Goal: Task Accomplishment & Management: Use online tool/utility

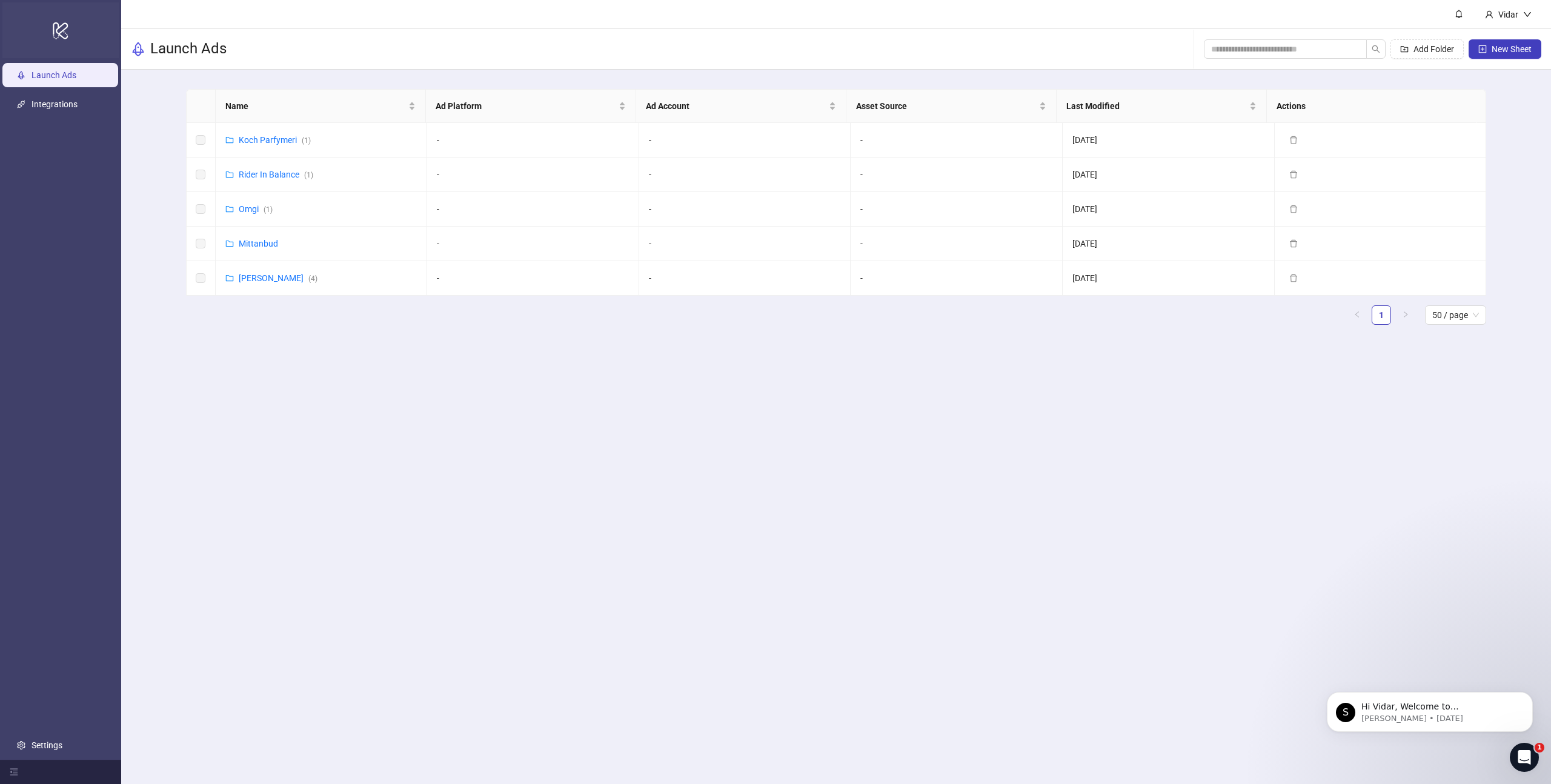
click at [64, 38] on icon at bounding box center [60, 31] width 15 height 17
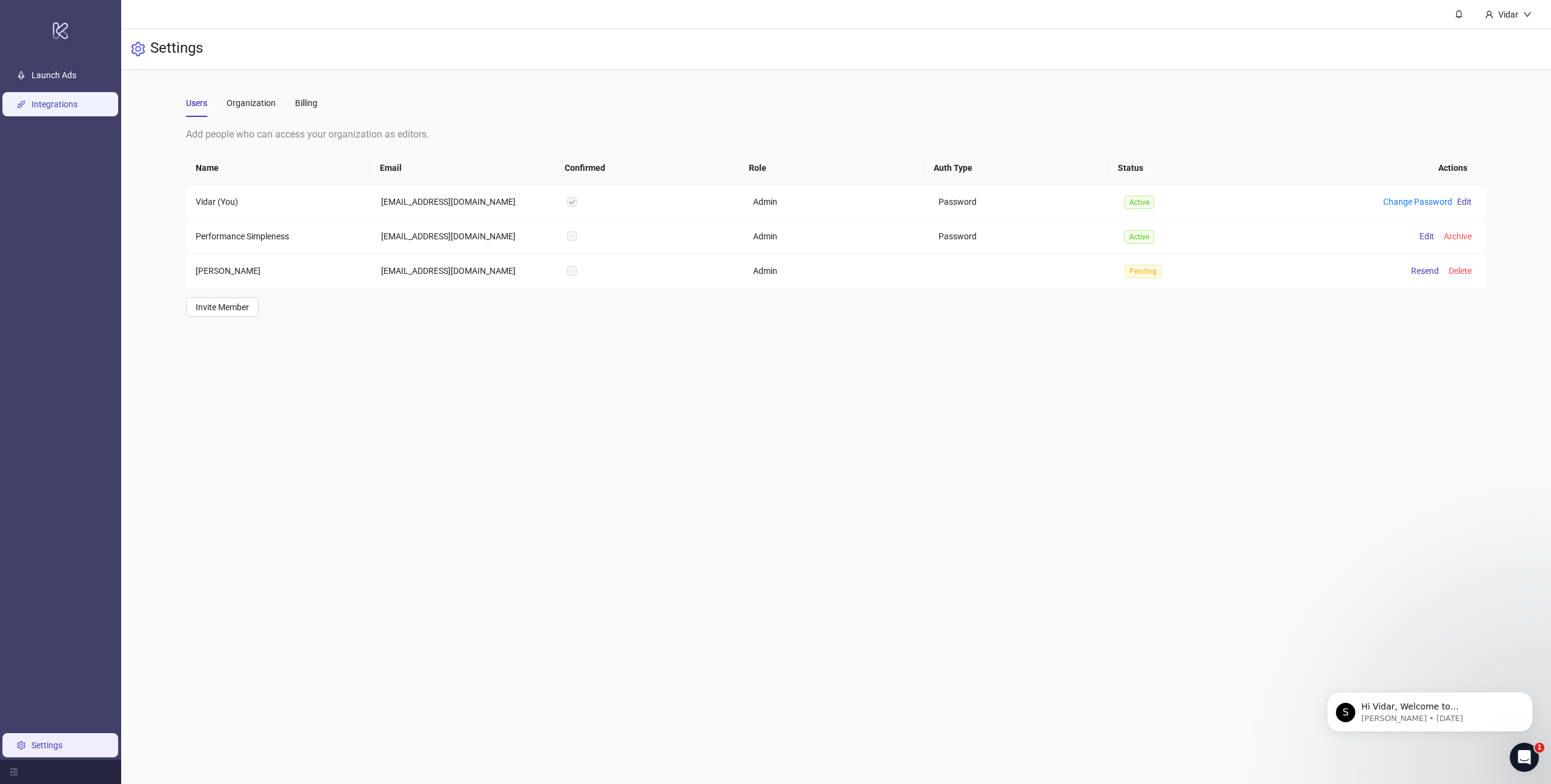
click at [62, 103] on link "Integrations" at bounding box center [55, 104] width 46 height 10
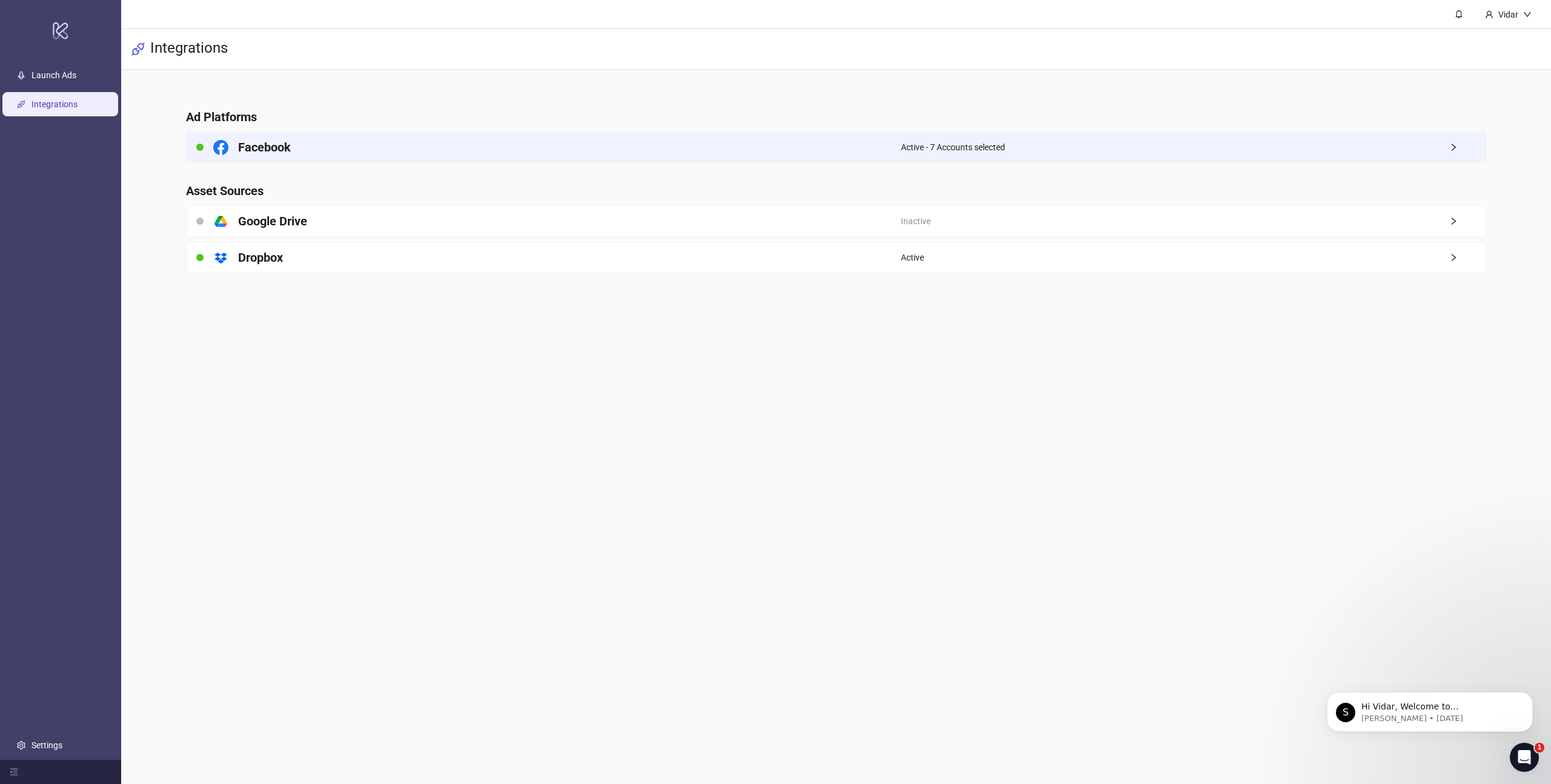
click at [479, 158] on div "Facebook" at bounding box center [543, 148] width 714 height 31
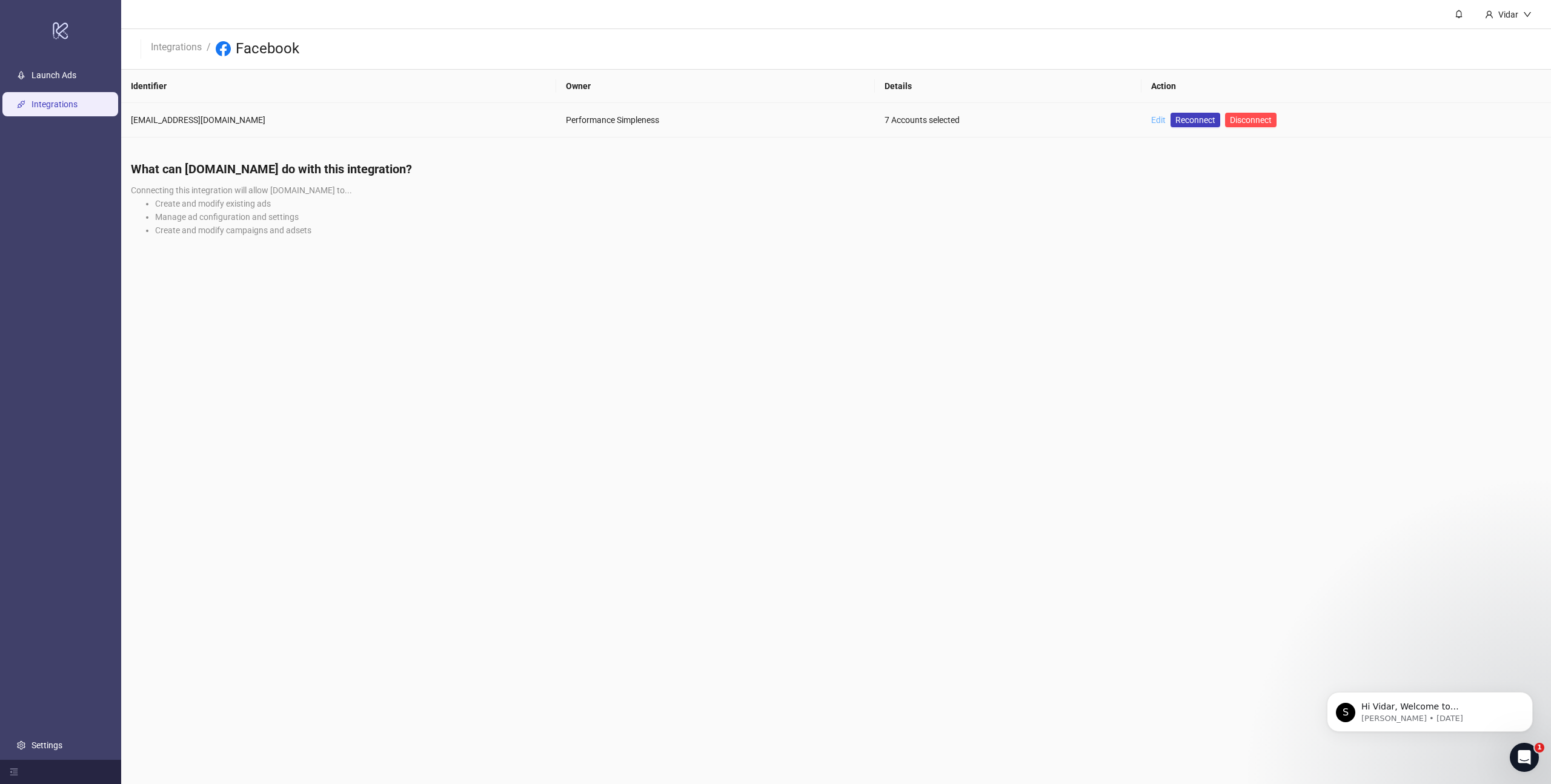
click at [1151, 119] on link "Edit" at bounding box center [1158, 120] width 15 height 10
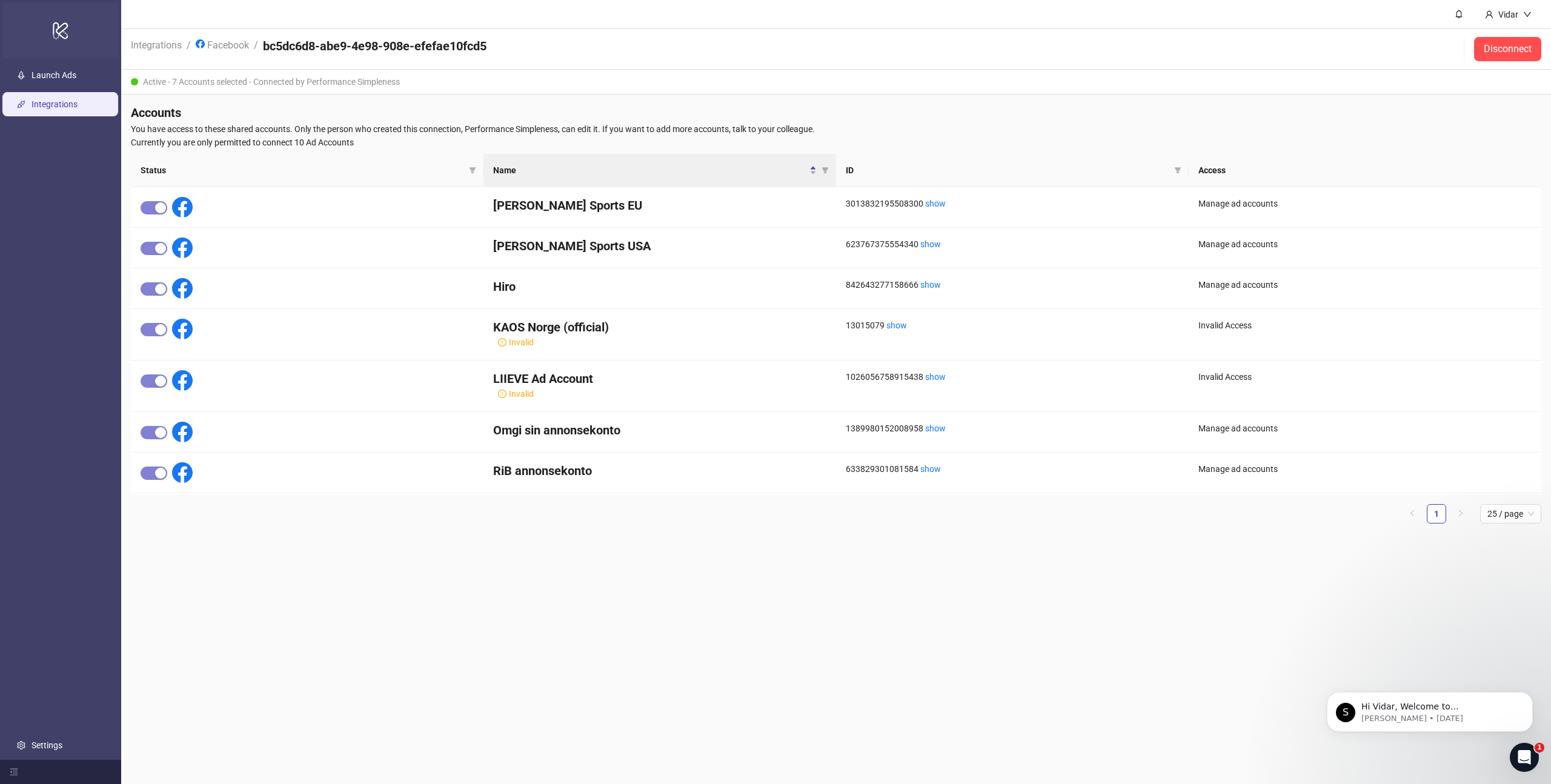
click at [52, 30] on icon "logo/logo-mobile" at bounding box center [60, 31] width 17 height 29
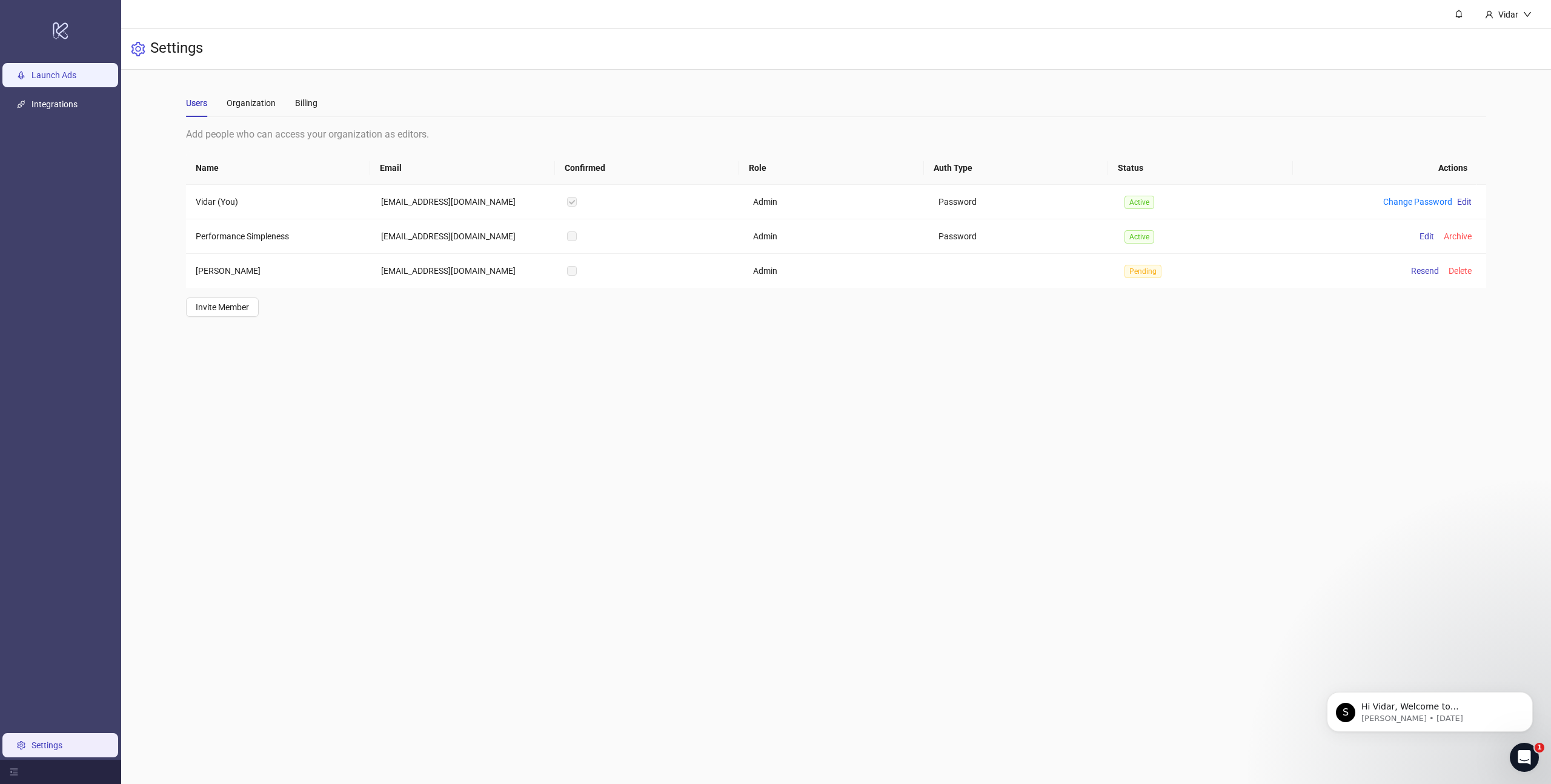
click at [51, 71] on link "Launch Ads" at bounding box center [54, 74] width 45 height 10
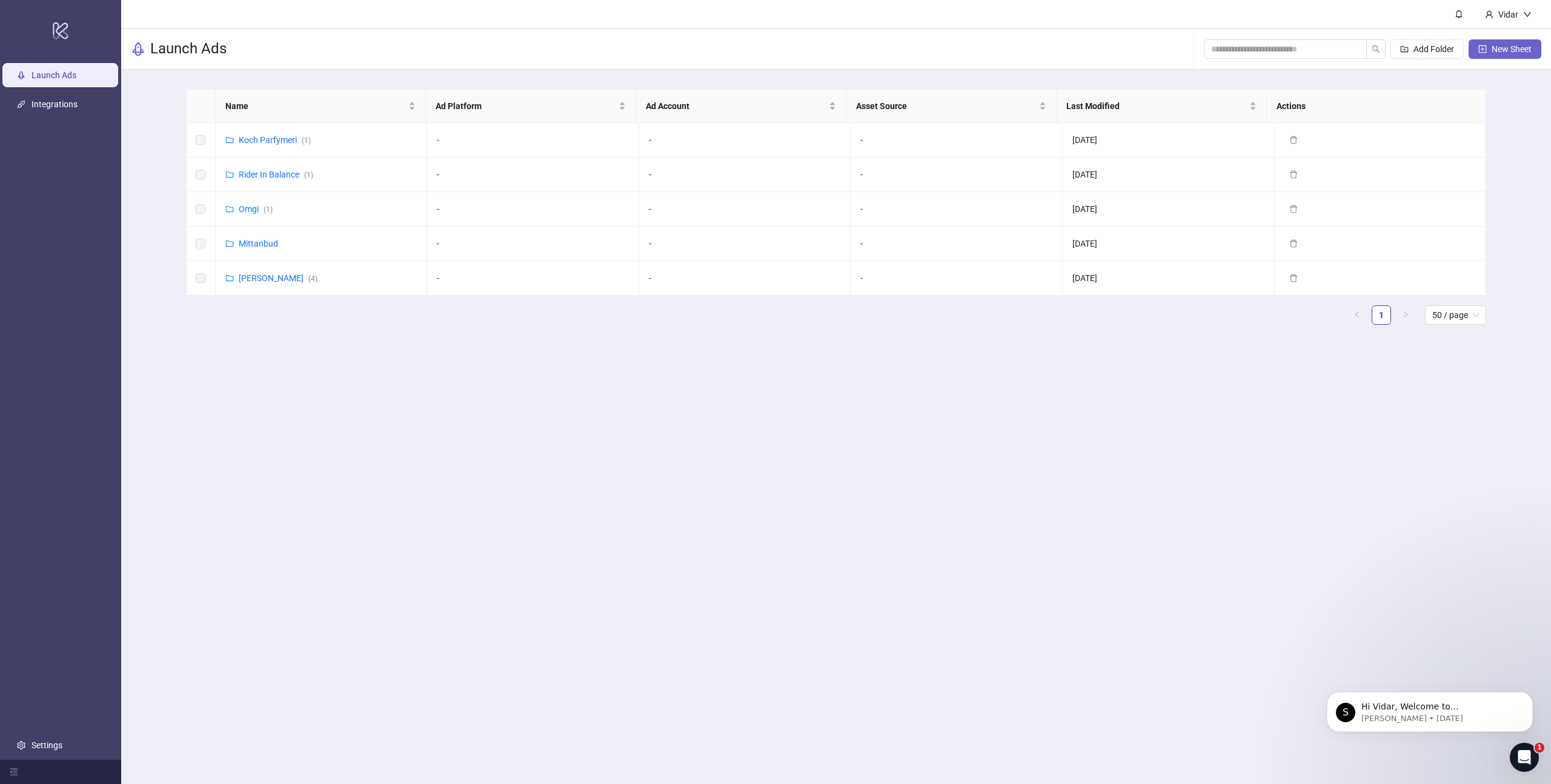
click at [1510, 53] on span "New Sheet" at bounding box center [1511, 49] width 40 height 10
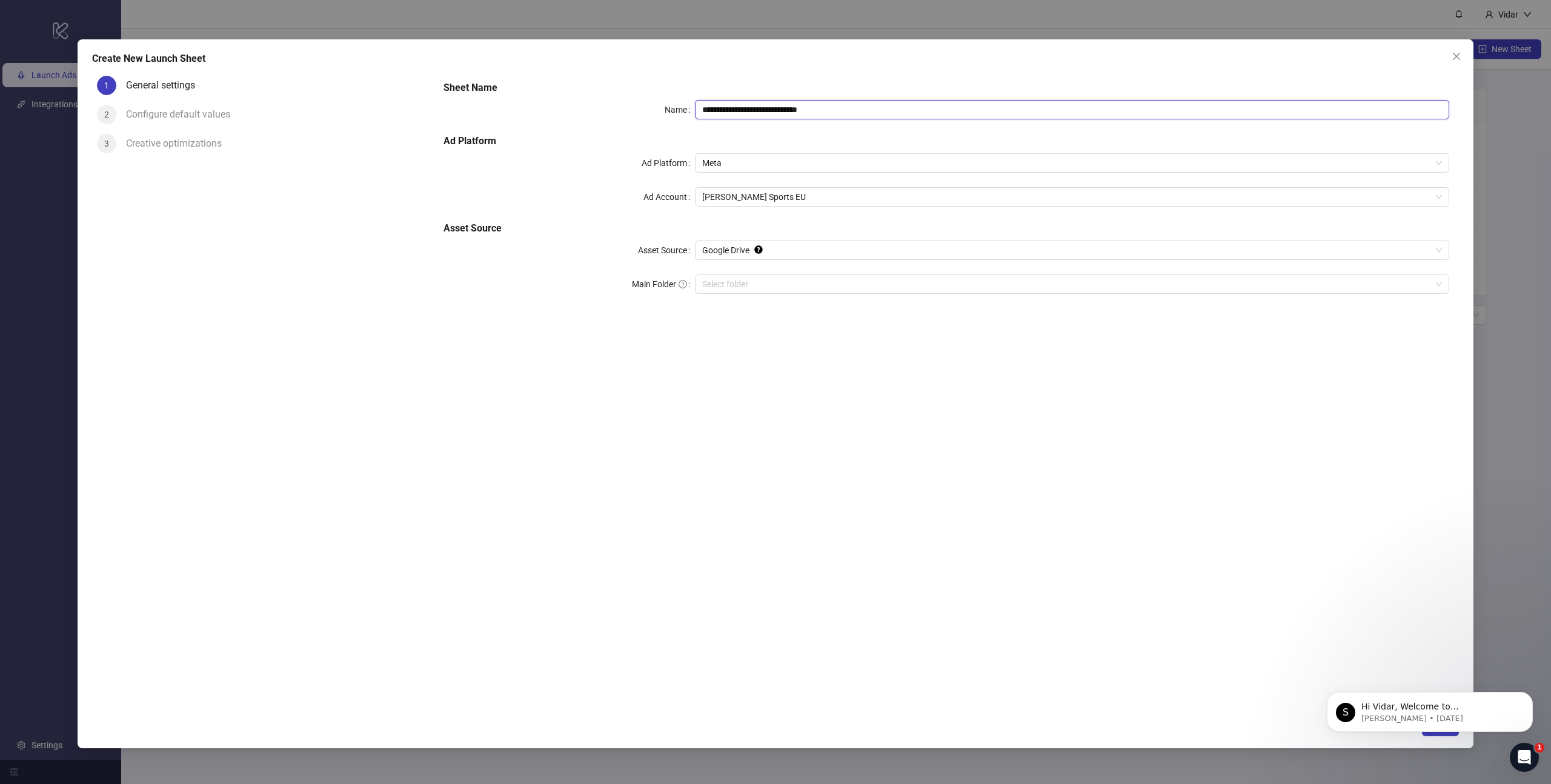
click at [774, 108] on input "**********" at bounding box center [1072, 109] width 754 height 19
click at [766, 107] on input "**********" at bounding box center [1072, 109] width 754 height 19
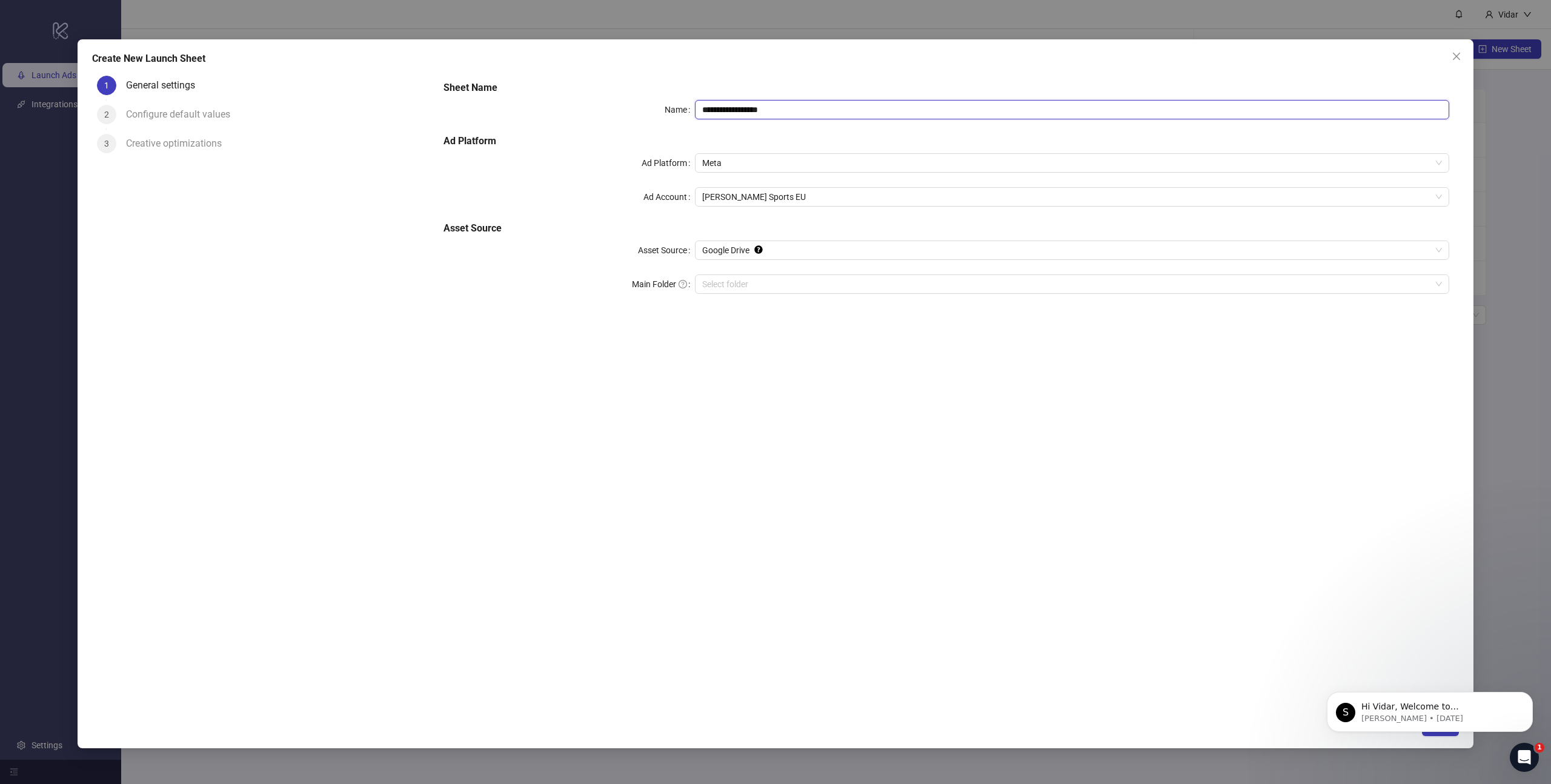
type input "**********"
click at [761, 132] on div "**********" at bounding box center [946, 194] width 1016 height 237
click at [733, 191] on span "Amundsen Sports EU" at bounding box center [1072, 196] width 740 height 18
type input "**"
click at [502, 207] on div "**********" at bounding box center [946, 194] width 1016 height 237
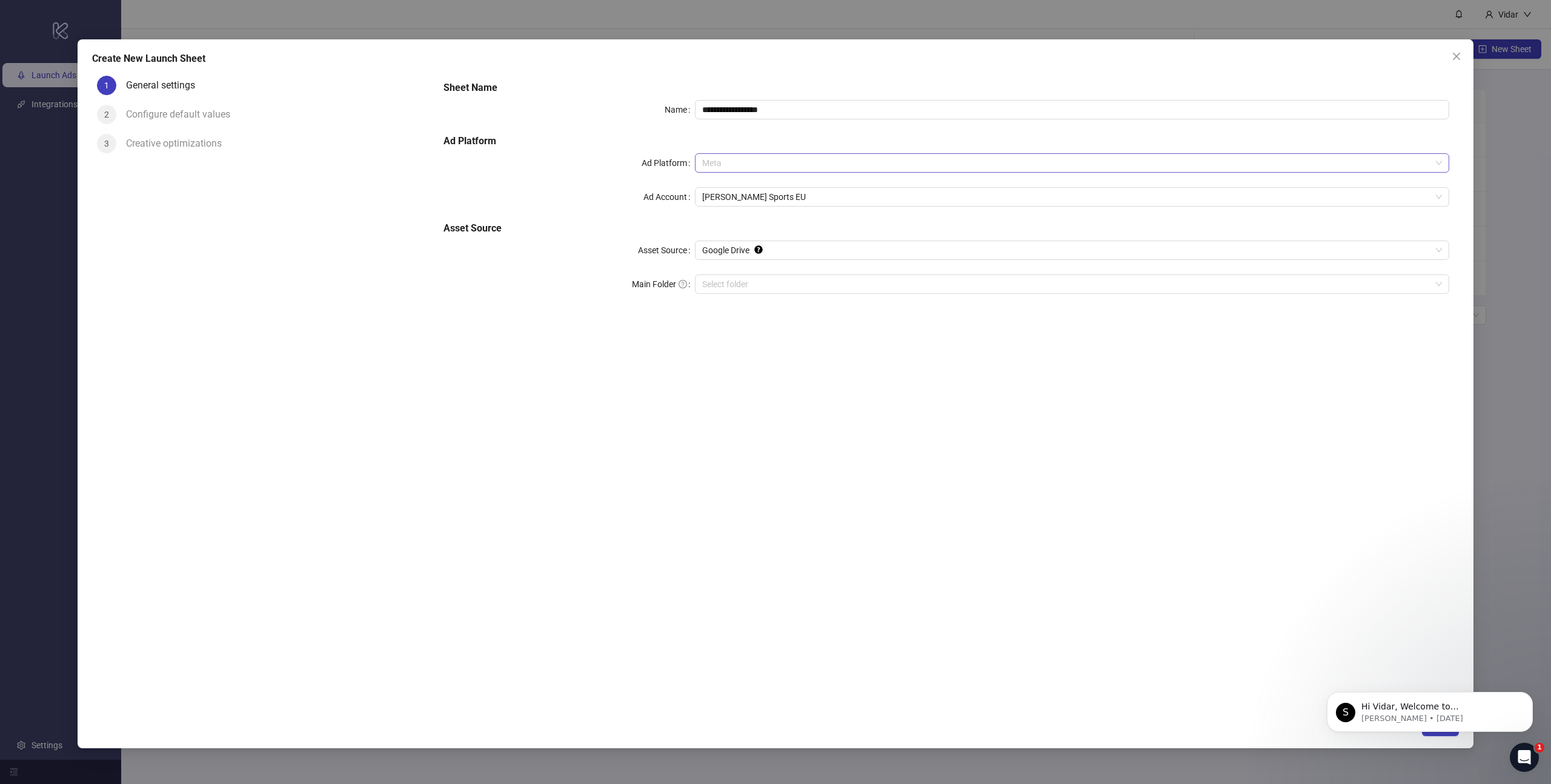
click at [829, 168] on span "Meta" at bounding box center [1072, 163] width 740 height 18
click at [826, 187] on div "Meta" at bounding box center [1072, 187] width 734 height 13
click at [812, 192] on span "Amundsen Sports EU" at bounding box center [1072, 196] width 740 height 18
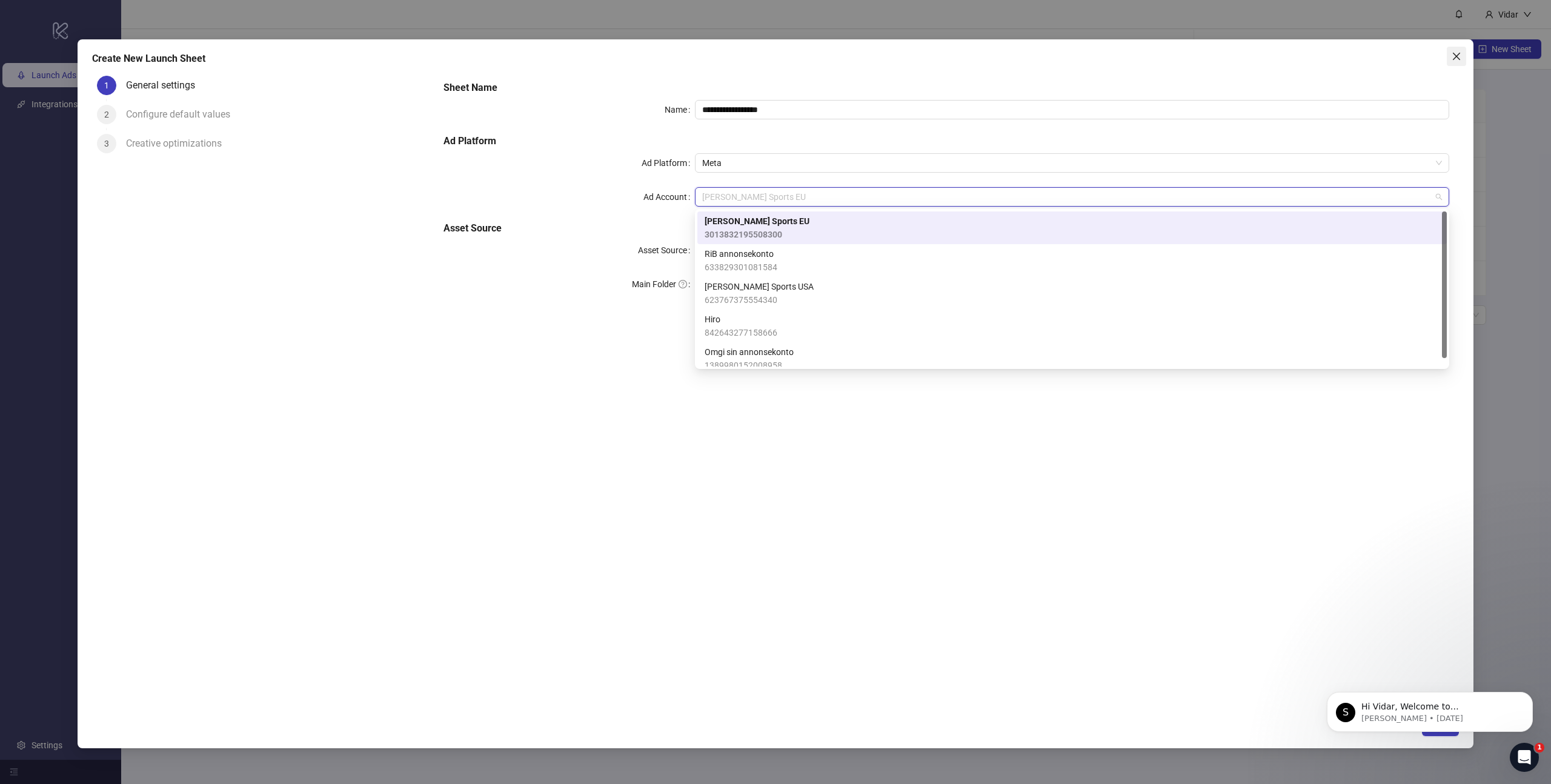
click at [1457, 57] on icon "close" at bounding box center [1456, 56] width 7 height 7
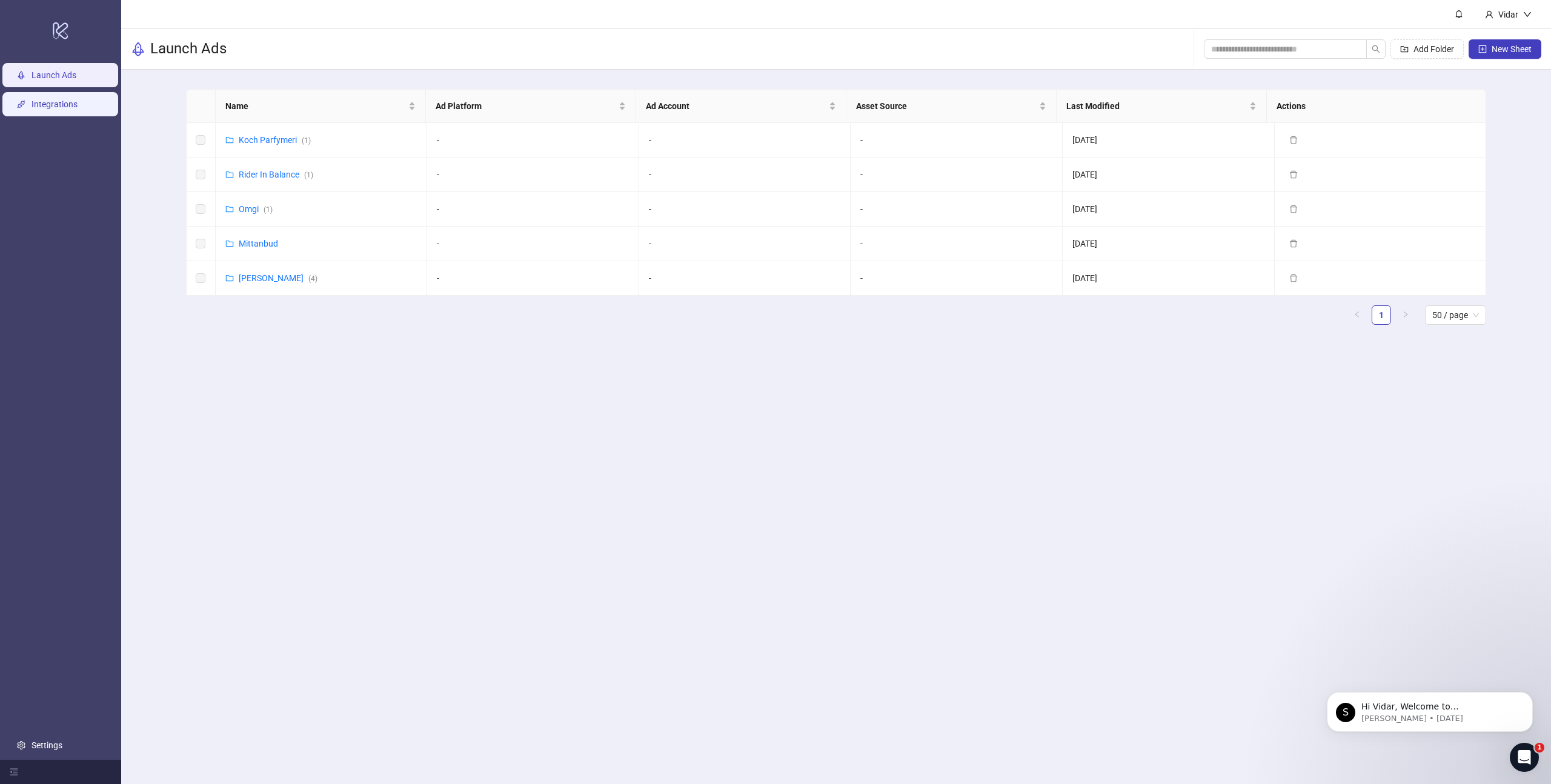
click at [58, 99] on link "Integrations" at bounding box center [55, 104] width 46 height 10
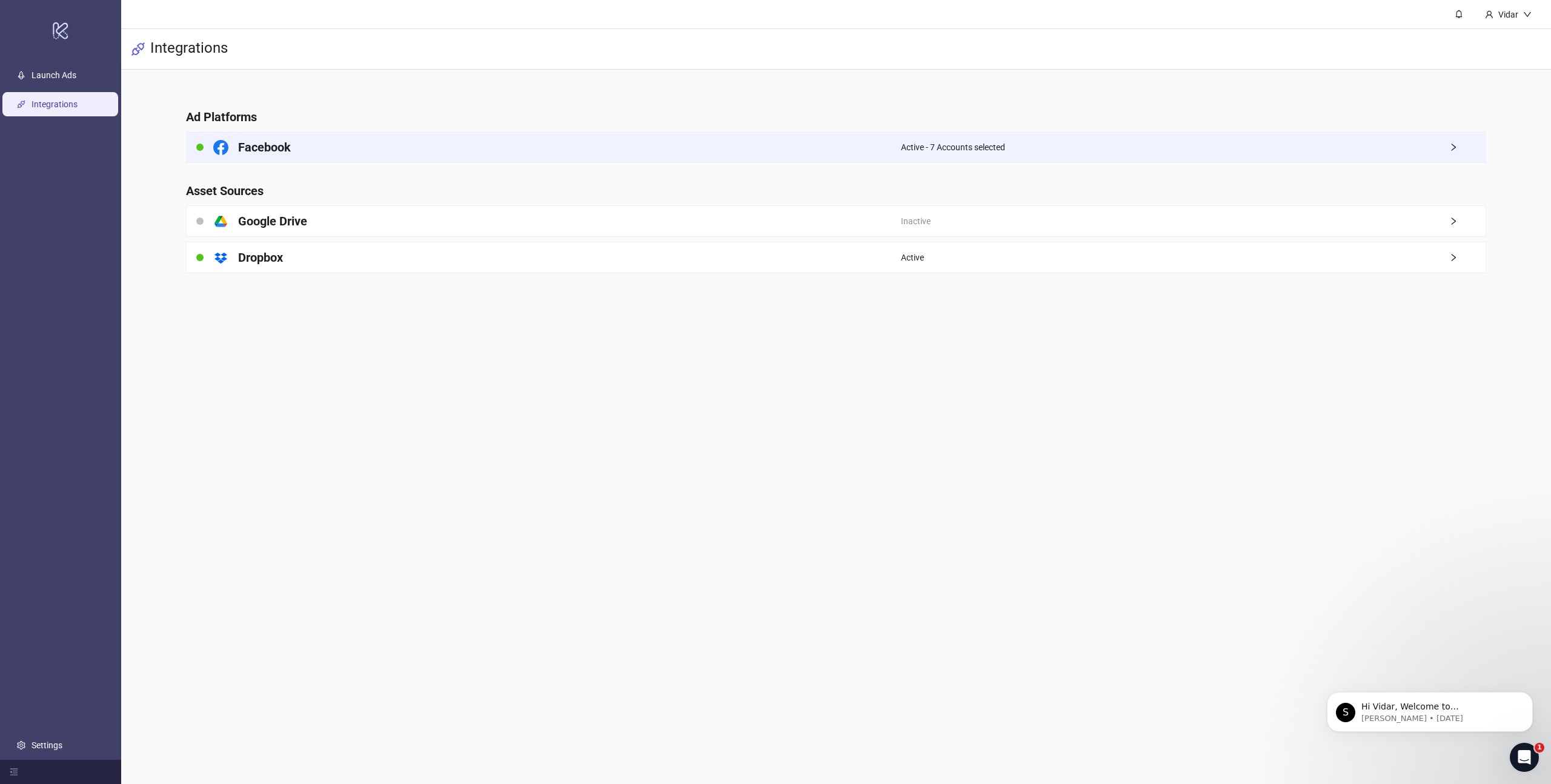
click at [316, 142] on div "Facebook" at bounding box center [543, 148] width 714 height 31
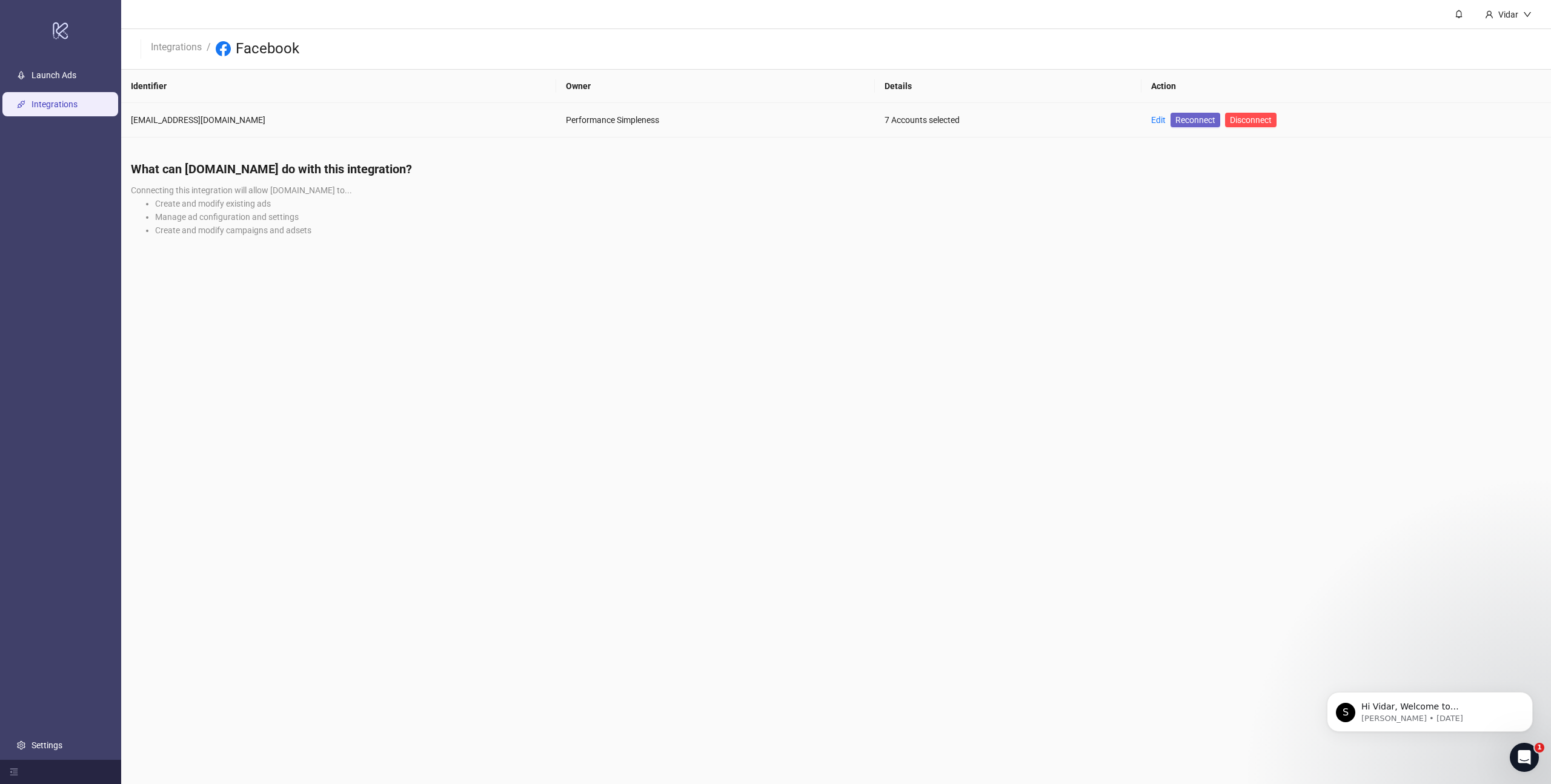
click at [1198, 113] on link "Reconnect" at bounding box center [1195, 120] width 50 height 15
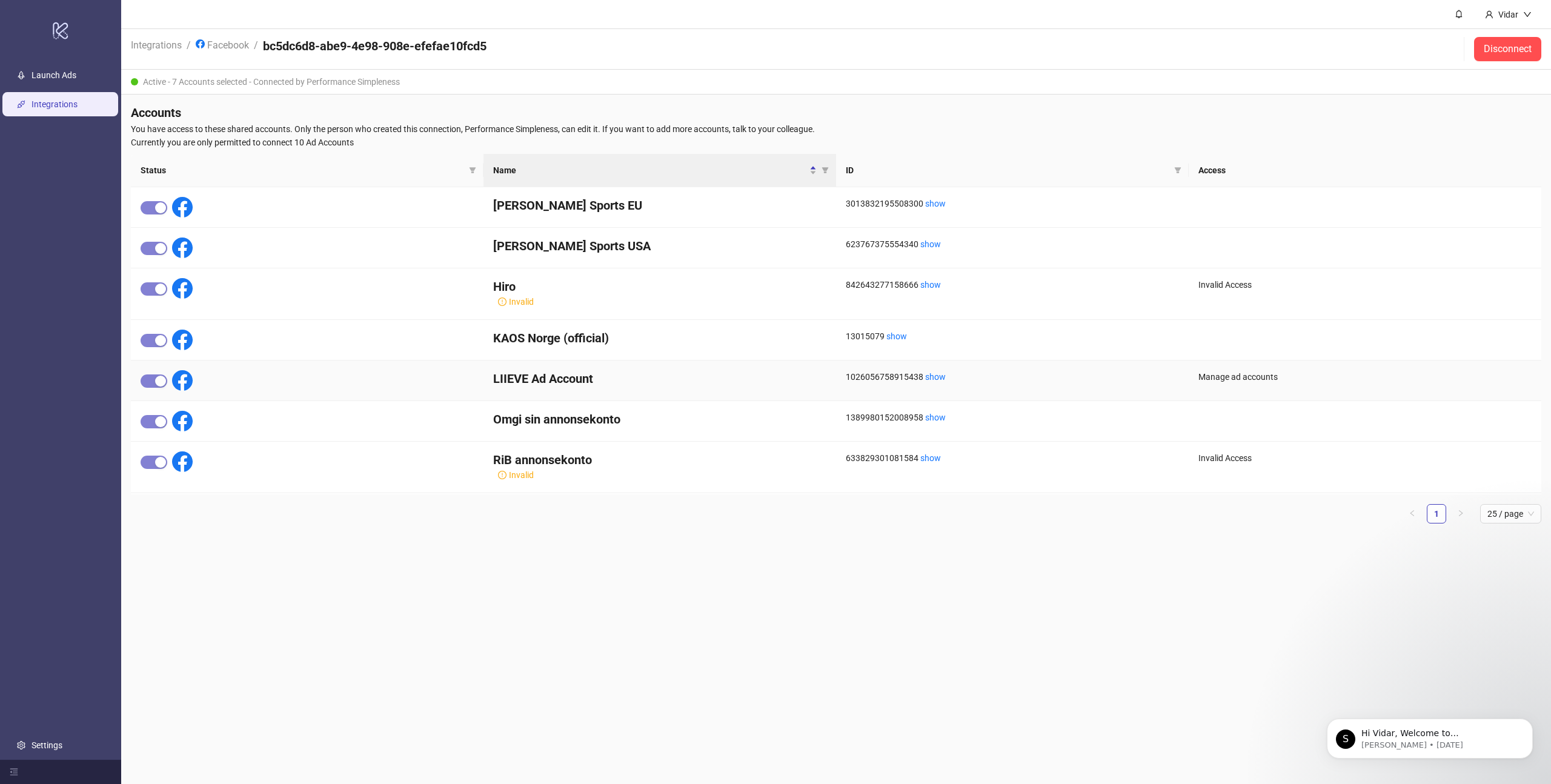
click at [869, 376] on div "1026056758915438 show" at bounding box center [1012, 376] width 333 height 13
click at [226, 377] on div at bounding box center [307, 381] width 352 height 41
click at [609, 387] on h4 "LIIEVE Ad Account" at bounding box center [659, 378] width 333 height 17
click at [557, 375] on h4 "LIIEVE Ad Account" at bounding box center [659, 378] width 333 height 17
click at [923, 366] on div "1026056758915438 show" at bounding box center [1012, 381] width 352 height 41
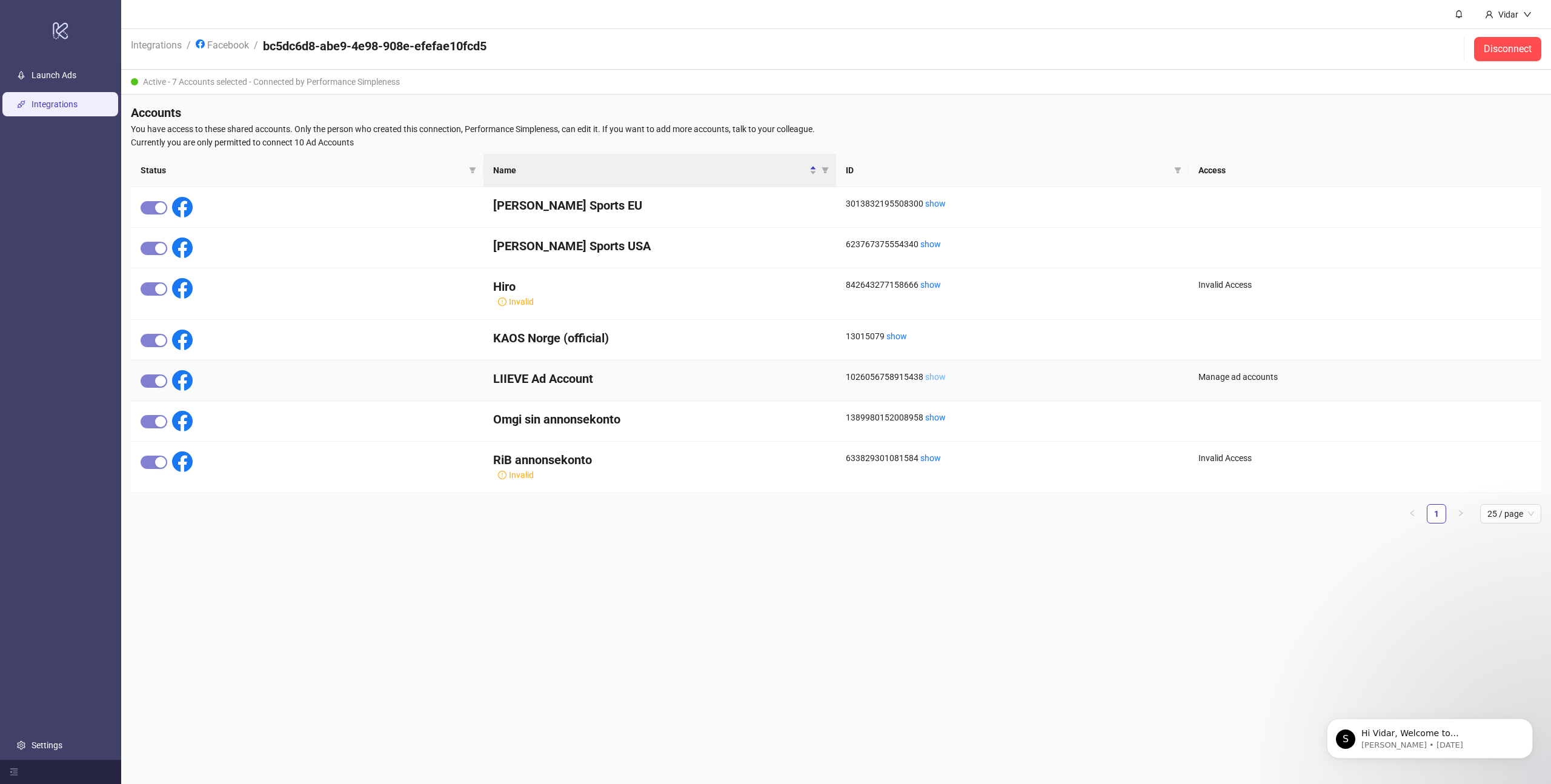
click at [927, 375] on link "show" at bounding box center [935, 376] width 20 height 10
click at [42, 74] on link "Launch Ads" at bounding box center [54, 74] width 45 height 10
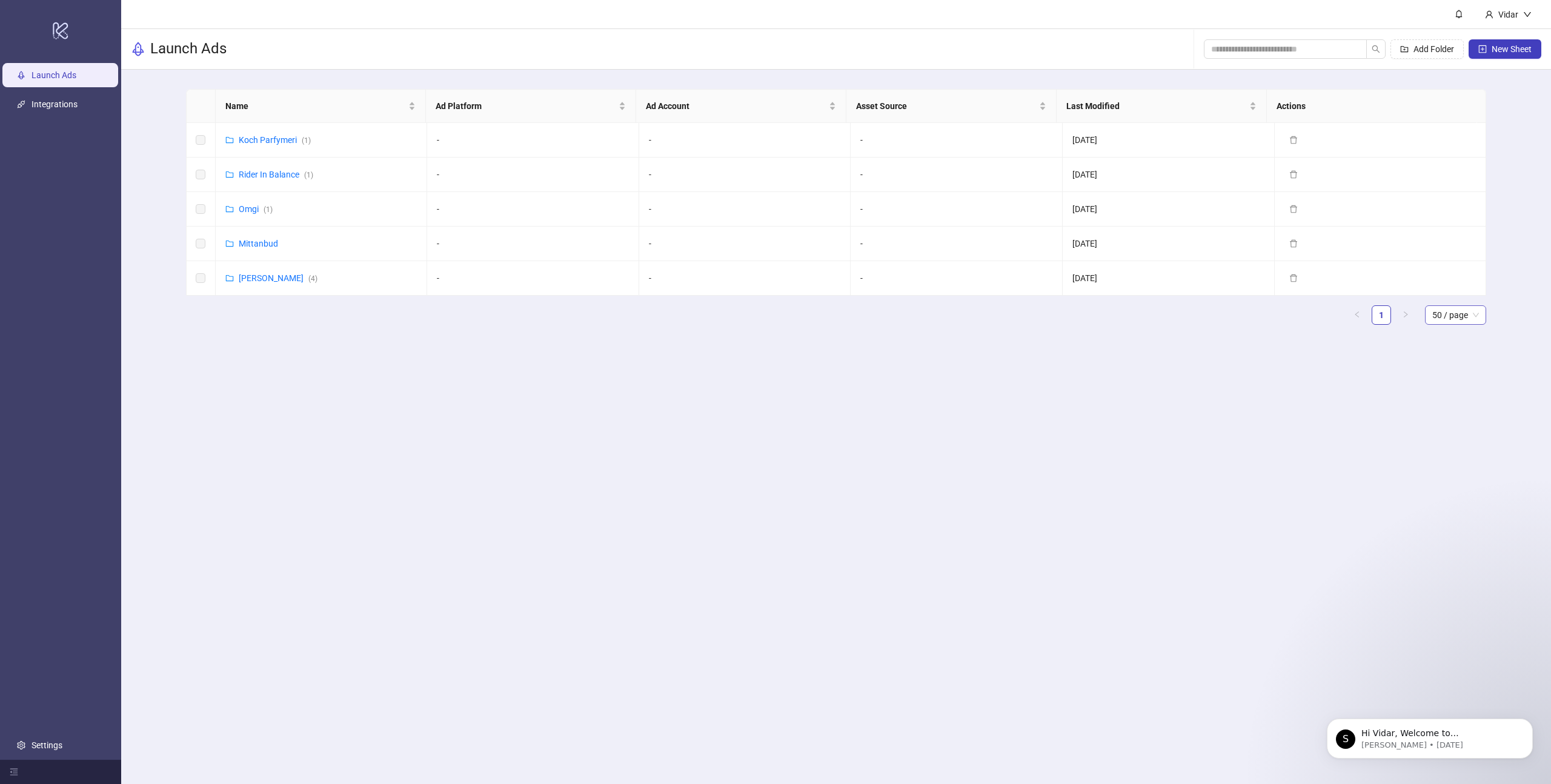
click at [1455, 316] on span "50 / page" at bounding box center [1455, 315] width 46 height 18
click at [1513, 48] on span "New Sheet" at bounding box center [1511, 49] width 40 height 10
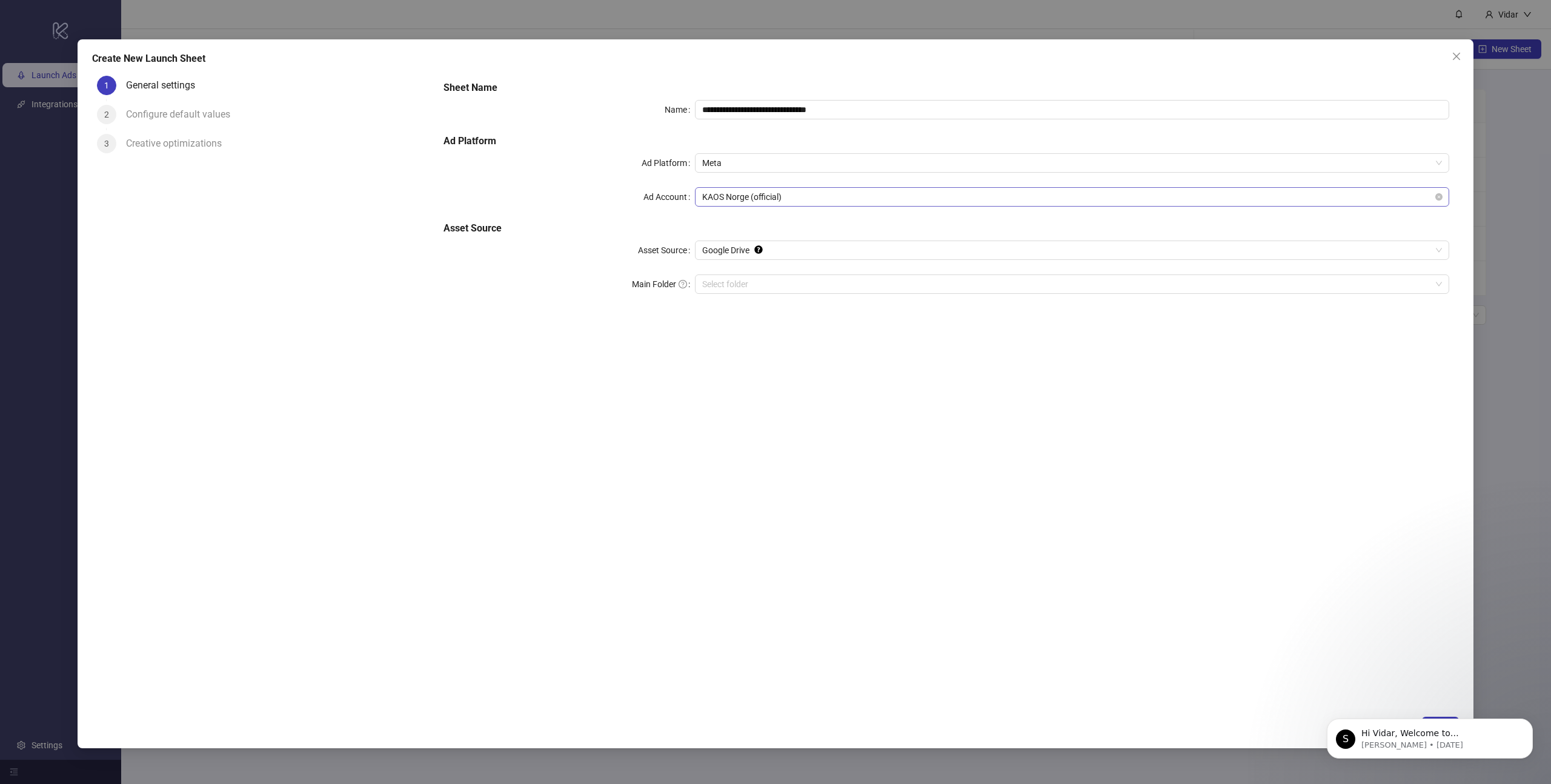
click at [725, 196] on span "KAOS Norge (official)" at bounding box center [1072, 196] width 740 height 18
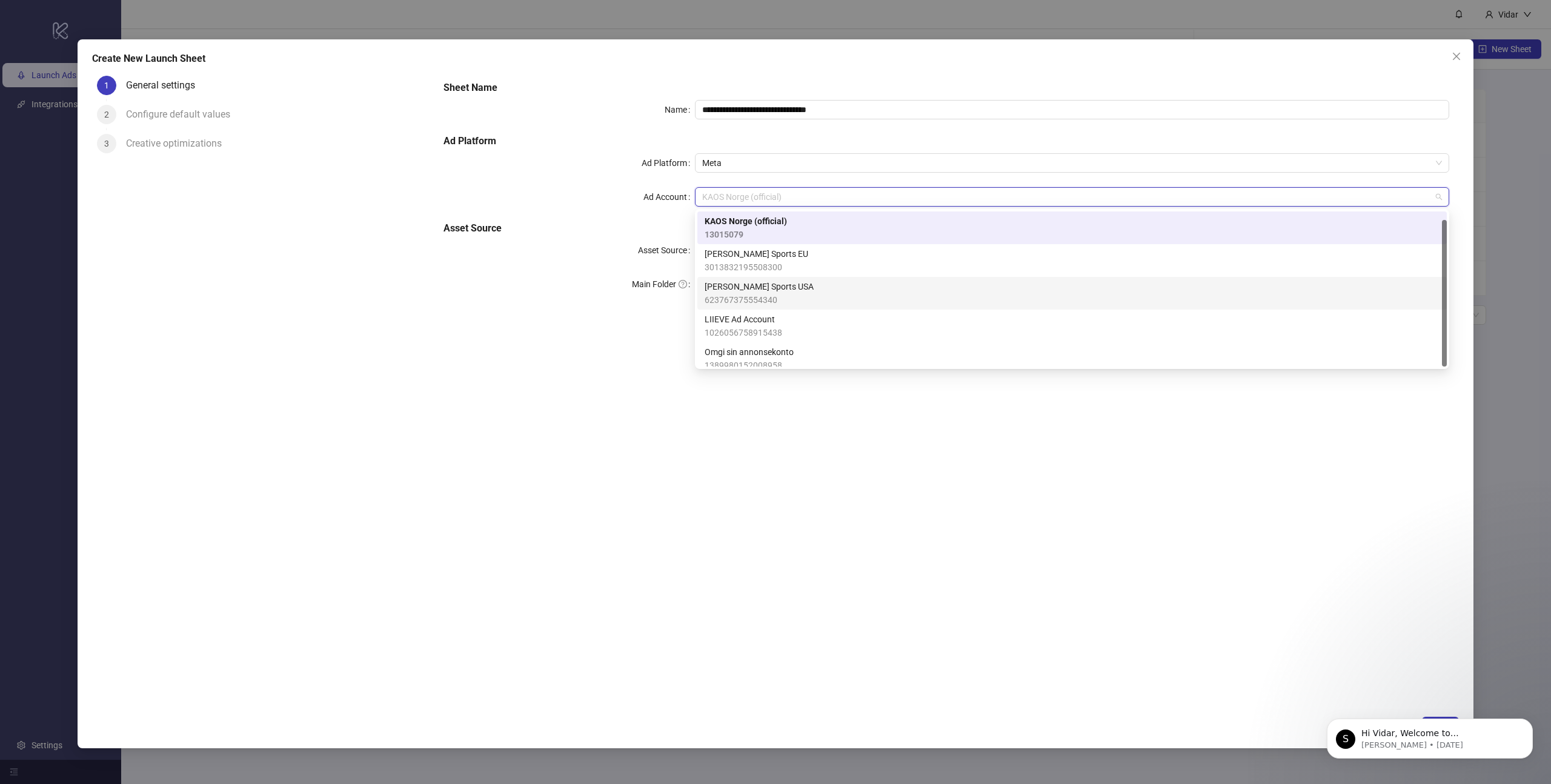
scroll to position [8, 0]
click at [764, 313] on span "LIIEVE Ad Account" at bounding box center [743, 310] width 78 height 13
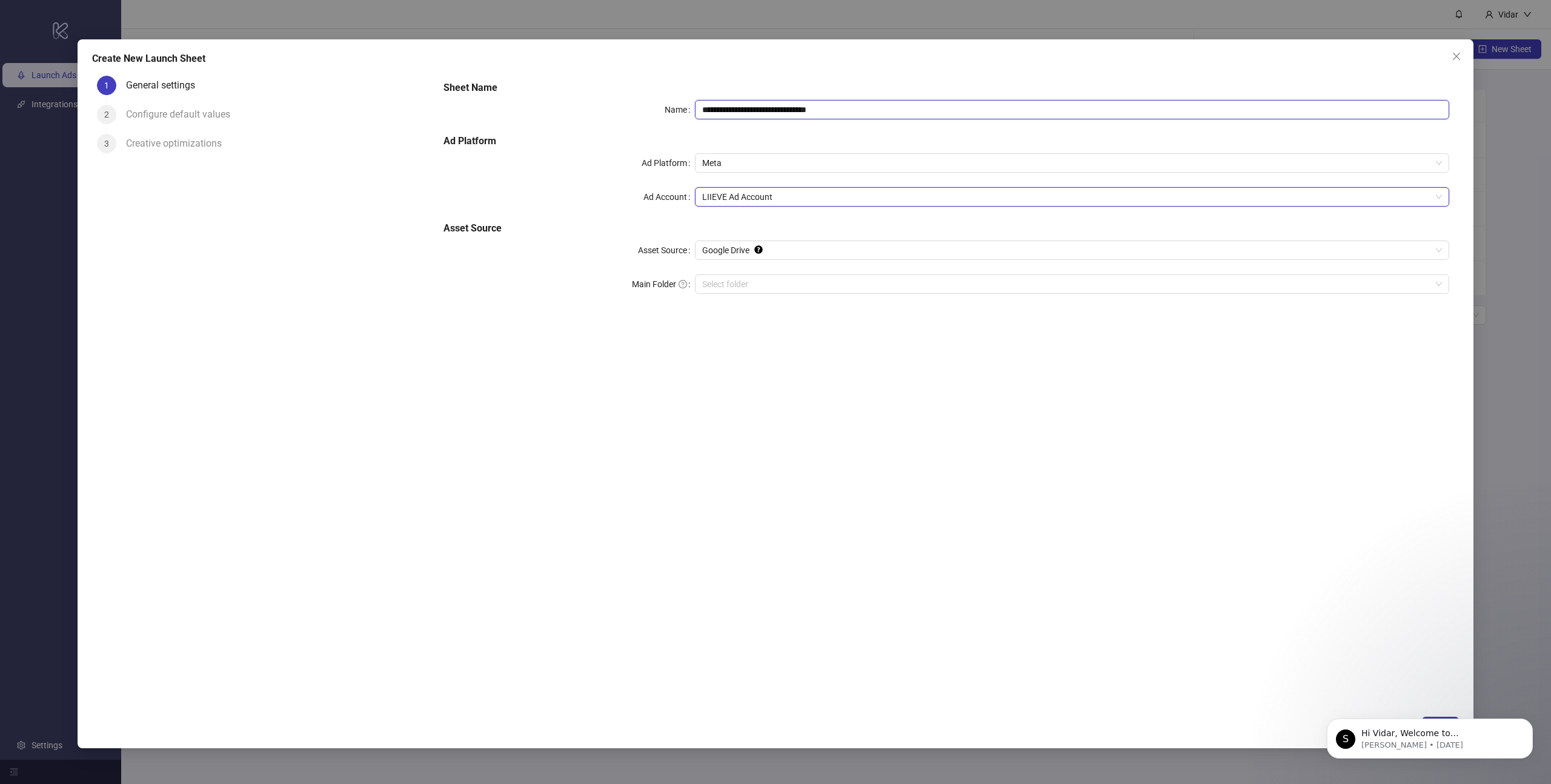
click at [739, 112] on input "**********" at bounding box center [1072, 109] width 754 height 19
type input "**********"
click at [749, 73] on form "**********" at bounding box center [946, 194] width 1025 height 247
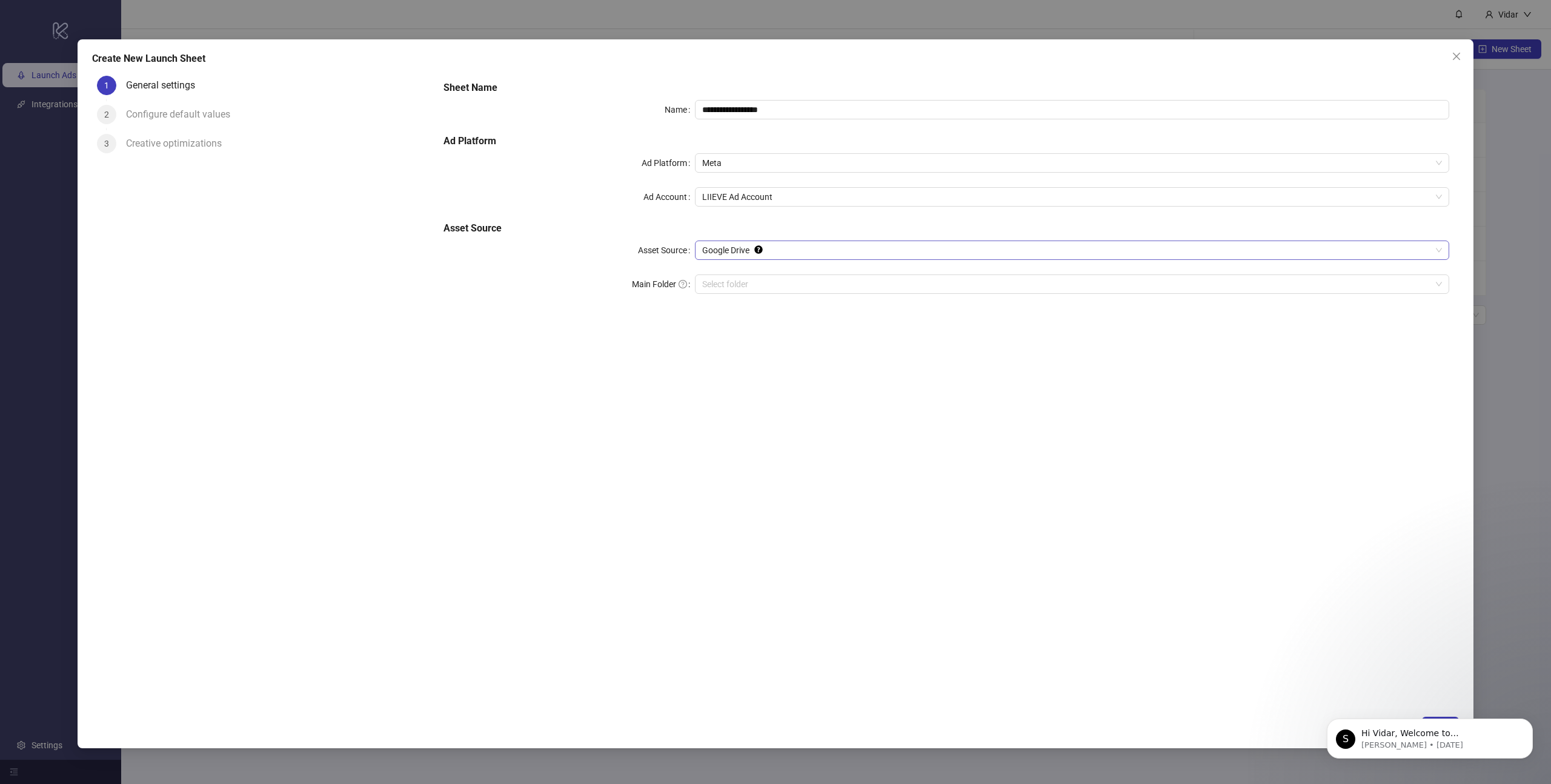
click at [731, 252] on span "Google Drive" at bounding box center [1072, 250] width 740 height 18
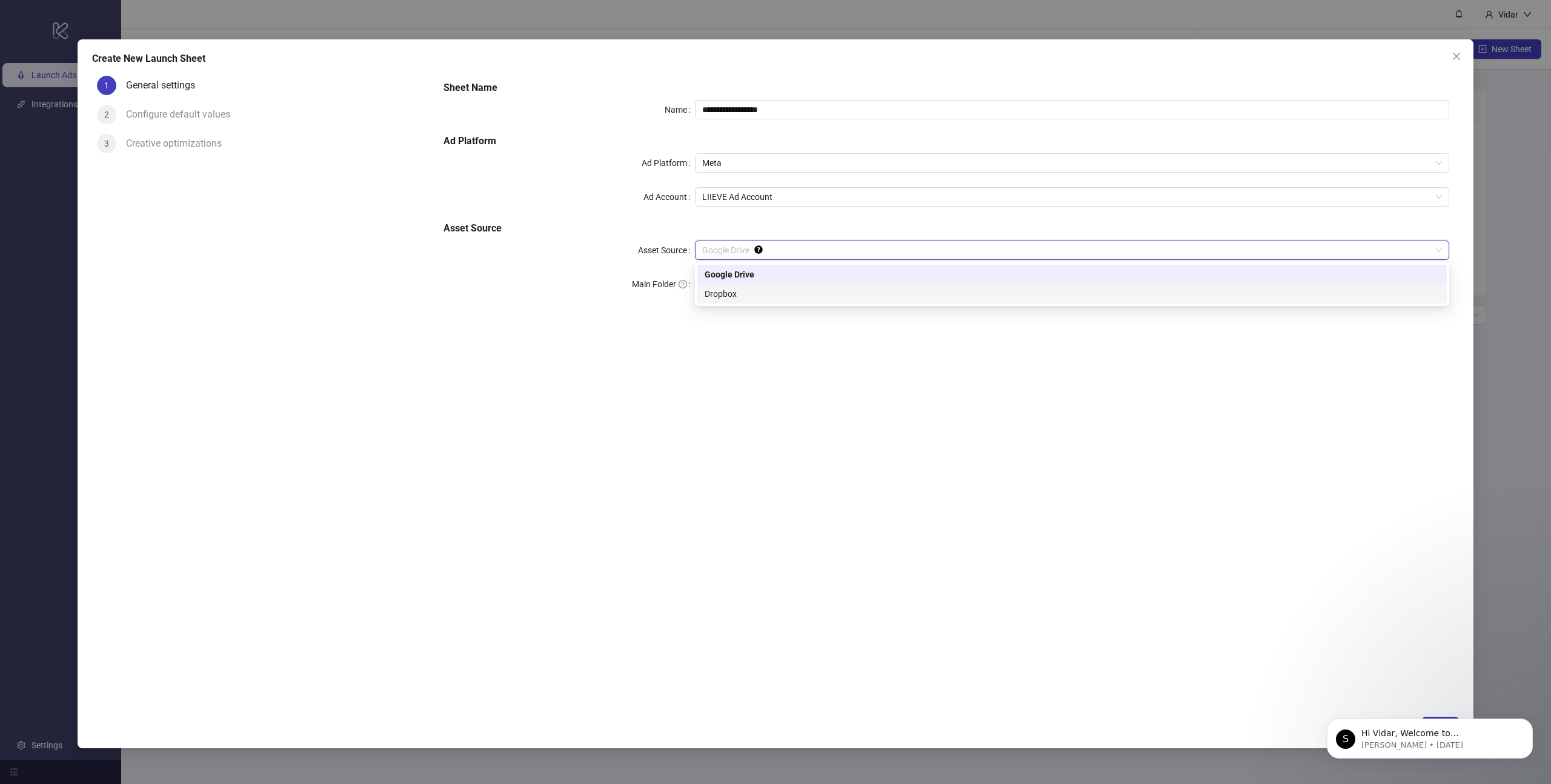
click at [724, 289] on div "Dropbox" at bounding box center [1072, 294] width 734 height 13
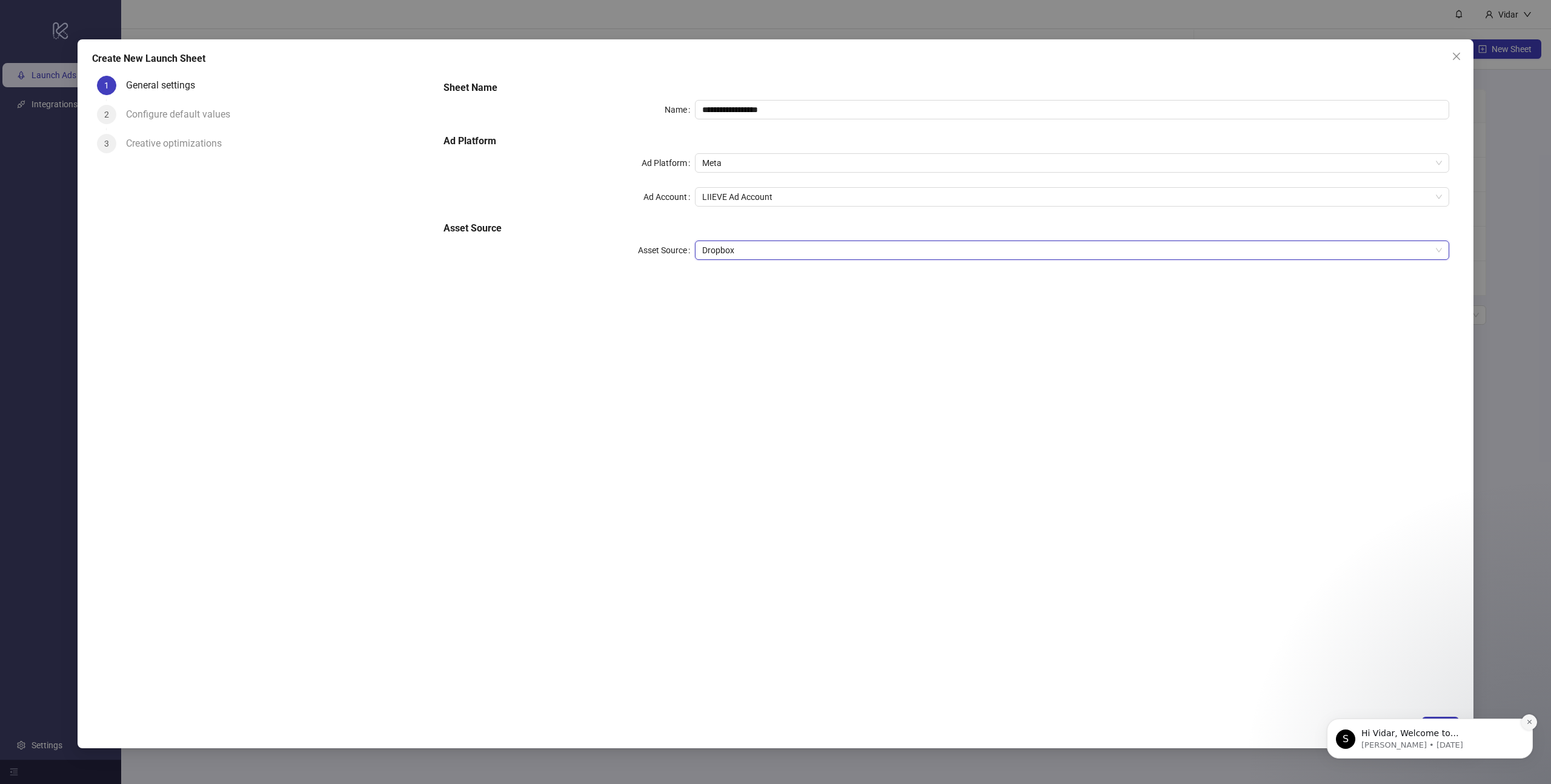
click at [1531, 722] on icon "Dismiss notification" at bounding box center [1529, 722] width 6 height 6
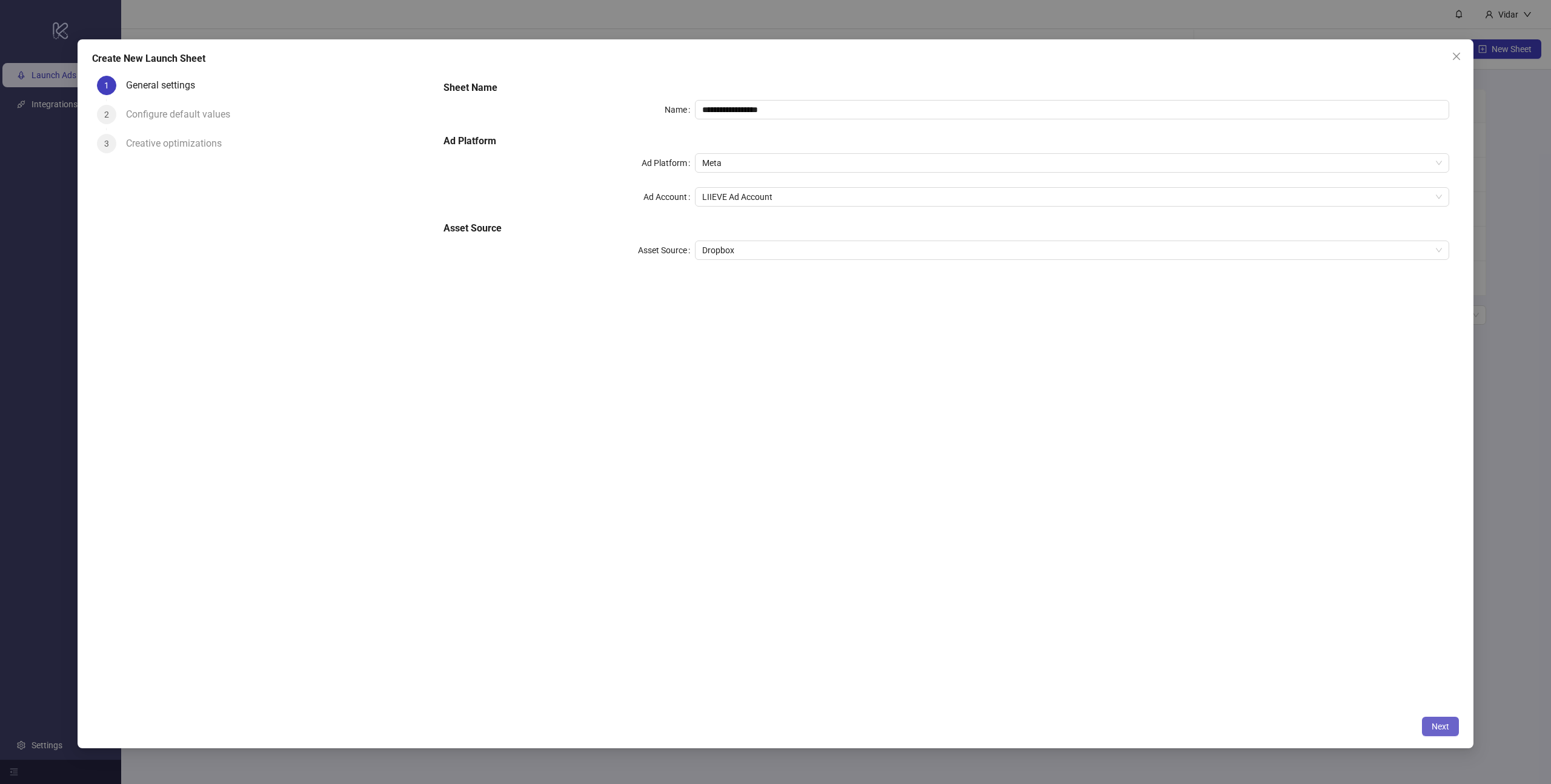
click at [1447, 728] on span "Next" at bounding box center [1440, 726] width 18 height 10
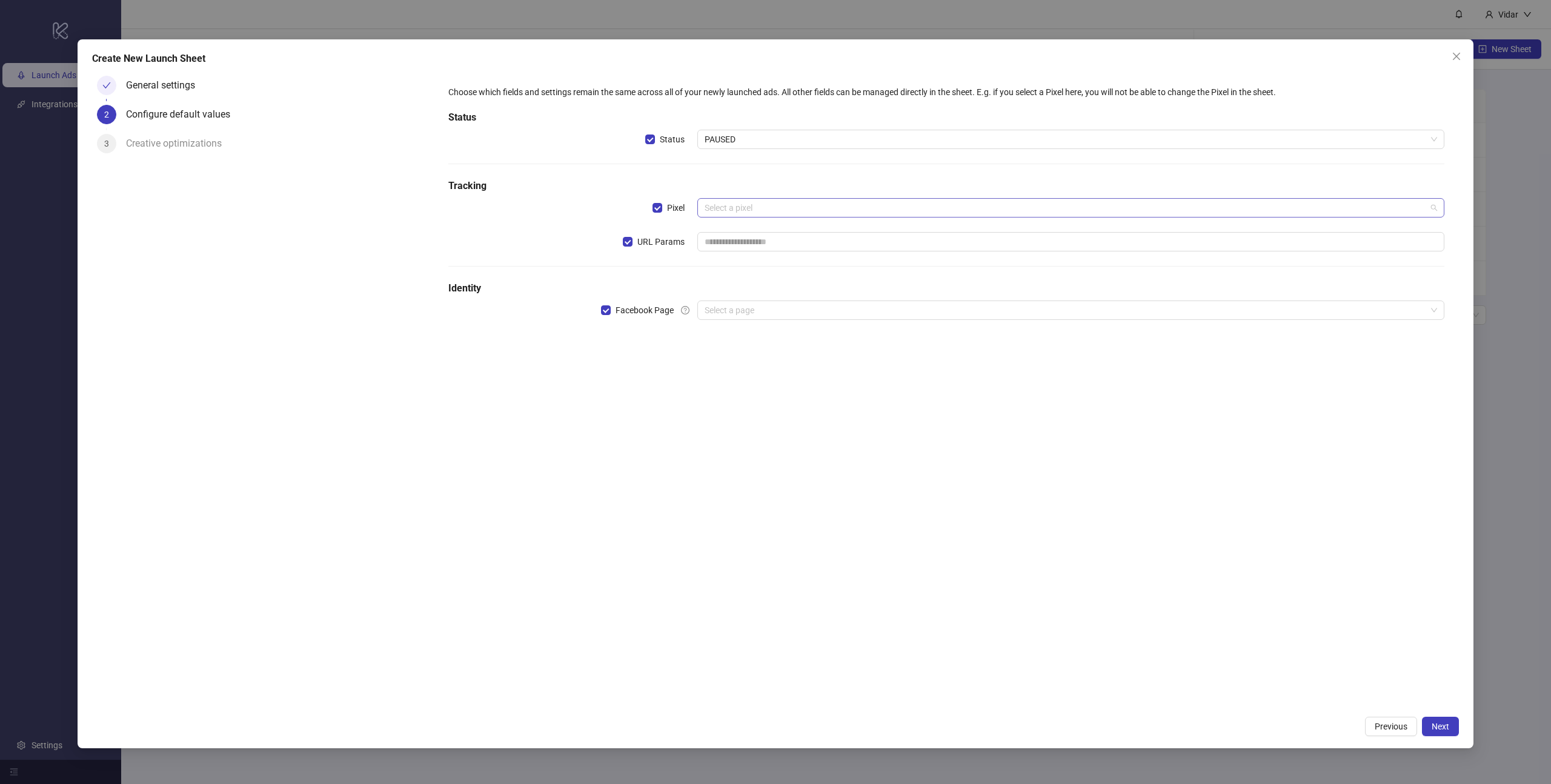
click at [782, 210] on input "search" at bounding box center [1065, 207] width 722 height 18
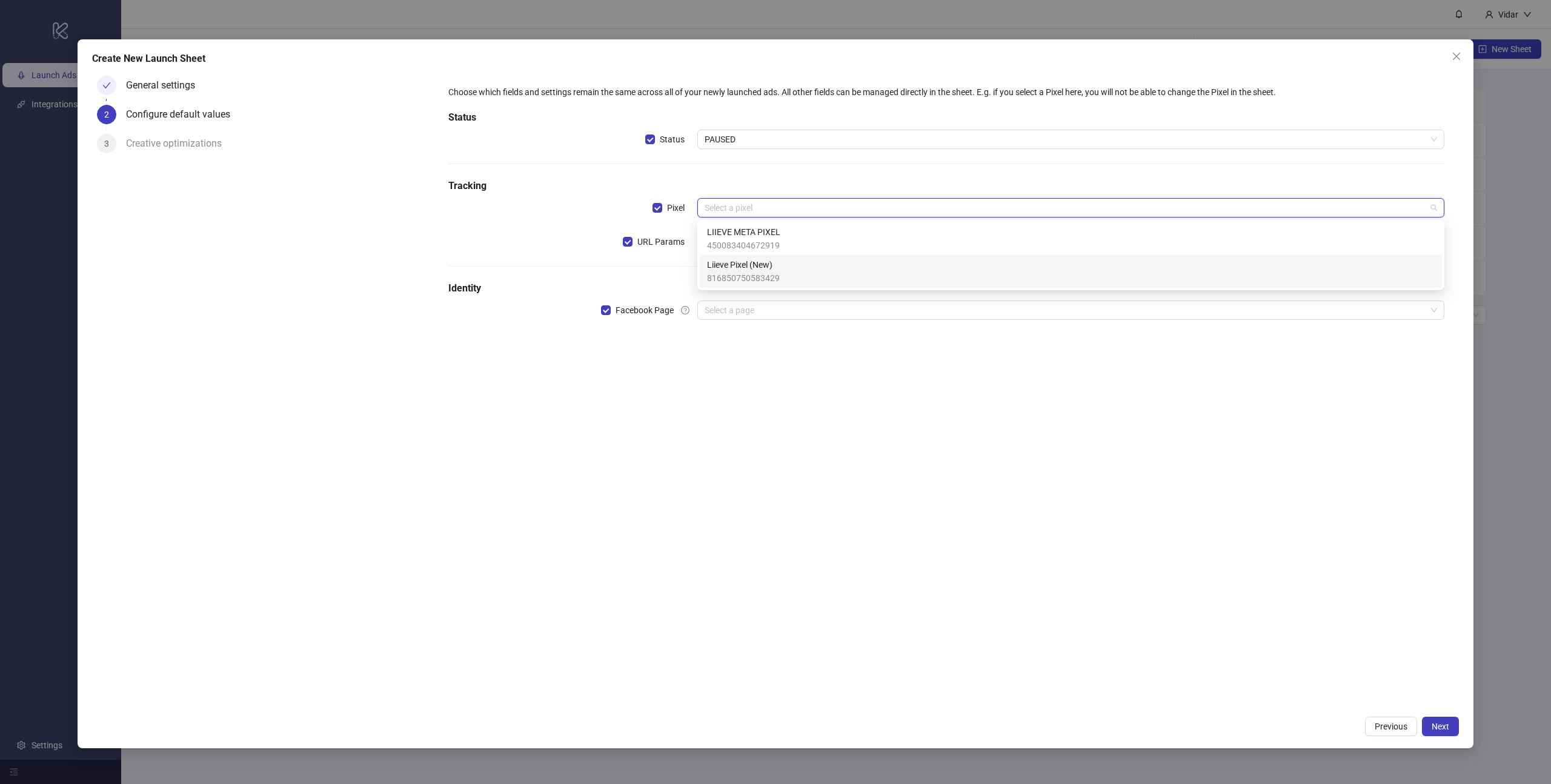
click at [776, 269] on span "Liieve Pixel (New)" at bounding box center [743, 265] width 72 height 13
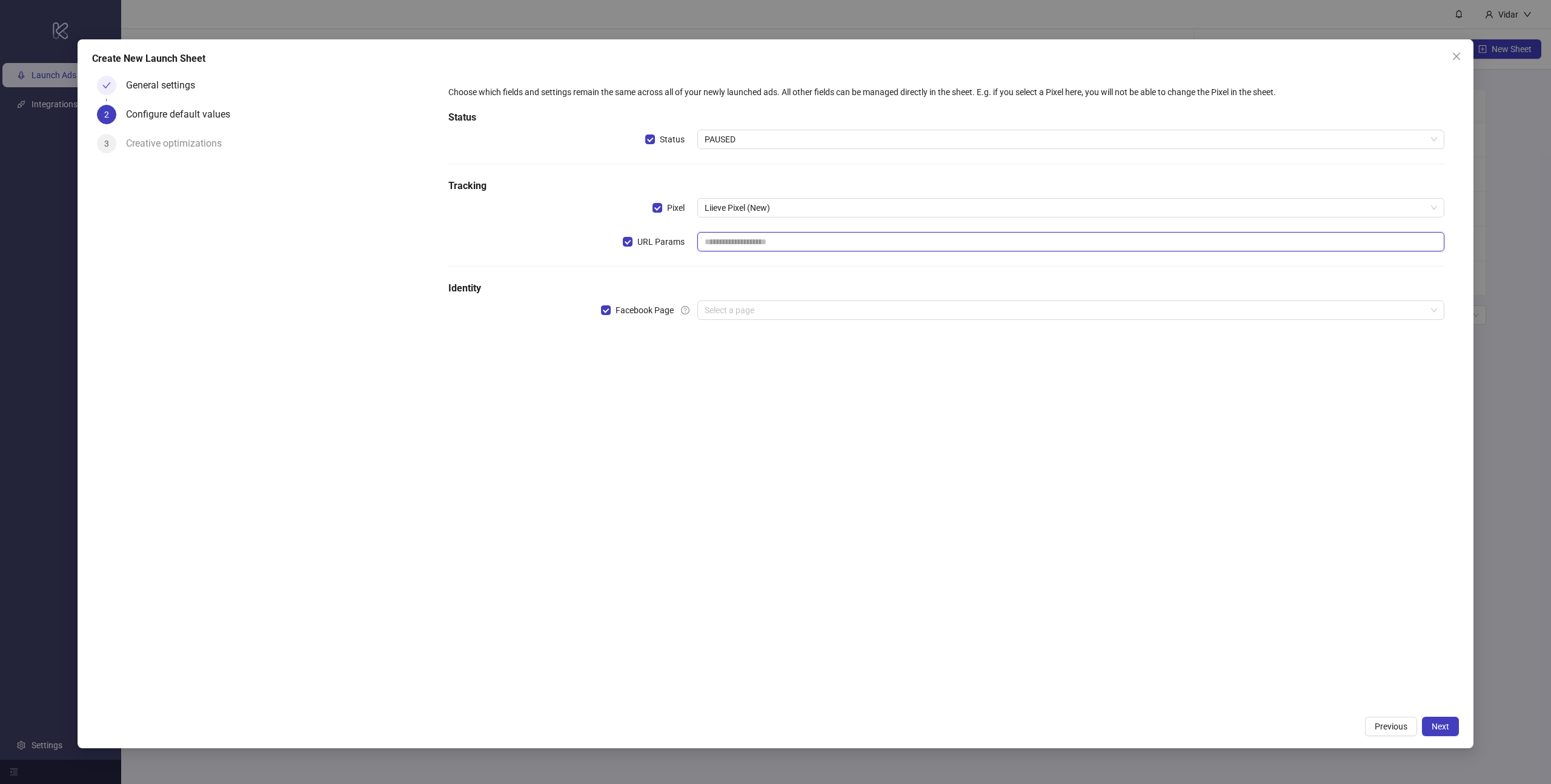
click at [713, 240] on input "text" at bounding box center [1070, 242] width 747 height 19
click at [713, 242] on input "text" at bounding box center [1070, 242] width 747 height 19
paste input "**********"
type input "**********"
click at [708, 272] on div "**********" at bounding box center [946, 210] width 1005 height 259
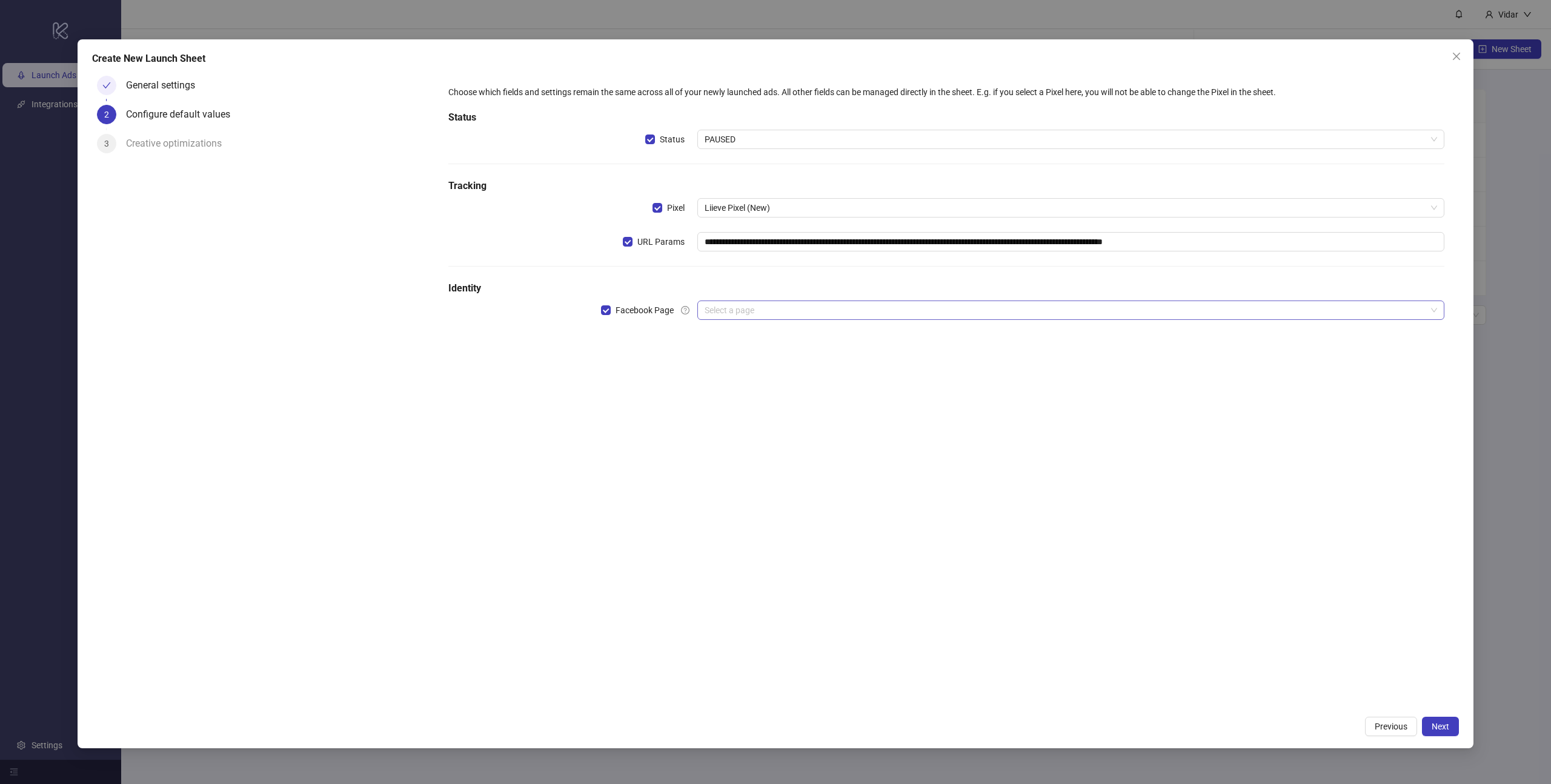
click at [734, 308] on input "search" at bounding box center [1065, 310] width 722 height 18
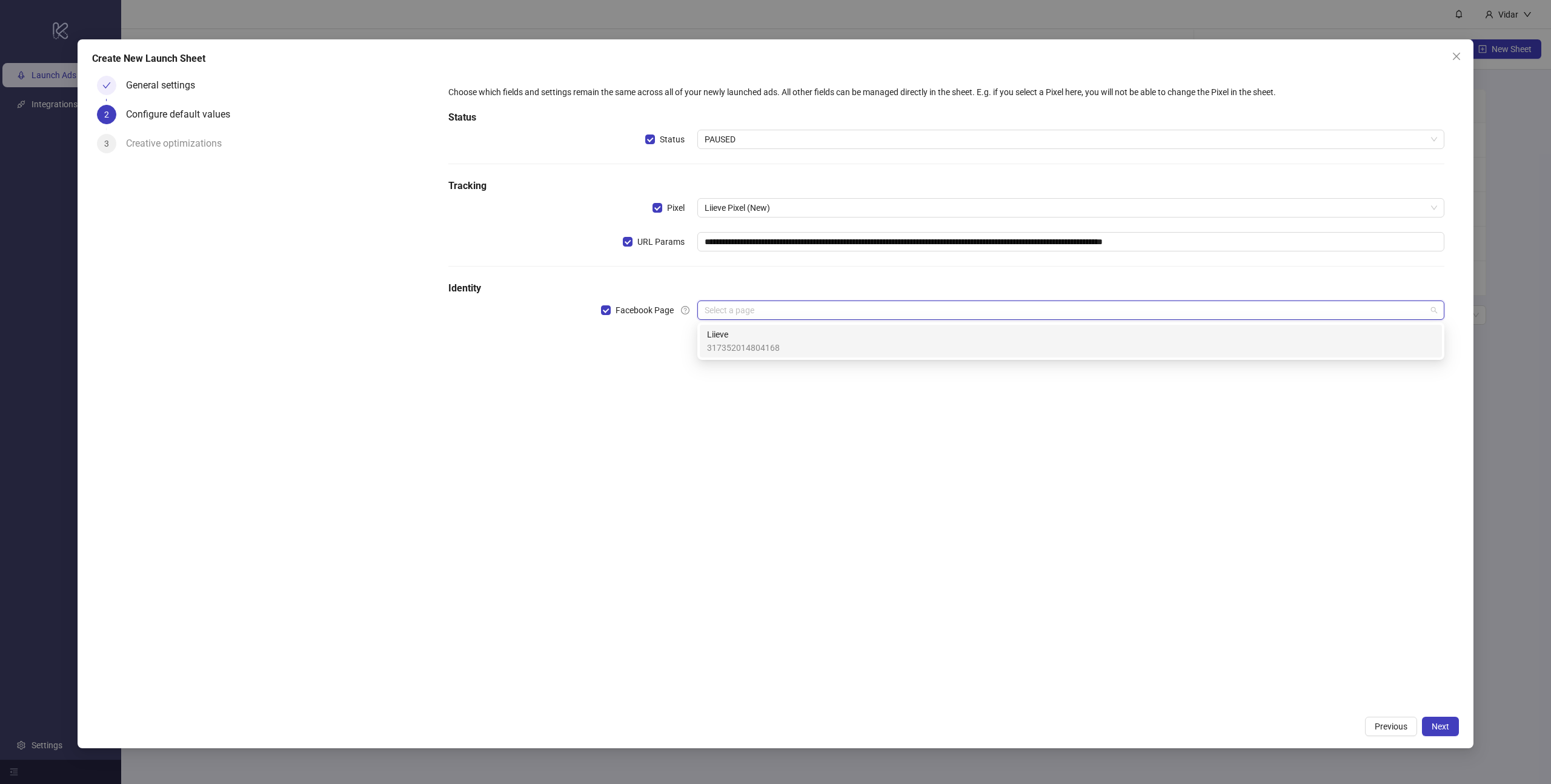
click at [741, 338] on span "Liieve" at bounding box center [743, 334] width 72 height 13
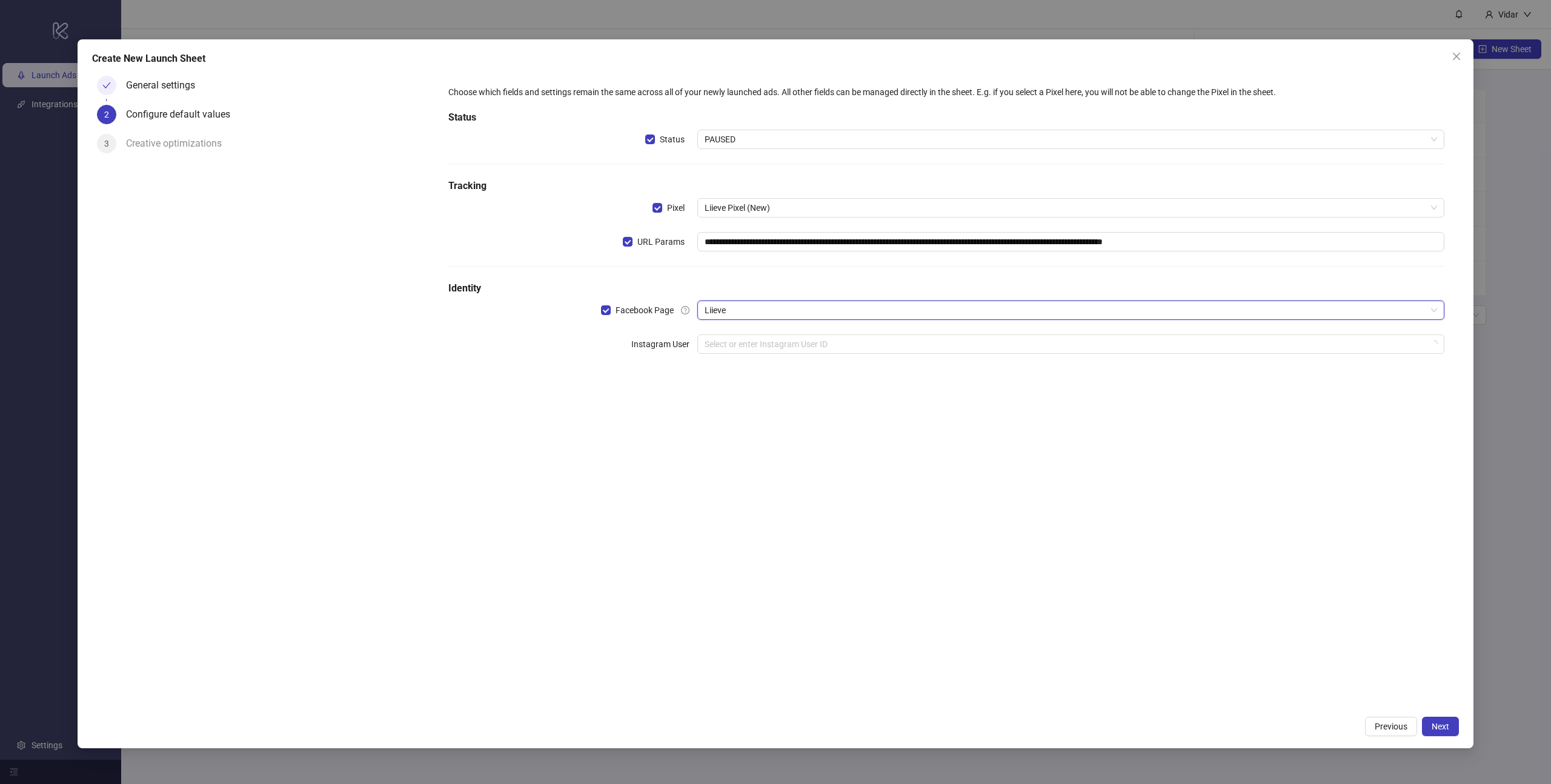
click at [741, 338] on input "search" at bounding box center [1065, 344] width 722 height 18
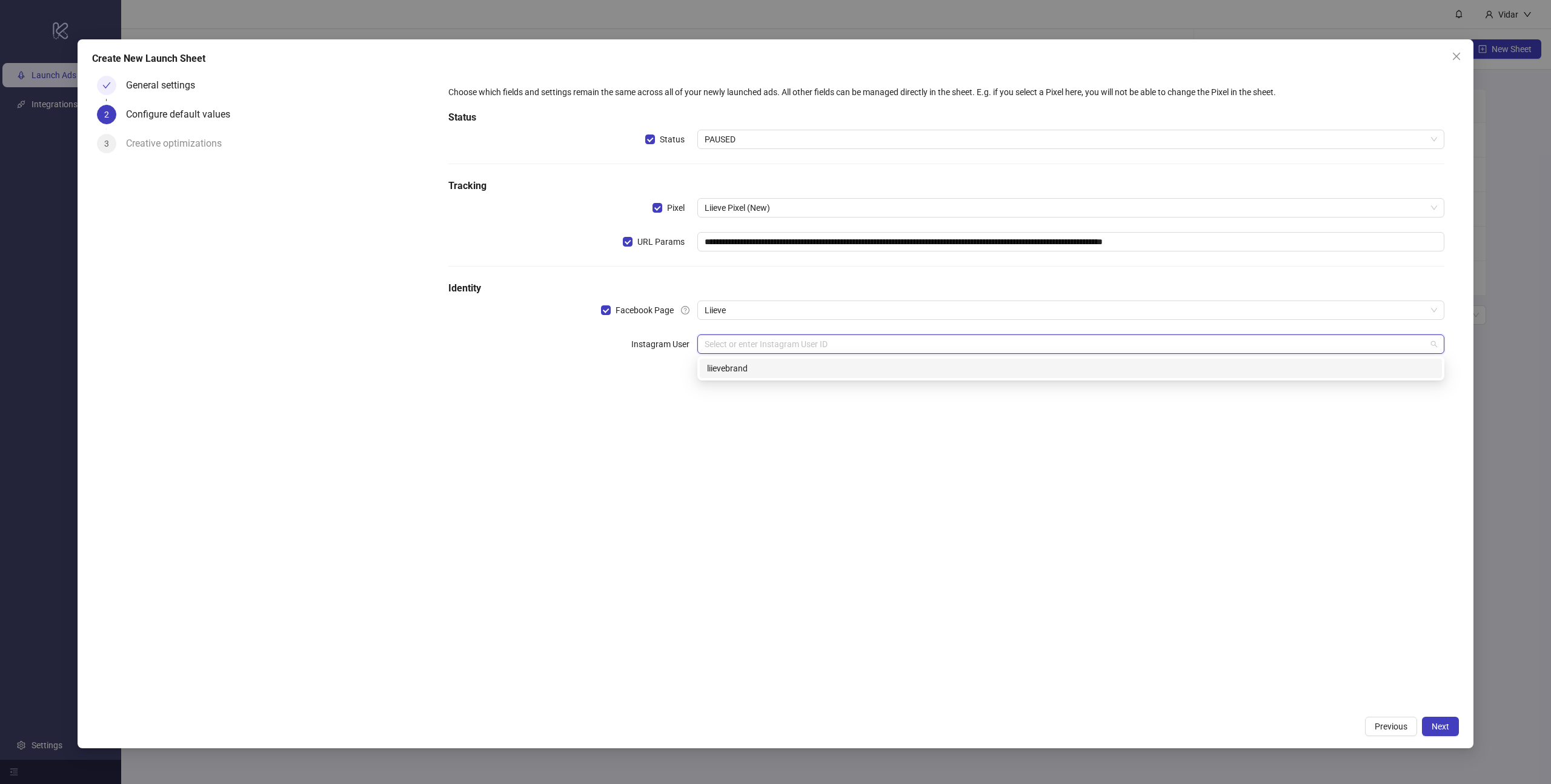
click at [743, 365] on div "liievebrand" at bounding box center [1071, 368] width 727 height 13
click at [757, 386] on input "search" at bounding box center [1065, 378] width 722 height 18
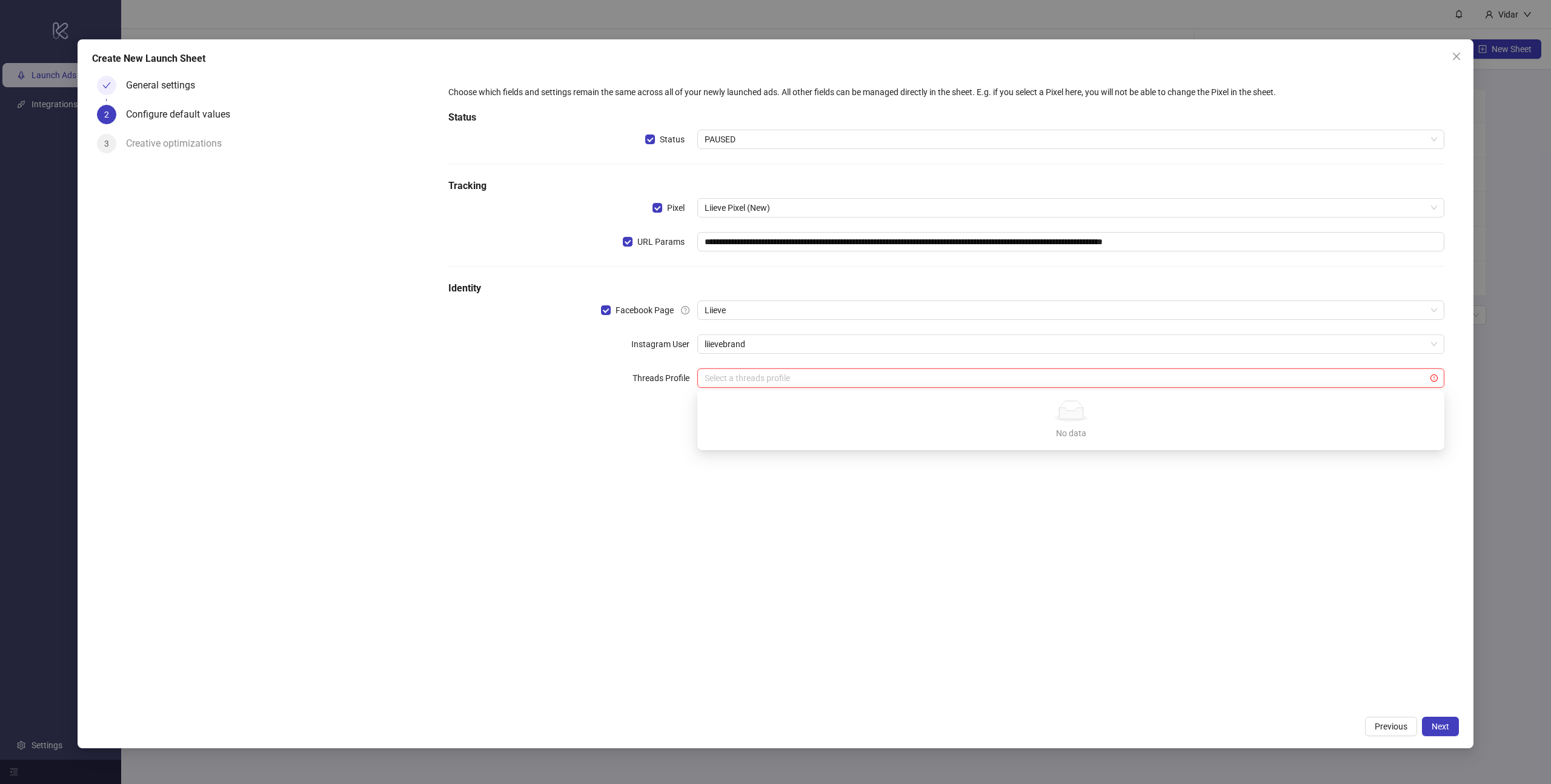
click at [658, 410] on div "**********" at bounding box center [946, 244] width 1016 height 336
click at [1452, 729] on button "Next" at bounding box center [1440, 726] width 37 height 19
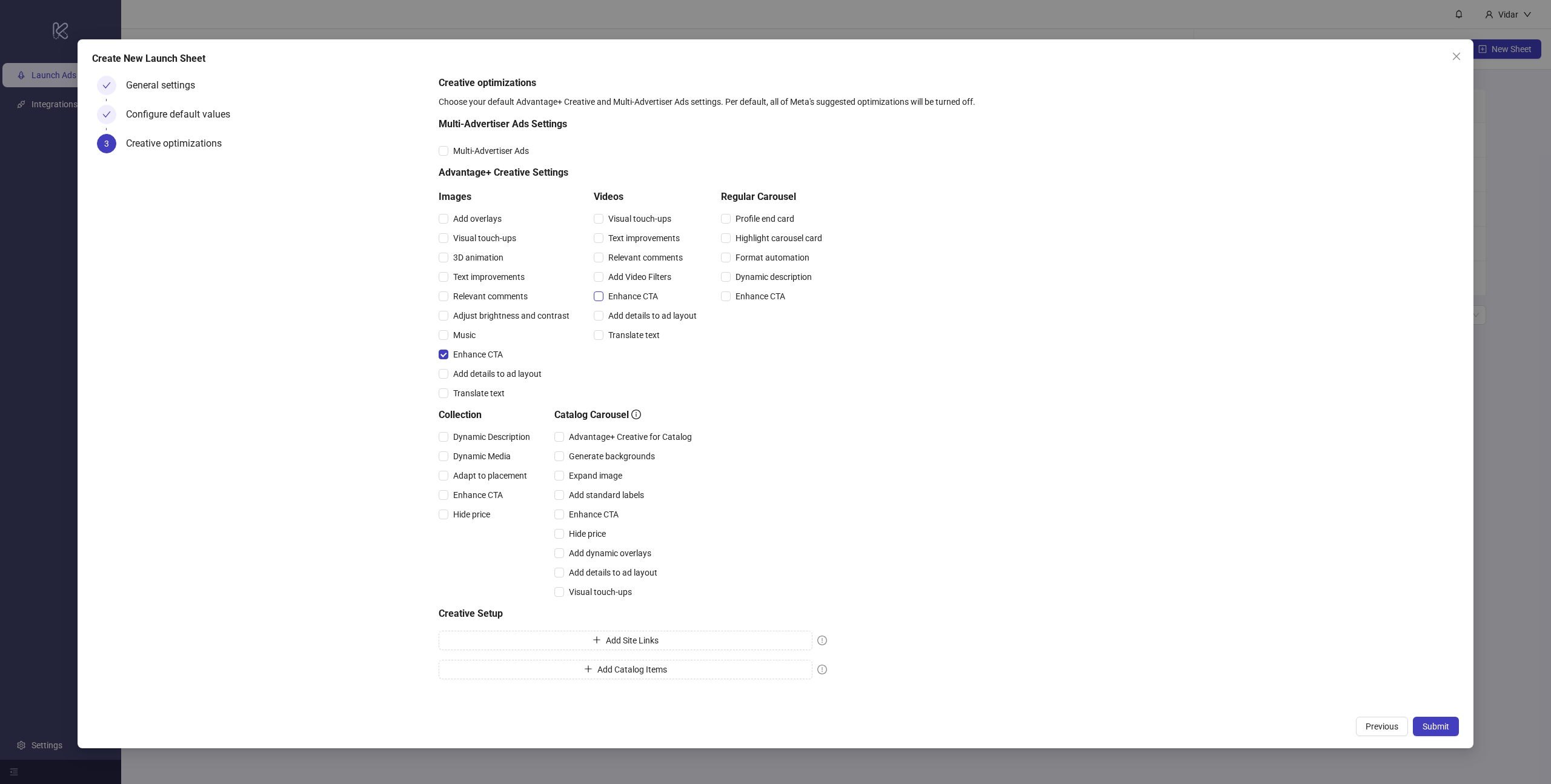
click at [598, 291] on label "Enhance CTA" at bounding box center [628, 296] width 69 height 13
click at [567, 518] on span "Enhance CTA" at bounding box center [593, 514] width 59 height 13
click at [596, 633] on button "Add Site Links" at bounding box center [626, 640] width 374 height 19
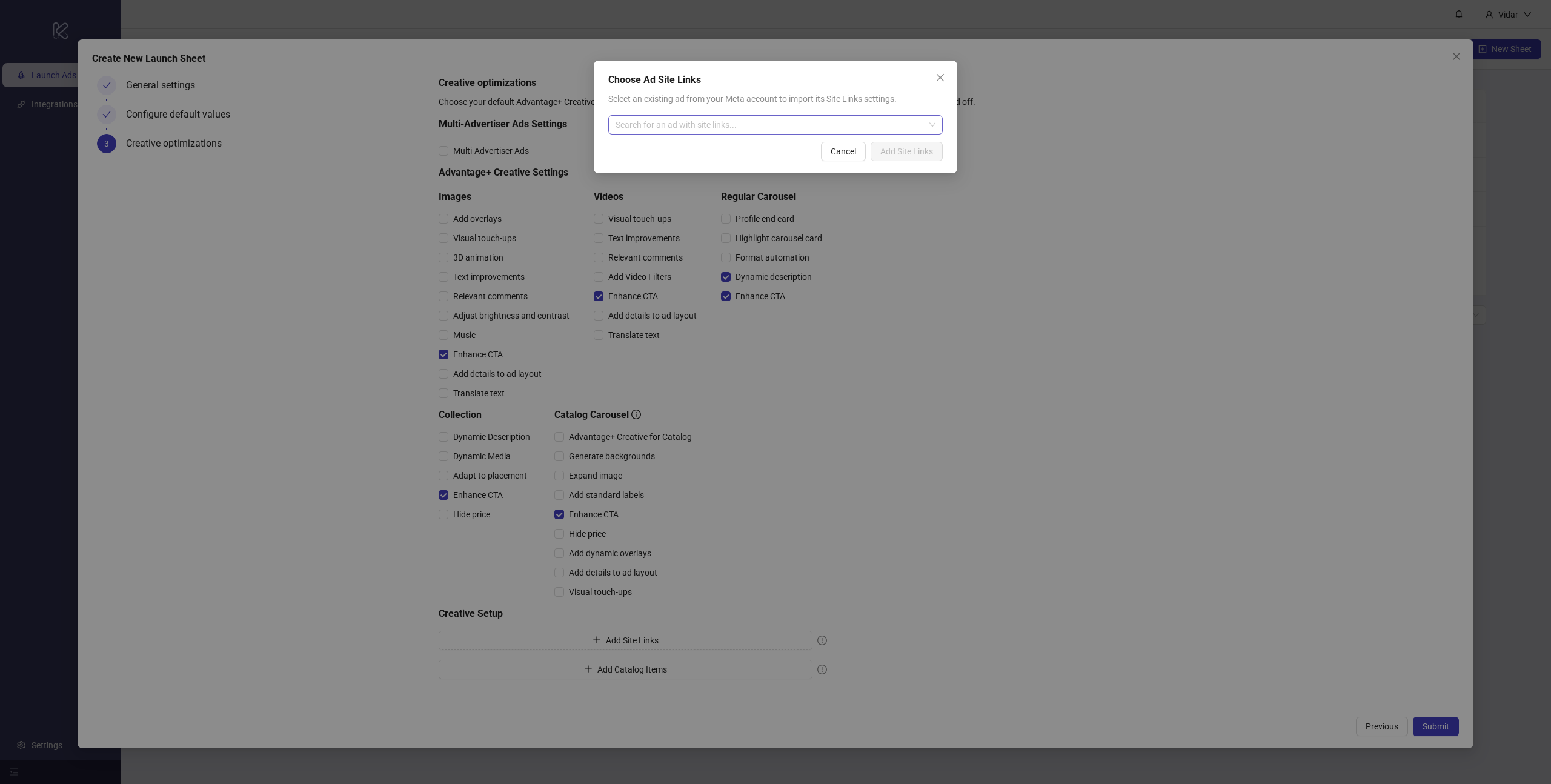
click at [703, 123] on input "search" at bounding box center [770, 125] width 309 height 18
click at [859, 128] on input "search" at bounding box center [770, 125] width 309 height 18
click at [860, 113] on div "Select an existing ad from your Meta account to import its Site Links settings.…" at bounding box center [775, 113] width 334 height 43
click at [859, 126] on input "search" at bounding box center [770, 125] width 309 height 18
paste input "**********"
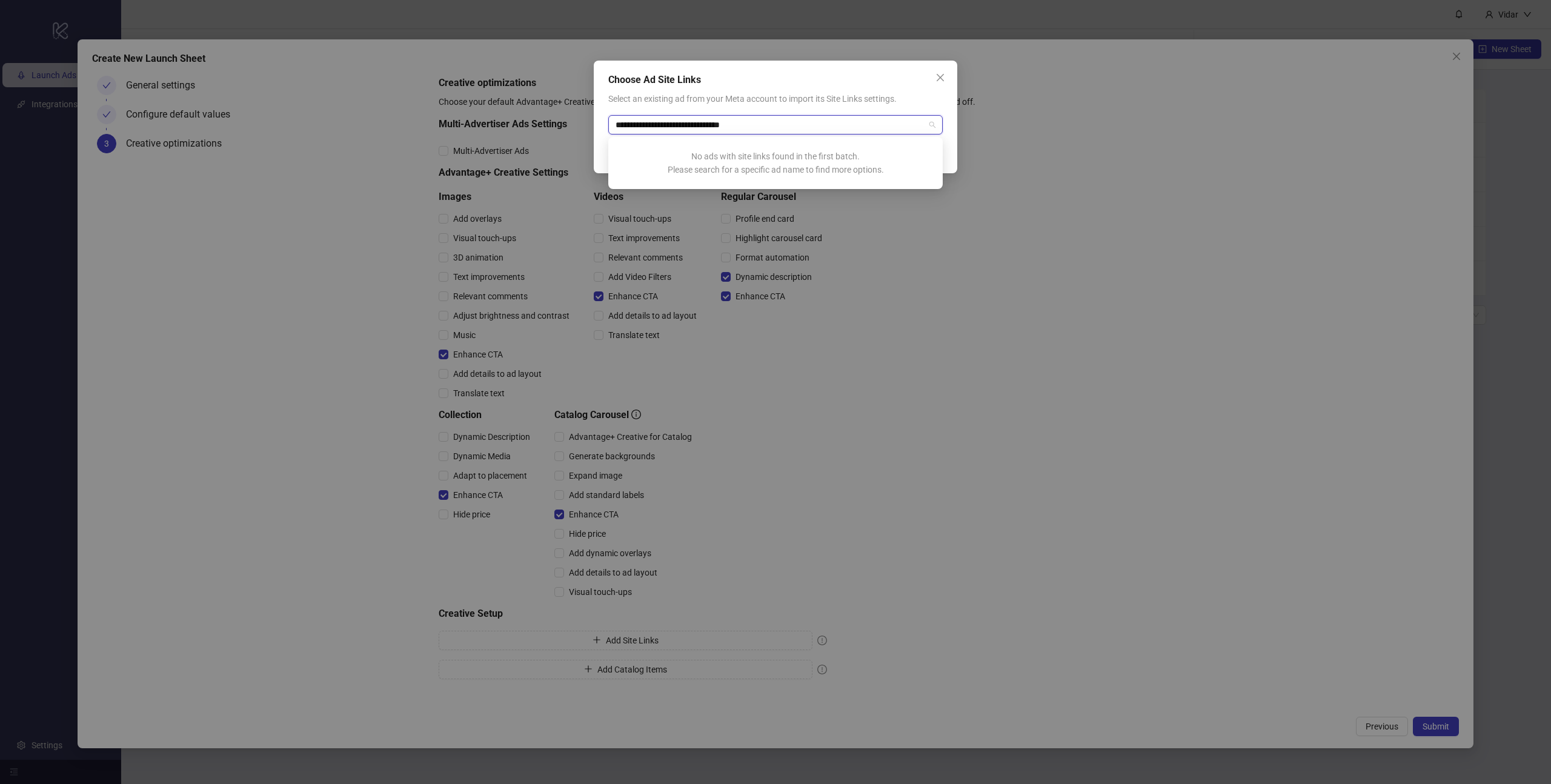
type input "**********"
click at [860, 108] on div "Select an existing ad from your Meta account to import its Site Links settings.…" at bounding box center [775, 113] width 334 height 43
click at [836, 157] on button "Cancel" at bounding box center [843, 151] width 45 height 19
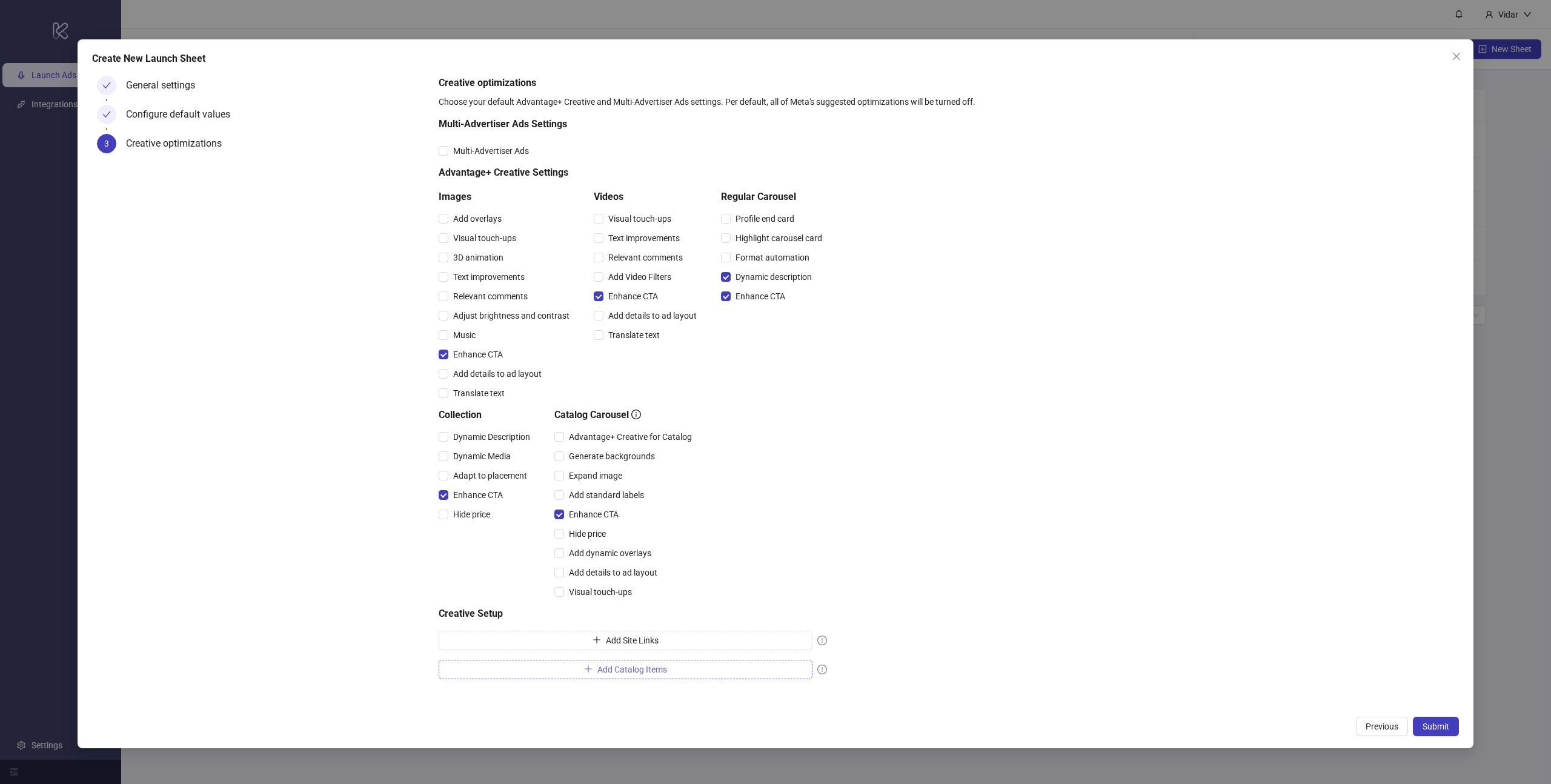
click at [644, 664] on span "Add Catalog Items" at bounding box center [632, 669] width 70 height 10
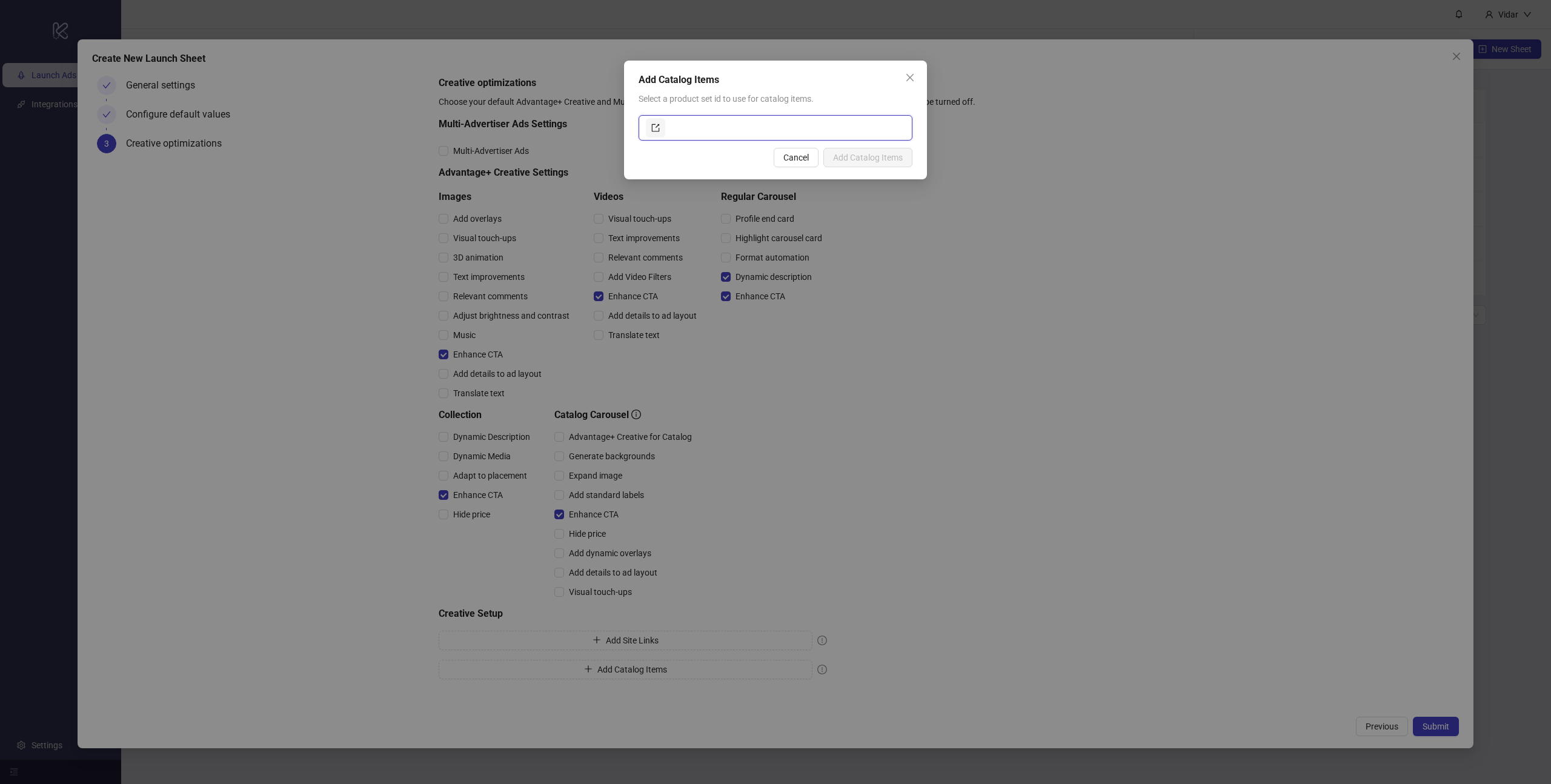
click at [778, 128] on input "text" at bounding box center [786, 128] width 237 height 19
click at [656, 125] on icon "export" at bounding box center [655, 127] width 8 height 8
click at [791, 160] on span "Cancel" at bounding box center [796, 157] width 25 height 10
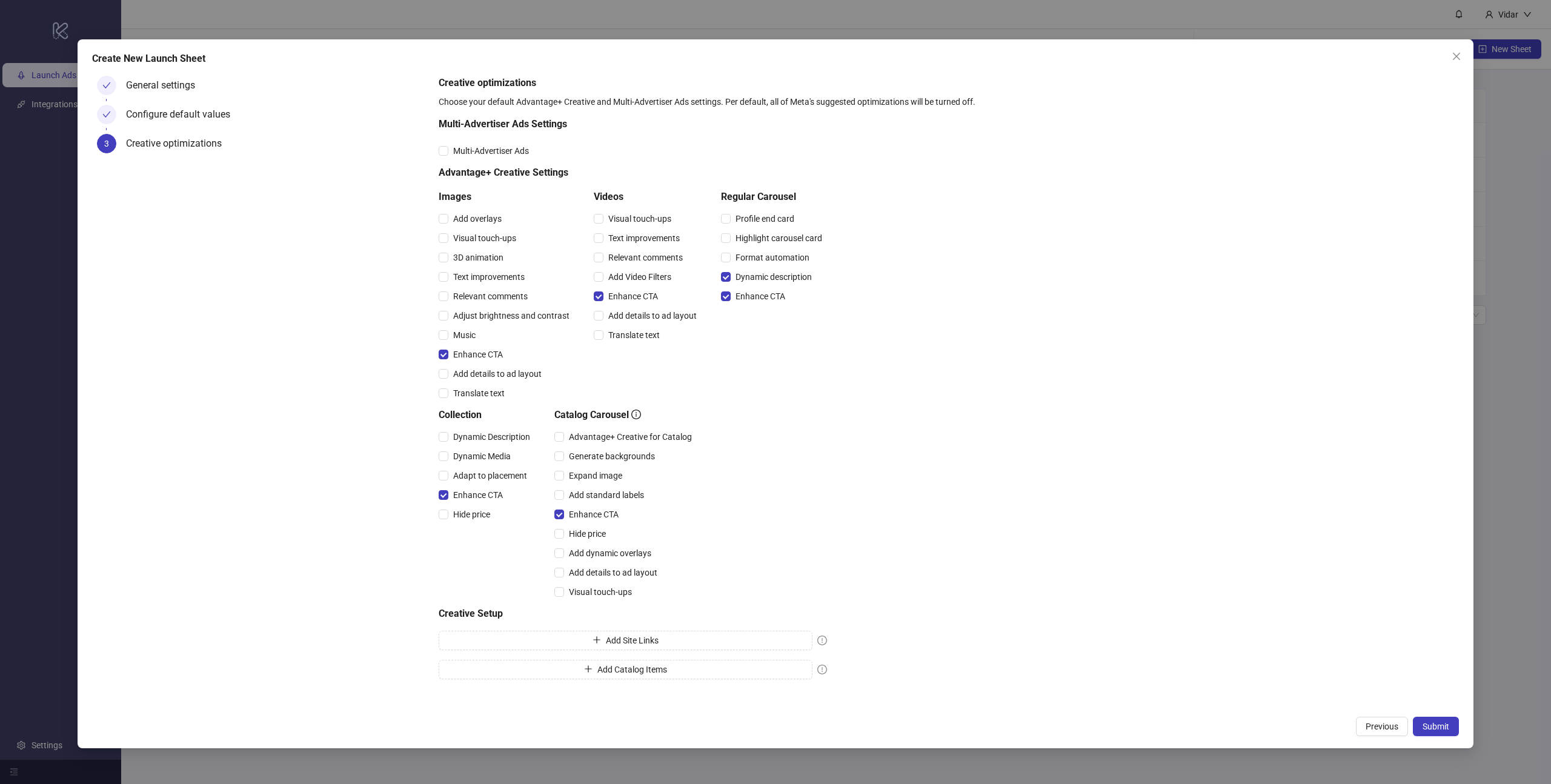
click at [137, 77] on div "General settings" at bounding box center [165, 85] width 79 height 19
click at [1375, 727] on span "Previous" at bounding box center [1381, 726] width 32 height 10
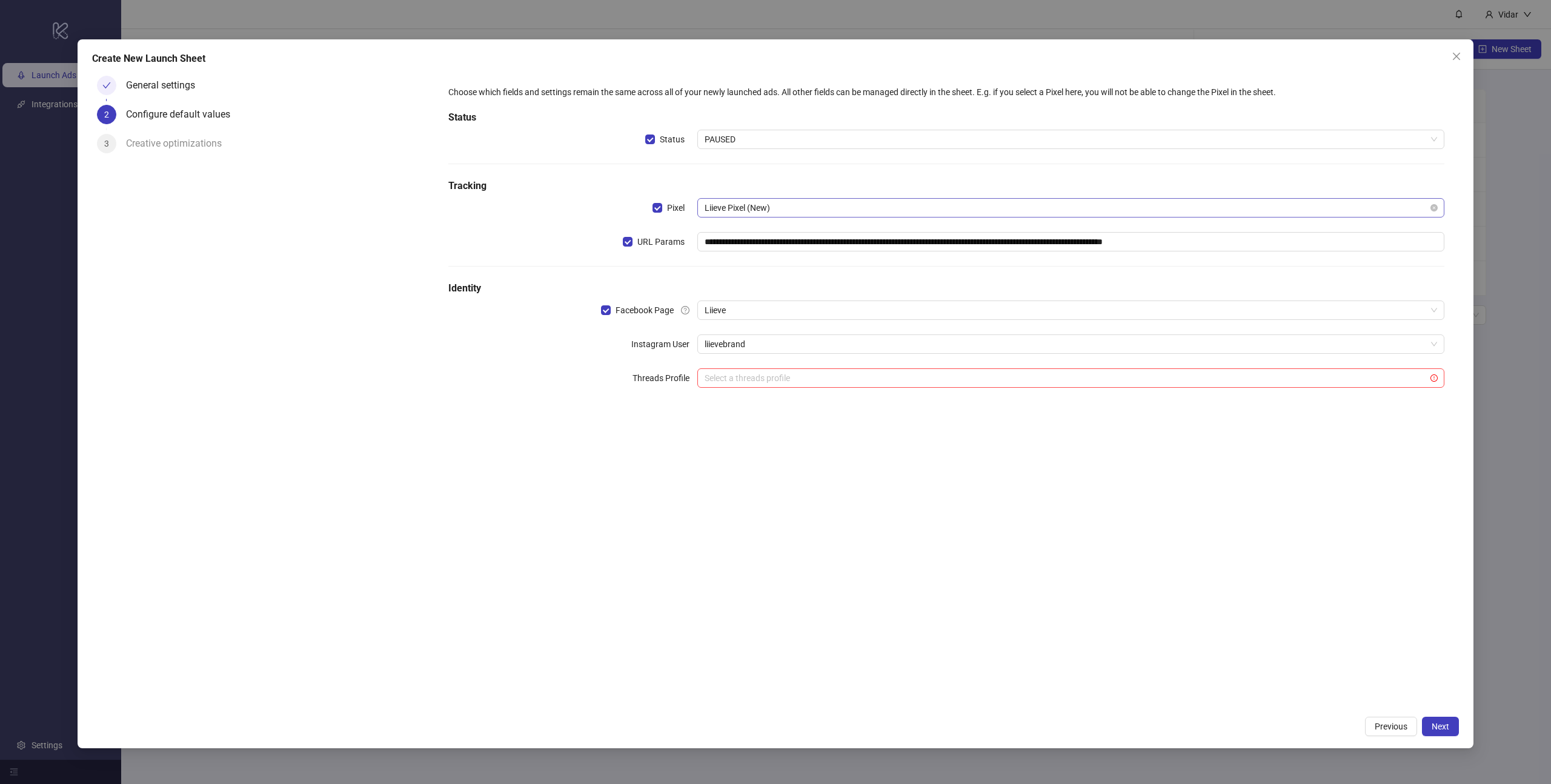
click at [781, 210] on span "Liieve Pixel (New)" at bounding box center [1071, 207] width 733 height 18
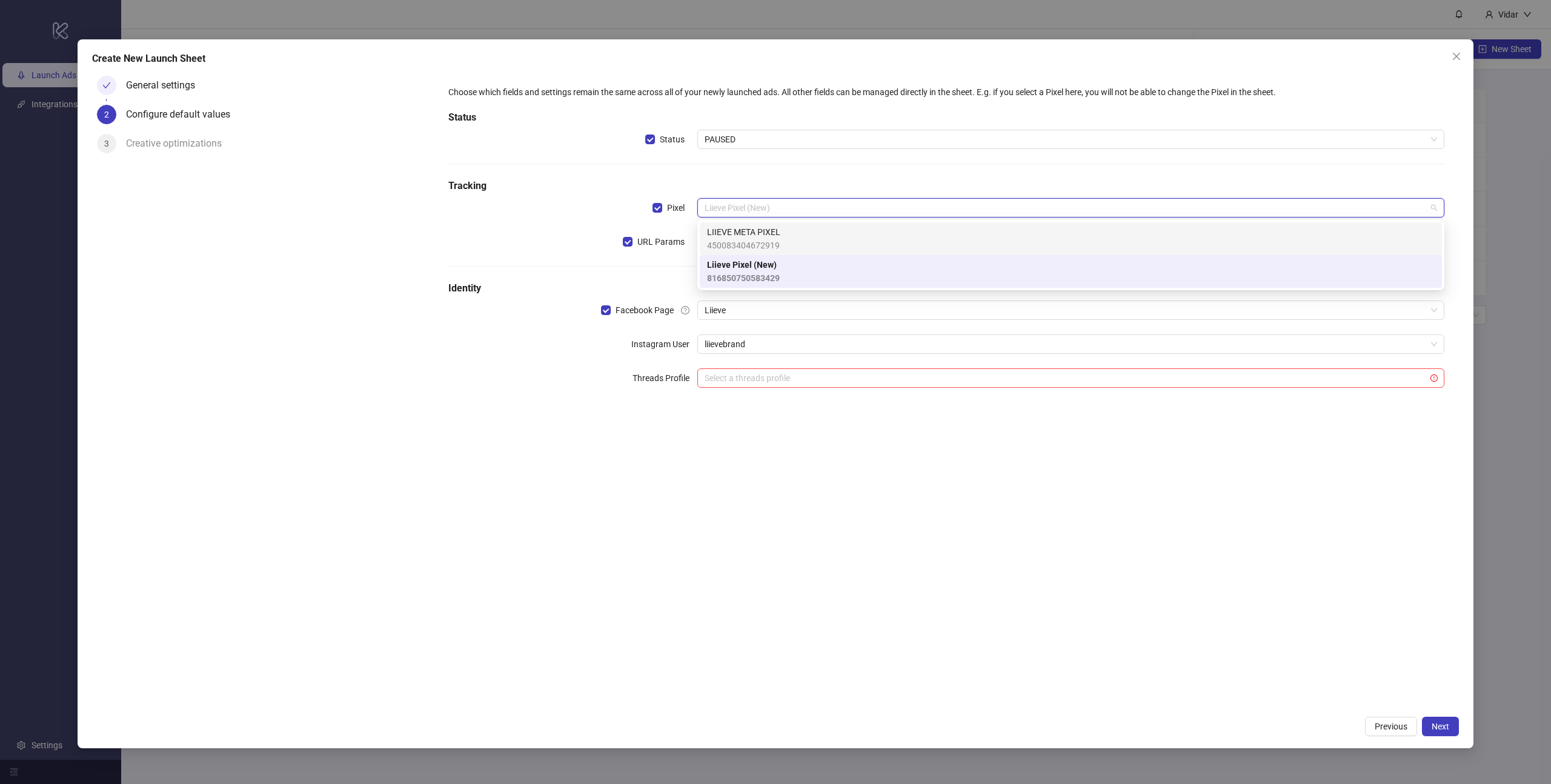
click at [773, 231] on span "LIIEVE META PIXEL" at bounding box center [743, 231] width 73 height 13
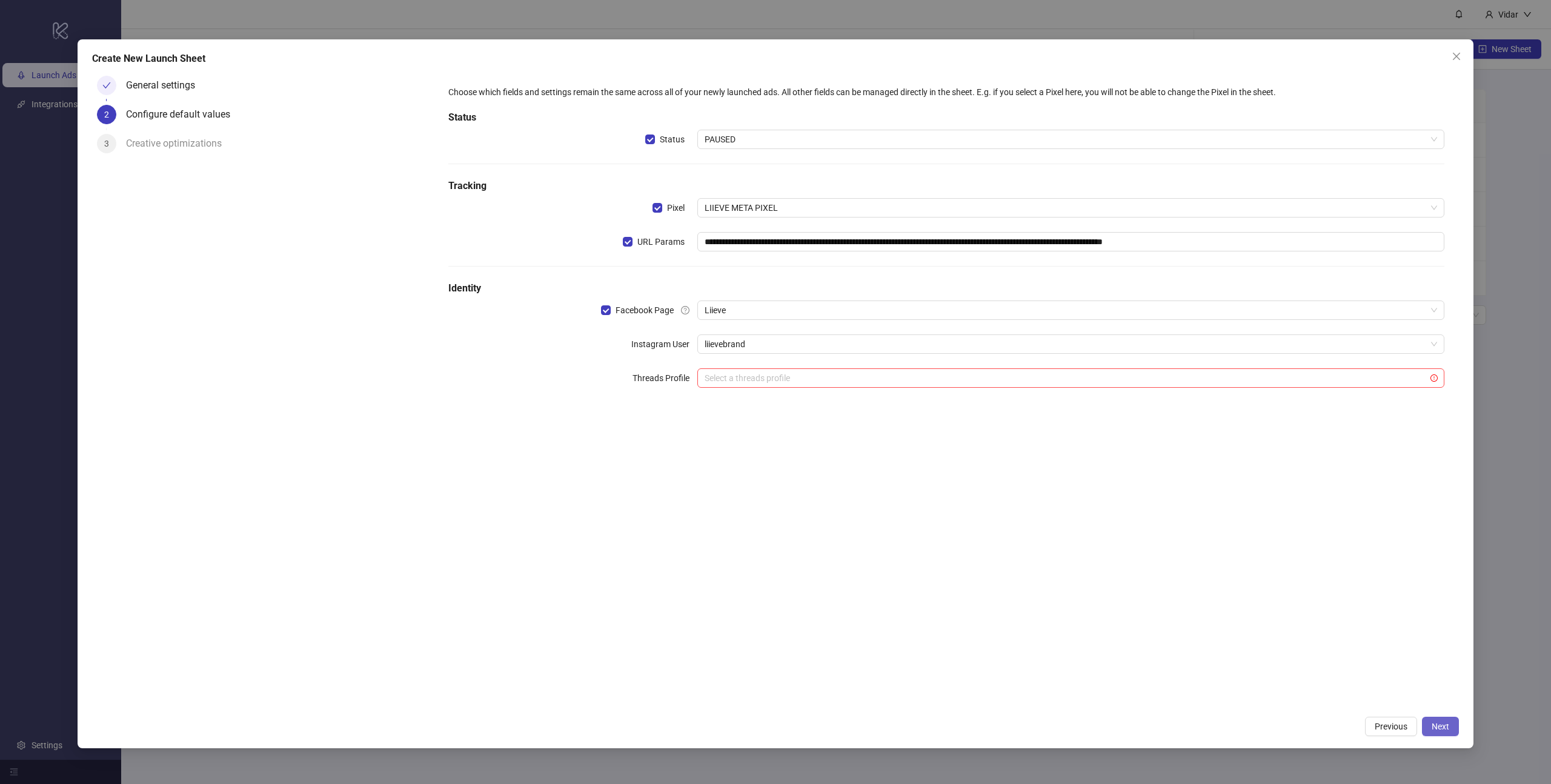
click at [1456, 731] on button "Next" at bounding box center [1440, 726] width 37 height 19
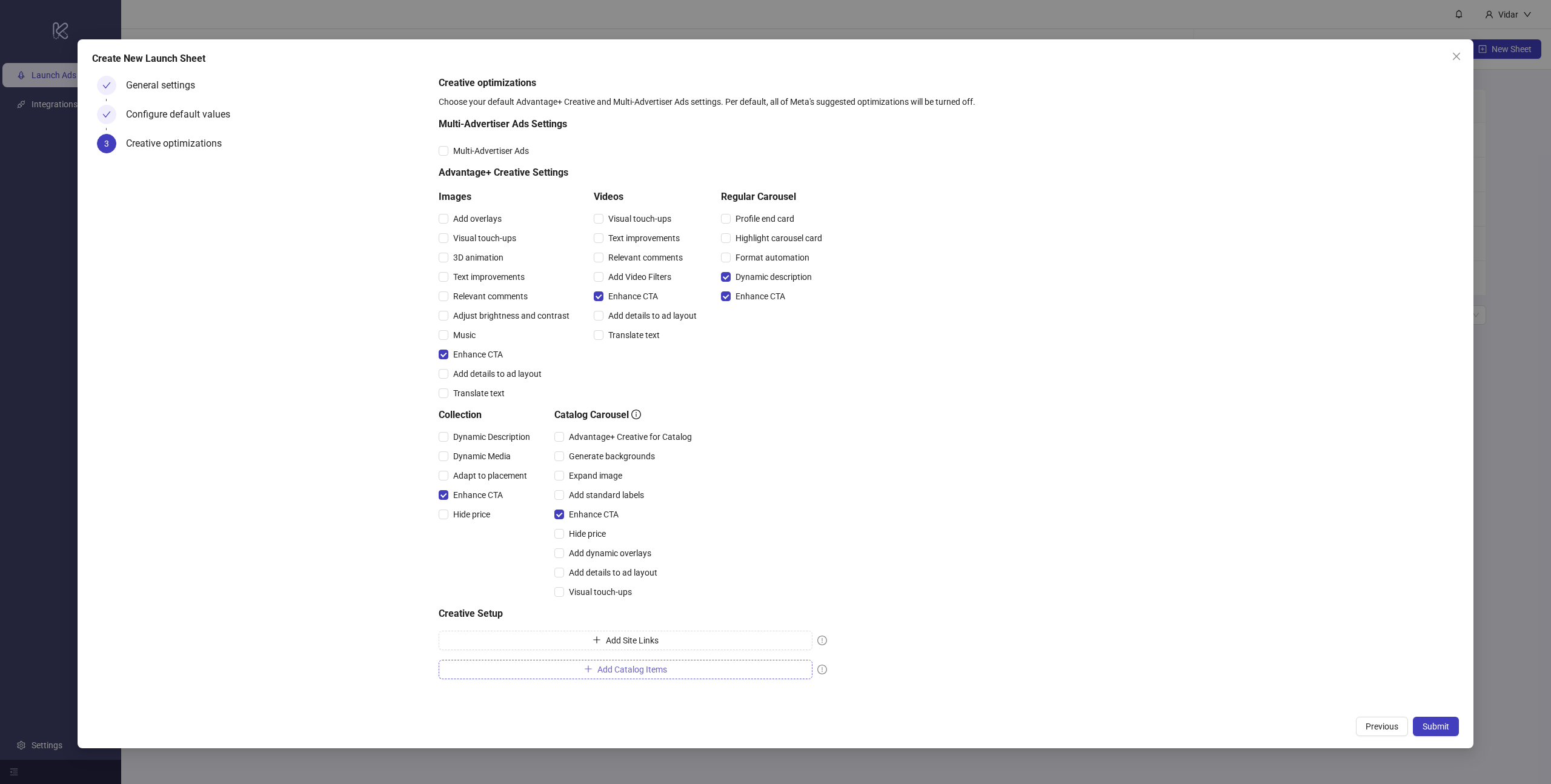
click at [645, 668] on span "Add Catalog Items" at bounding box center [632, 669] width 70 height 10
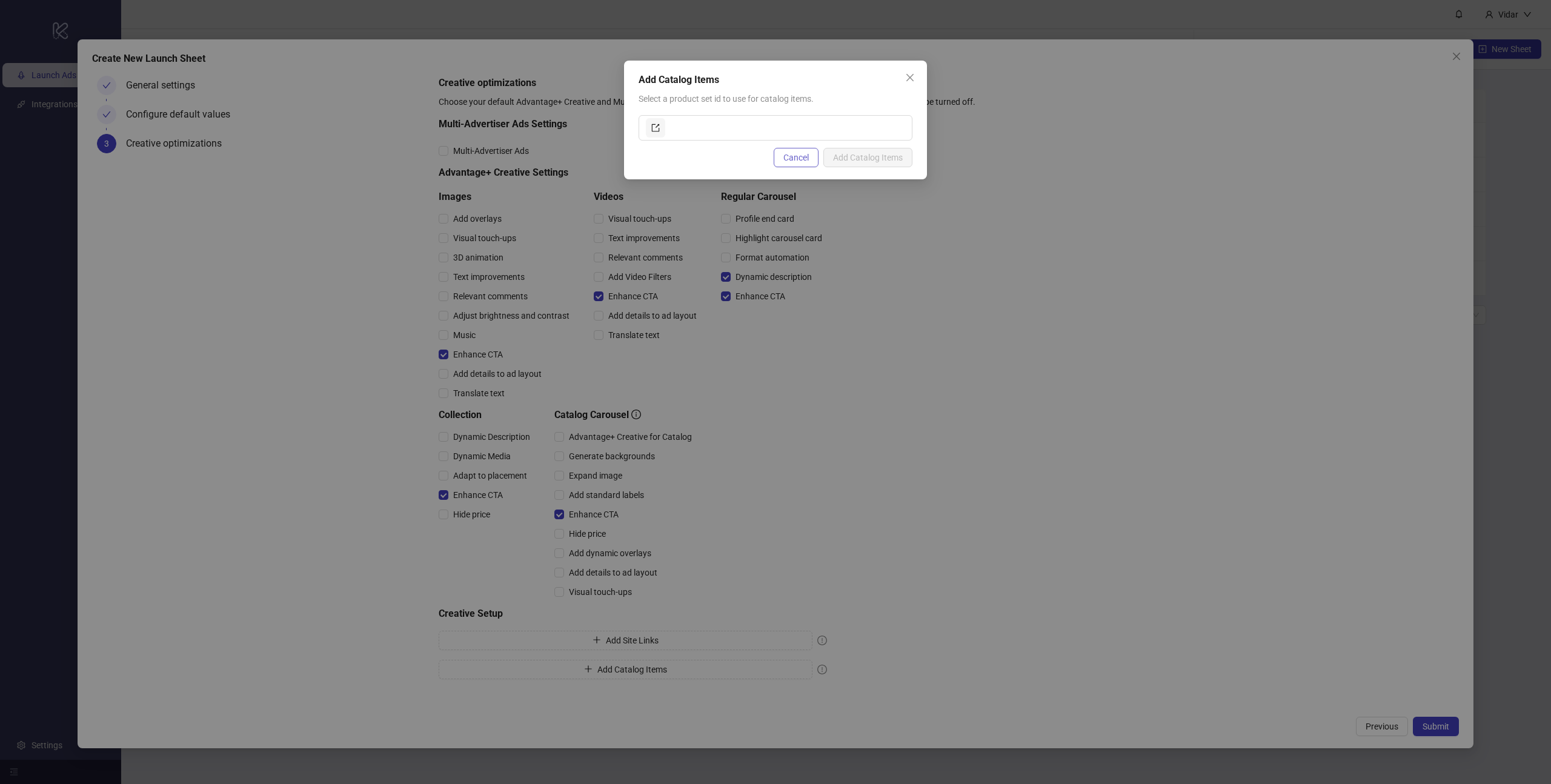
click at [799, 153] on span "Cancel" at bounding box center [796, 157] width 25 height 10
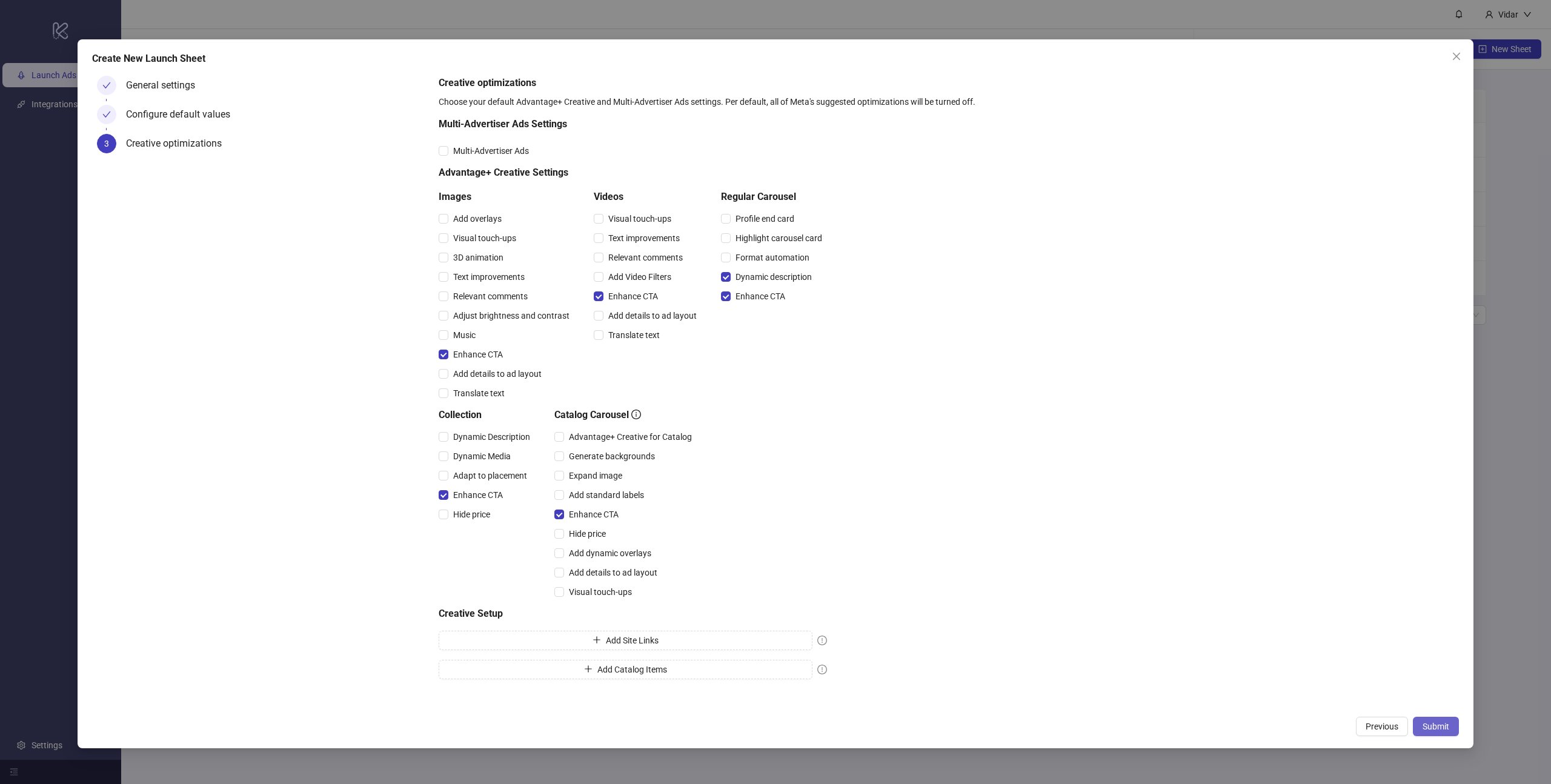
click at [1437, 727] on span "Submit" at bounding box center [1436, 726] width 27 height 10
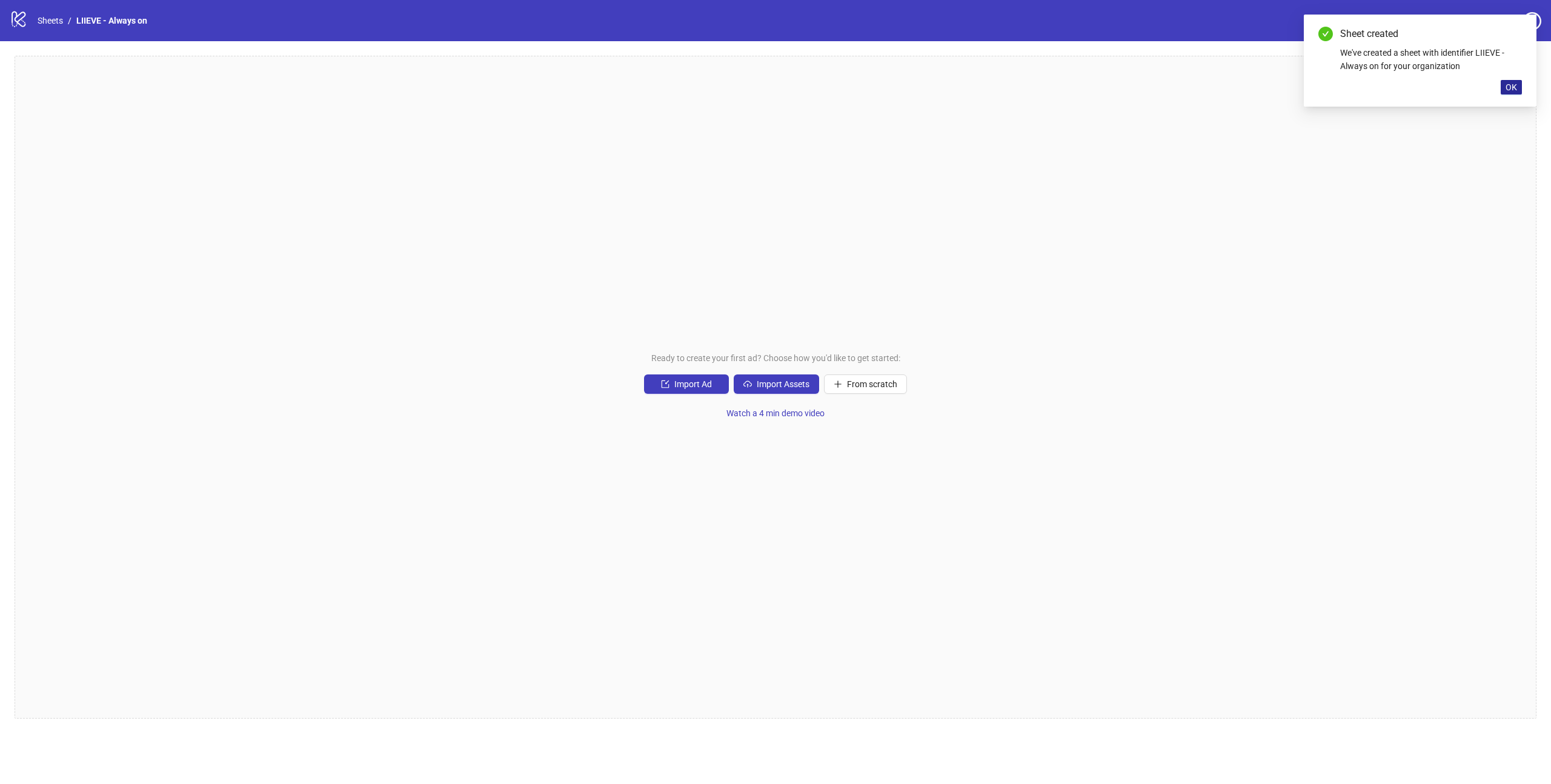
click at [1513, 87] on span "OK" at bounding box center [1511, 87] width 11 height 10
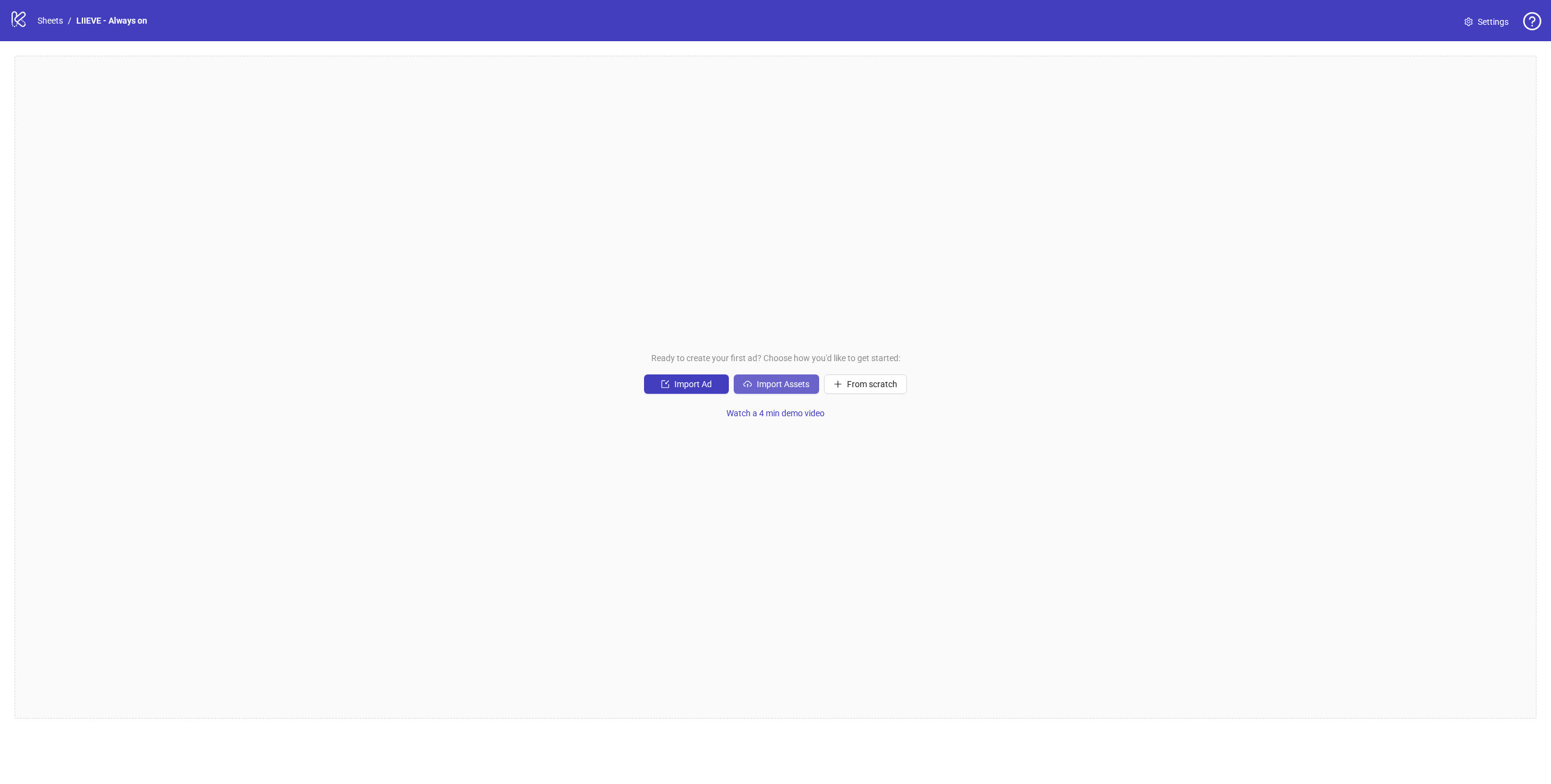
click at [768, 389] on span "Import Assets" at bounding box center [783, 383] width 53 height 10
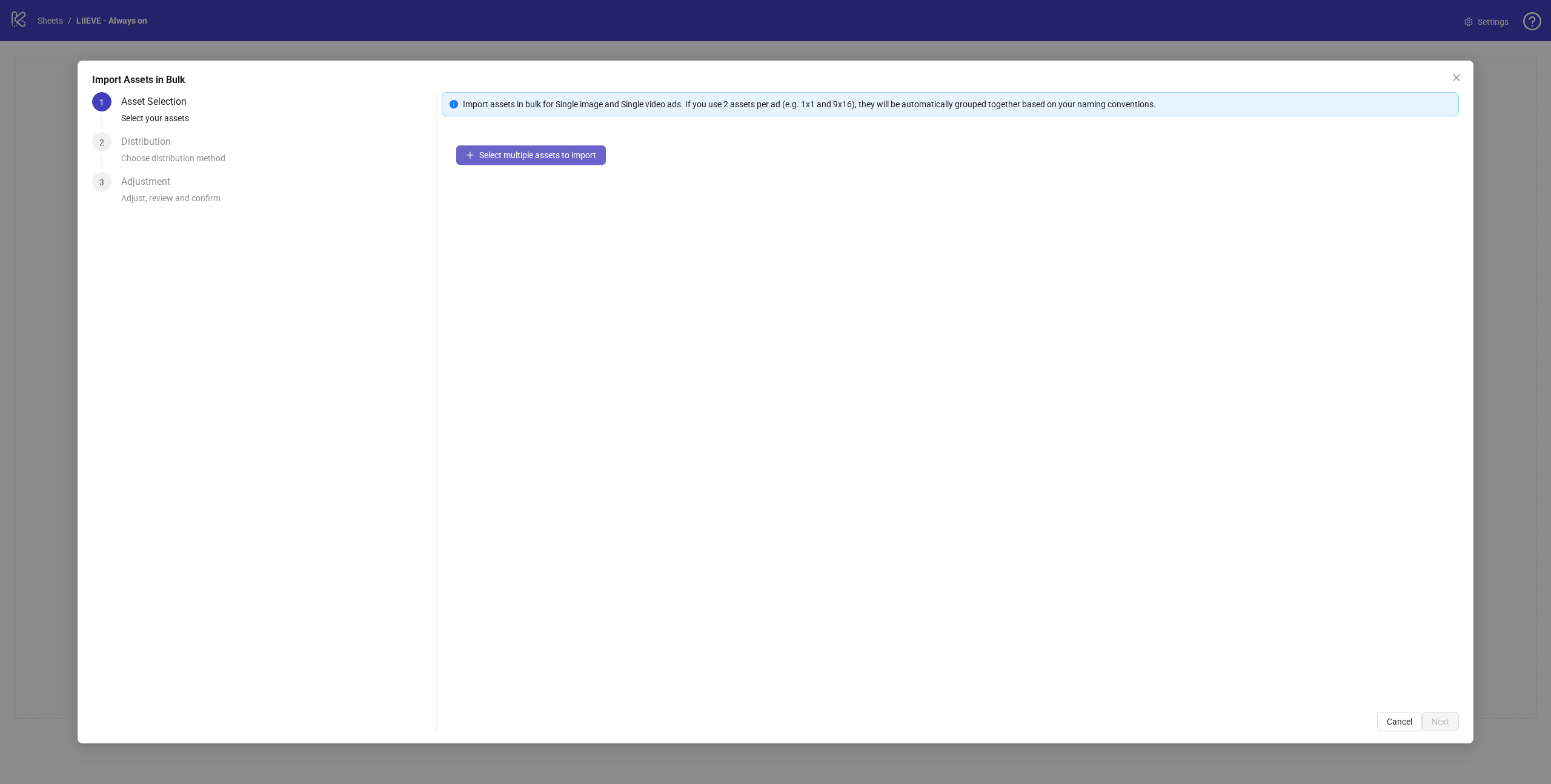
click at [528, 160] on span "Select multiple assets to import" at bounding box center [537, 155] width 117 height 10
click at [1440, 714] on button "Next" at bounding box center [1440, 721] width 37 height 19
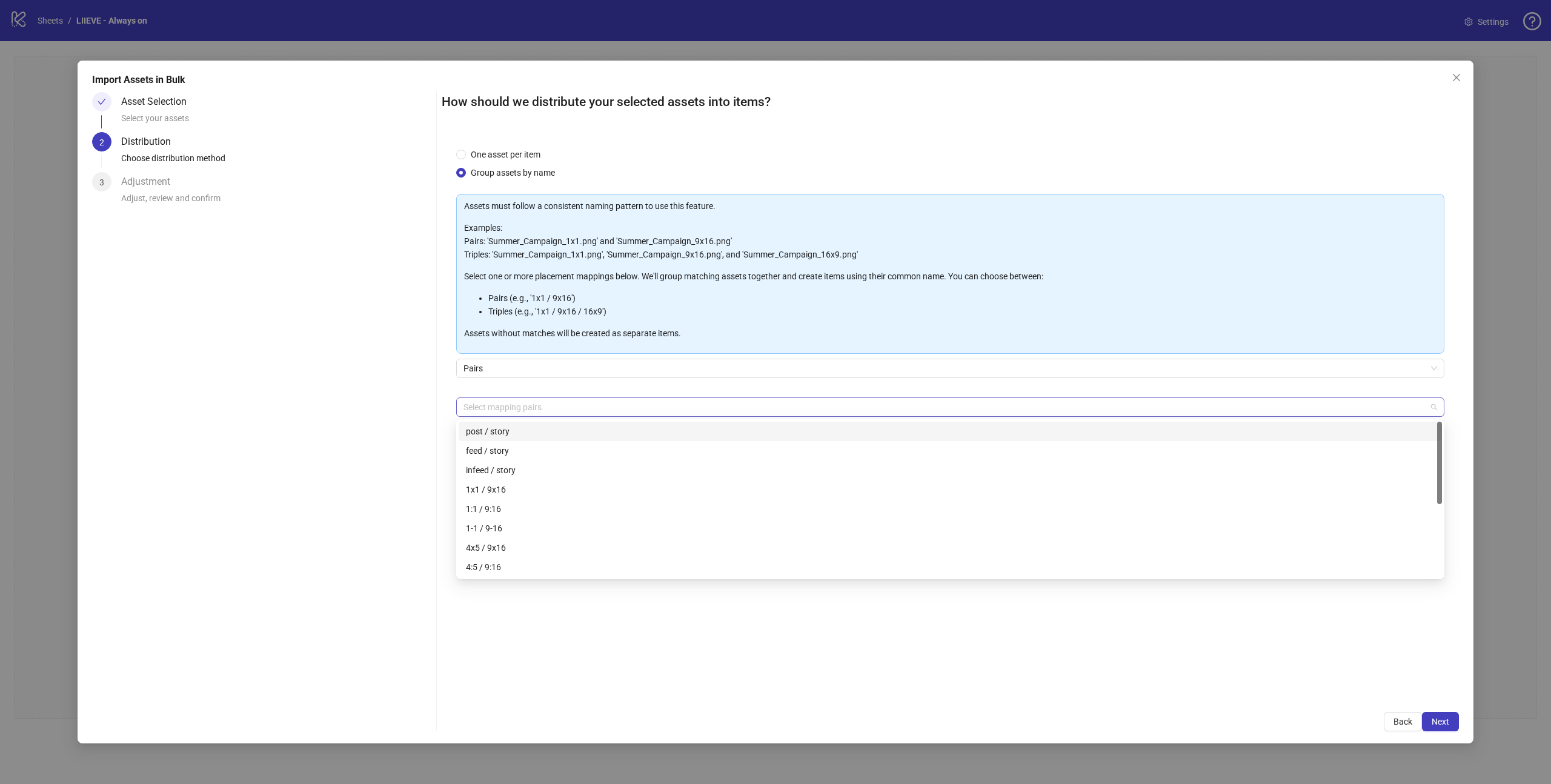
click at [505, 406] on div at bounding box center [944, 407] width 970 height 17
click at [500, 454] on div "feed / story" at bounding box center [950, 450] width 969 height 13
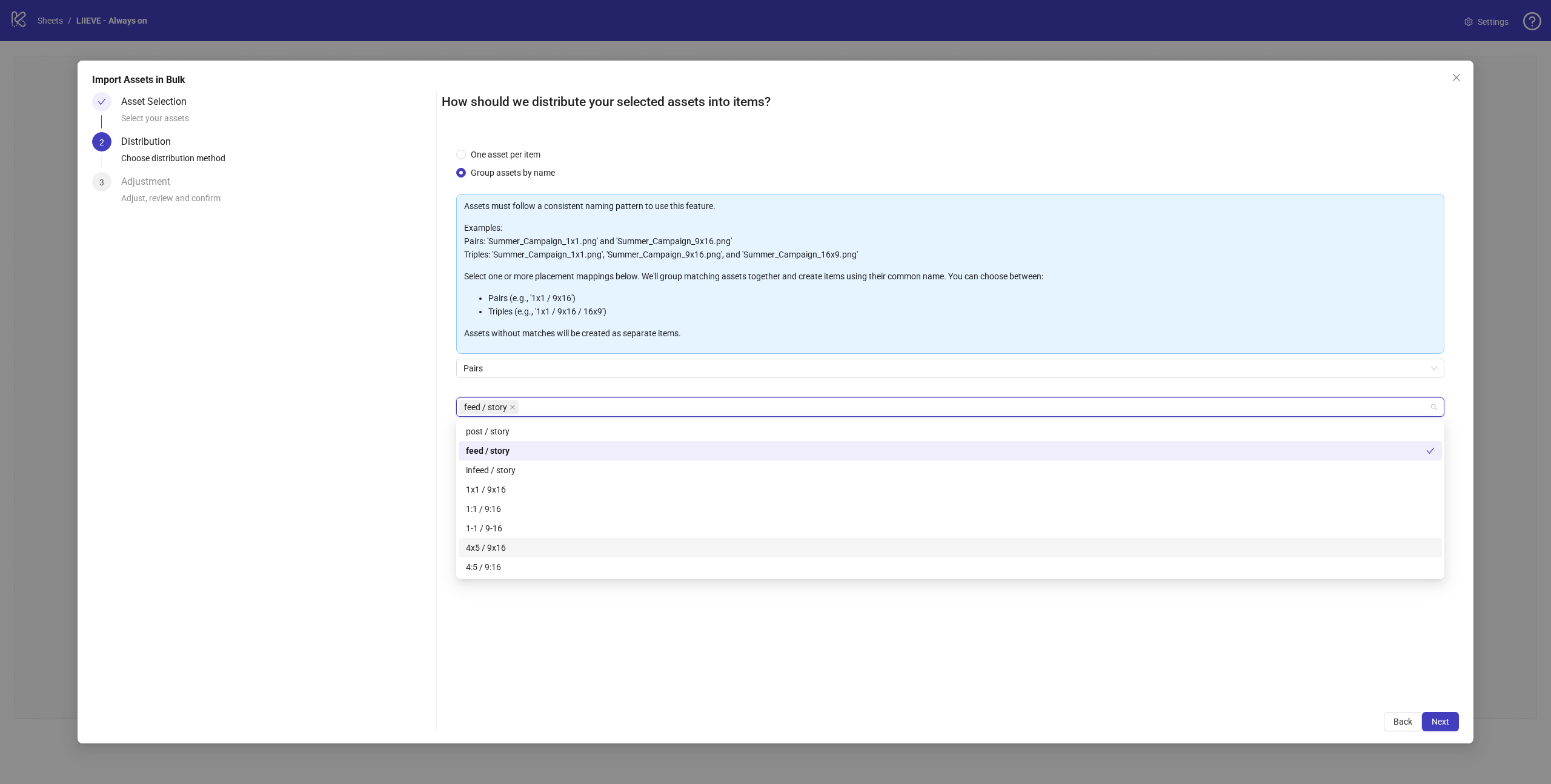
click at [509, 547] on div "4x5 / 9x16" at bounding box center [950, 547] width 969 height 13
click at [511, 404] on icon "close" at bounding box center [513, 407] width 6 height 6
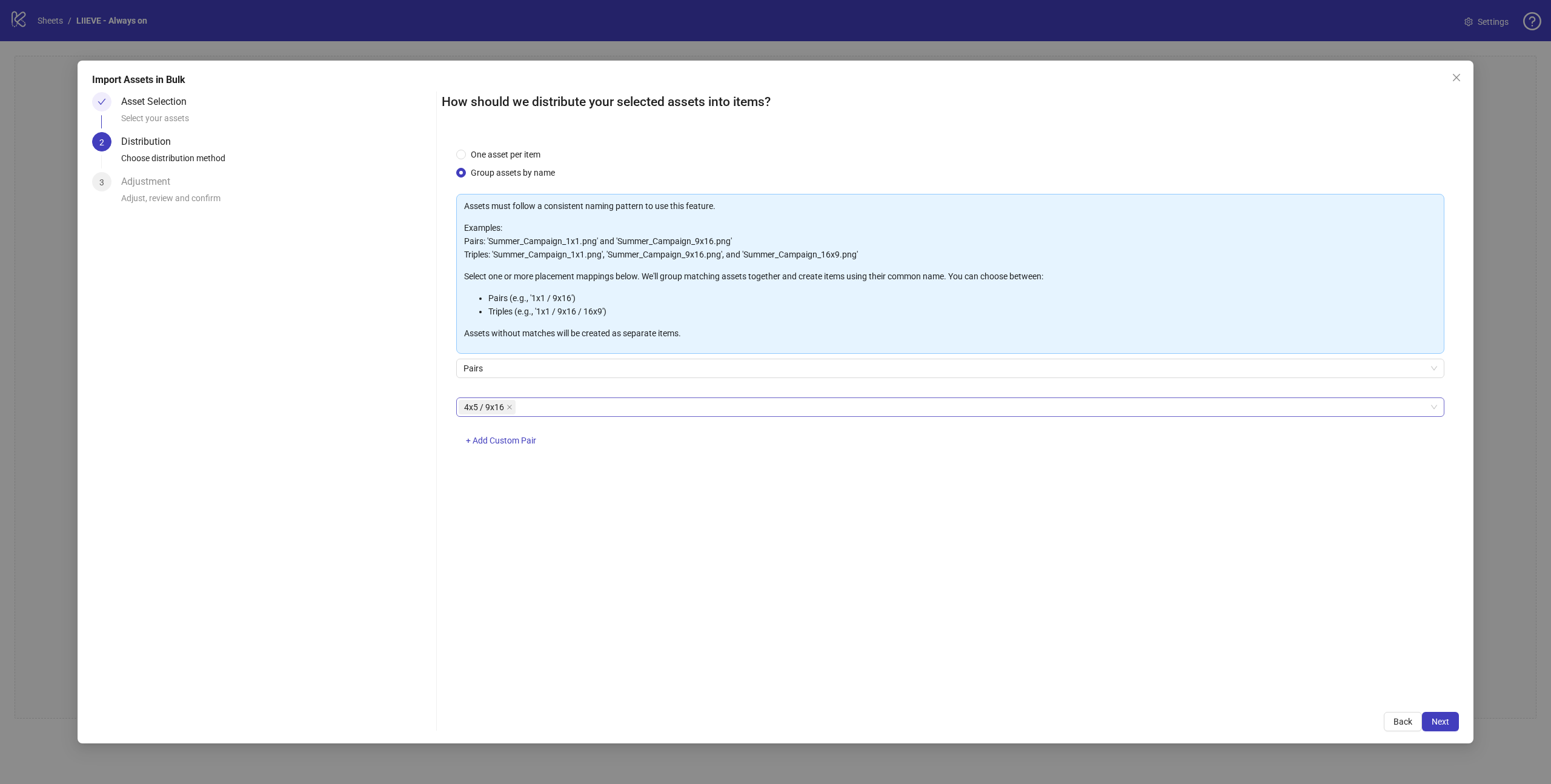
click at [445, 444] on div "One asset per item Group assets by name Assets must follow a consistent naming …" at bounding box center [949, 415] width 1017 height 564
click at [497, 444] on span "+ Add Custom Pair" at bounding box center [501, 440] width 70 height 10
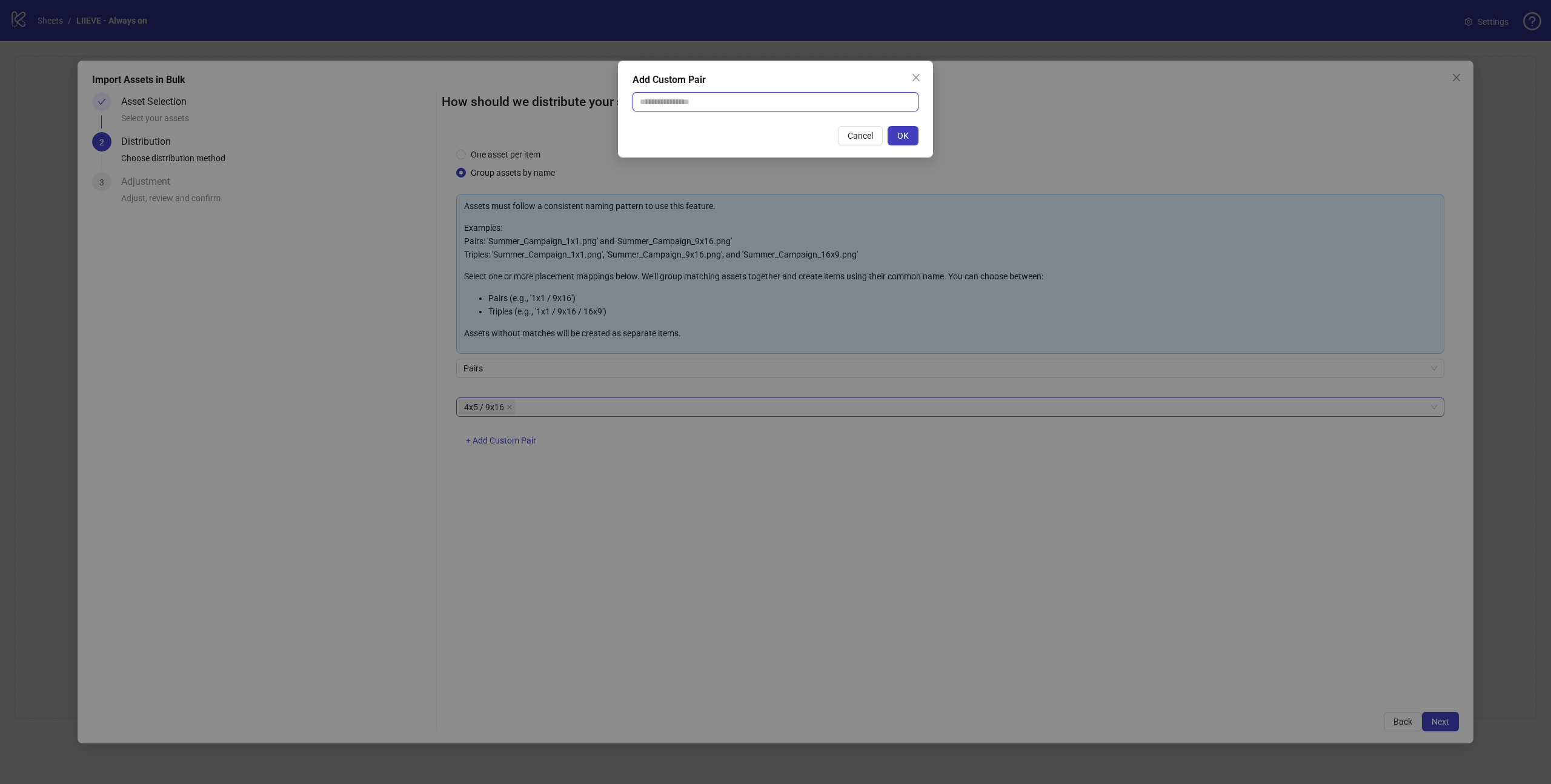
click at [753, 101] on input "text" at bounding box center [775, 102] width 286 height 19
type input "***"
click at [840, 137] on button "Cancel" at bounding box center [860, 135] width 45 height 19
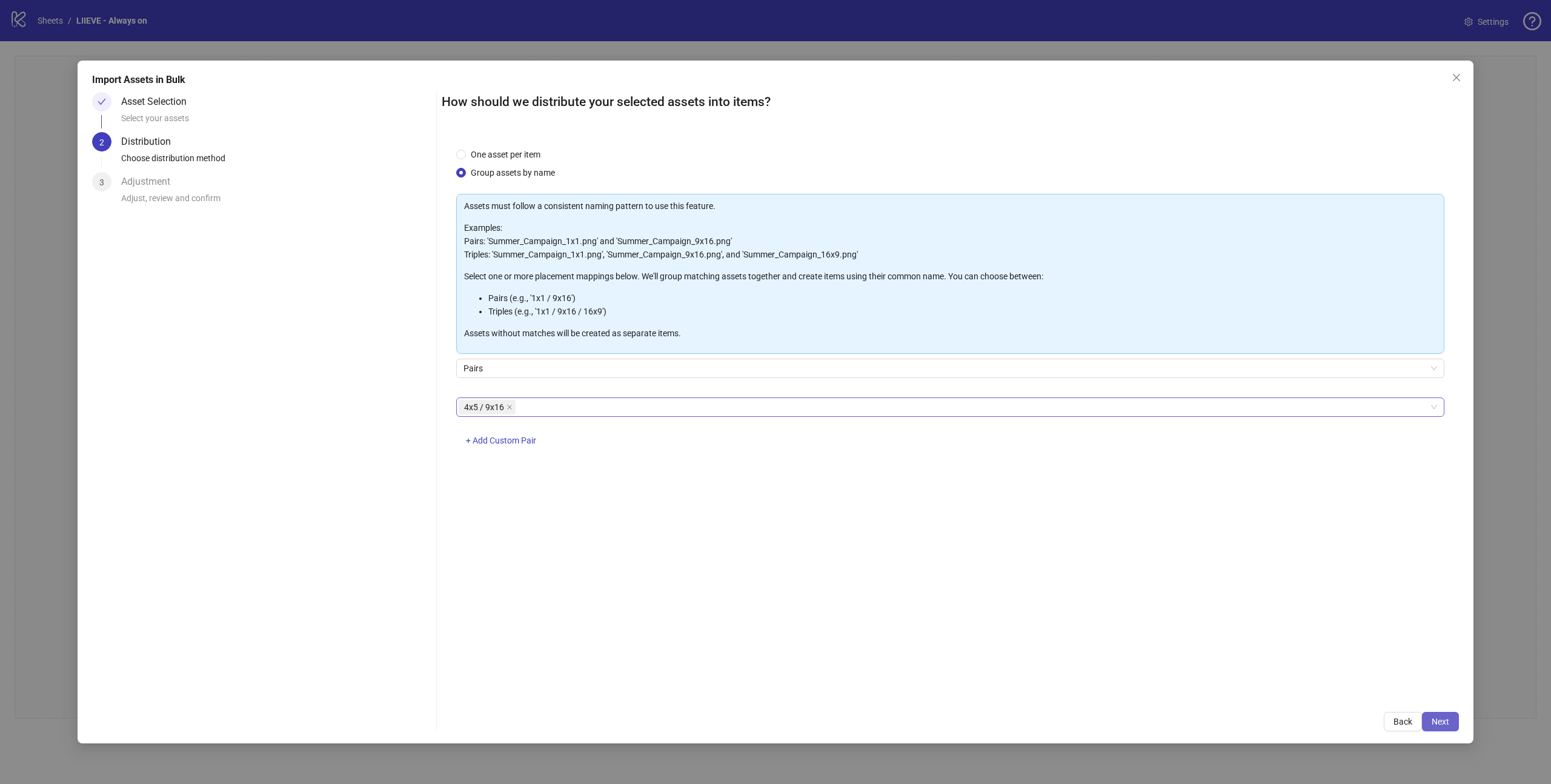
click at [1444, 724] on span "Next" at bounding box center [1440, 721] width 18 height 10
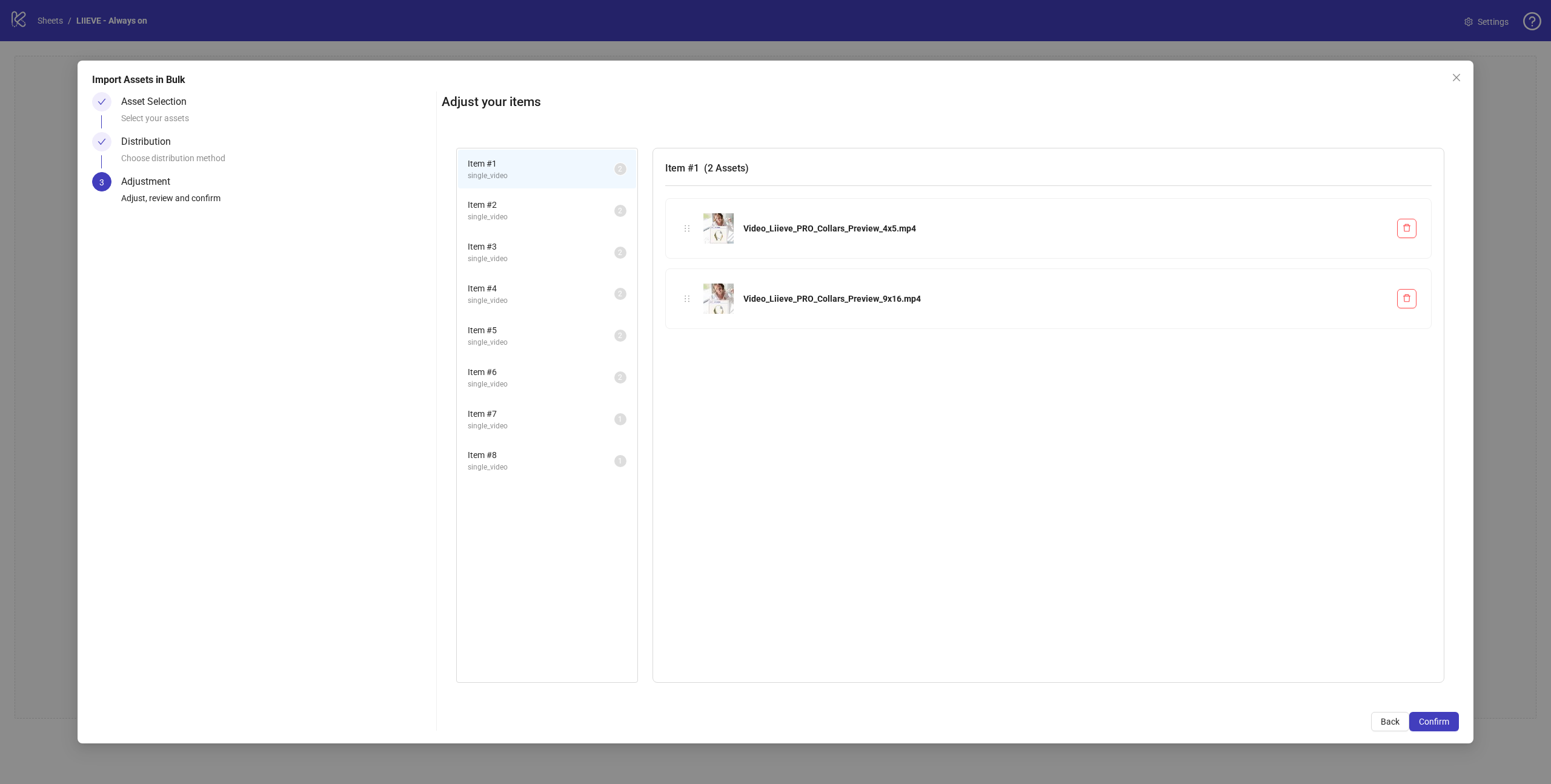
click at [519, 210] on span "Item # 2" at bounding box center [541, 204] width 147 height 13
click at [518, 258] on span "single_video" at bounding box center [541, 259] width 147 height 11
click at [525, 290] on span "Item # 4" at bounding box center [541, 288] width 147 height 13
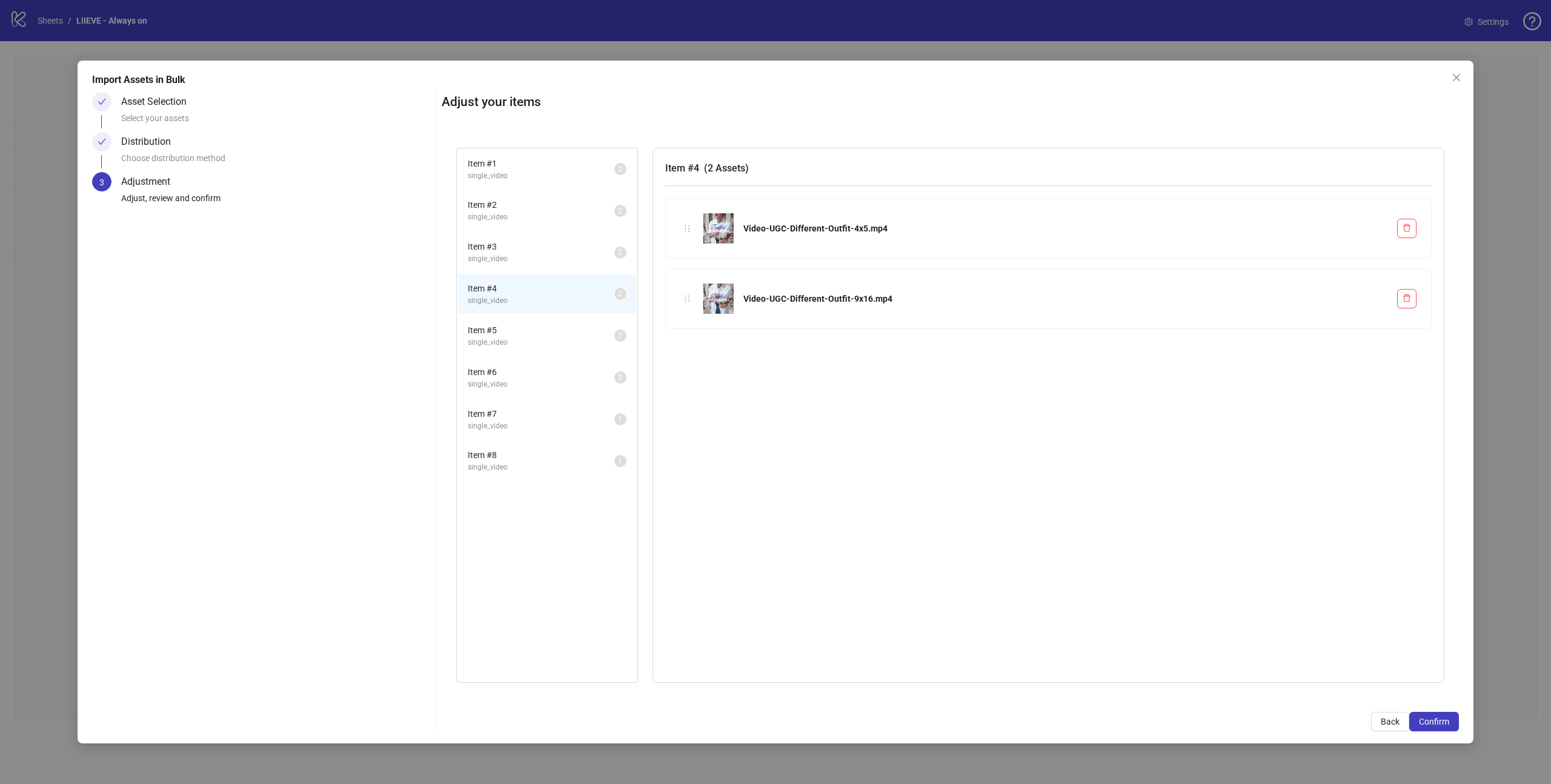
click at [518, 340] on span "single_video" at bounding box center [541, 343] width 147 height 11
click at [521, 378] on span "Item # 6" at bounding box center [541, 371] width 147 height 13
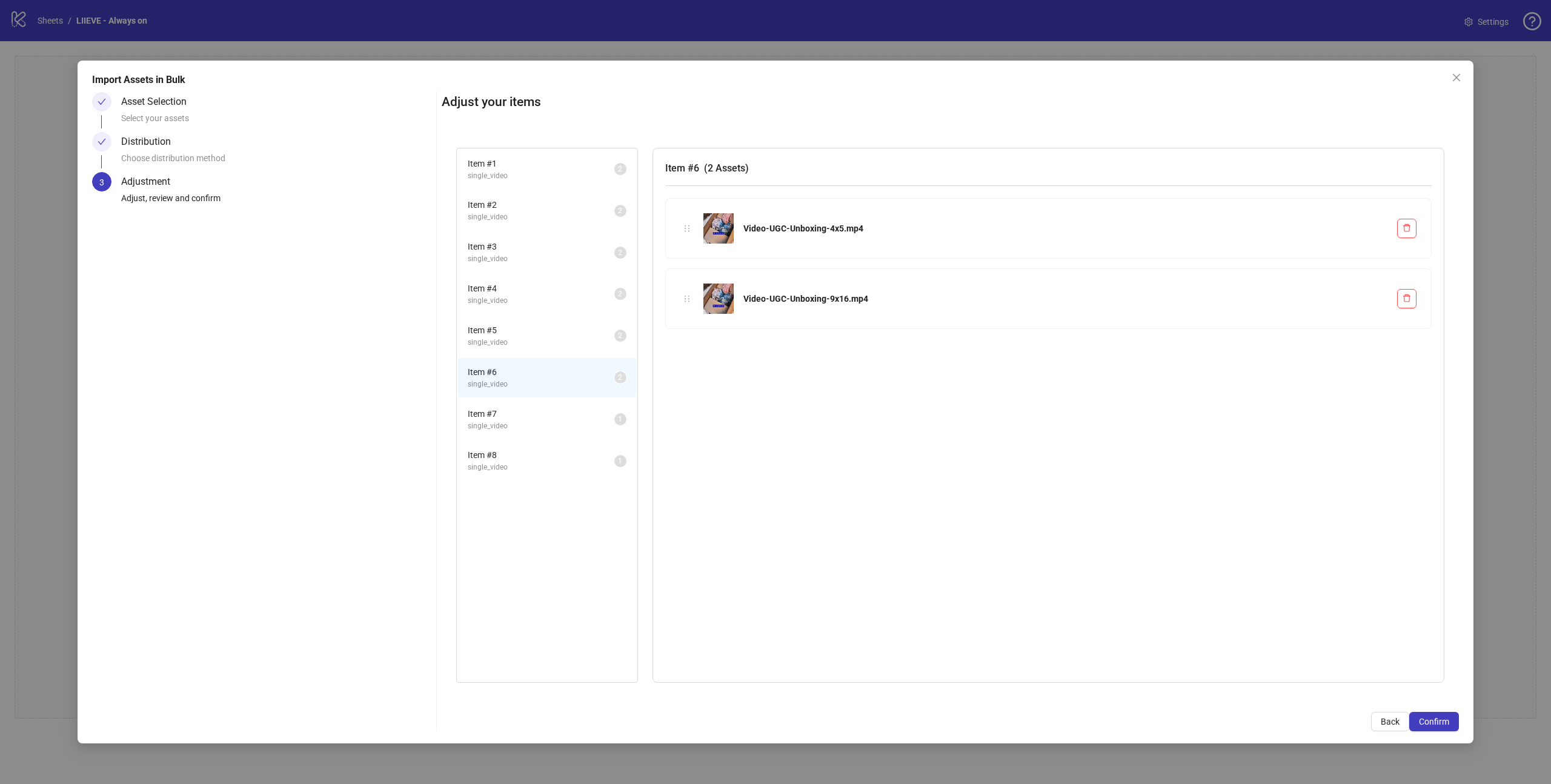
click at [527, 422] on span "single_video" at bounding box center [541, 426] width 147 height 11
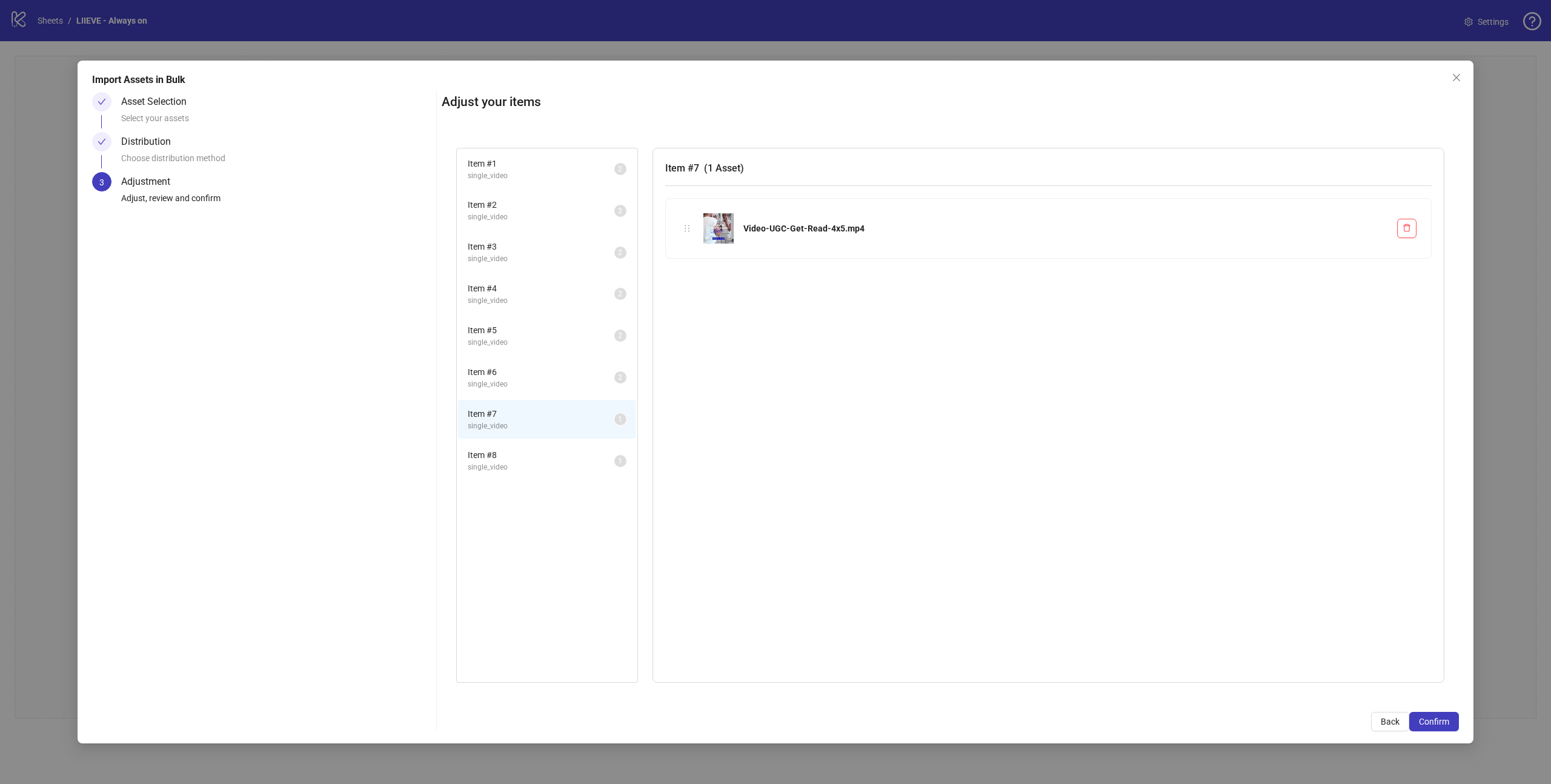
click at [521, 390] on span "single_video" at bounding box center [541, 384] width 147 height 11
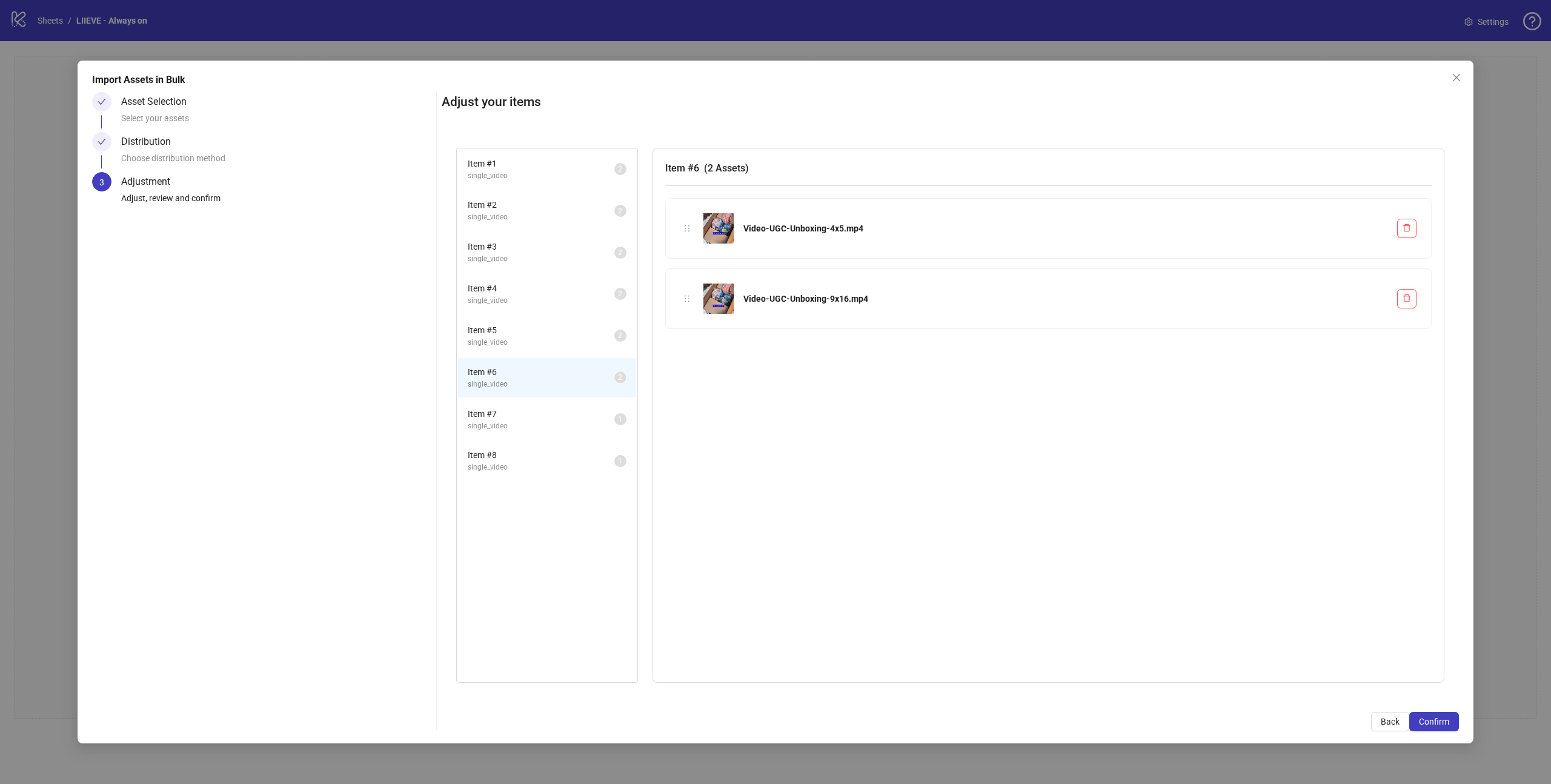
click at [524, 420] on span "single_video" at bounding box center [541, 426] width 147 height 11
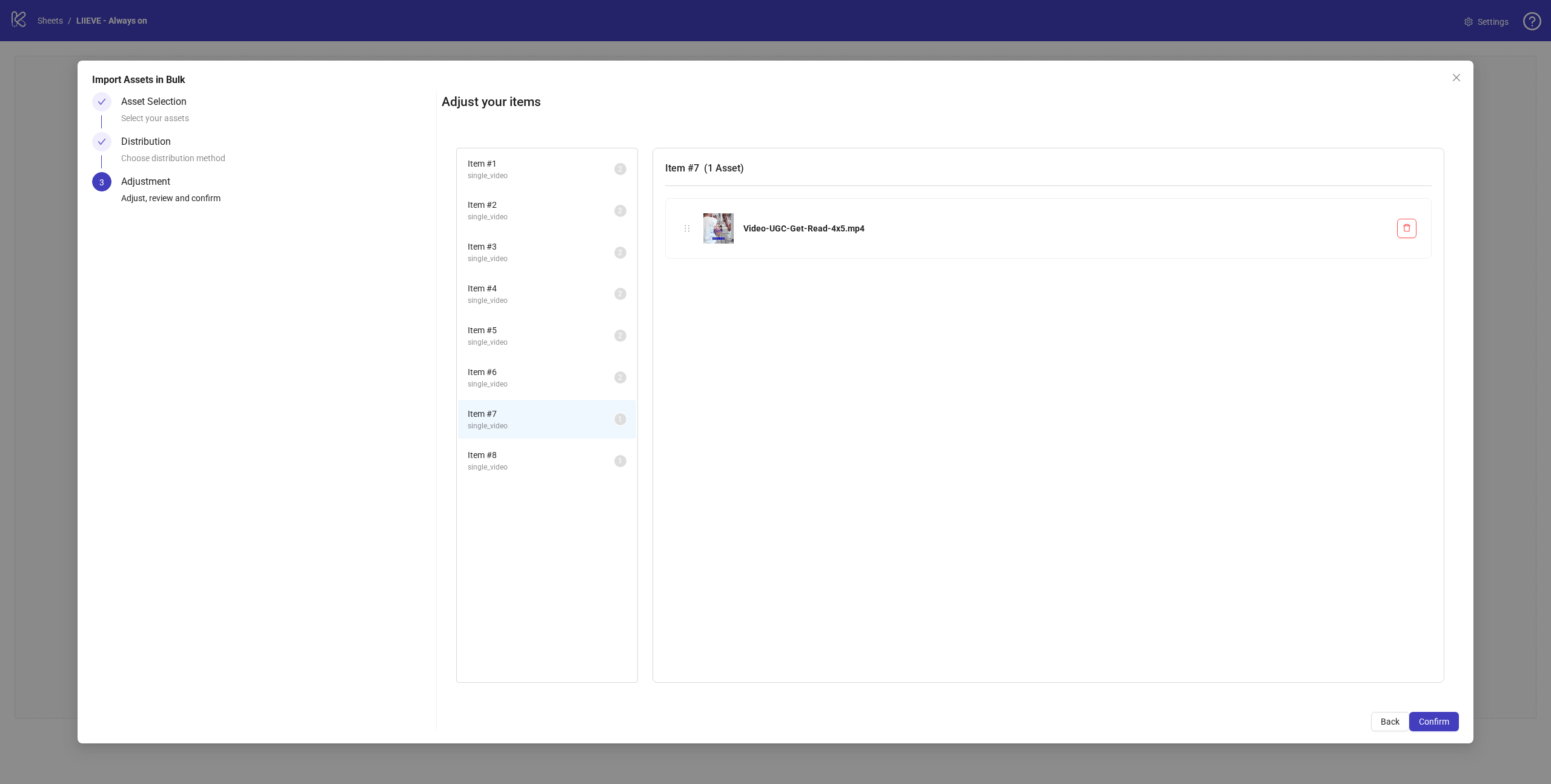
click at [531, 461] on span "Item # 8" at bounding box center [541, 455] width 147 height 13
click at [526, 432] on li "Item # 7 single_video 1" at bounding box center [547, 420] width 178 height 39
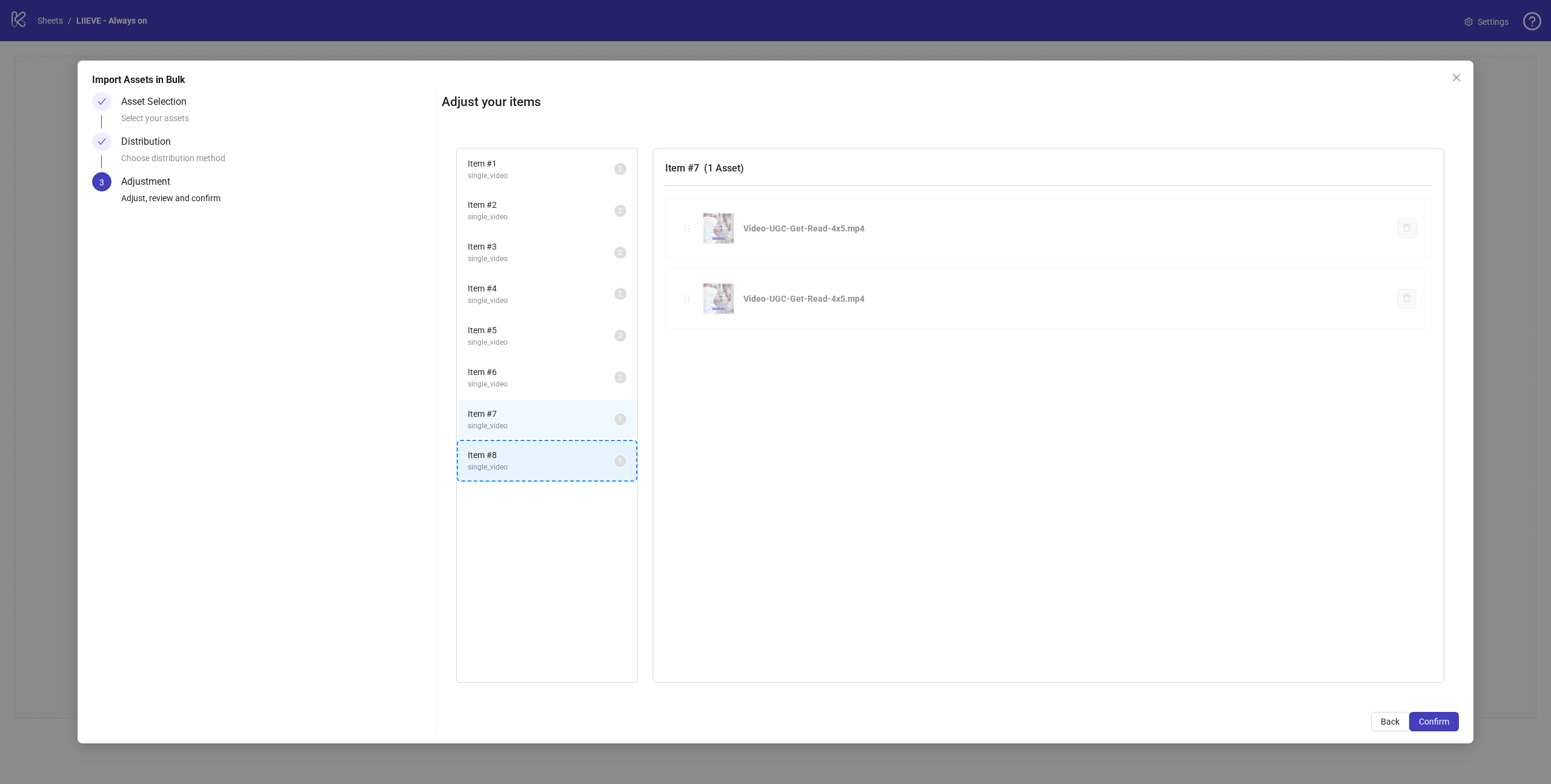
drag, startPoint x: 687, startPoint y: 225, endPoint x: 530, endPoint y: 473, distance: 293.5
click at [530, 473] on div "Item # 1 single_video 2 Item # 2 single_video 2 Item # 3 single_video 2 Item # …" at bounding box center [949, 415] width 1017 height 564
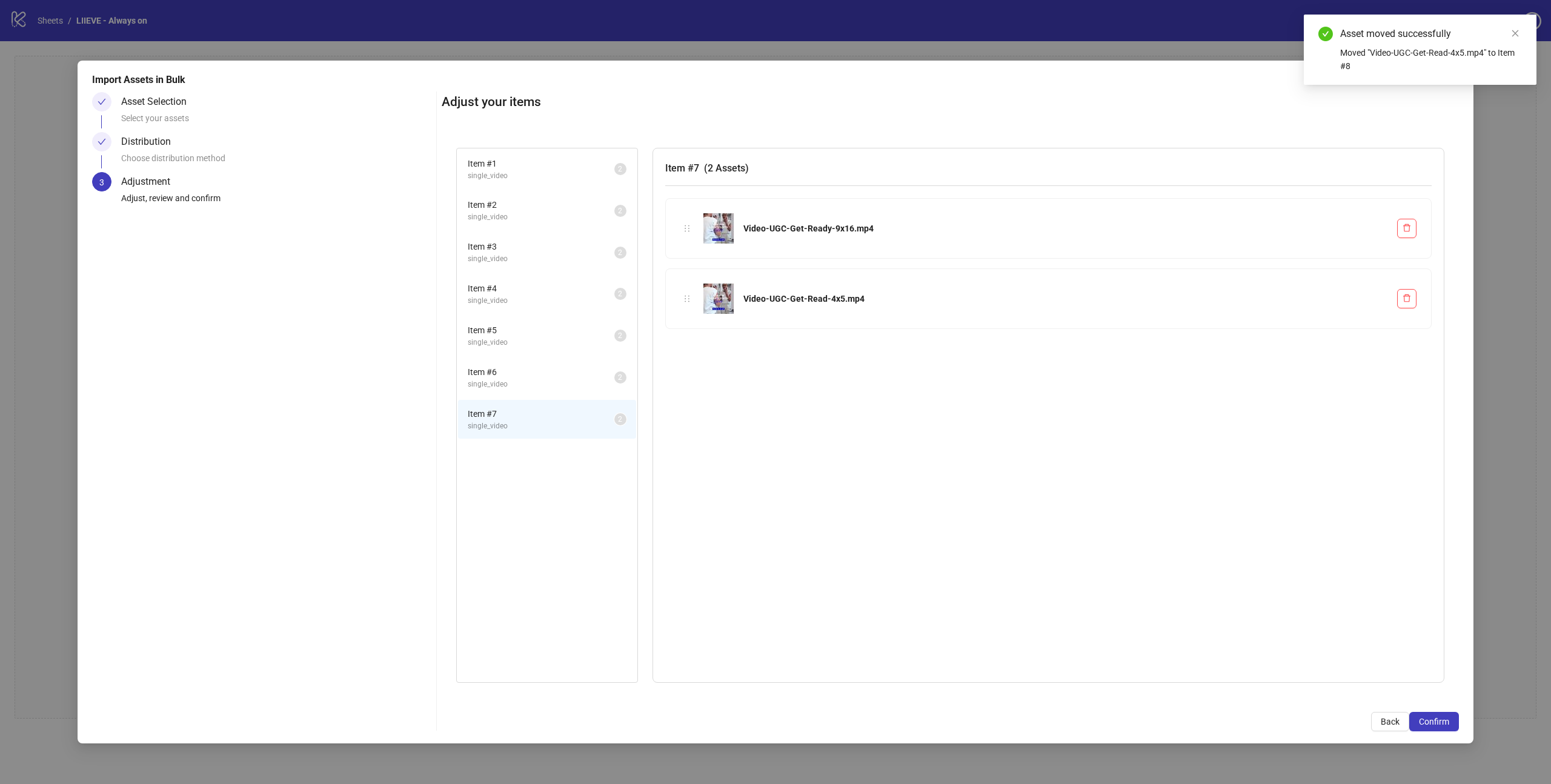
click at [527, 430] on span "single_video" at bounding box center [541, 426] width 147 height 11
click at [551, 385] on span "single_video" at bounding box center [541, 384] width 147 height 11
click at [551, 343] on span "single_video" at bounding box center [541, 343] width 147 height 11
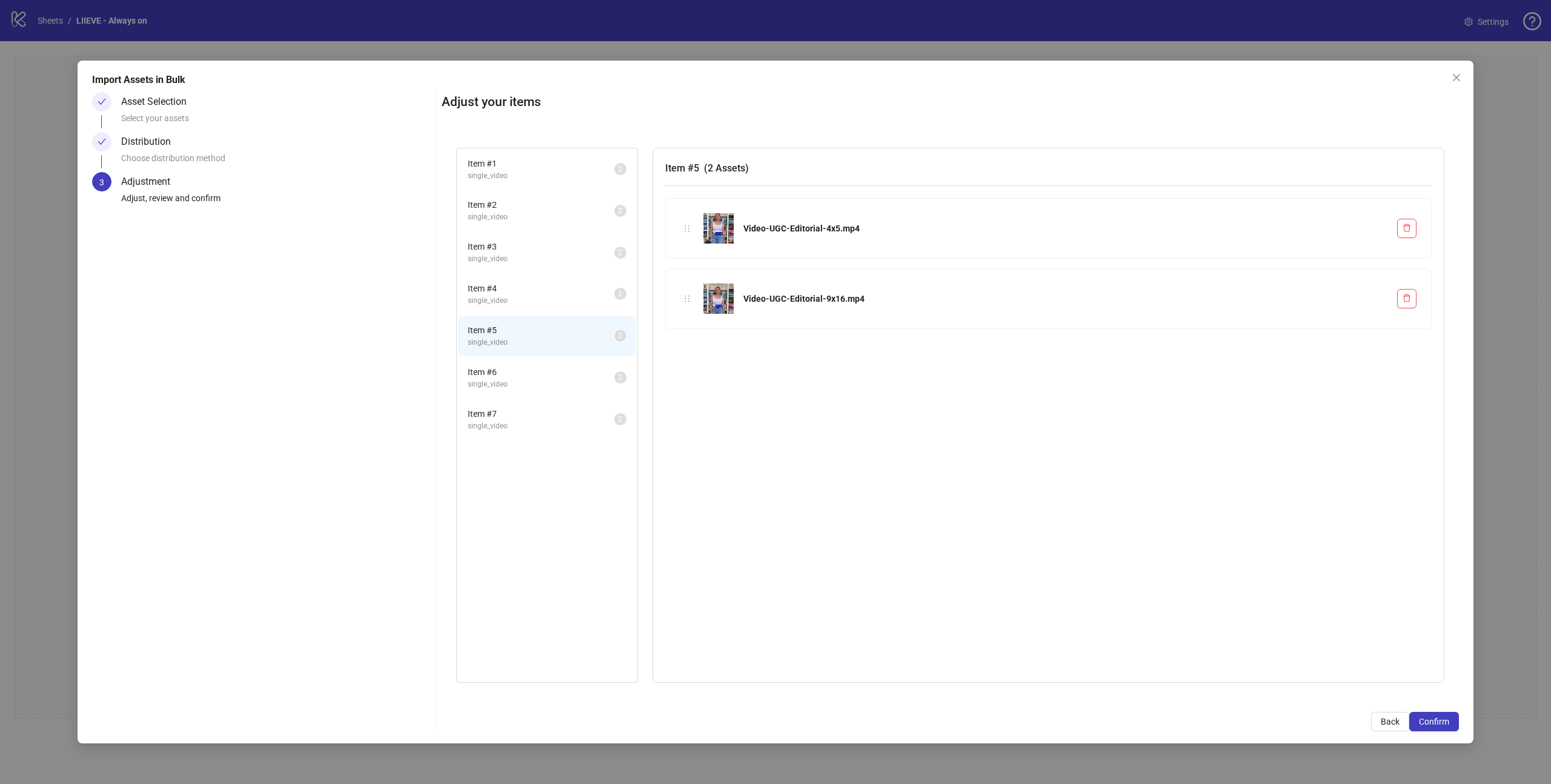
click at [538, 385] on span "single_video" at bounding box center [541, 384] width 147 height 11
click at [536, 432] on li "Item # 7 single_video 2" at bounding box center [547, 420] width 178 height 39
click at [157, 111] on div "Asset Selection Select your assets" at bounding box center [277, 112] width 310 height 40
click at [1384, 722] on span "Back" at bounding box center [1390, 721] width 19 height 10
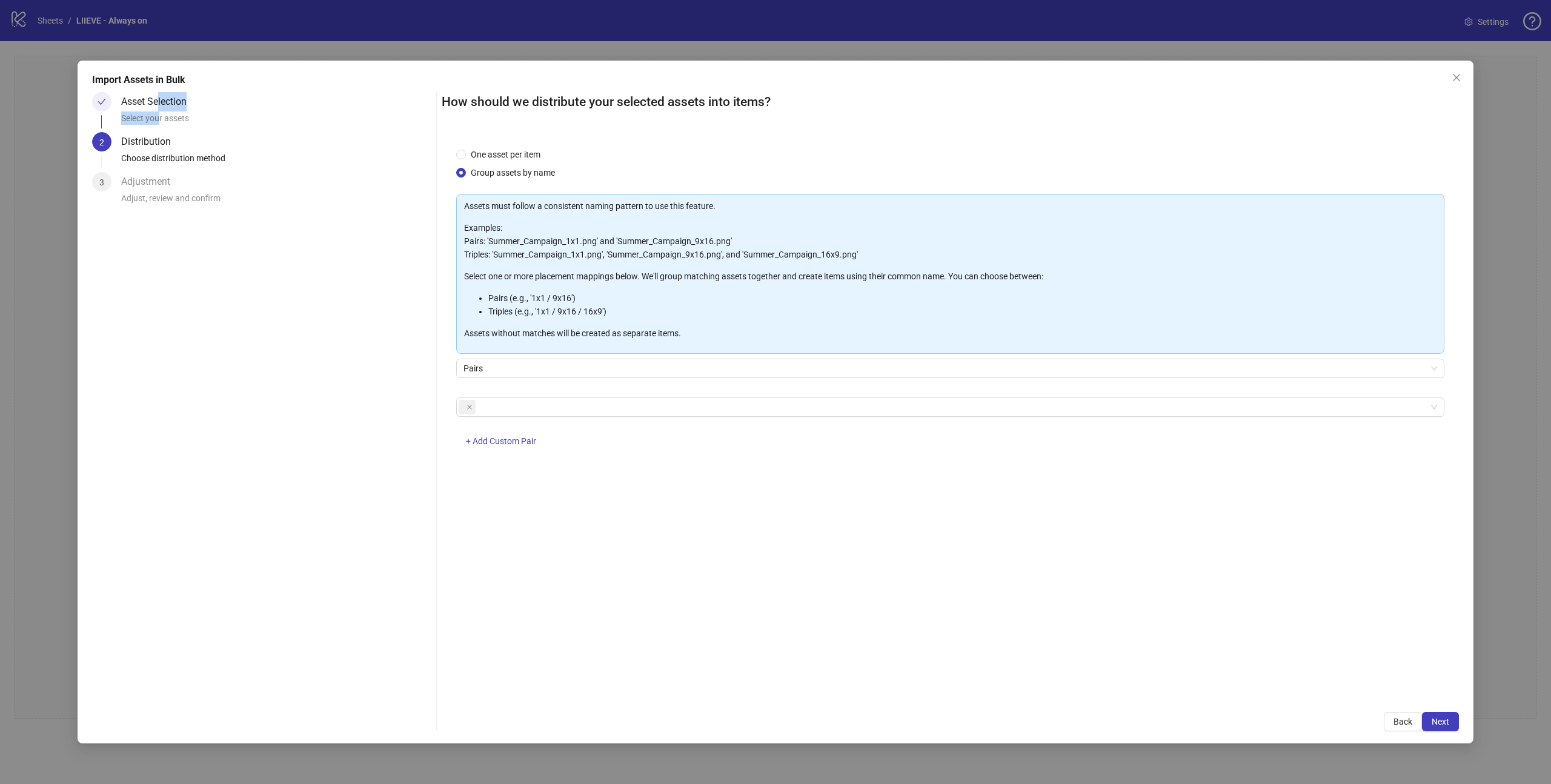
click at [1384, 722] on button "Back" at bounding box center [1403, 721] width 38 height 19
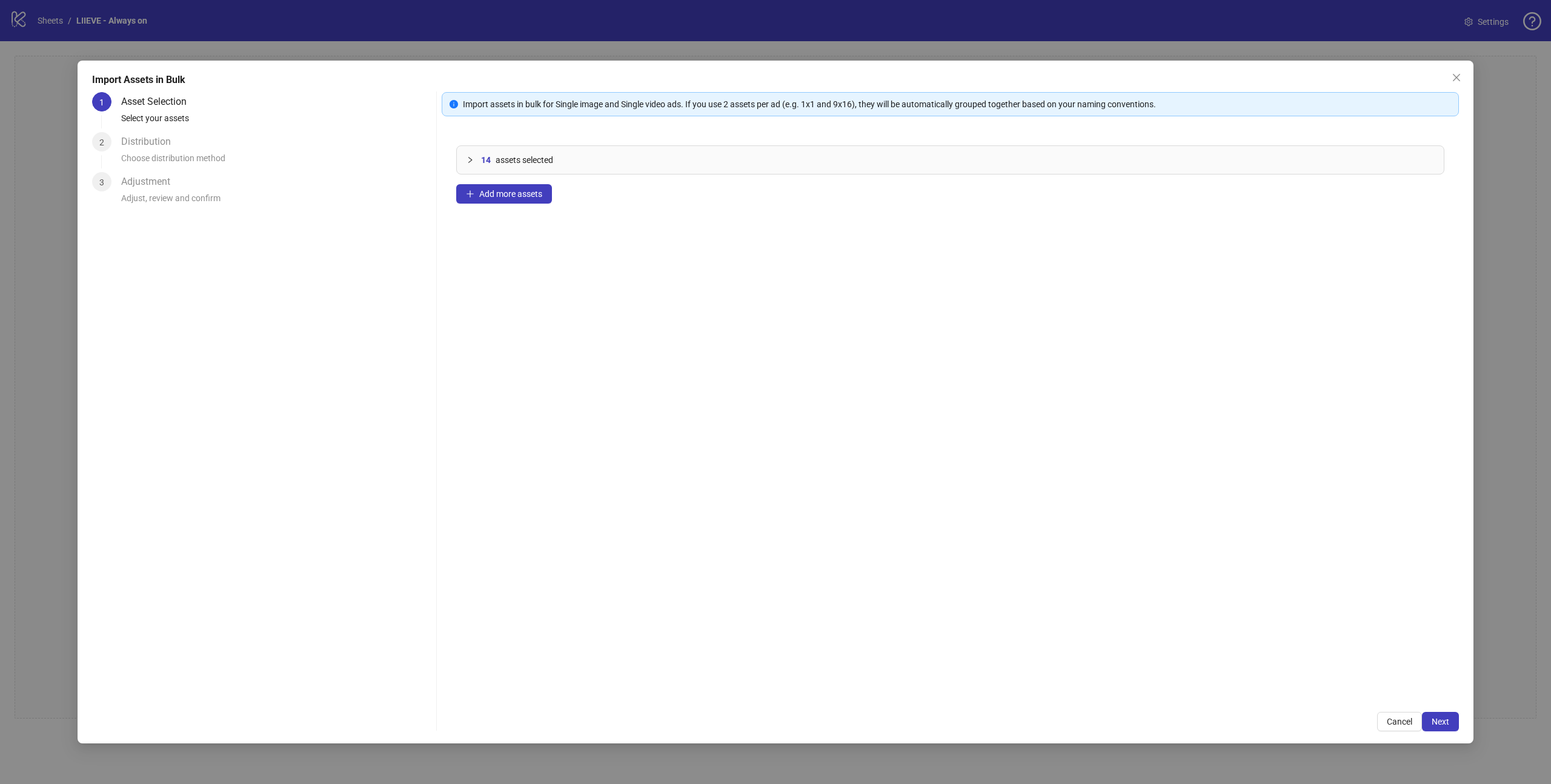
click at [471, 160] on icon "collapsed" at bounding box center [469, 160] width 7 height 7
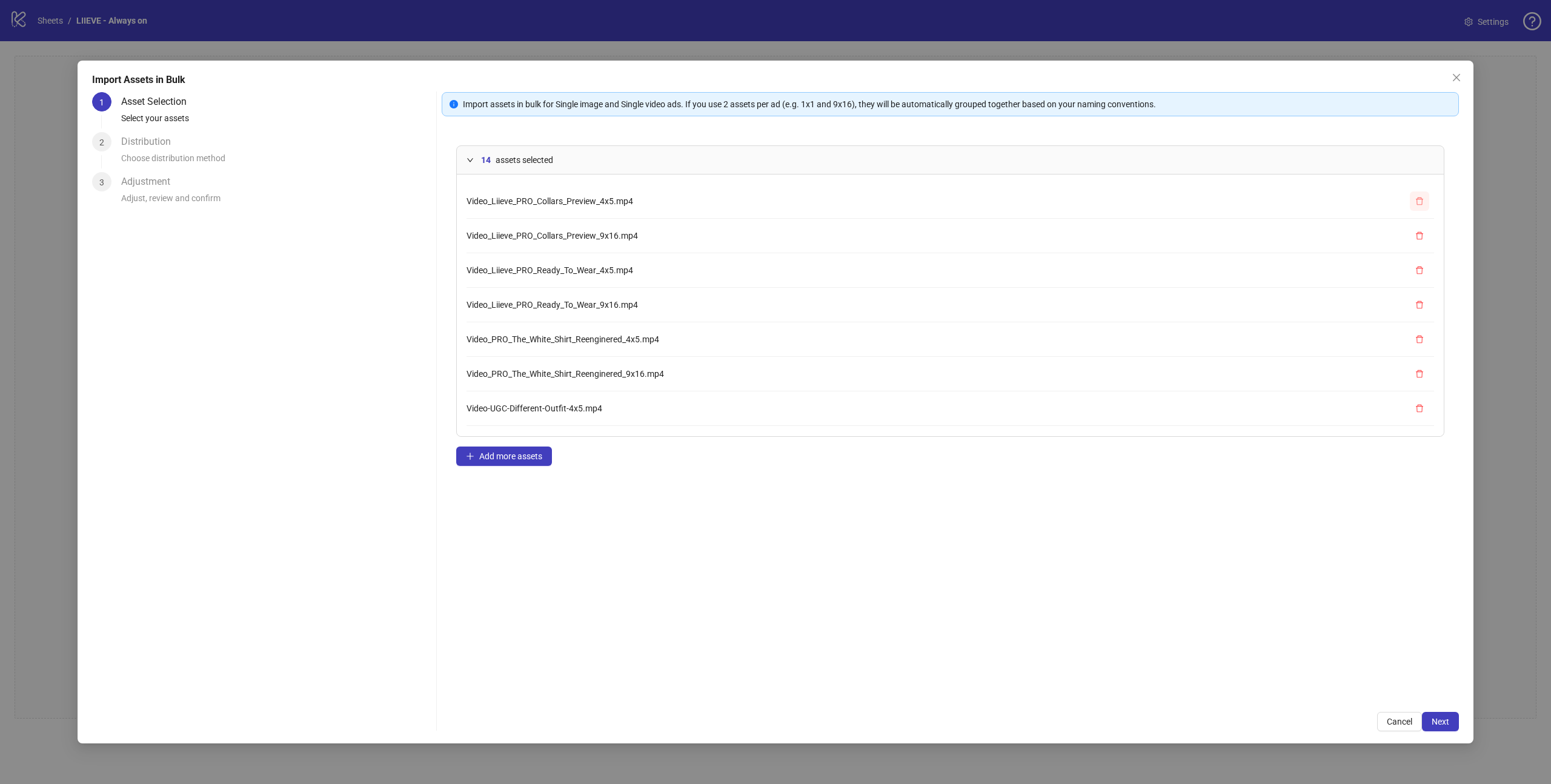
click at [1411, 193] on button "button" at bounding box center [1419, 201] width 19 height 19
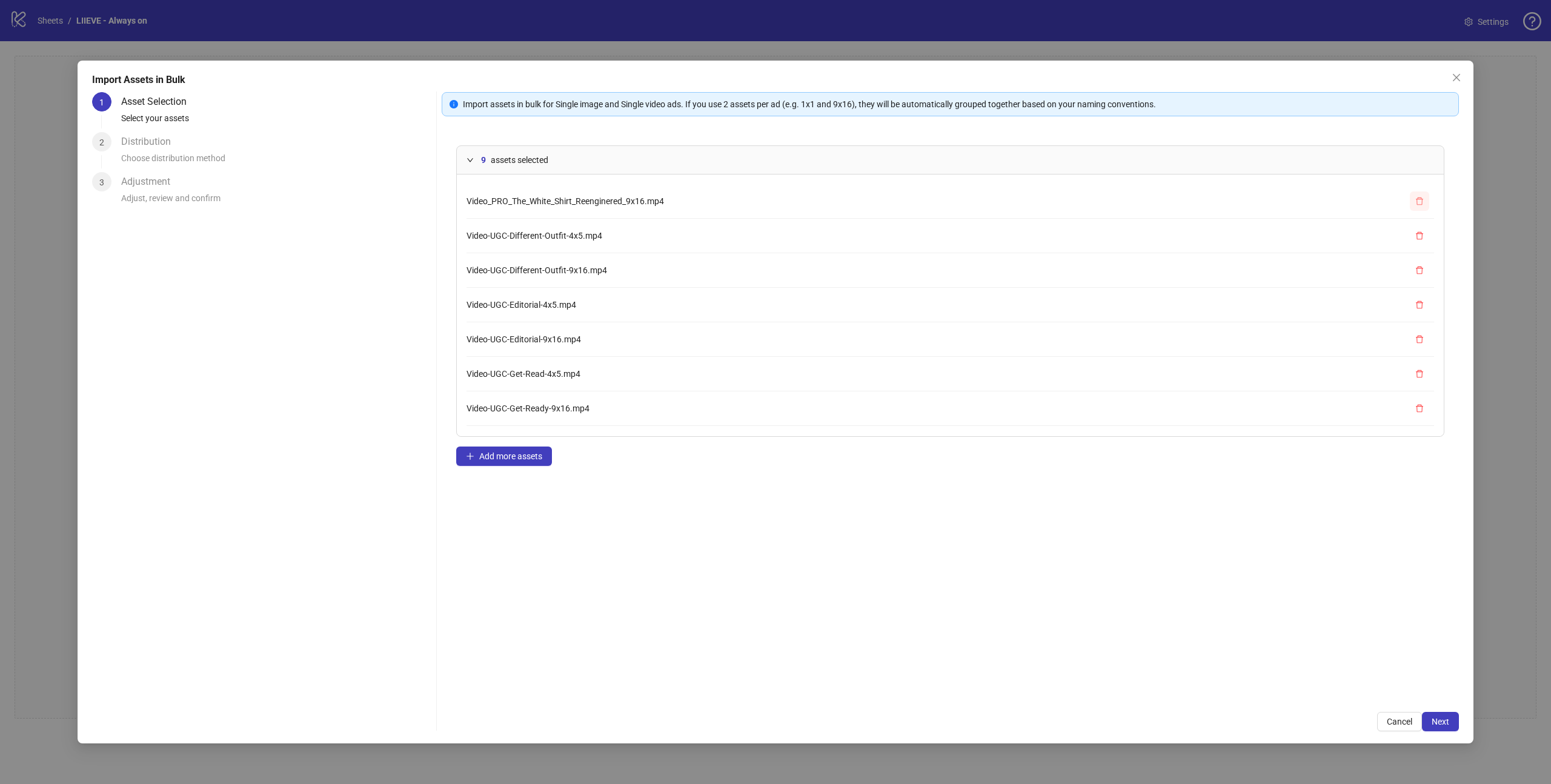
click at [1411, 193] on button "button" at bounding box center [1419, 201] width 19 height 19
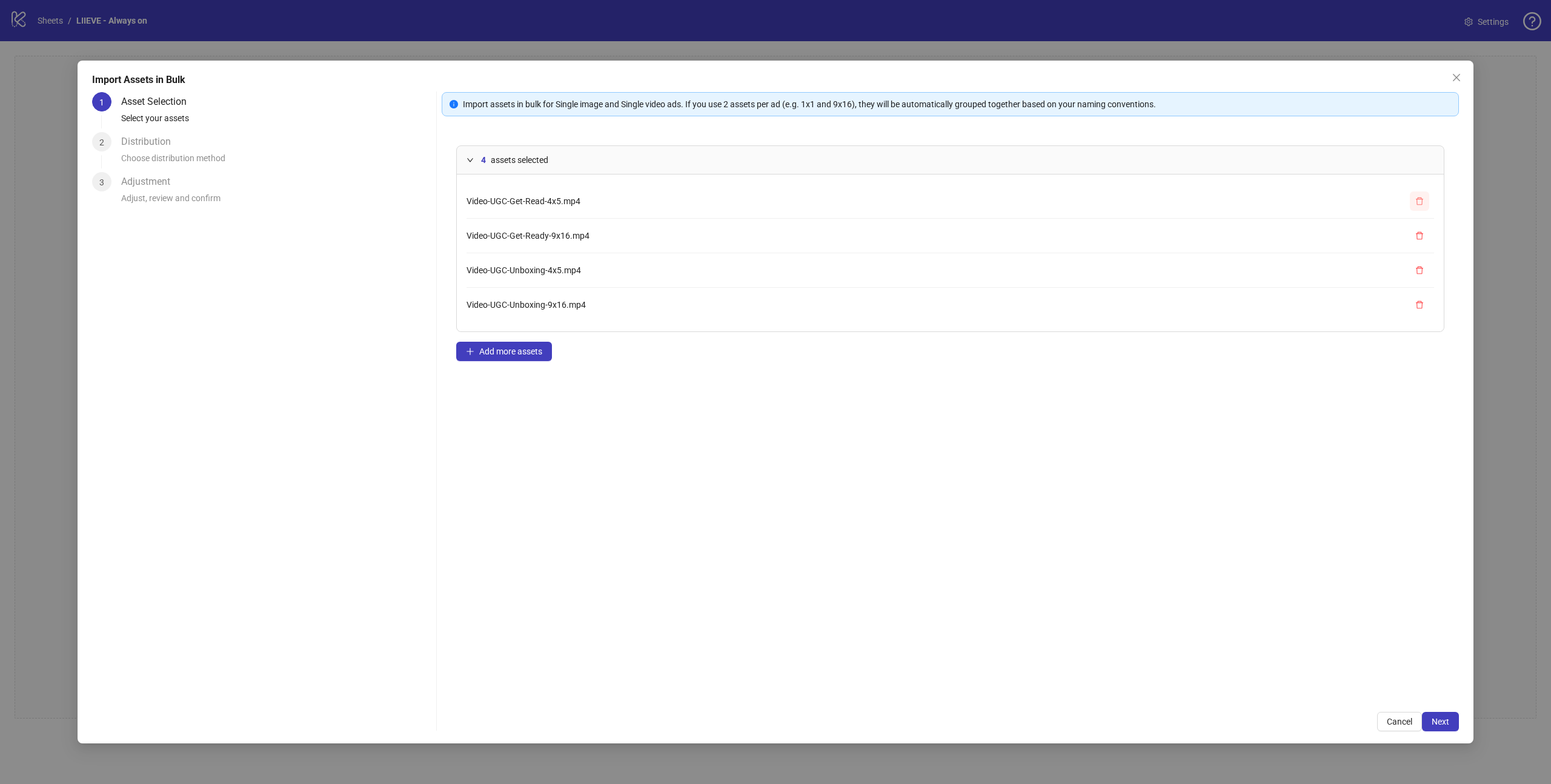
click at [1411, 193] on button "button" at bounding box center [1419, 201] width 19 height 19
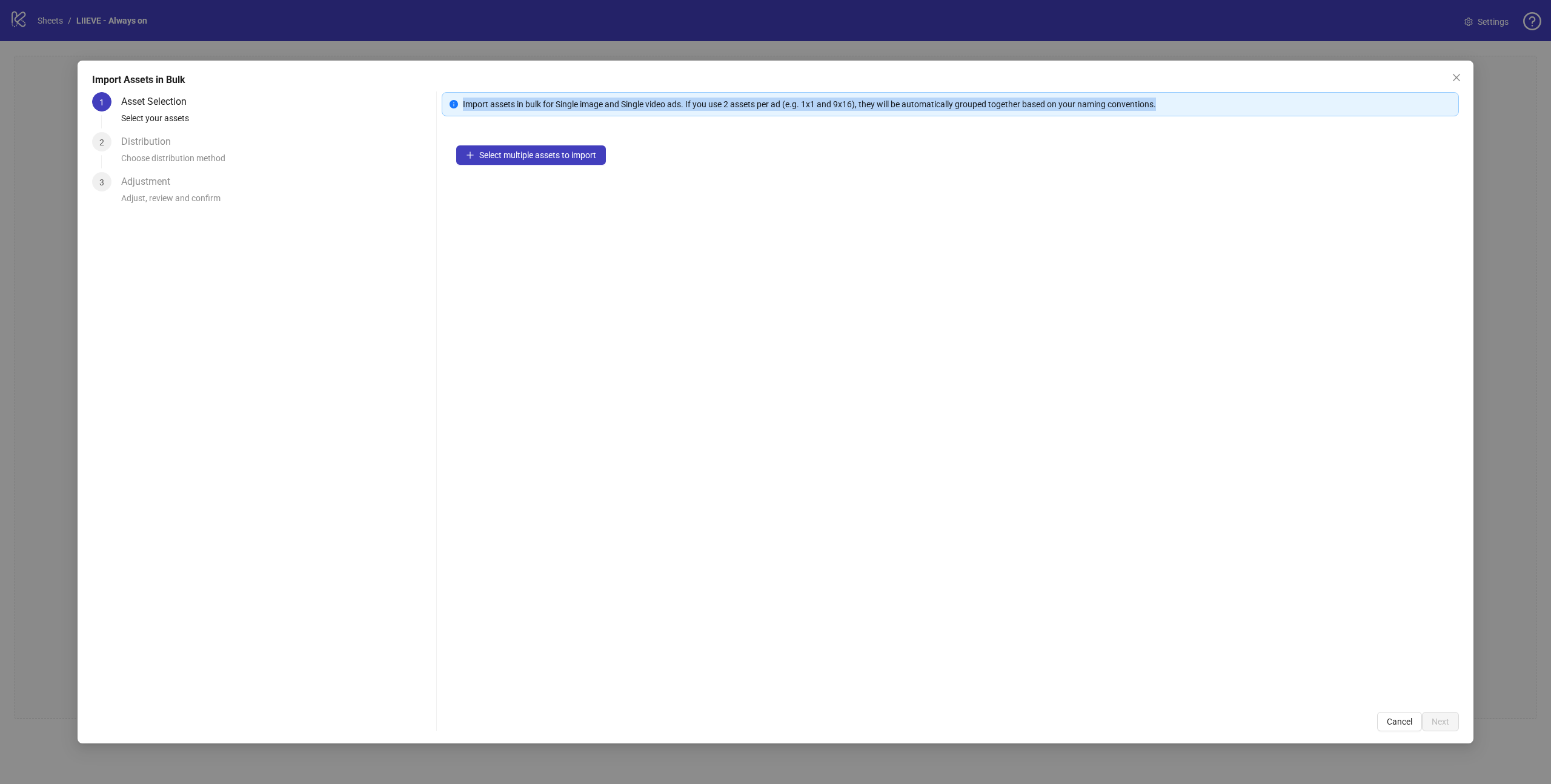
click at [1411, 193] on div "Select multiple assets to import" at bounding box center [949, 414] width 1017 height 567
click at [519, 165] on div "Select multiple assets to import" at bounding box center [949, 414] width 1017 height 567
click at [519, 156] on span "Select multiple assets to import" at bounding box center [537, 155] width 117 height 10
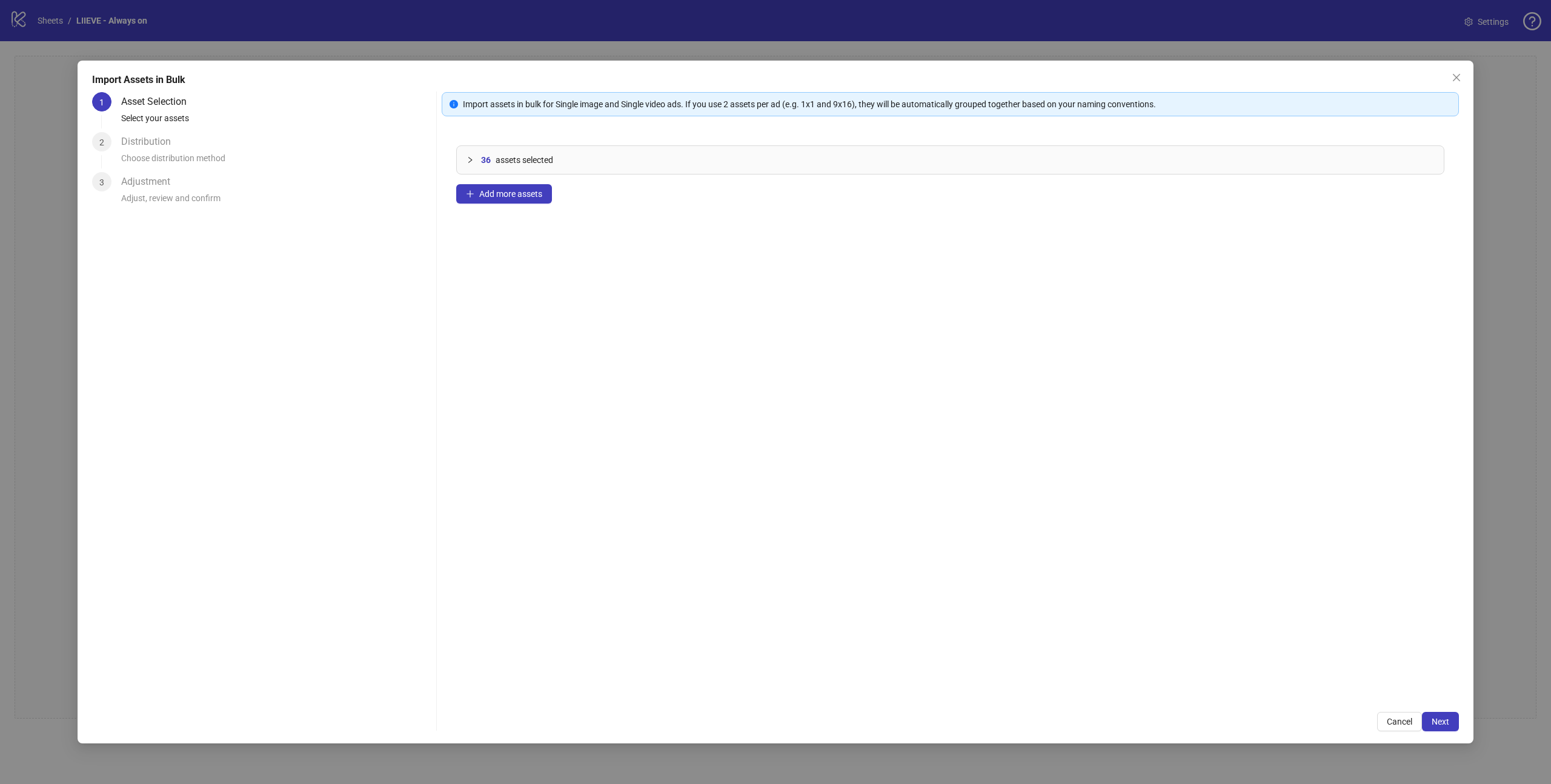
click at [1439, 710] on div "Import assets in bulk for Single image and Single video ads. If you use 2 asset…" at bounding box center [949, 411] width 1017 height 639
click at [1449, 719] on button "Next" at bounding box center [1440, 721] width 37 height 19
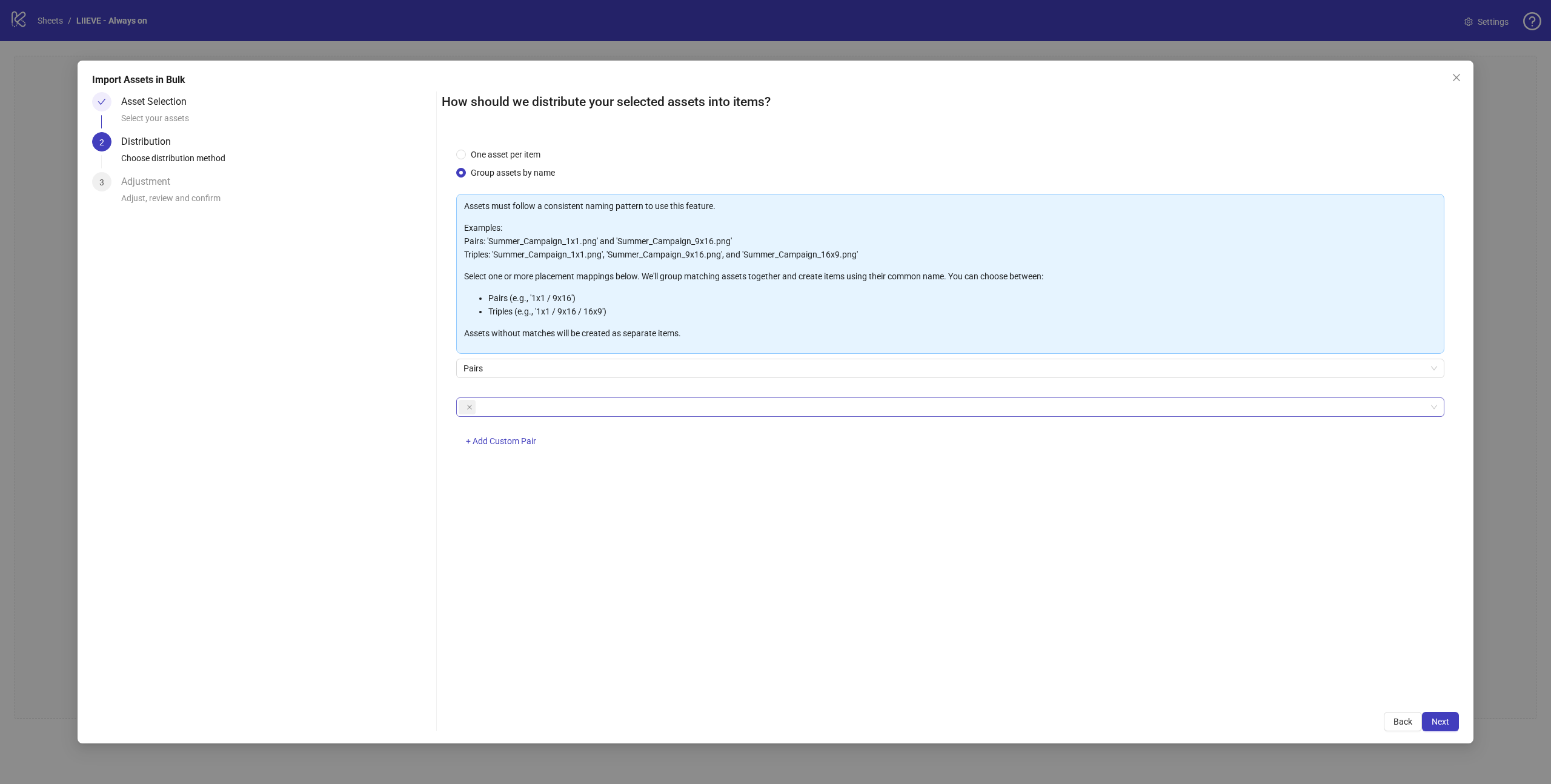
click at [506, 409] on div at bounding box center [944, 407] width 970 height 17
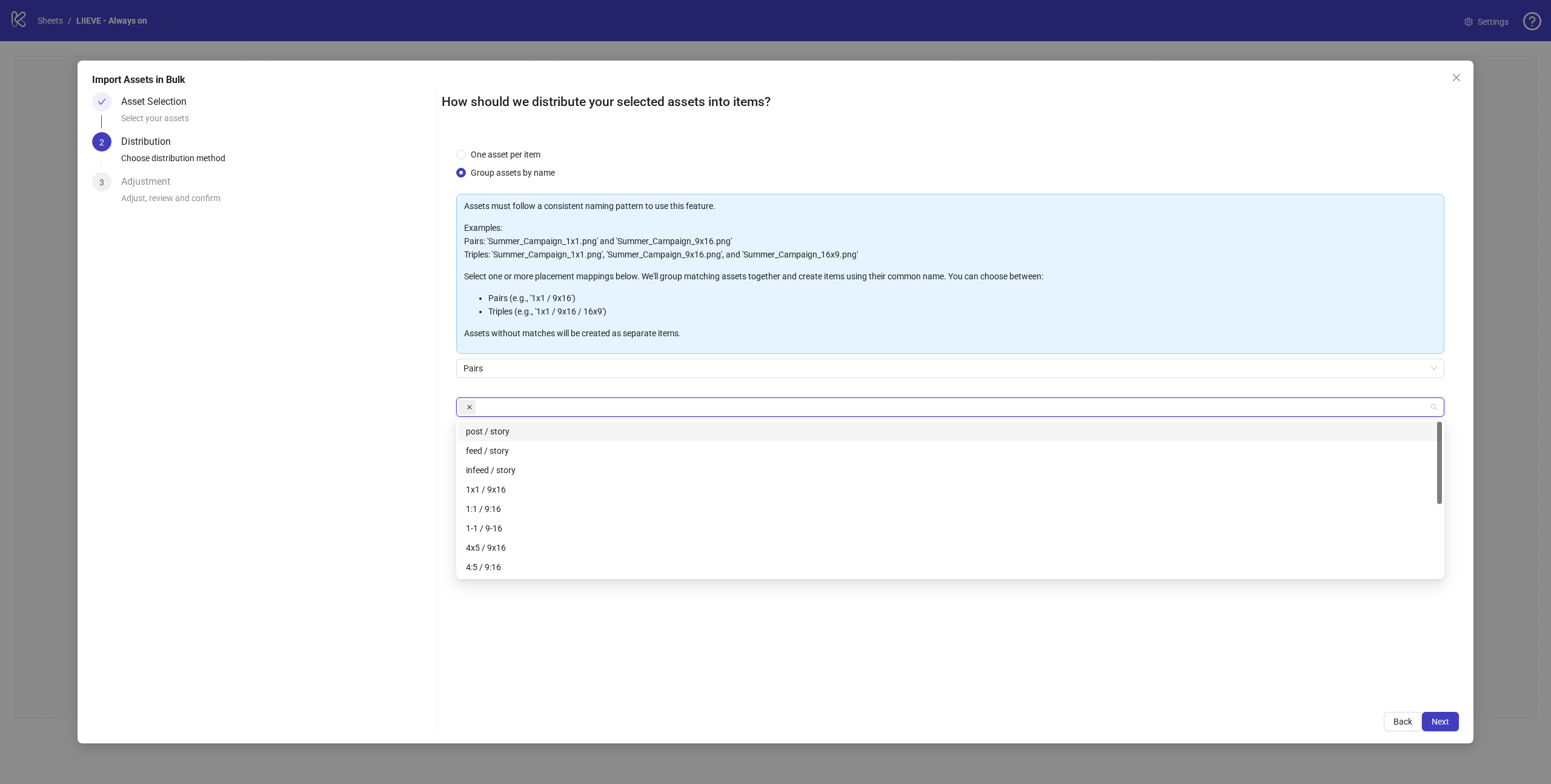
click at [469, 404] on icon "close" at bounding box center [469, 407] width 6 height 6
click at [481, 405] on div at bounding box center [944, 407] width 970 height 17
click at [490, 406] on div at bounding box center [944, 407] width 970 height 17
click at [517, 542] on div "4x5 / 9x16" at bounding box center [950, 547] width 969 height 13
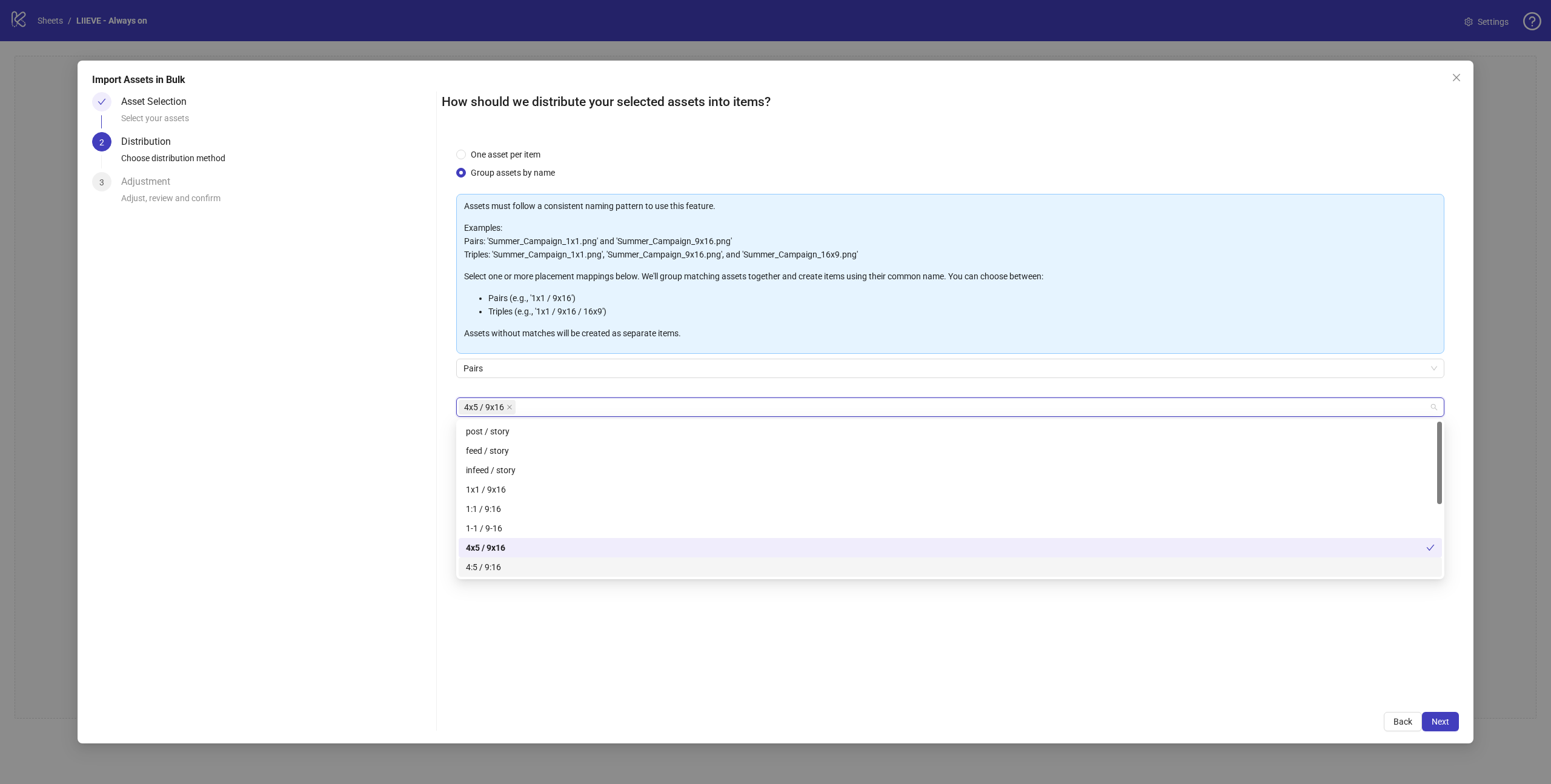
click at [971, 683] on div "One asset per item Group assets by name Assets must follow a consistent naming …" at bounding box center [949, 415] width 1017 height 564
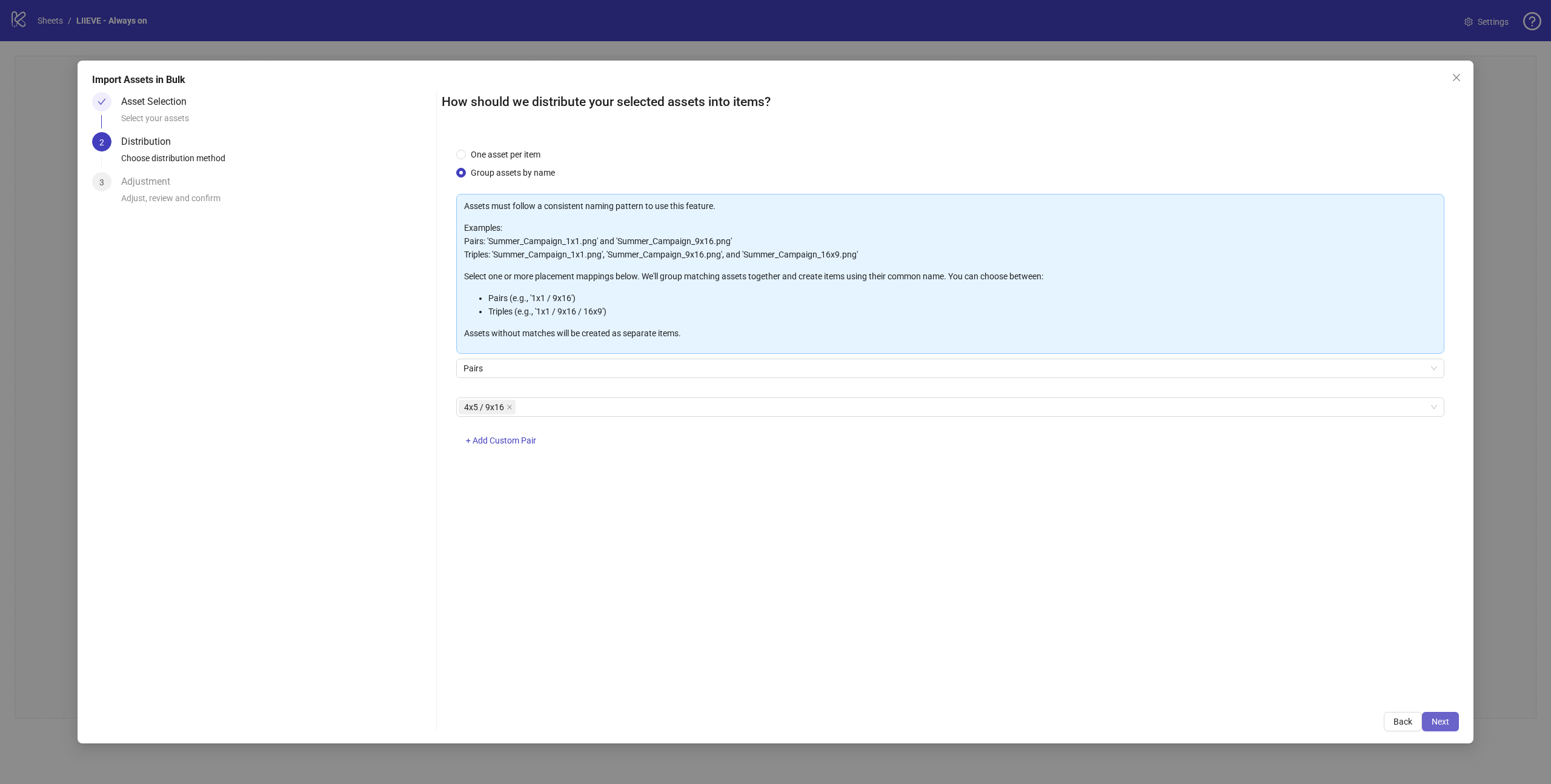
click at [1452, 718] on button "Next" at bounding box center [1440, 721] width 37 height 19
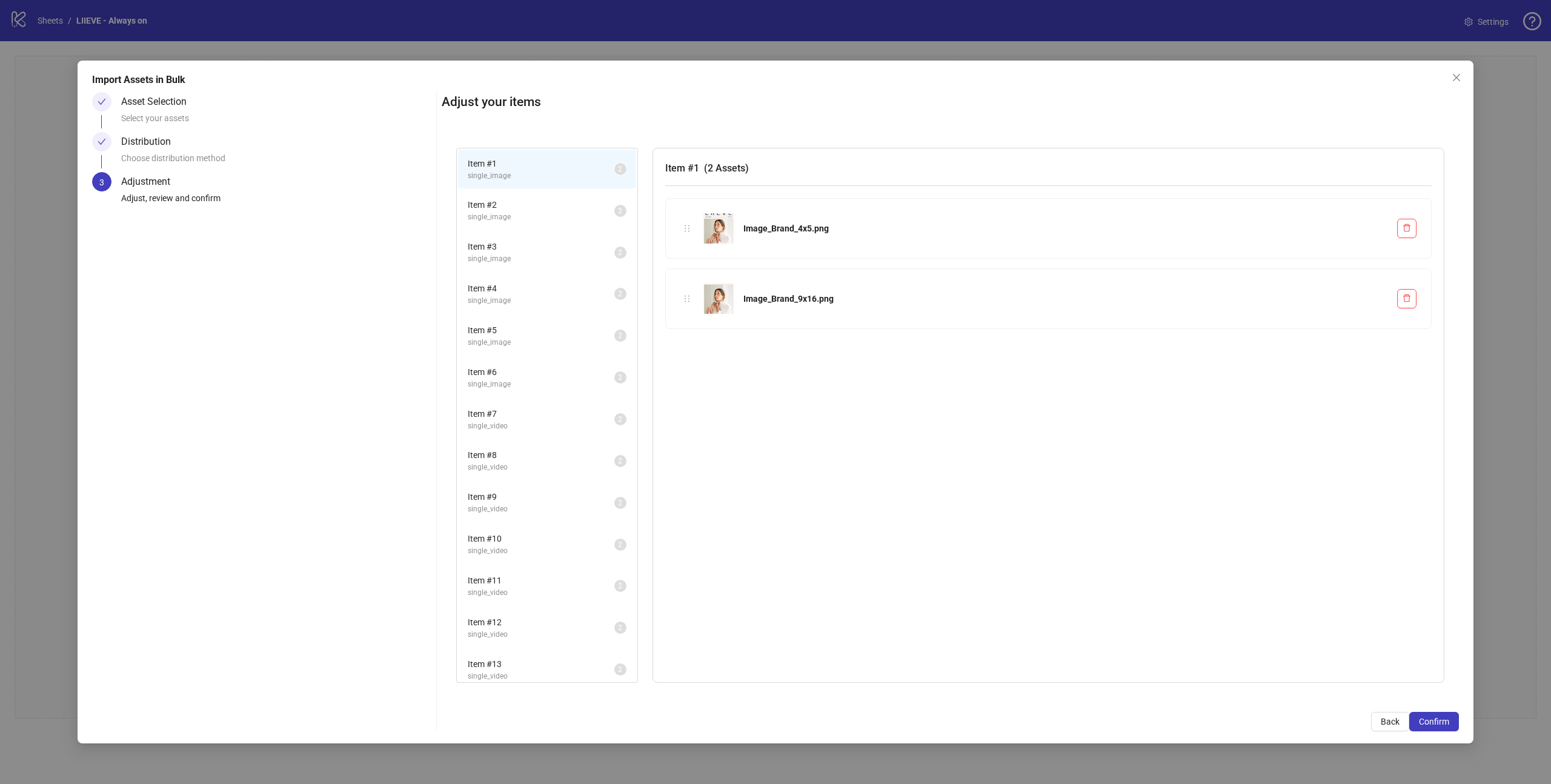
click at [520, 198] on li "Item # 2 single_image 2" at bounding box center [547, 210] width 178 height 39
click at [528, 254] on span "single_image" at bounding box center [541, 259] width 147 height 11
click at [526, 301] on span "single_image" at bounding box center [541, 301] width 147 height 11
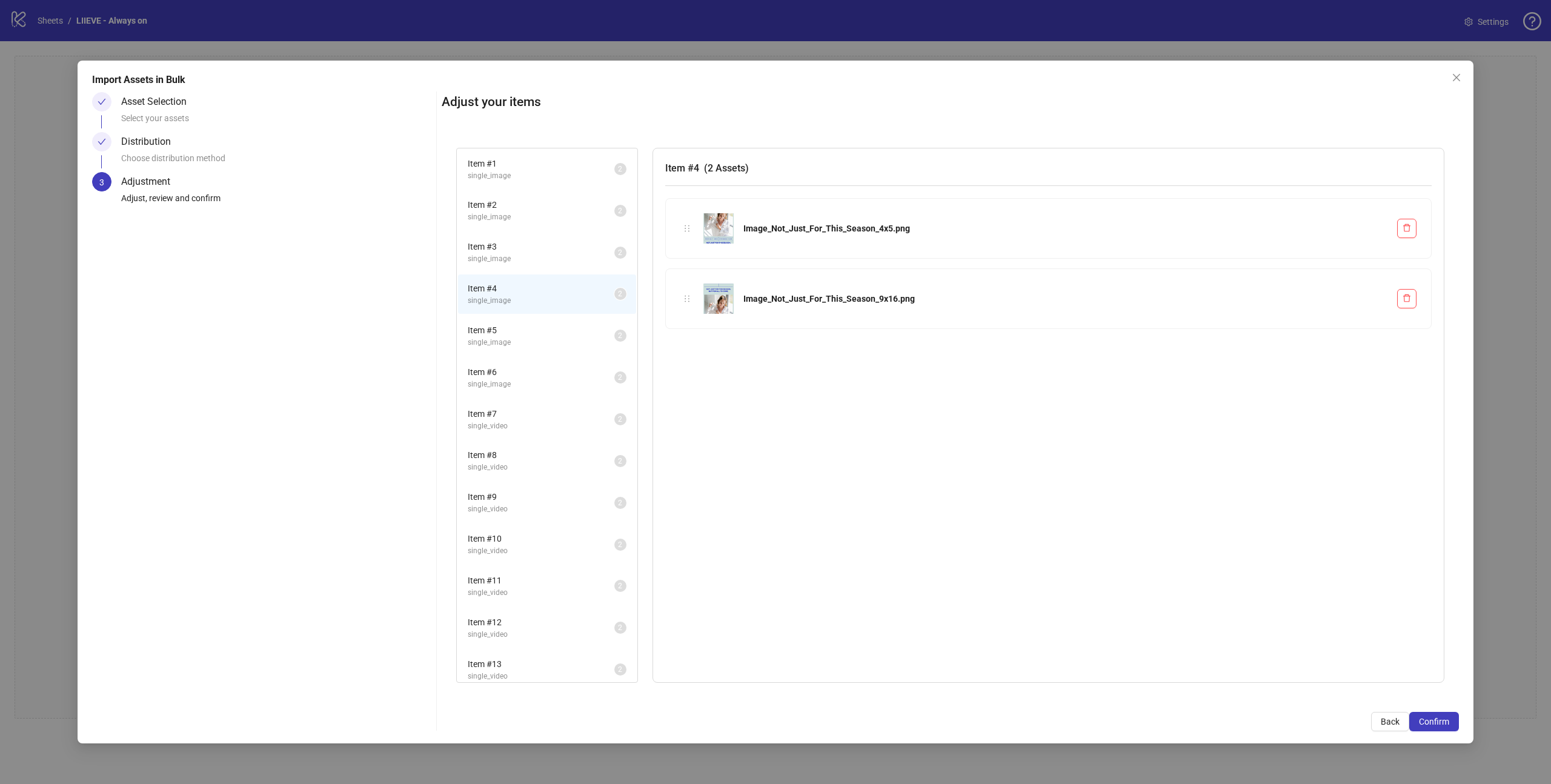
click at [528, 331] on span "Item # 5" at bounding box center [541, 330] width 147 height 13
click at [533, 366] on span "Item # 6" at bounding box center [541, 371] width 147 height 13
click at [538, 409] on span "Item # 7" at bounding box center [541, 413] width 147 height 13
click at [546, 460] on span "Item # 8" at bounding box center [541, 455] width 147 height 13
click at [544, 497] on span "Item # 9" at bounding box center [541, 497] width 147 height 13
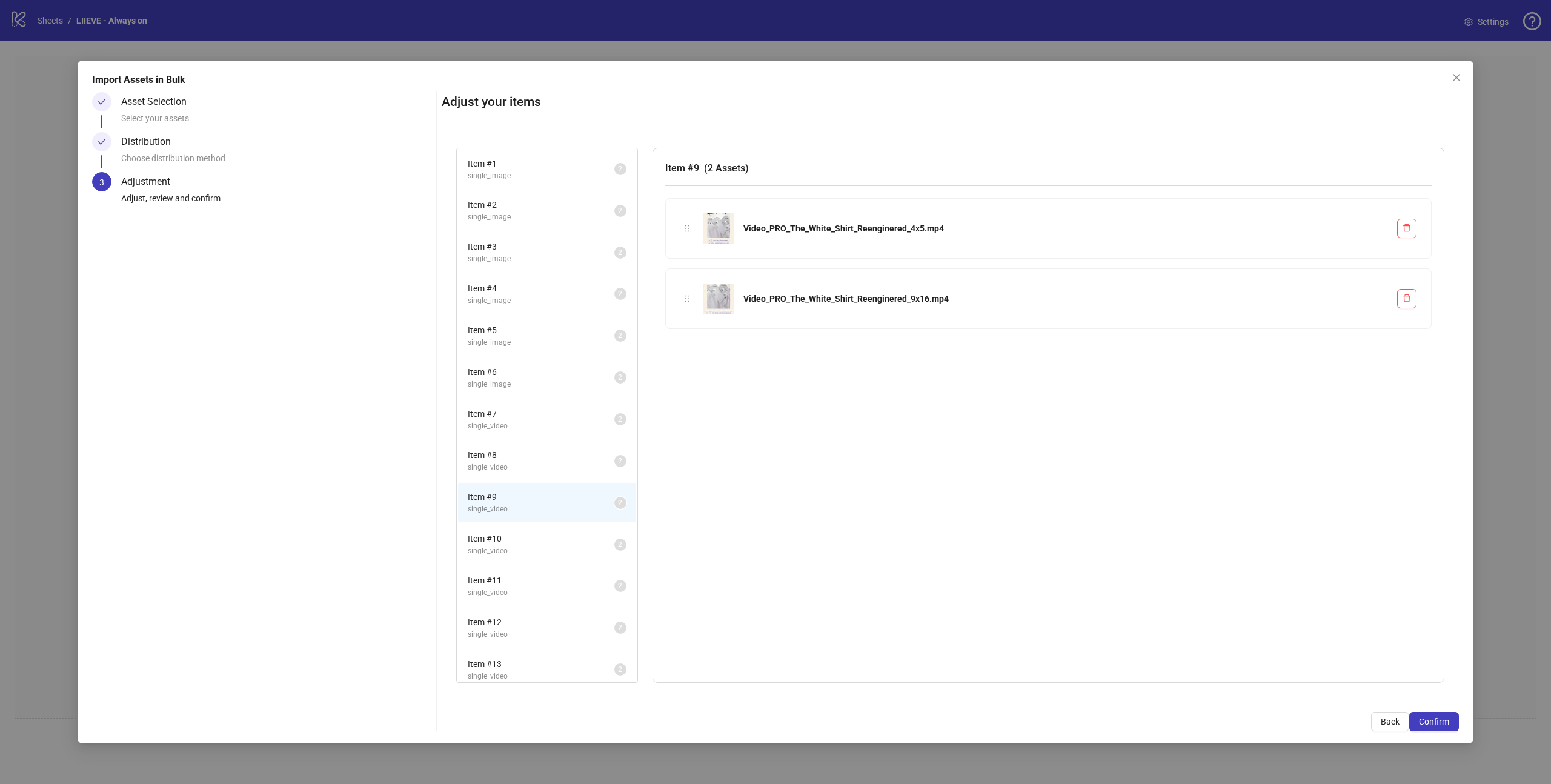
click at [548, 533] on span "Item # 10" at bounding box center [541, 538] width 147 height 13
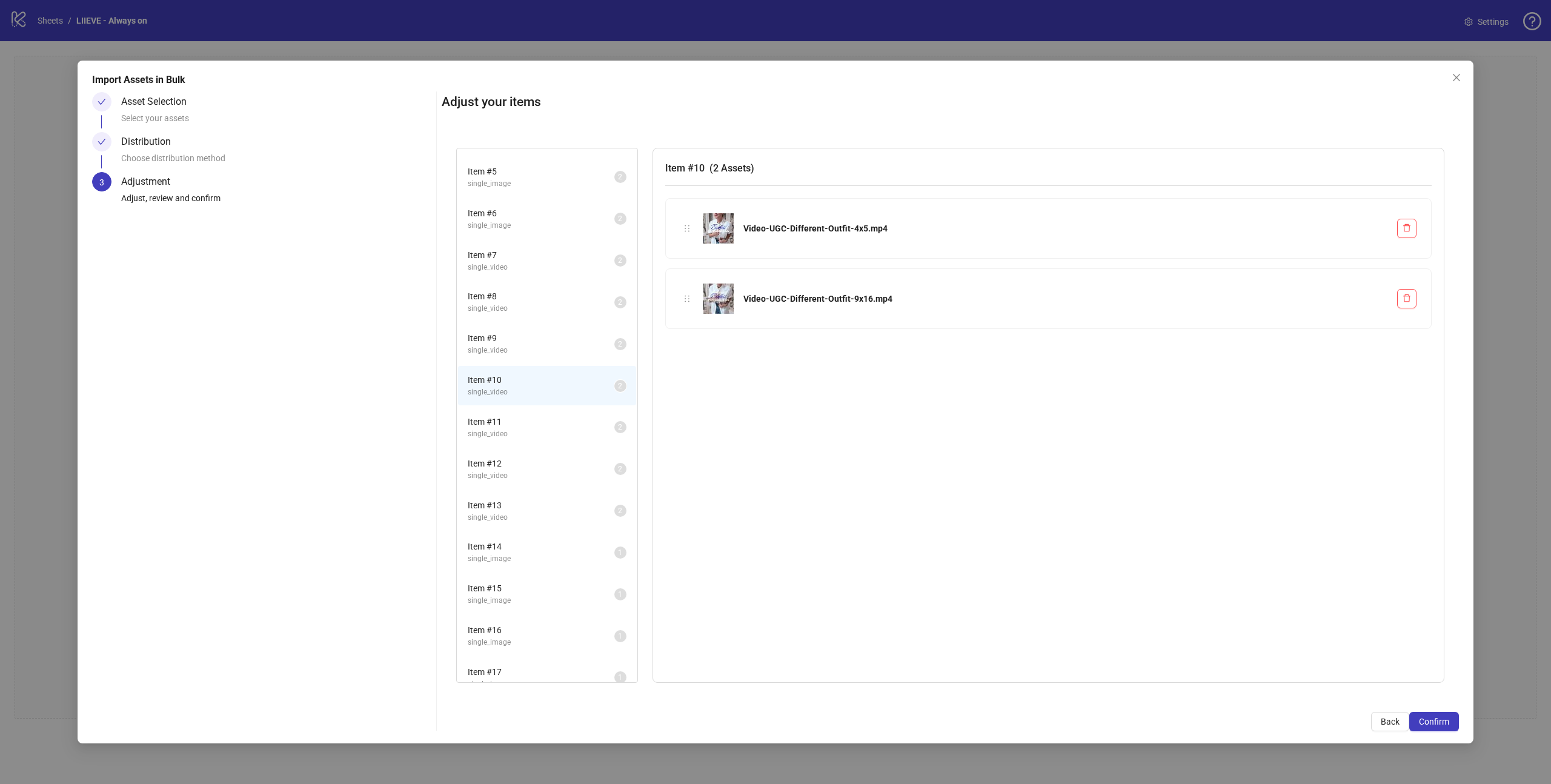
scroll to position [200, 0]
click at [563, 380] on span "Item # 11" at bounding box center [541, 380] width 147 height 13
click at [560, 402] on li "Item # 11 single_video 2" at bounding box center [547, 385] width 178 height 39
click at [560, 412] on li "Item # 12 single_video 2" at bounding box center [547, 427] width 178 height 39
click at [556, 462] on span "Item # 13" at bounding box center [541, 463] width 147 height 13
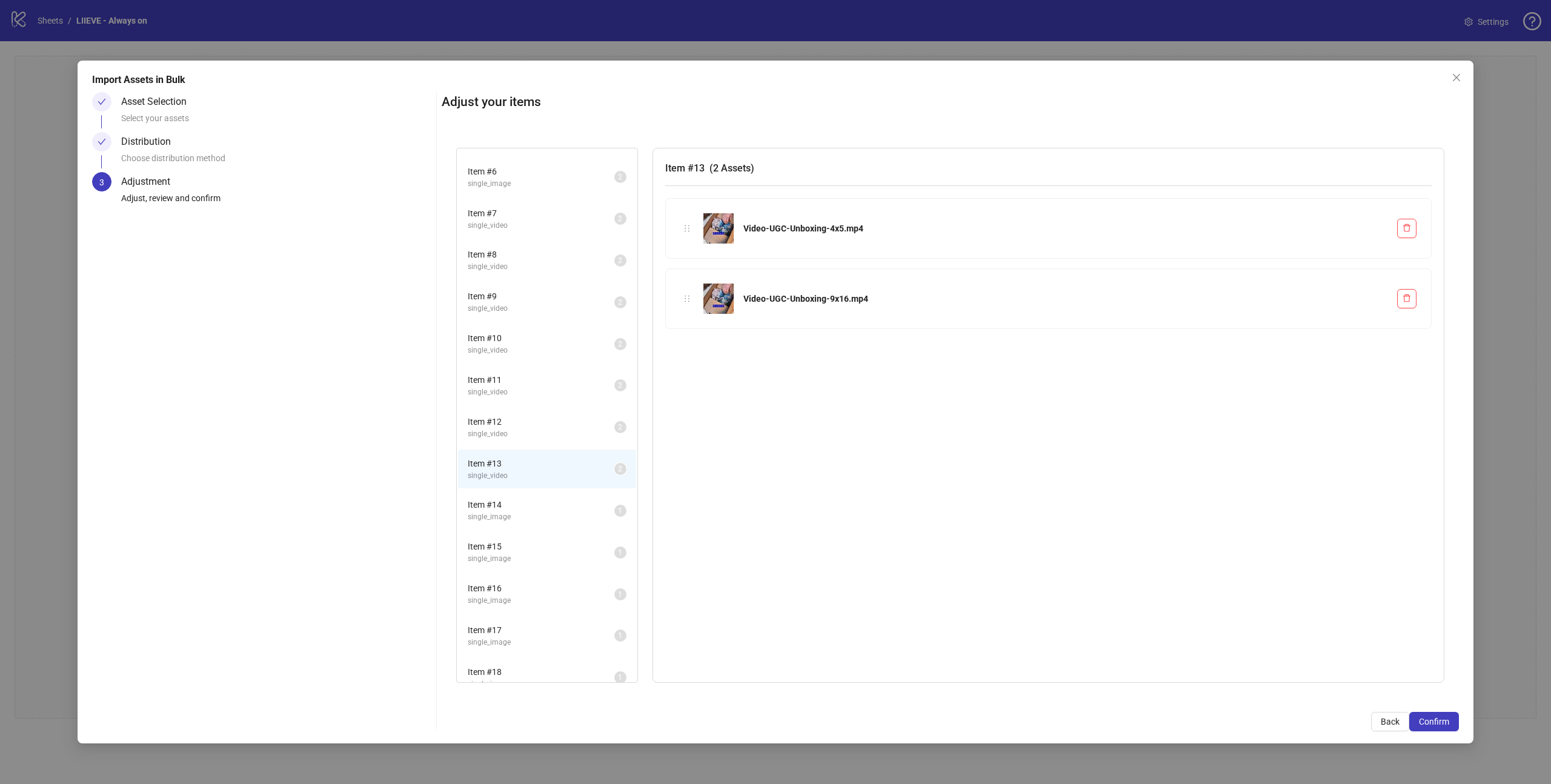
click at [557, 505] on span "Item # 14" at bounding box center [541, 504] width 147 height 13
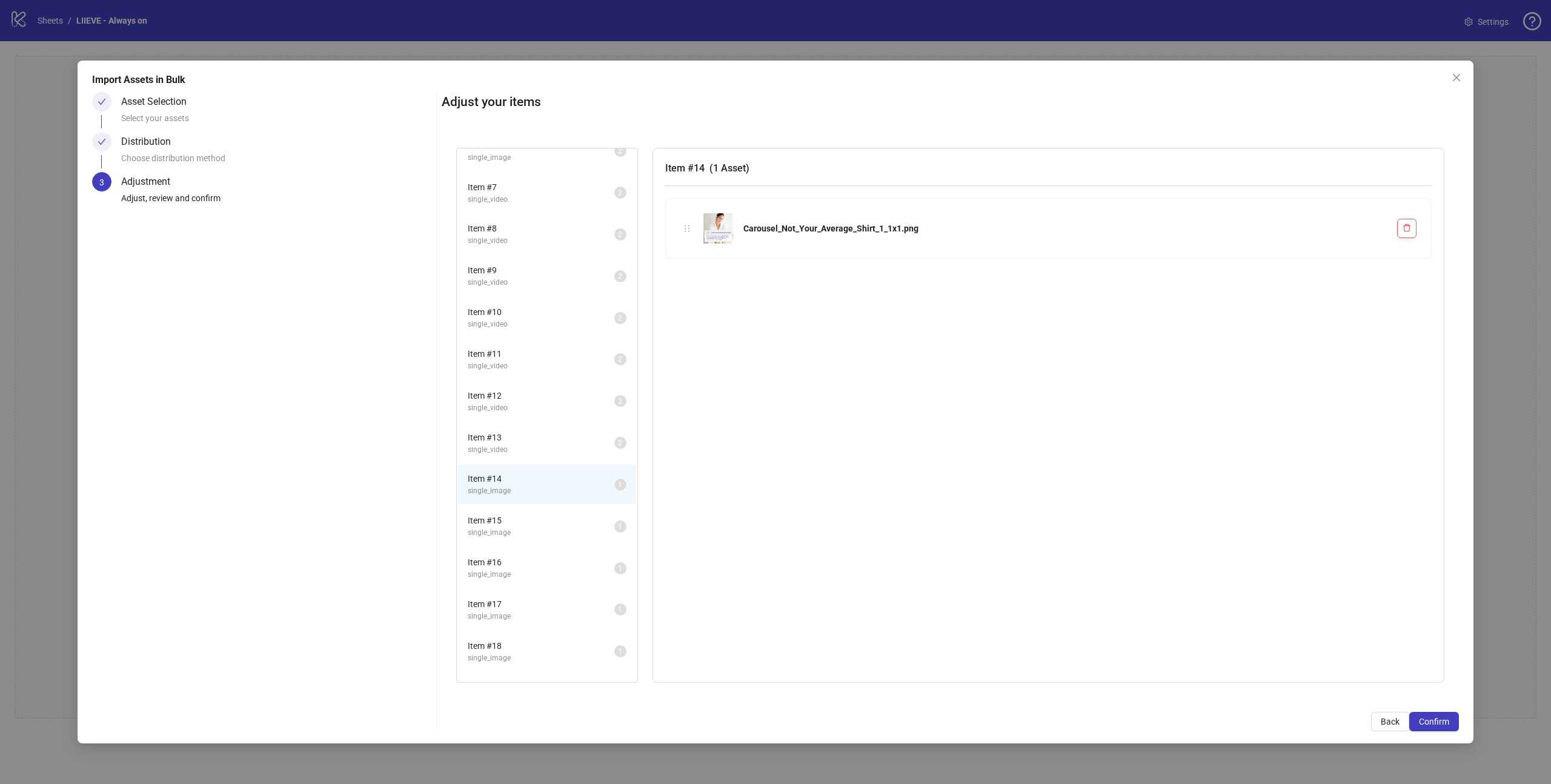
scroll to position [247, 0]
click at [542, 512] on span "single_image" at bounding box center [541, 512] width 147 height 11
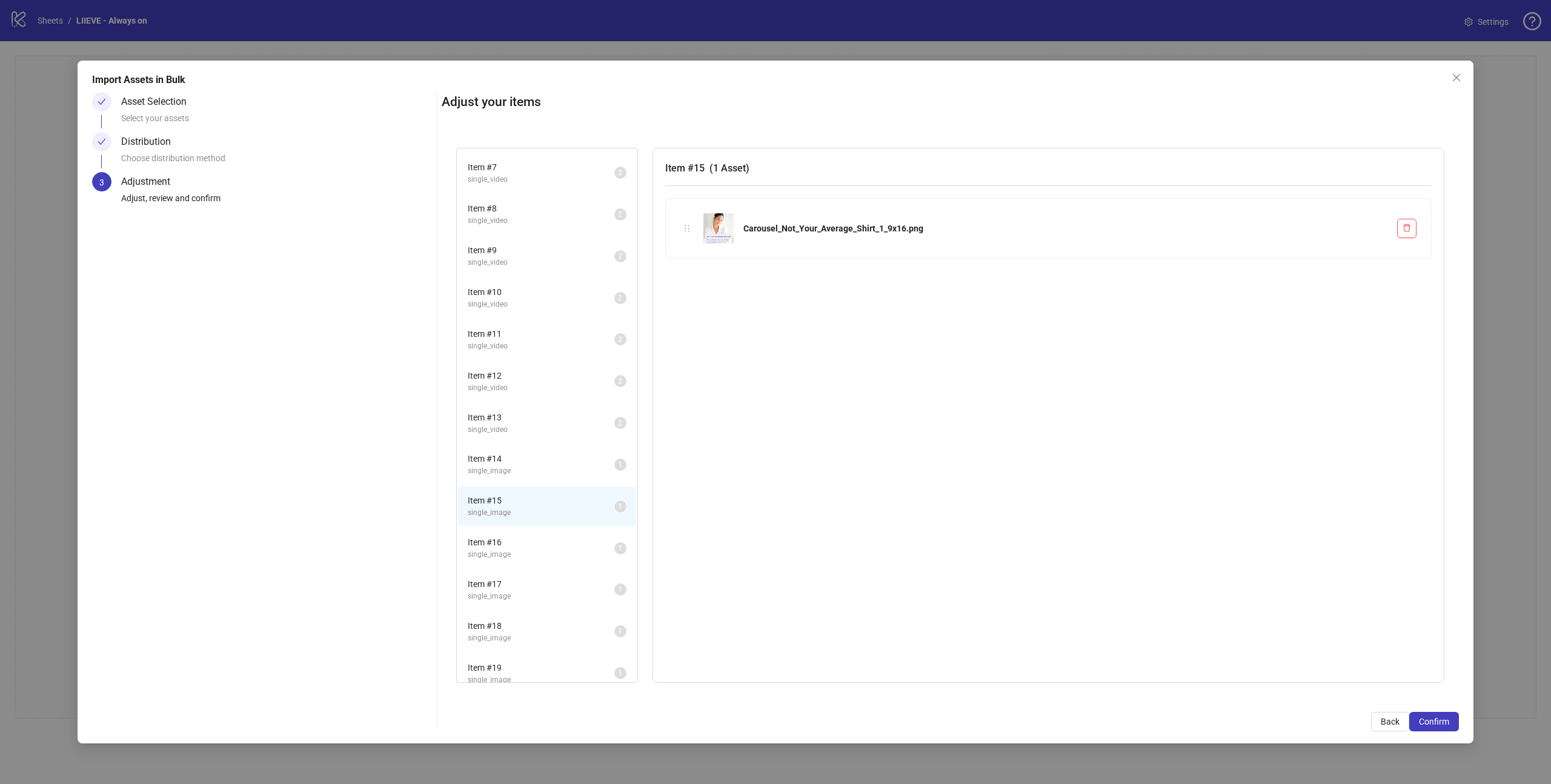
click at [542, 475] on span "single_image" at bounding box center [541, 471] width 147 height 11
drag, startPoint x: 552, startPoint y: 470, endPoint x: 558, endPoint y: 504, distance: 34.5
click at [558, 504] on ul "Item # 1 single_image 2 Item # 2 single_image 2 Item # 3 single_image 2 Item # …" at bounding box center [547, 382] width 181 height 959
click at [585, 467] on span "single_image" at bounding box center [541, 471] width 147 height 11
drag, startPoint x: 686, startPoint y: 223, endPoint x: 546, endPoint y: 468, distance: 282.2
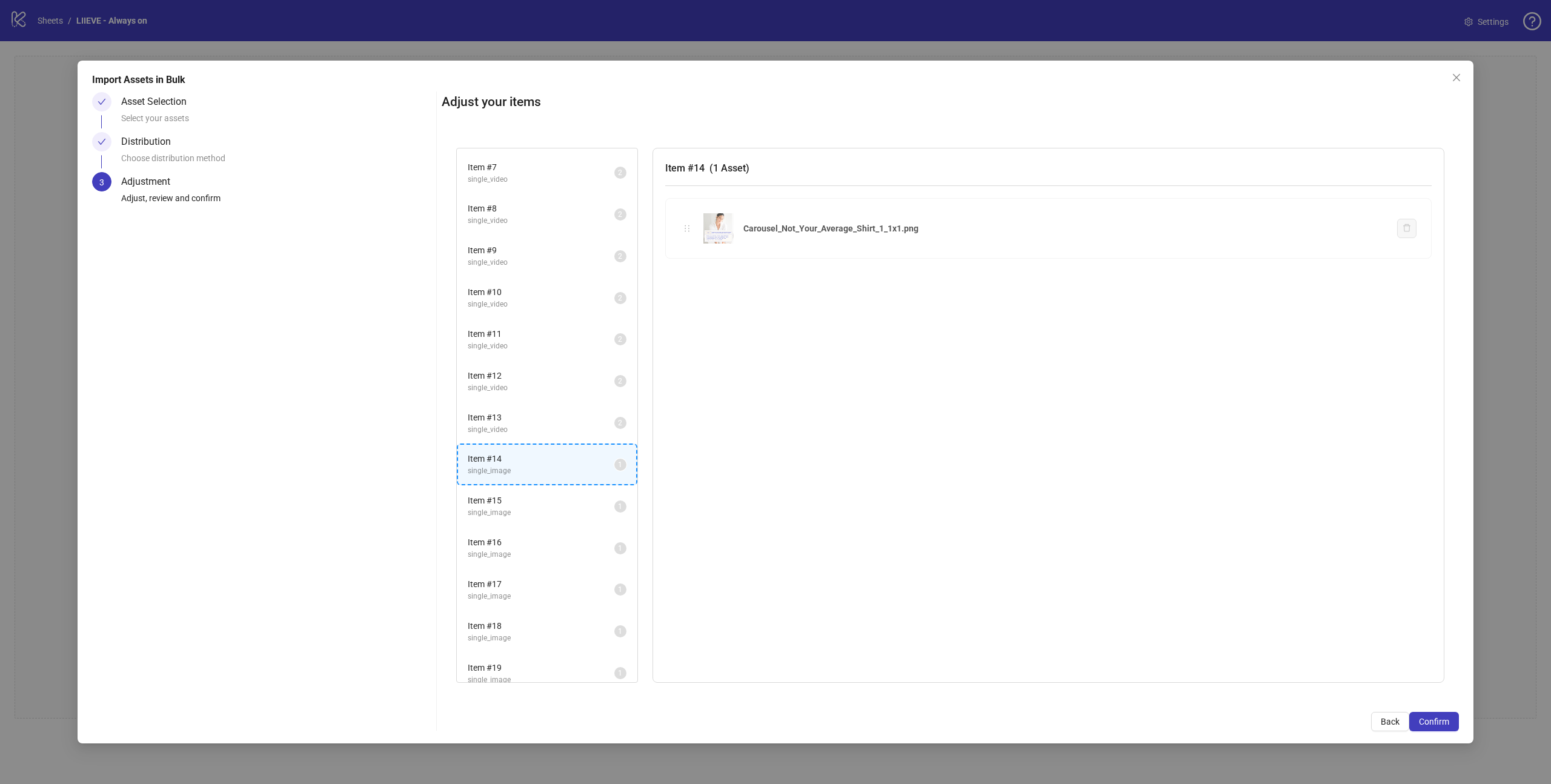
click at [546, 468] on div "Item # 1 single_image 2 Item # 2 single_image 2 Item # 3 single_image 2 Item # …" at bounding box center [949, 415] width 1017 height 564
click at [546, 468] on span "single_image" at bounding box center [541, 471] width 147 height 11
click at [533, 421] on span "Item # 13" at bounding box center [541, 417] width 147 height 13
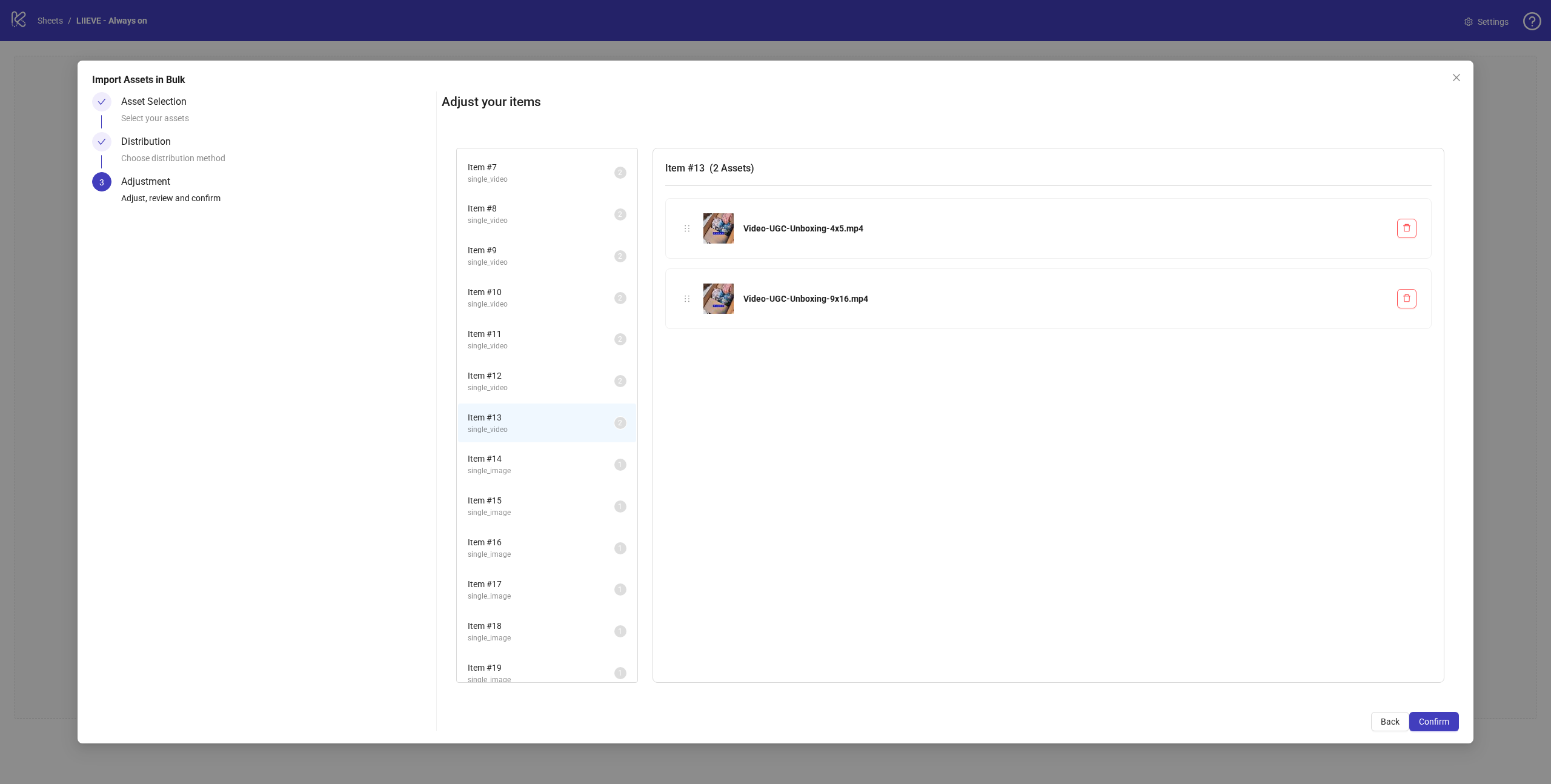
click at [533, 457] on span "Item # 14" at bounding box center [541, 458] width 147 height 13
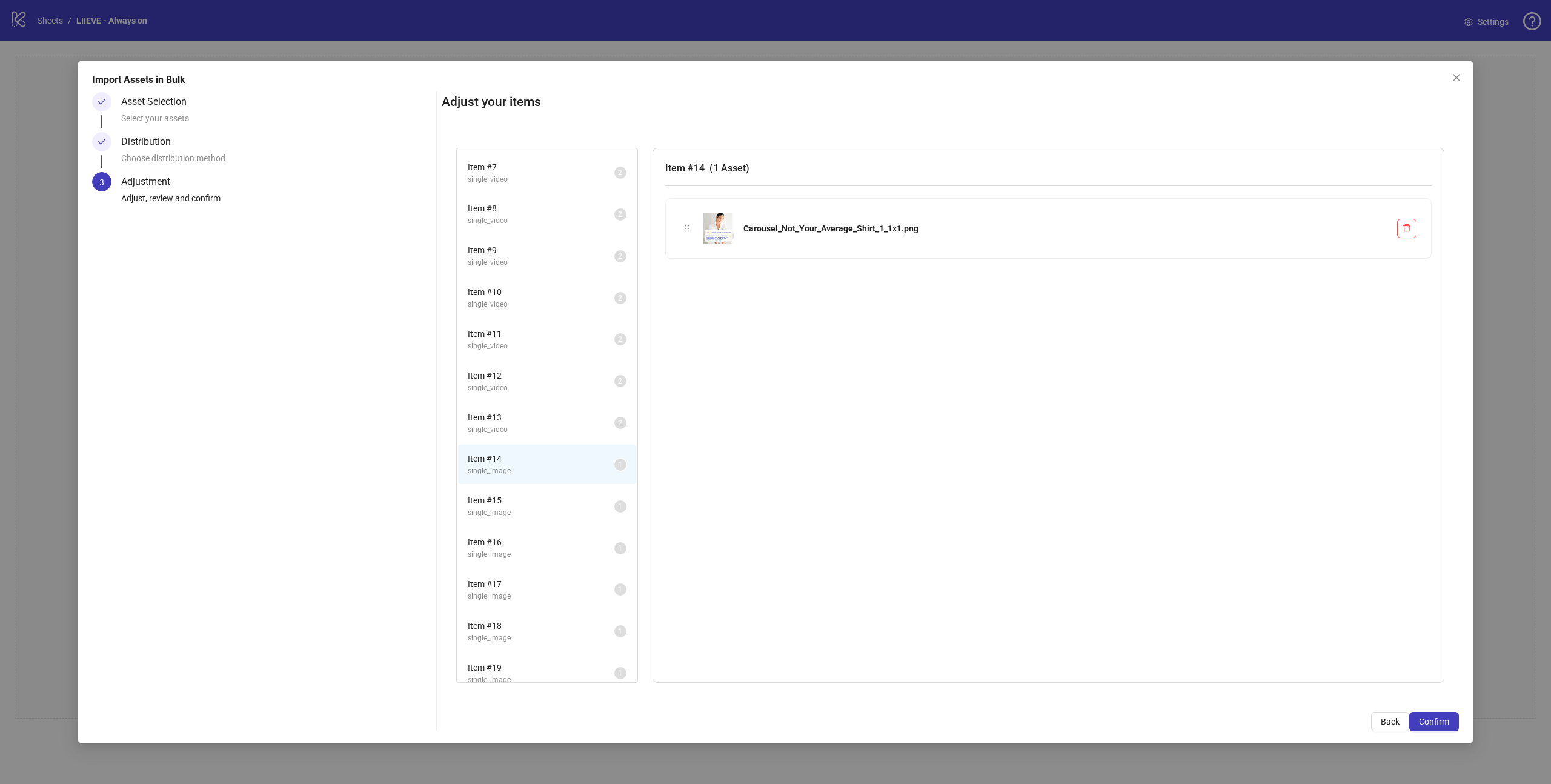
click at [546, 499] on span "Item # 15" at bounding box center [541, 500] width 147 height 13
click at [544, 462] on span "Item # 14" at bounding box center [541, 458] width 147 height 13
click at [1413, 224] on button "button" at bounding box center [1407, 228] width 19 height 19
click at [1412, 227] on button "button" at bounding box center [1407, 228] width 19 height 19
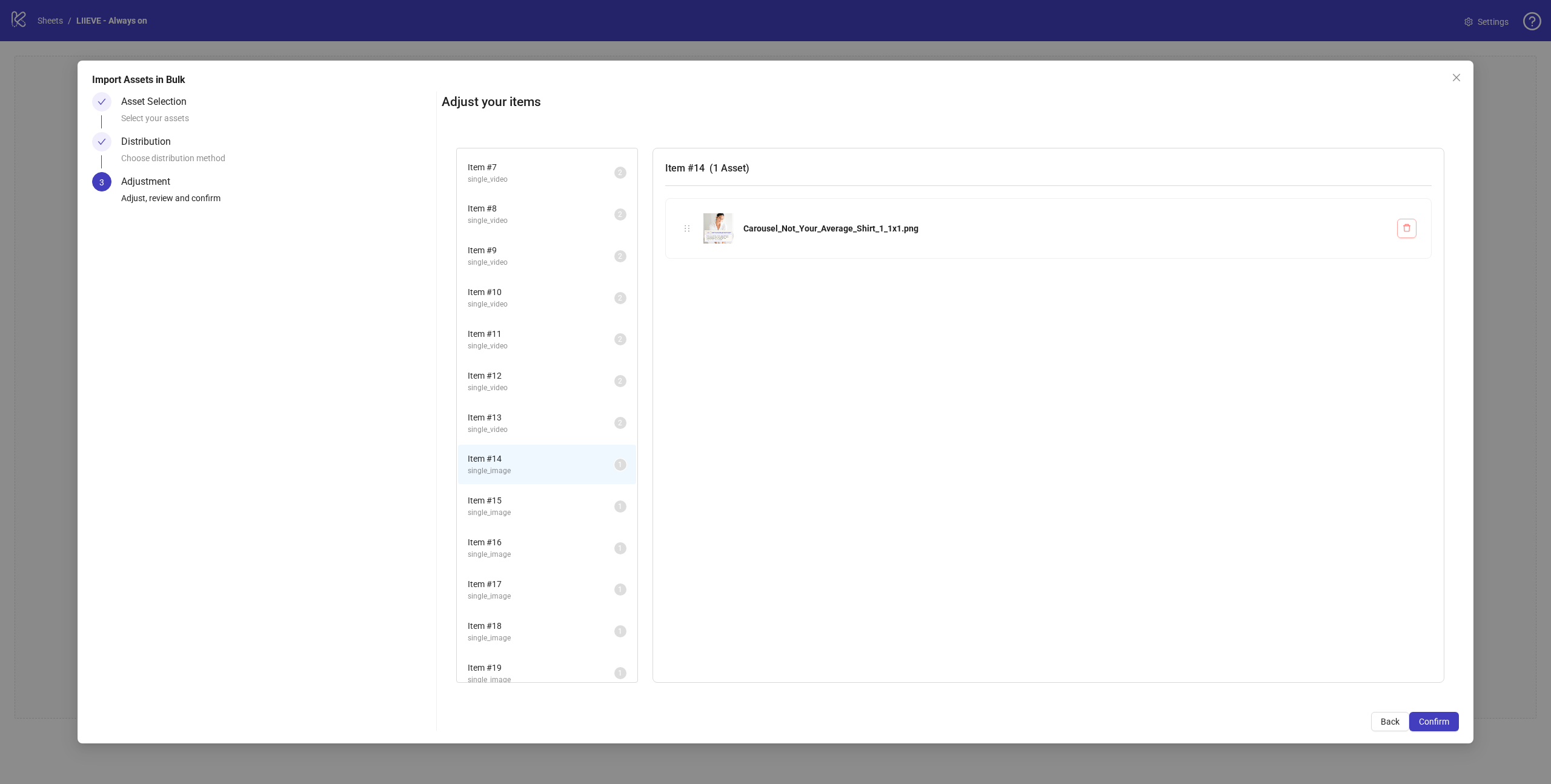
click at [1412, 227] on button "button" at bounding box center [1407, 228] width 19 height 19
click at [469, 500] on span "Item # 15" at bounding box center [541, 500] width 147 height 13
click at [521, 465] on span "single_image" at bounding box center [541, 471] width 147 height 11
click at [1409, 224] on span "button" at bounding box center [1406, 228] width 8 height 10
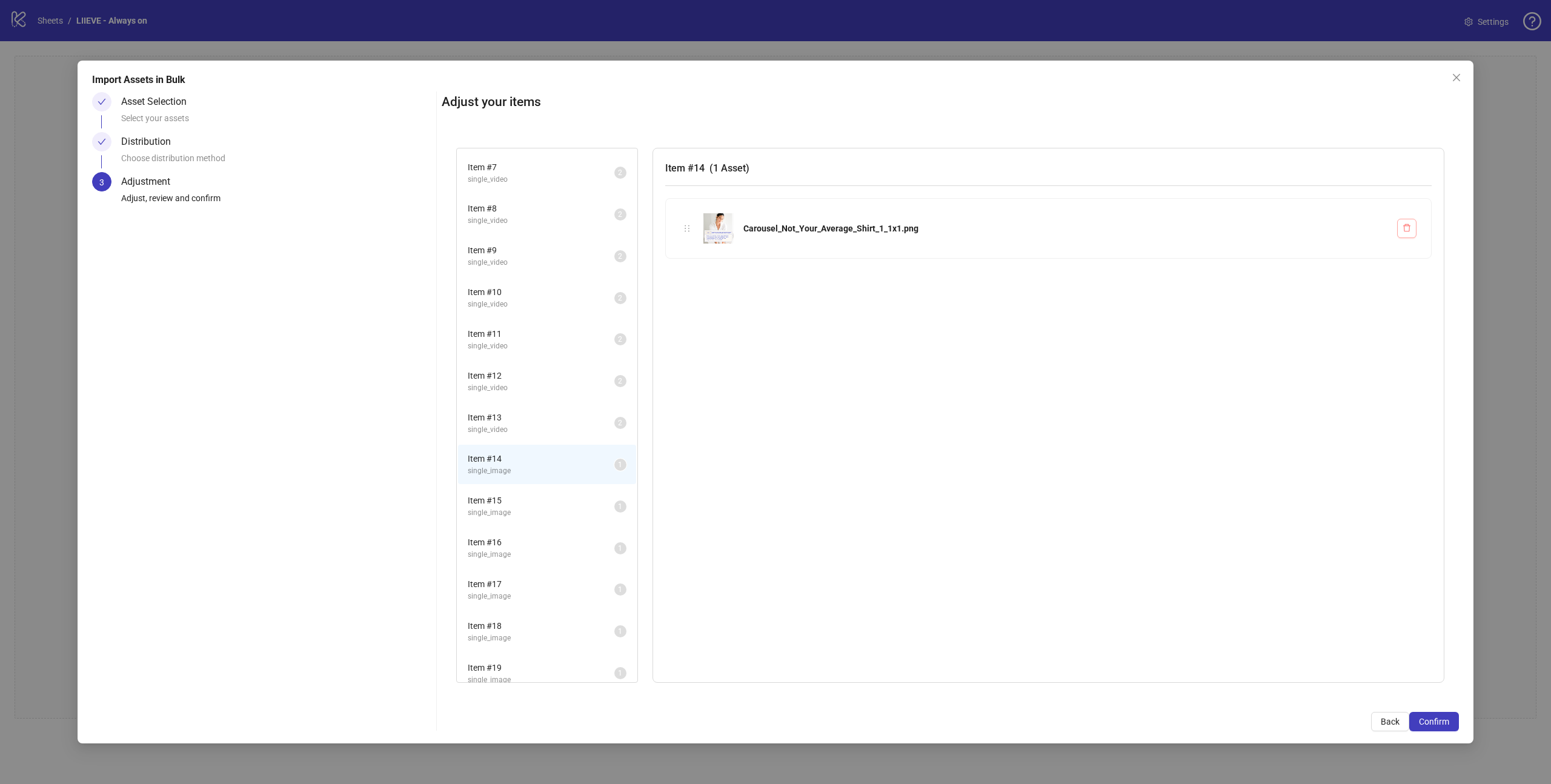
click at [1409, 224] on span "button" at bounding box center [1406, 228] width 8 height 10
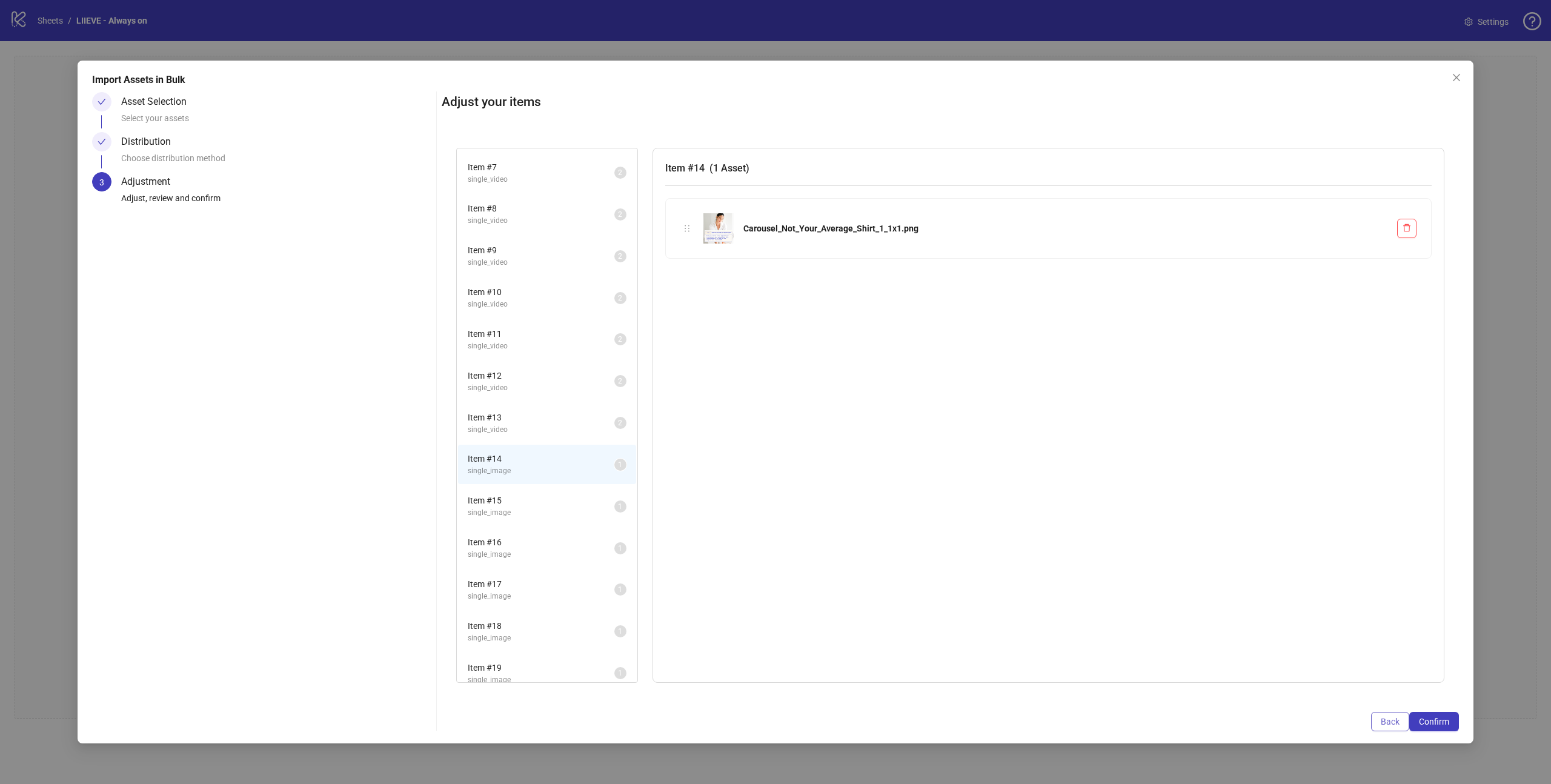
click at [1393, 718] on span "Back" at bounding box center [1390, 721] width 19 height 10
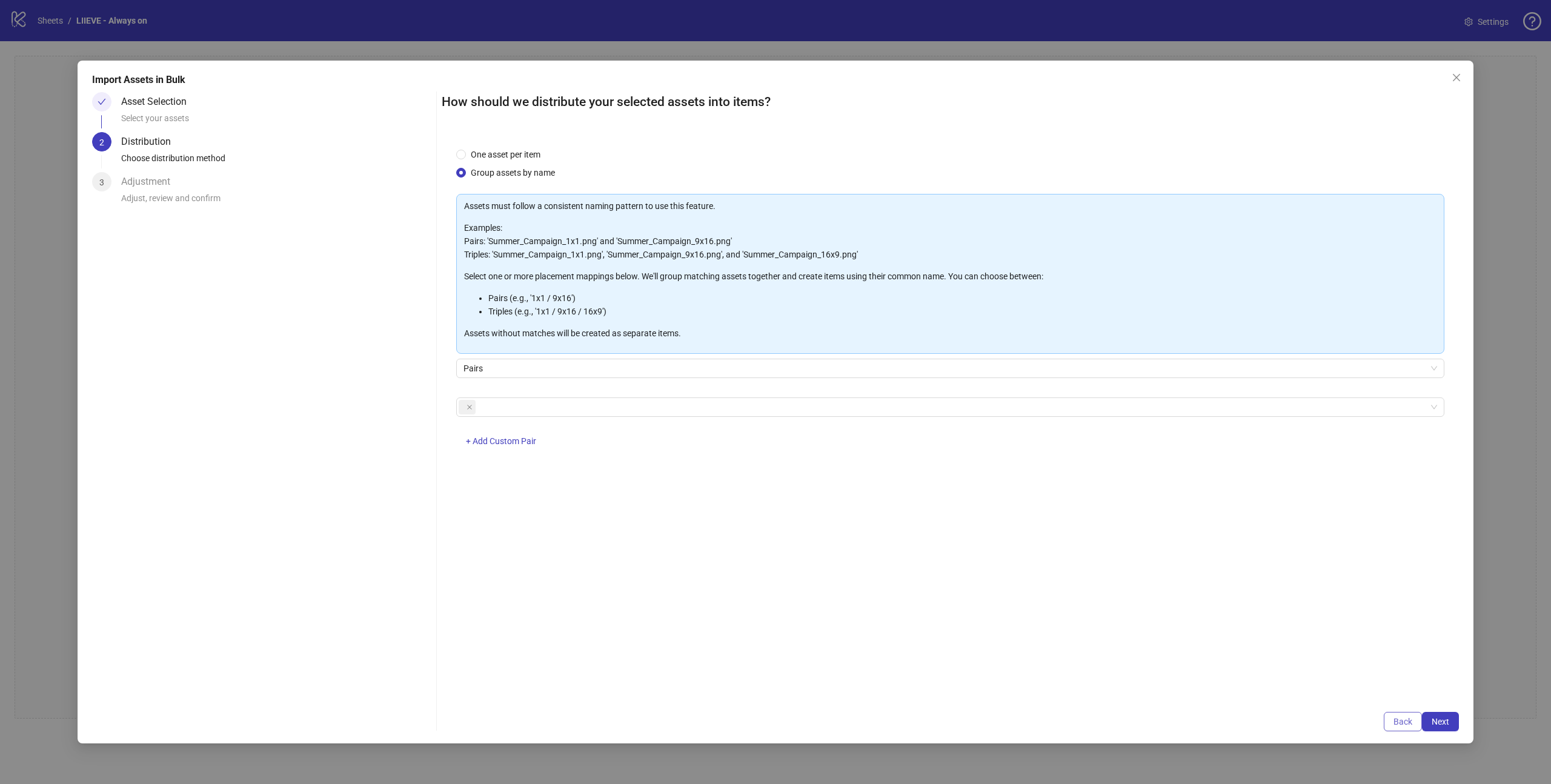
click at [1402, 719] on span "Back" at bounding box center [1403, 721] width 19 height 10
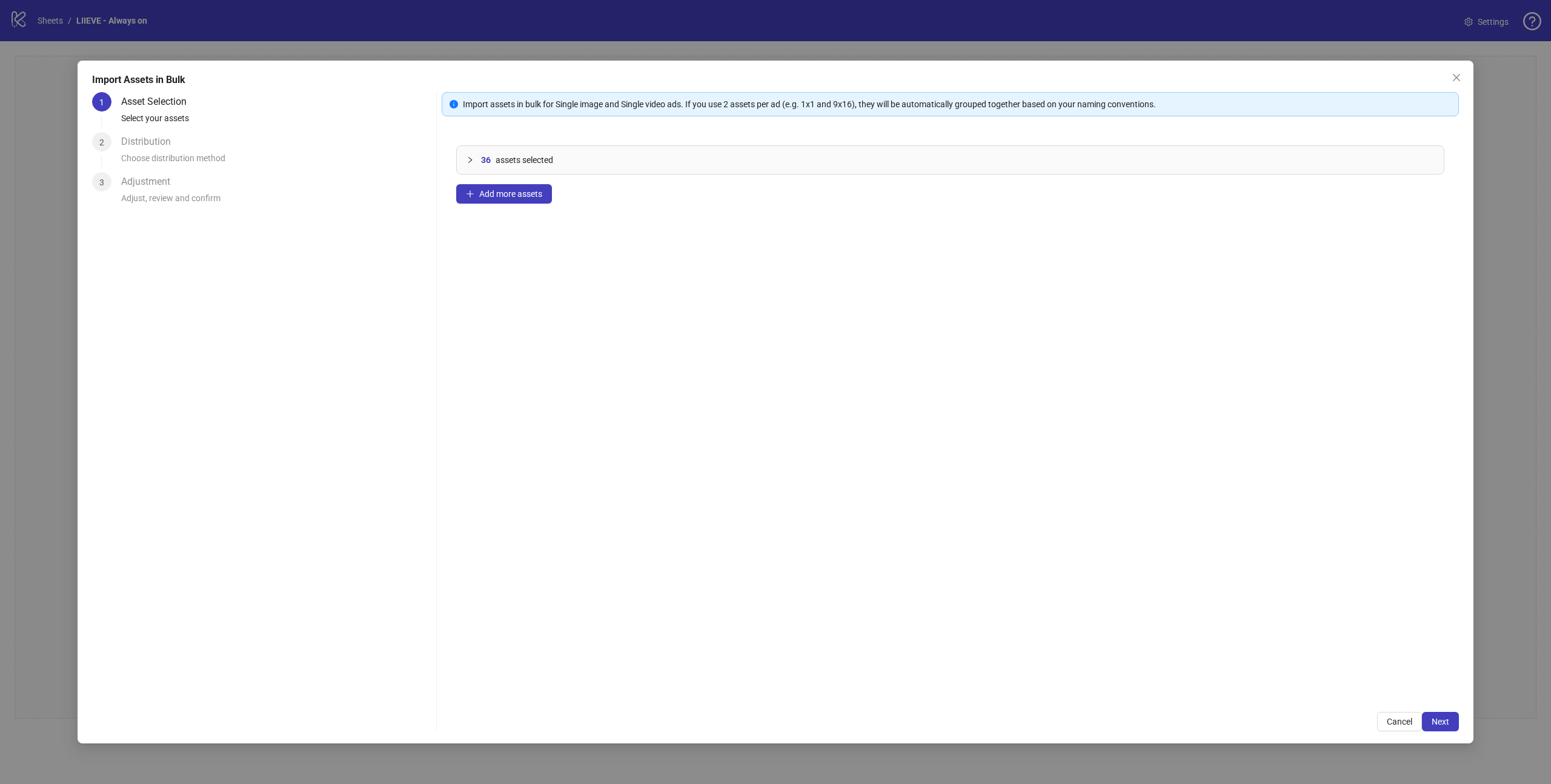
click at [471, 162] on icon "collapsed" at bounding box center [469, 160] width 7 height 7
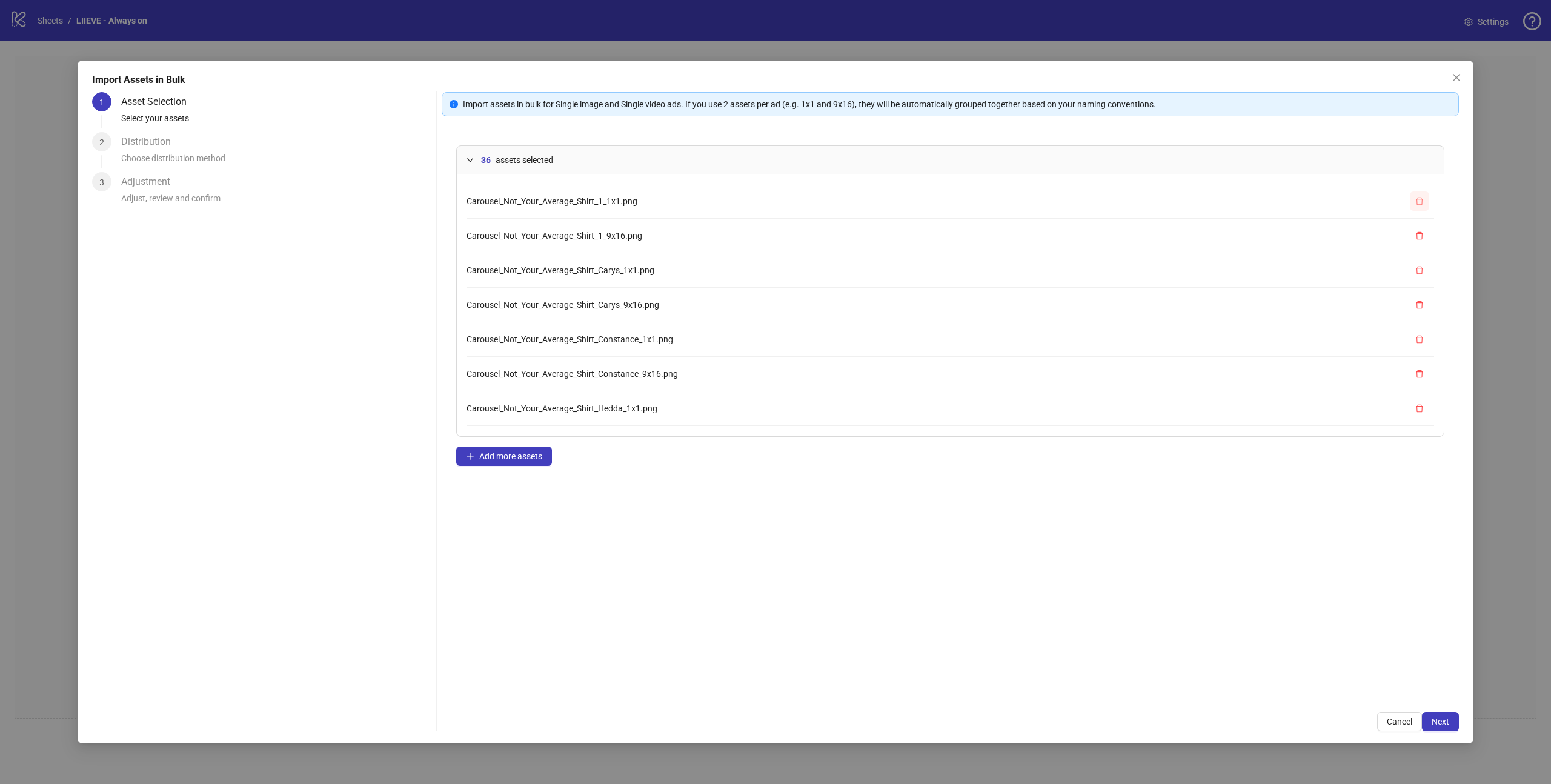
click at [1411, 207] on button "button" at bounding box center [1419, 201] width 19 height 19
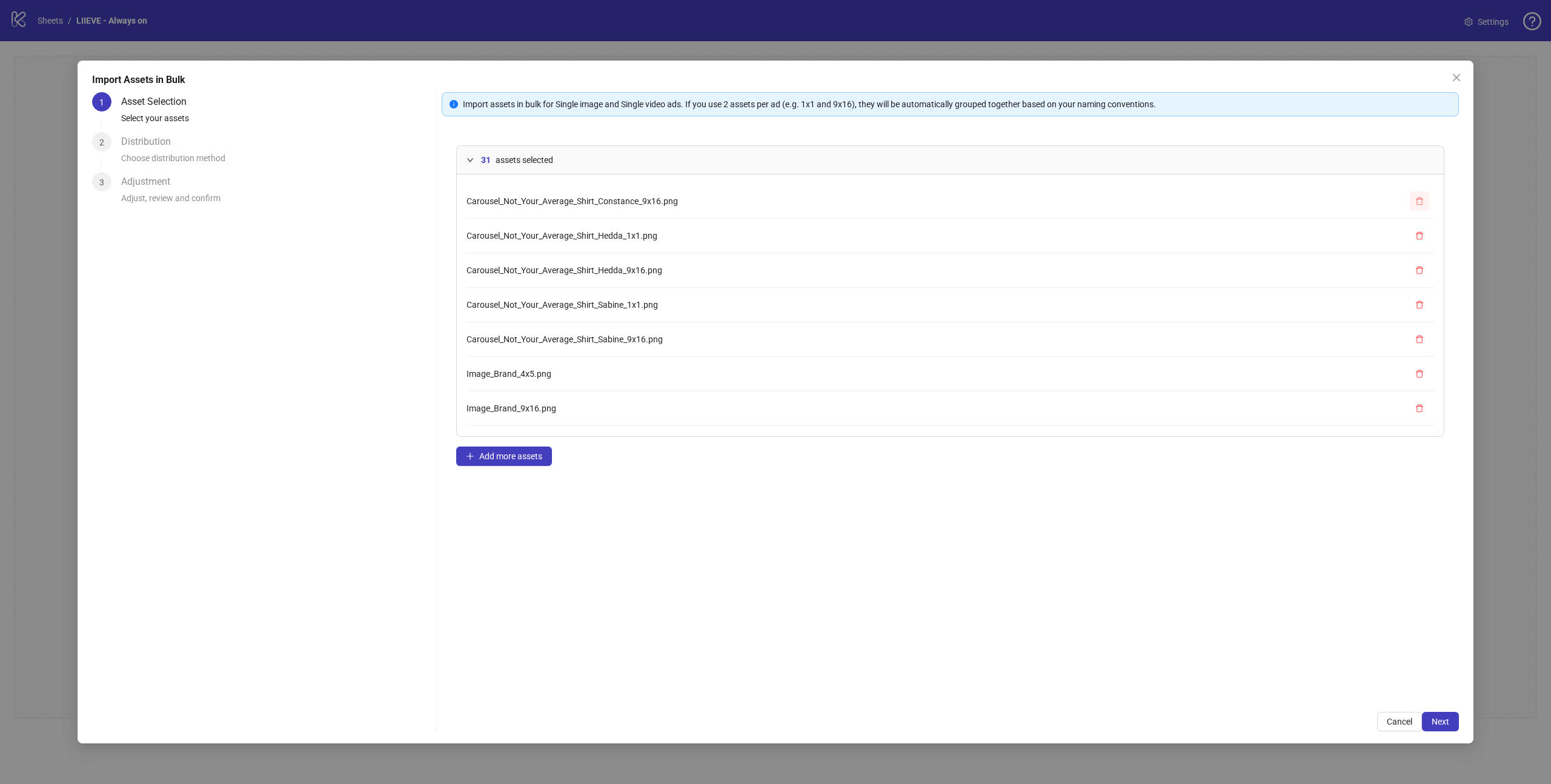
click at [1411, 207] on button "button" at bounding box center [1419, 201] width 19 height 19
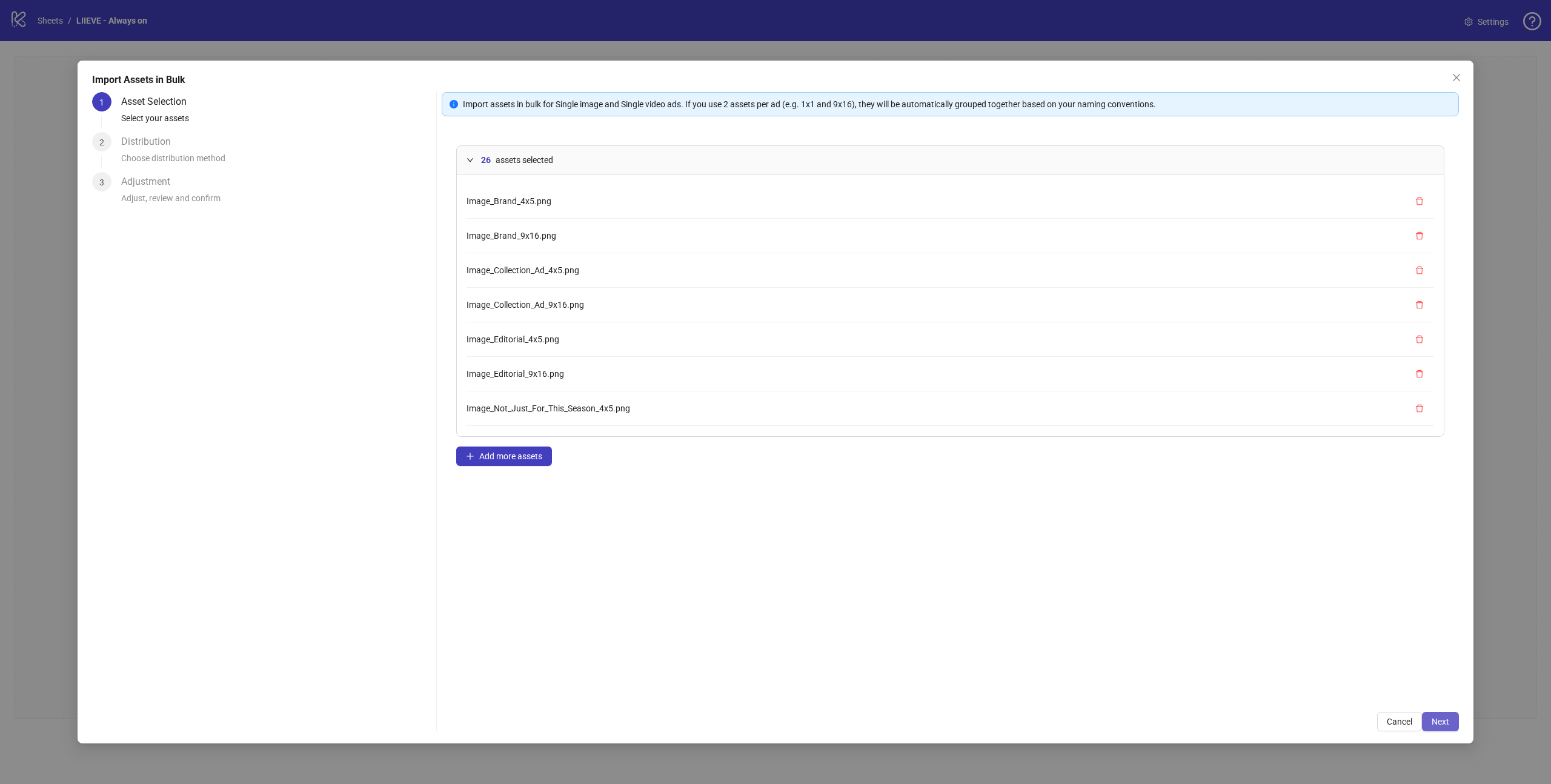
click at [1441, 717] on span "Next" at bounding box center [1440, 721] width 18 height 10
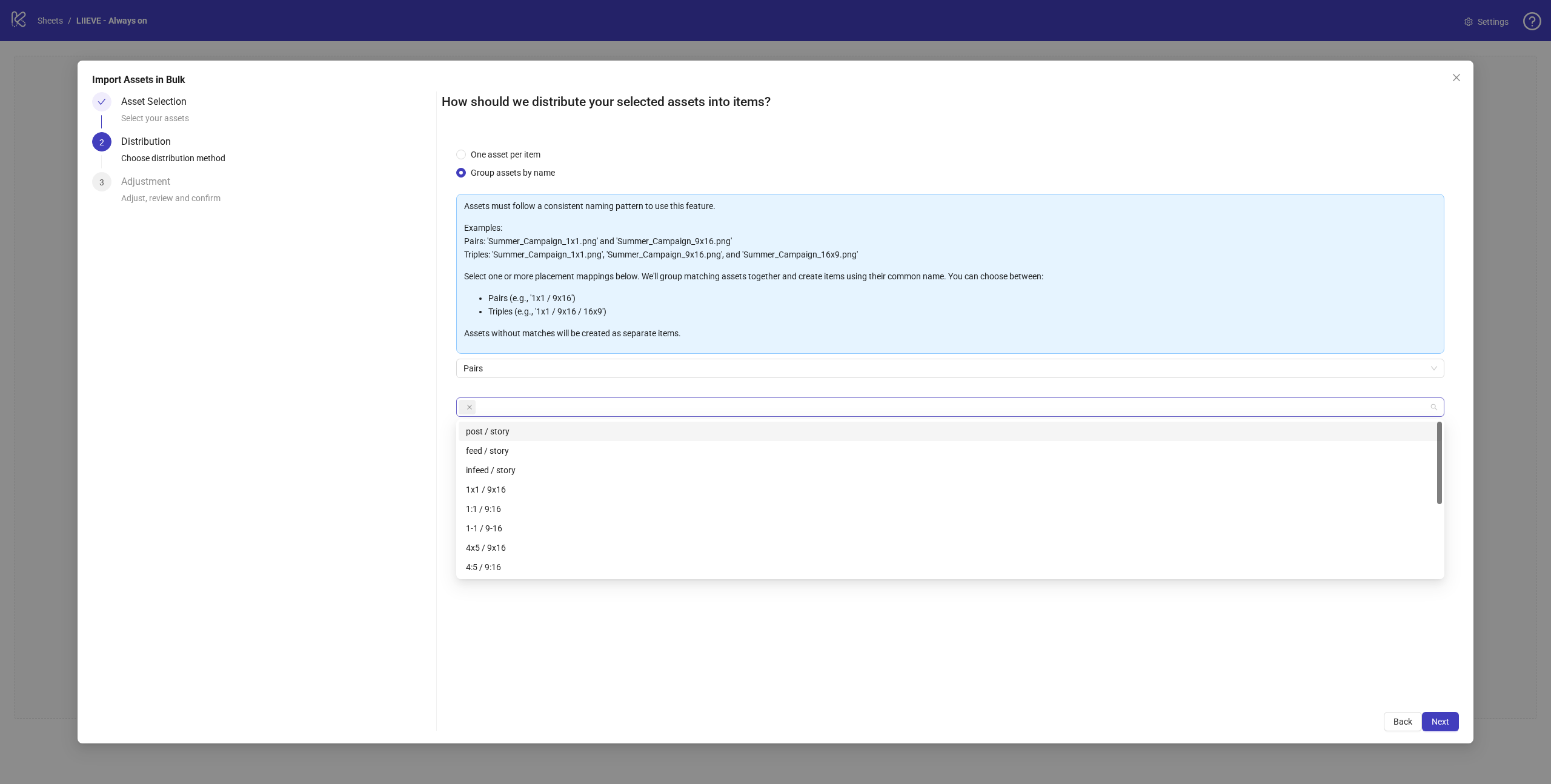
click at [521, 409] on div at bounding box center [944, 407] width 970 height 17
click at [508, 551] on div "4x5 / 9x16" at bounding box center [950, 547] width 969 height 13
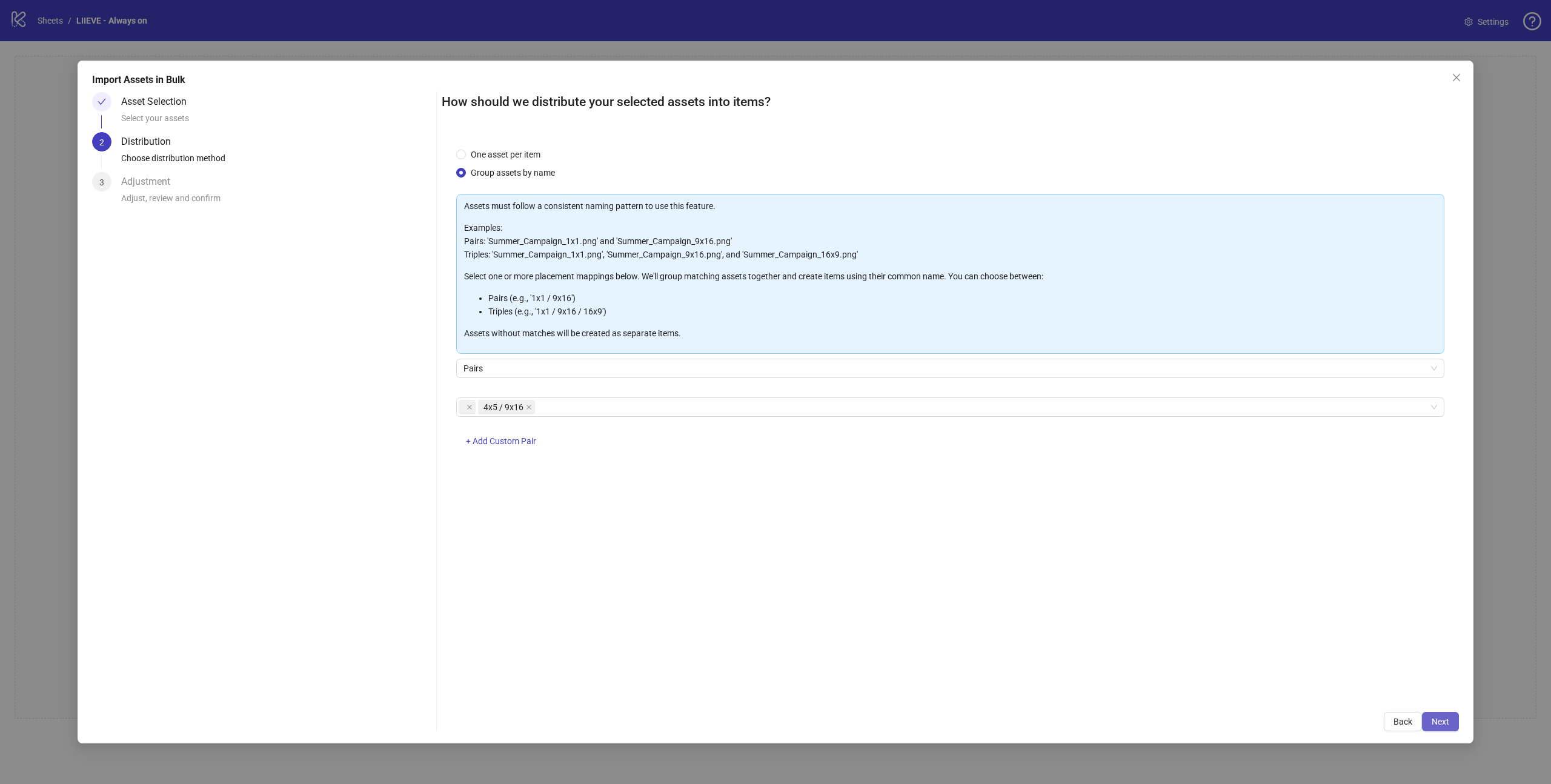
click at [1435, 722] on span "Next" at bounding box center [1440, 721] width 18 height 10
click at [471, 404] on icon "close" at bounding box center [469, 407] width 6 height 6
click at [1430, 716] on button "Next" at bounding box center [1440, 721] width 37 height 19
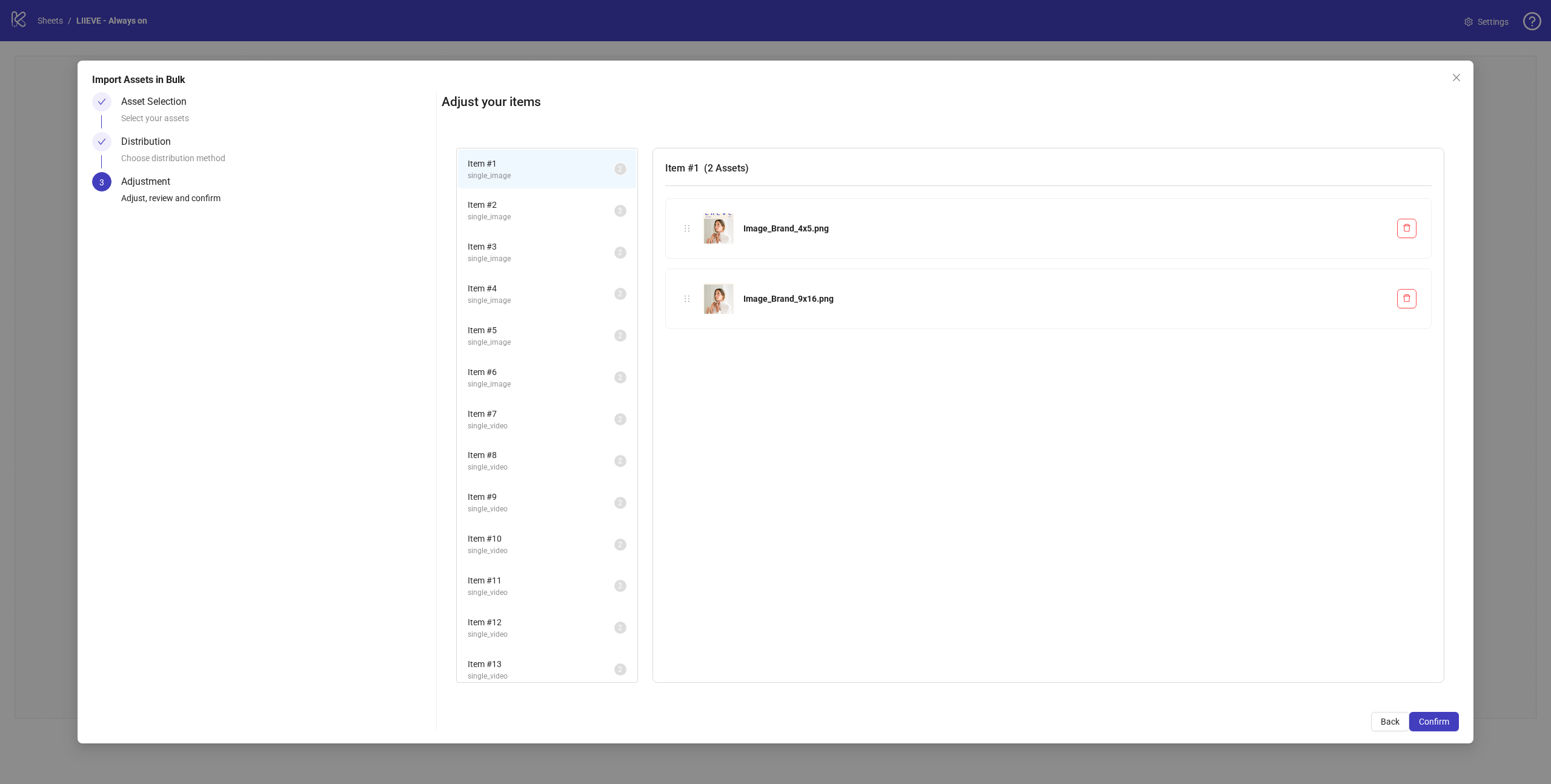
click at [492, 209] on span "Item # 2" at bounding box center [541, 204] width 147 height 13
click at [502, 246] on span "Item # 3" at bounding box center [541, 246] width 147 height 13
click at [500, 206] on span "Item # 2" at bounding box center [541, 204] width 147 height 13
click at [506, 256] on span "single_image" at bounding box center [541, 259] width 147 height 11
click at [513, 295] on span "single_image" at bounding box center [541, 301] width 147 height 11
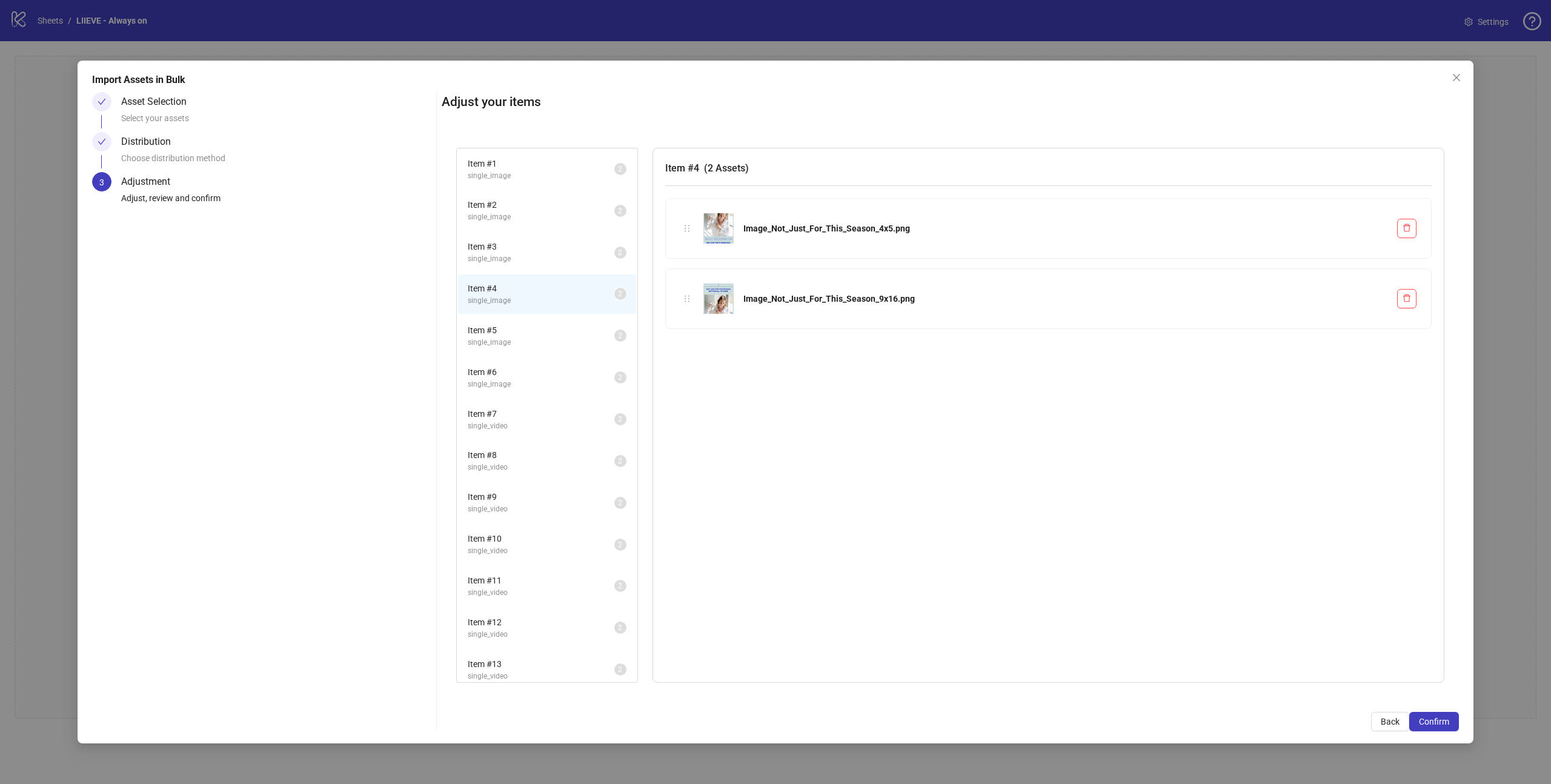
click at [513, 324] on span "Item # 5" at bounding box center [541, 330] width 147 height 13
click at [518, 365] on span "Item # 6" at bounding box center [541, 371] width 147 height 13
click at [521, 413] on span "Item # 7" at bounding box center [541, 413] width 147 height 13
click at [527, 440] on div "Item # 8 single_video 2" at bounding box center [547, 461] width 181 height 42
click at [532, 464] on span "single_video" at bounding box center [541, 467] width 147 height 11
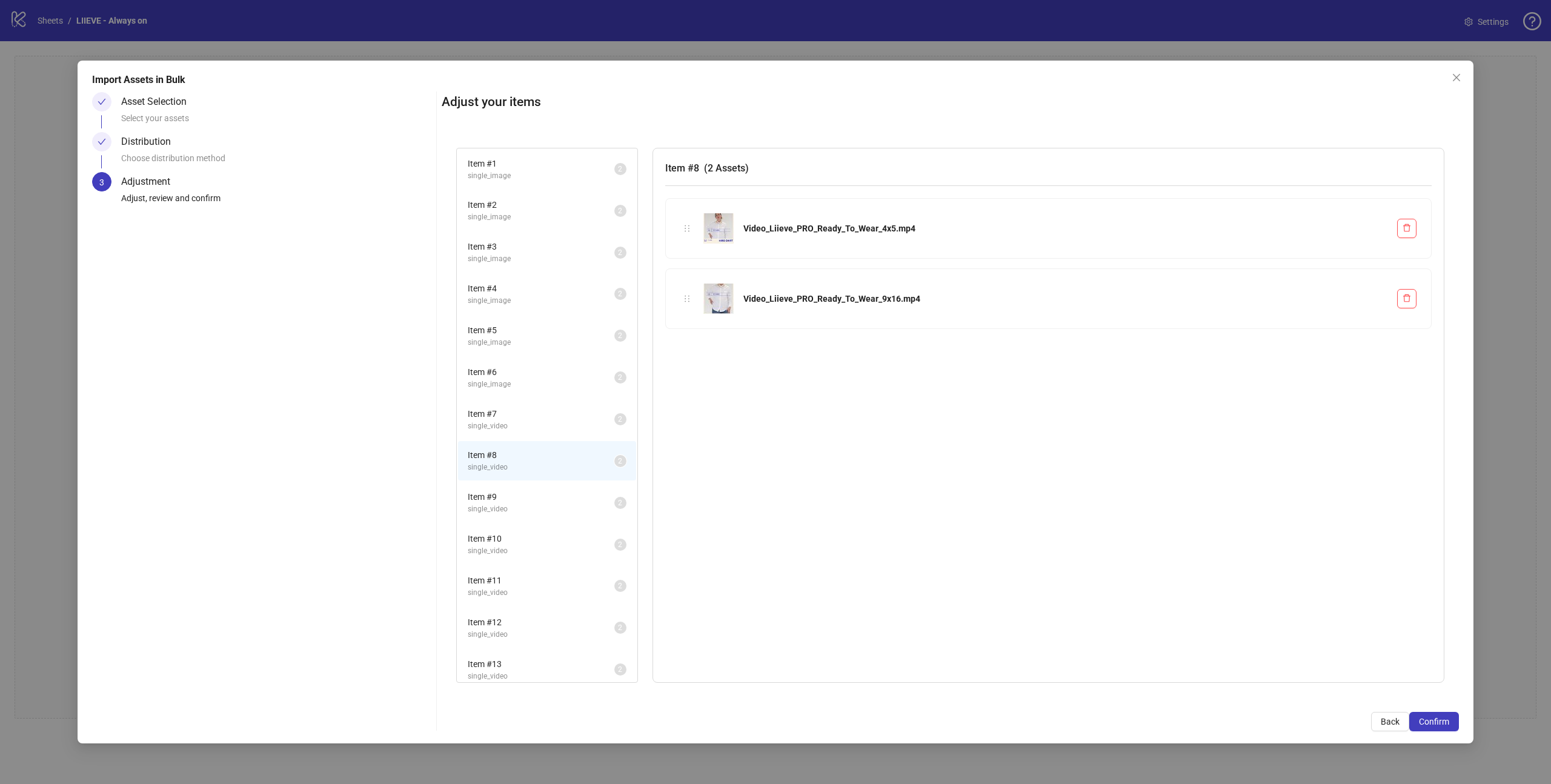
click at [525, 516] on li "Item # 9 single_video 2" at bounding box center [547, 502] width 178 height 39
click at [525, 555] on span "single_video" at bounding box center [541, 551] width 147 height 11
click at [525, 568] on li "Item # 11 single_video 2" at bounding box center [547, 586] width 178 height 39
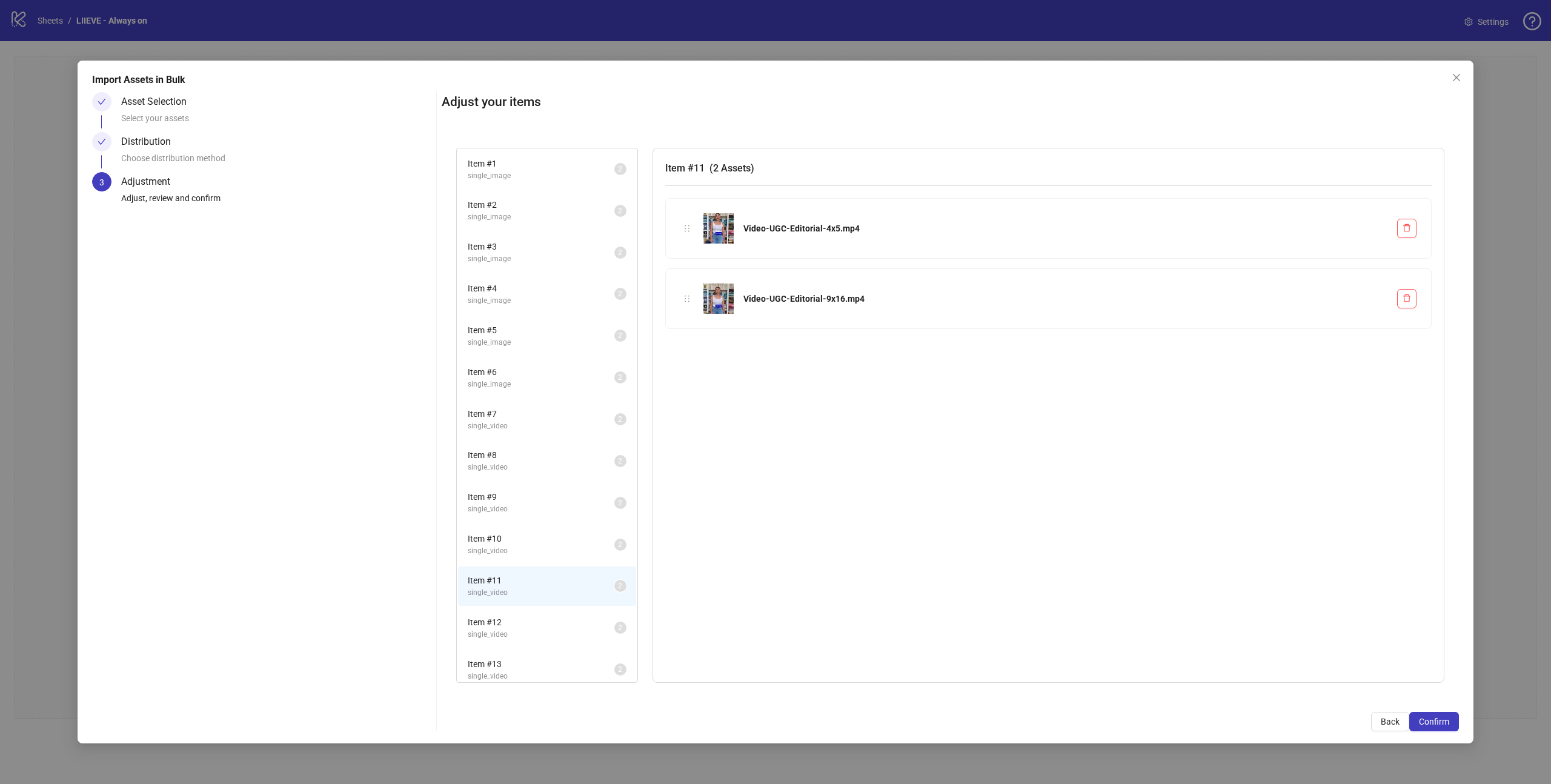
click at [535, 602] on li "Item # 11 single_video 2" at bounding box center [547, 586] width 178 height 39
click at [547, 624] on span "Item # 12" at bounding box center [541, 622] width 147 height 13
click at [544, 647] on div "Item # 12 single_video 2" at bounding box center [547, 628] width 181 height 42
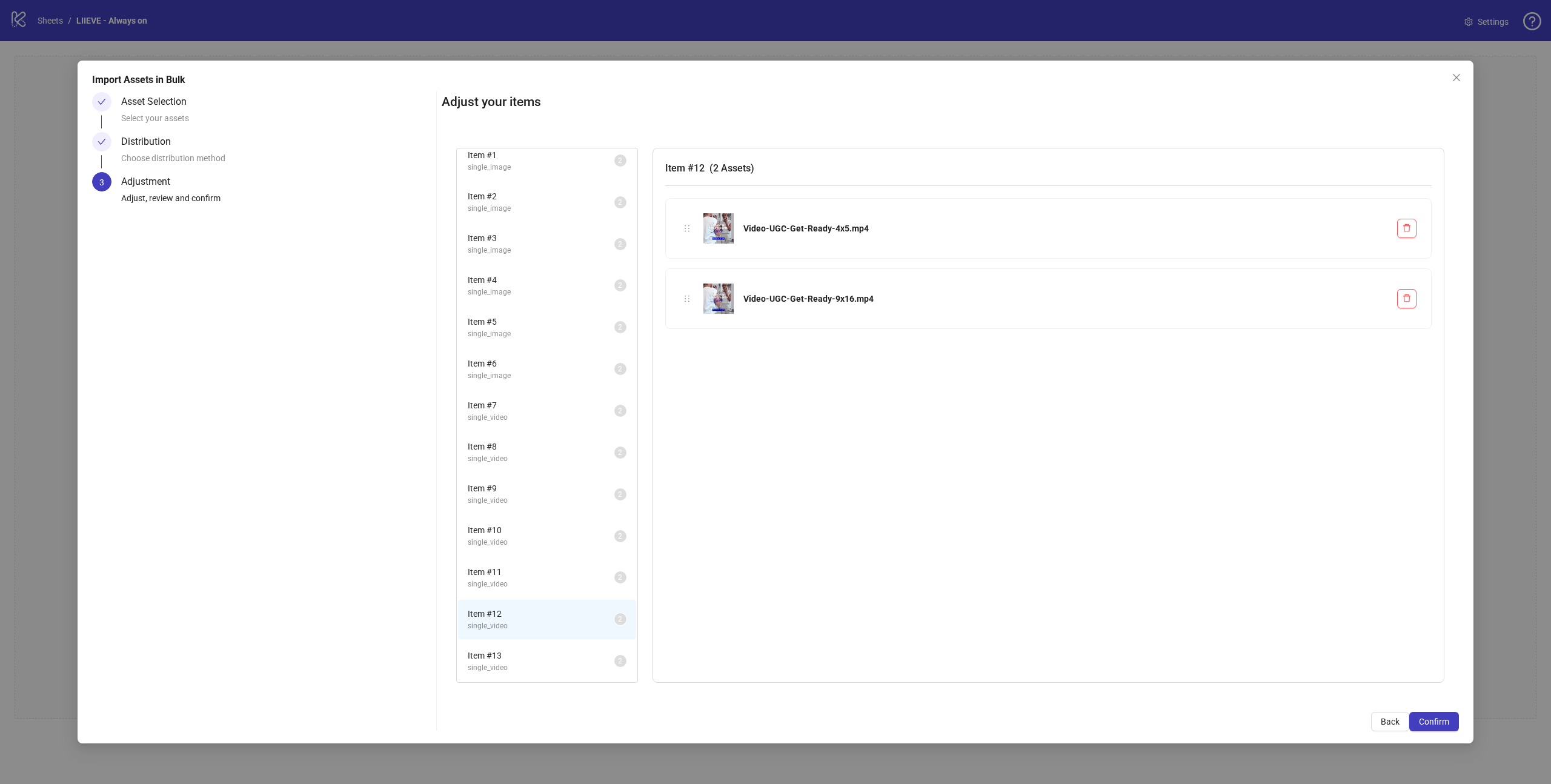
click at [542, 645] on li "Item # 13 single_video 2" at bounding box center [547, 661] width 178 height 39
click at [1441, 714] on button "Confirm" at bounding box center [1434, 721] width 50 height 19
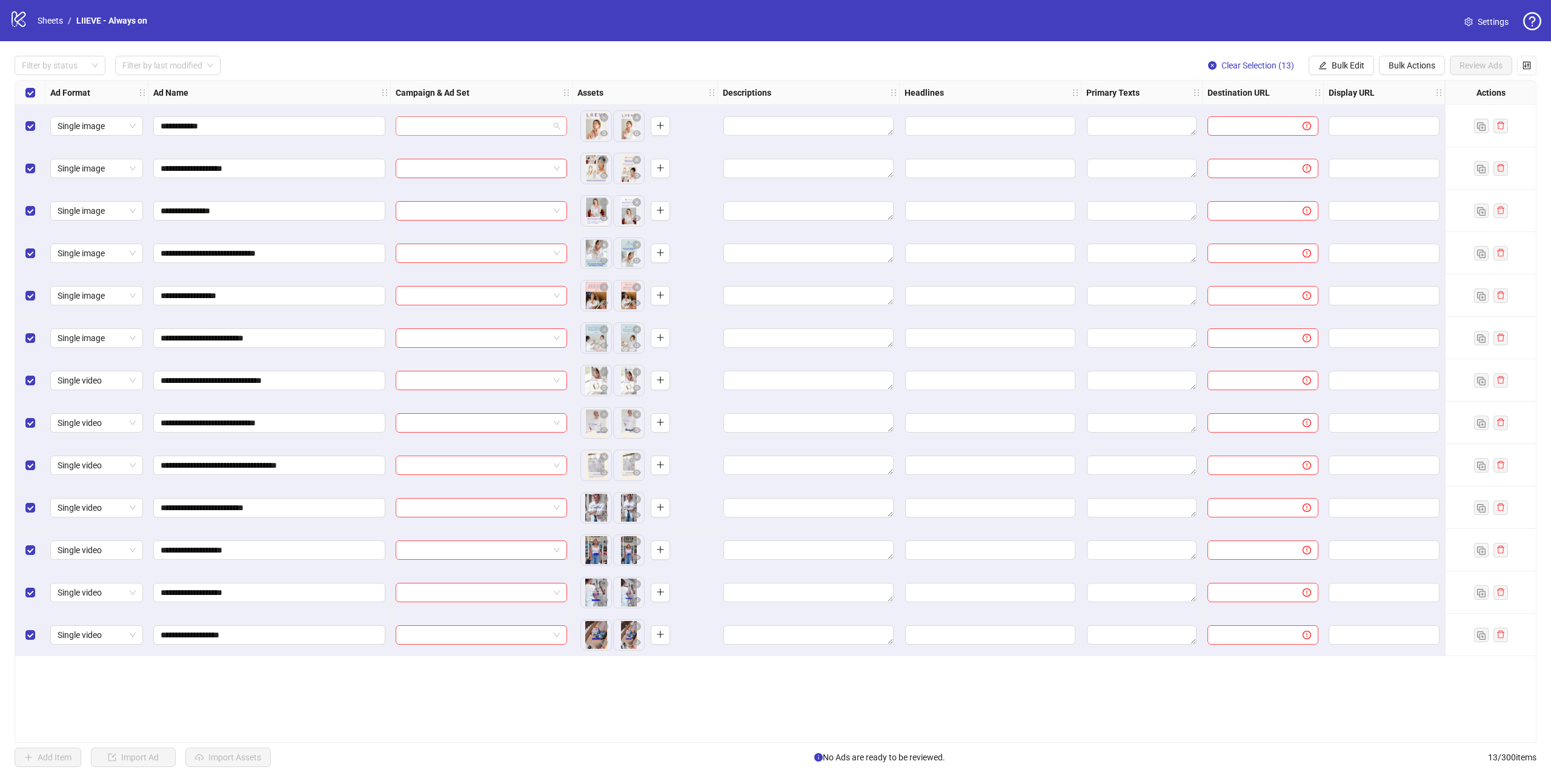
click at [438, 124] on input "search" at bounding box center [476, 126] width 146 height 18
click at [272, 130] on input "**********" at bounding box center [268, 126] width 215 height 13
click at [935, 125] on input "Edit values" at bounding box center [990, 126] width 170 height 19
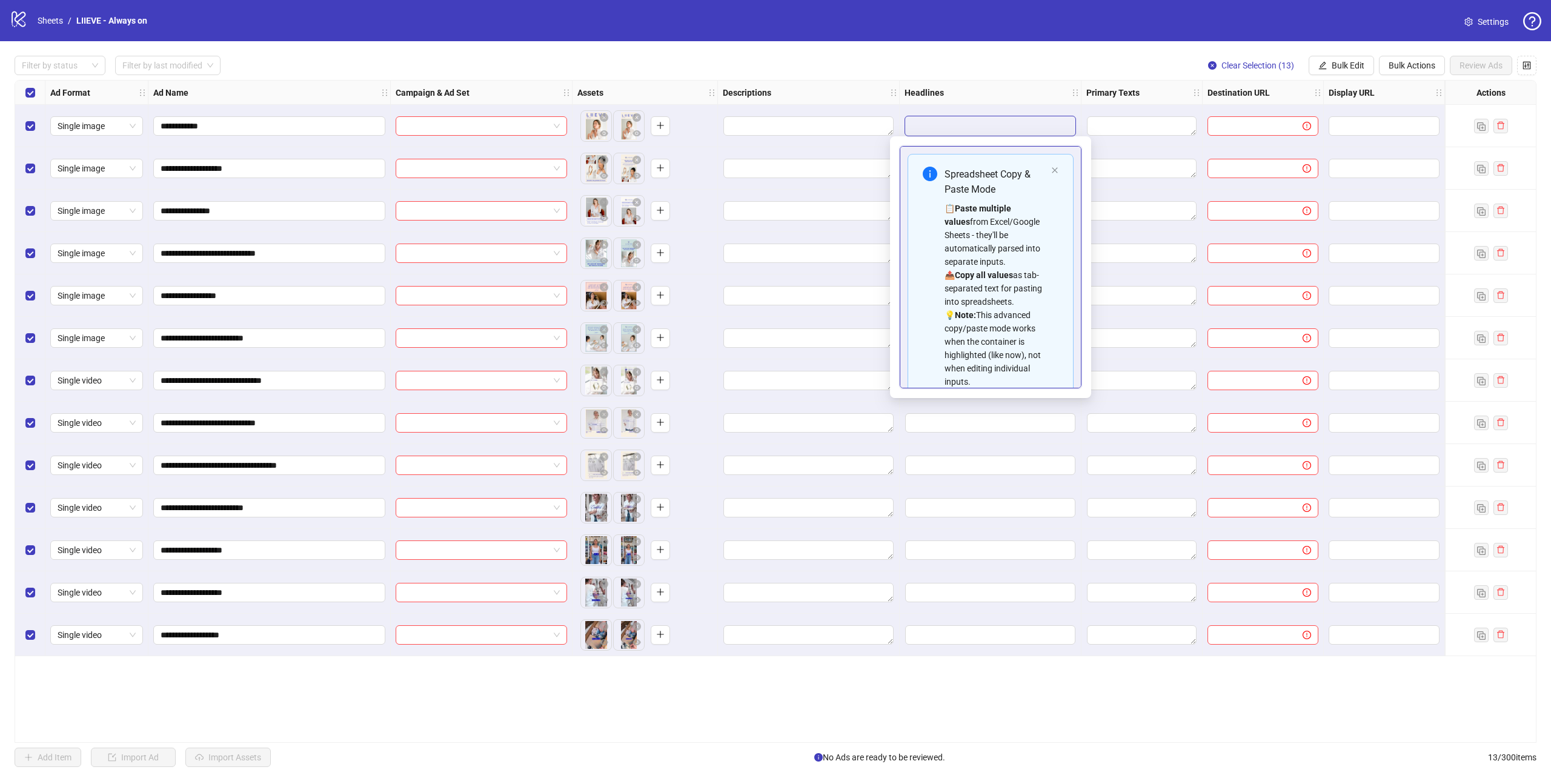
click at [1066, 60] on div "Filter by status Filter by last modified Clear Selection (13) Bulk Edit Bulk Ac…" at bounding box center [775, 65] width 1522 height 19
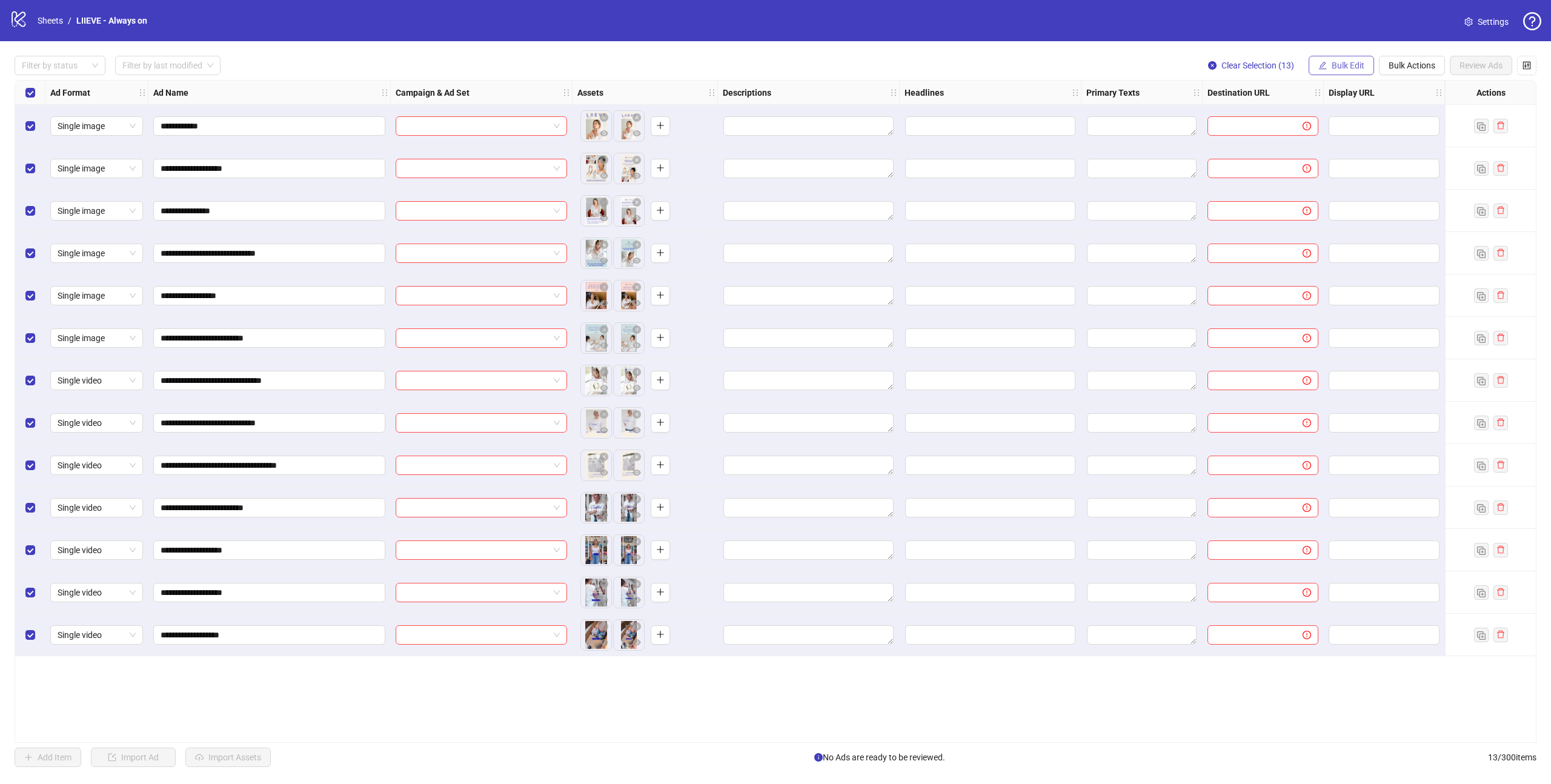
click at [1344, 71] on button "Bulk Edit" at bounding box center [1341, 65] width 65 height 19
click at [1341, 168] on span "Headlines" at bounding box center [1353, 167] width 72 height 13
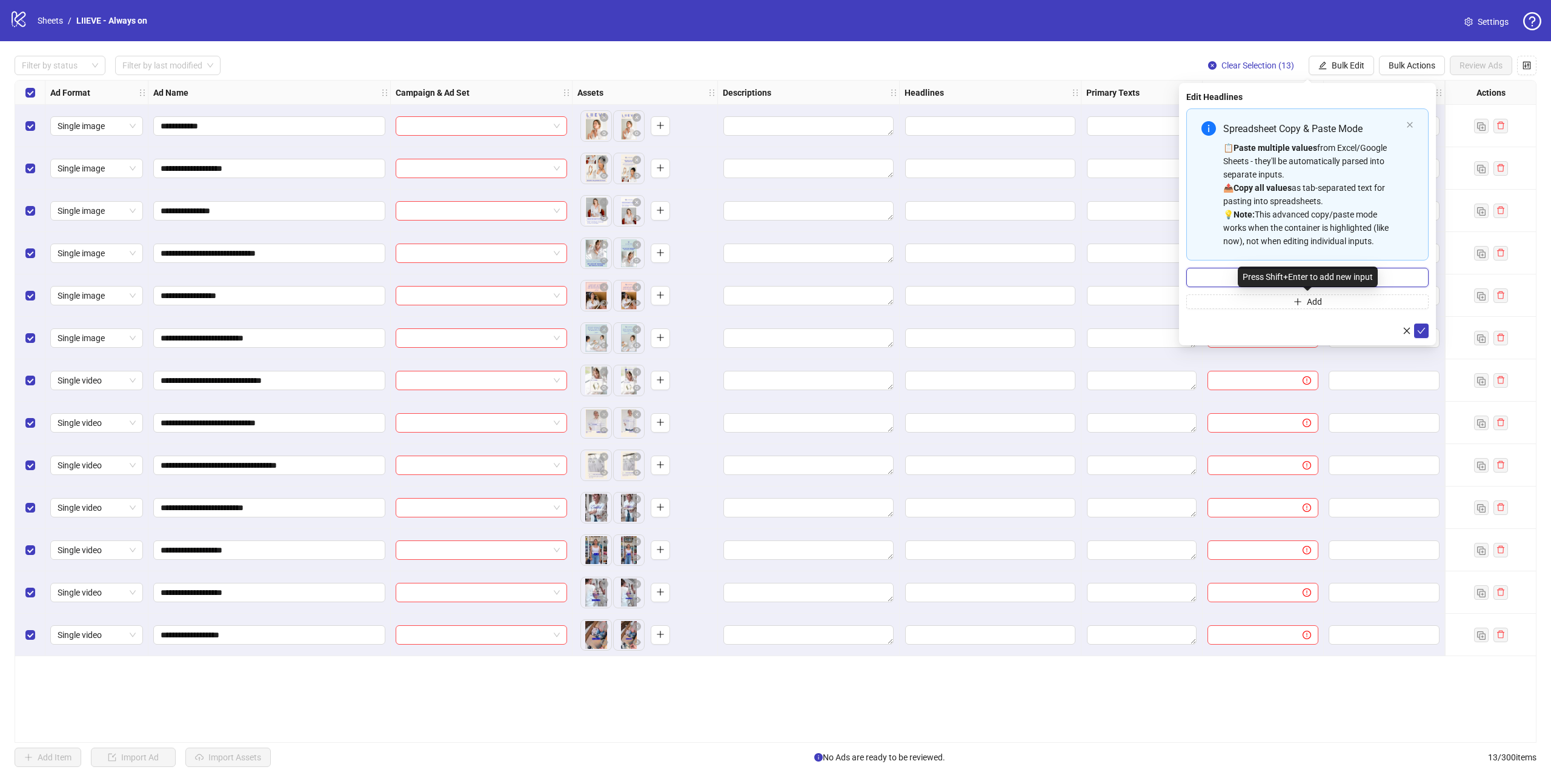
click at [1224, 276] on input "Multi-input container - paste or copy values" at bounding box center [1307, 277] width 242 height 19
paste input "**********"
type input "**********"
click at [1224, 302] on button "Add" at bounding box center [1307, 301] width 242 height 15
click at [1224, 302] on input "Multi-input container - paste or copy values" at bounding box center [1302, 304] width 217 height 13
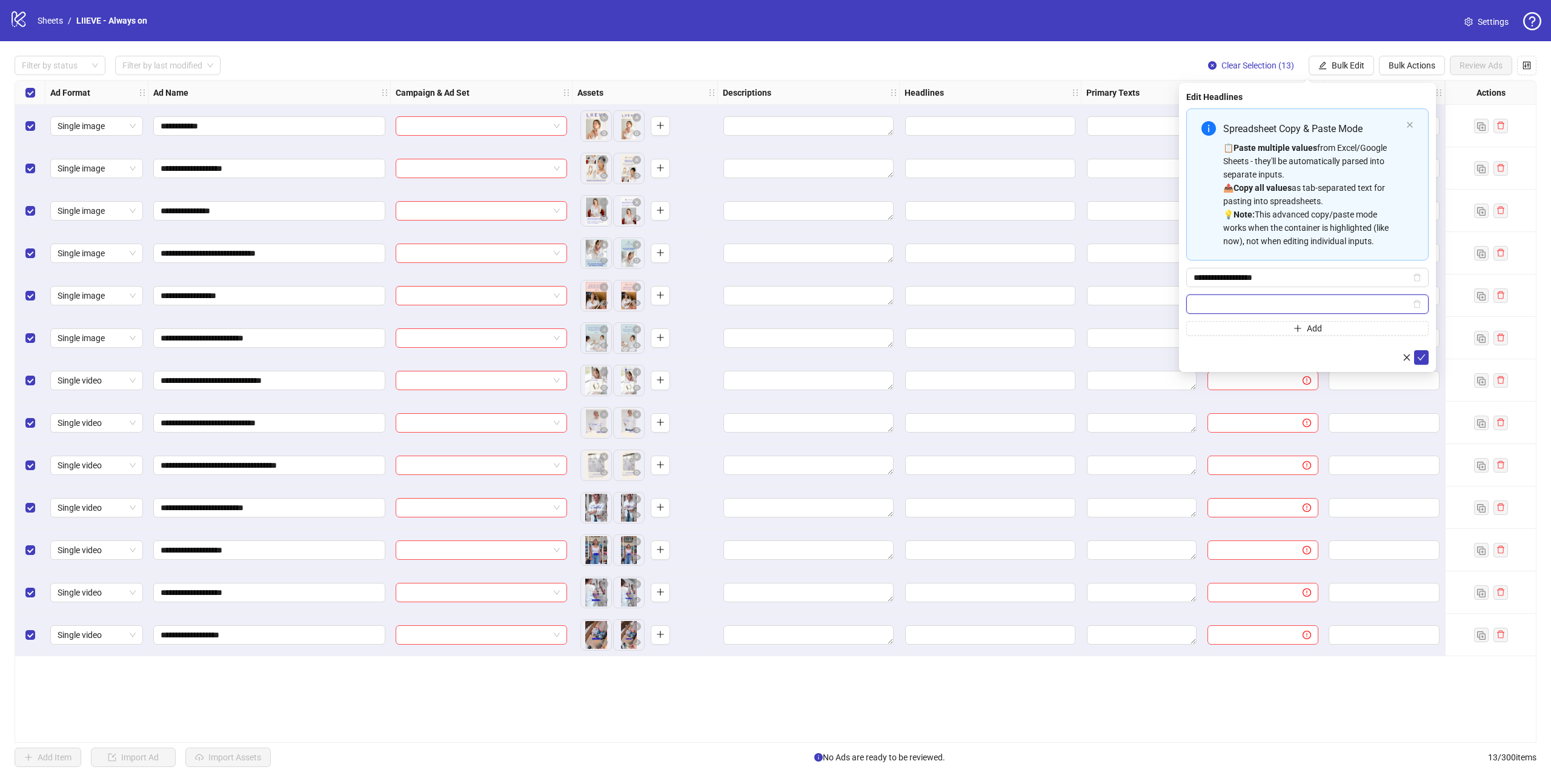
paste input "**********"
type input "**********"
click at [1237, 329] on button "Add" at bounding box center [1307, 328] width 242 height 15
type input "**********"
click at [1417, 384] on icon "check" at bounding box center [1421, 383] width 8 height 8
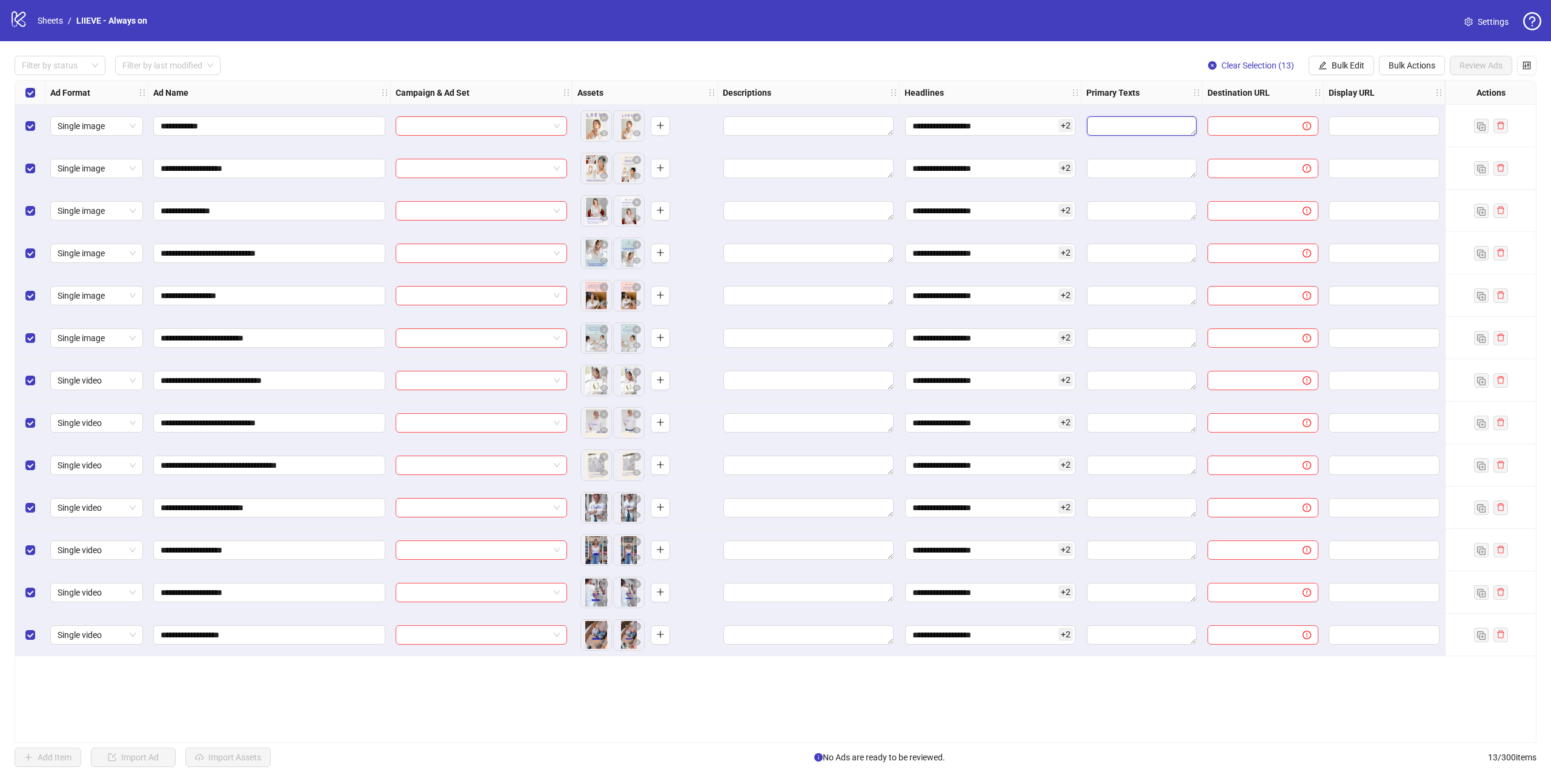
click at [1127, 121] on textarea "Edit values" at bounding box center [1141, 126] width 109 height 19
click at [1353, 61] on span "Bulk Edit" at bounding box center [1348, 65] width 32 height 10
click at [1343, 185] on span "Primary Texts" at bounding box center [1353, 187] width 72 height 13
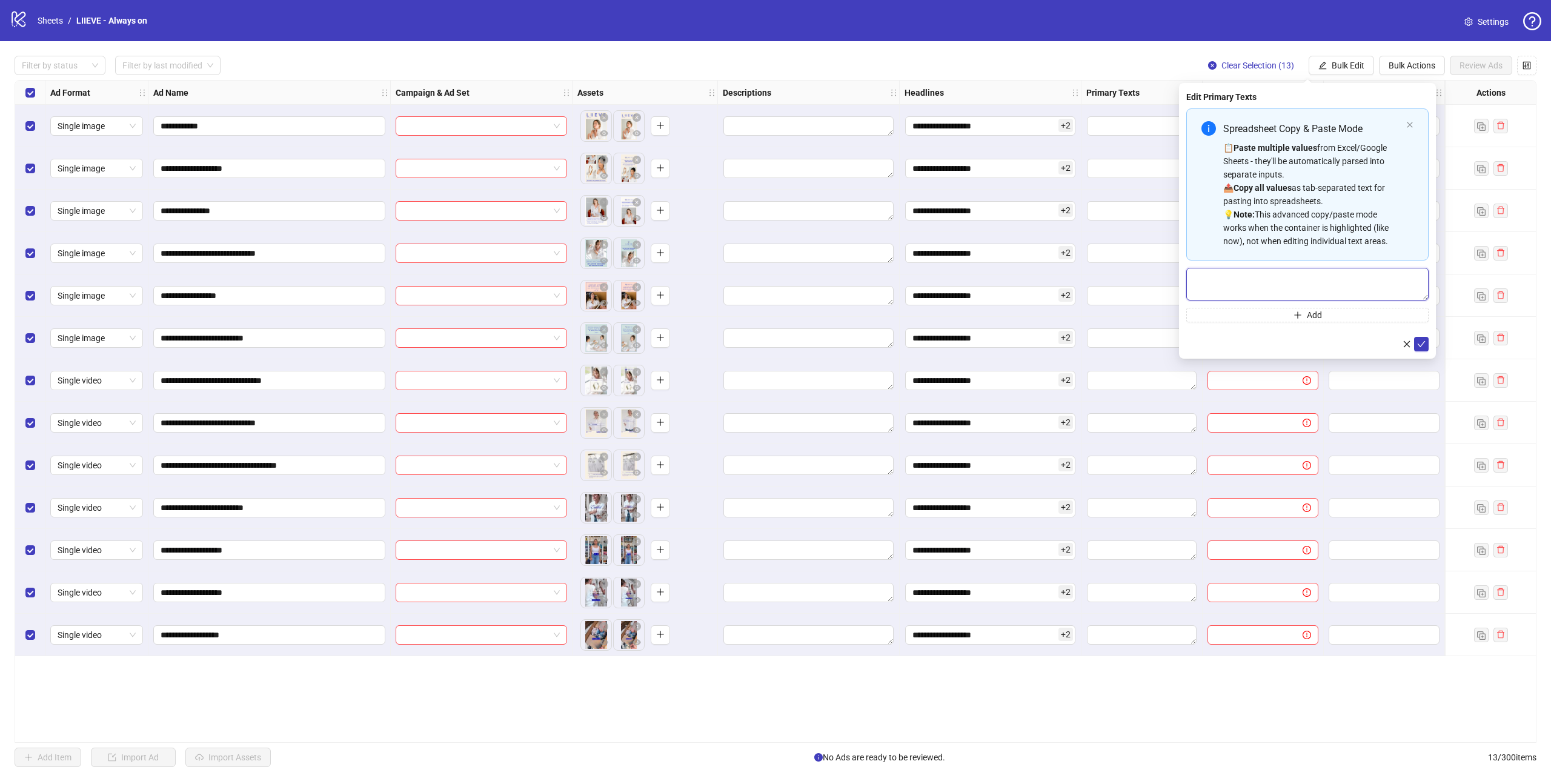
click at [1271, 276] on textarea "Multi-text input container - paste or copy values" at bounding box center [1307, 284] width 242 height 32
paste textarea "**********"
type textarea "**********"
click at [1320, 316] on span "Add" at bounding box center [1314, 315] width 15 height 10
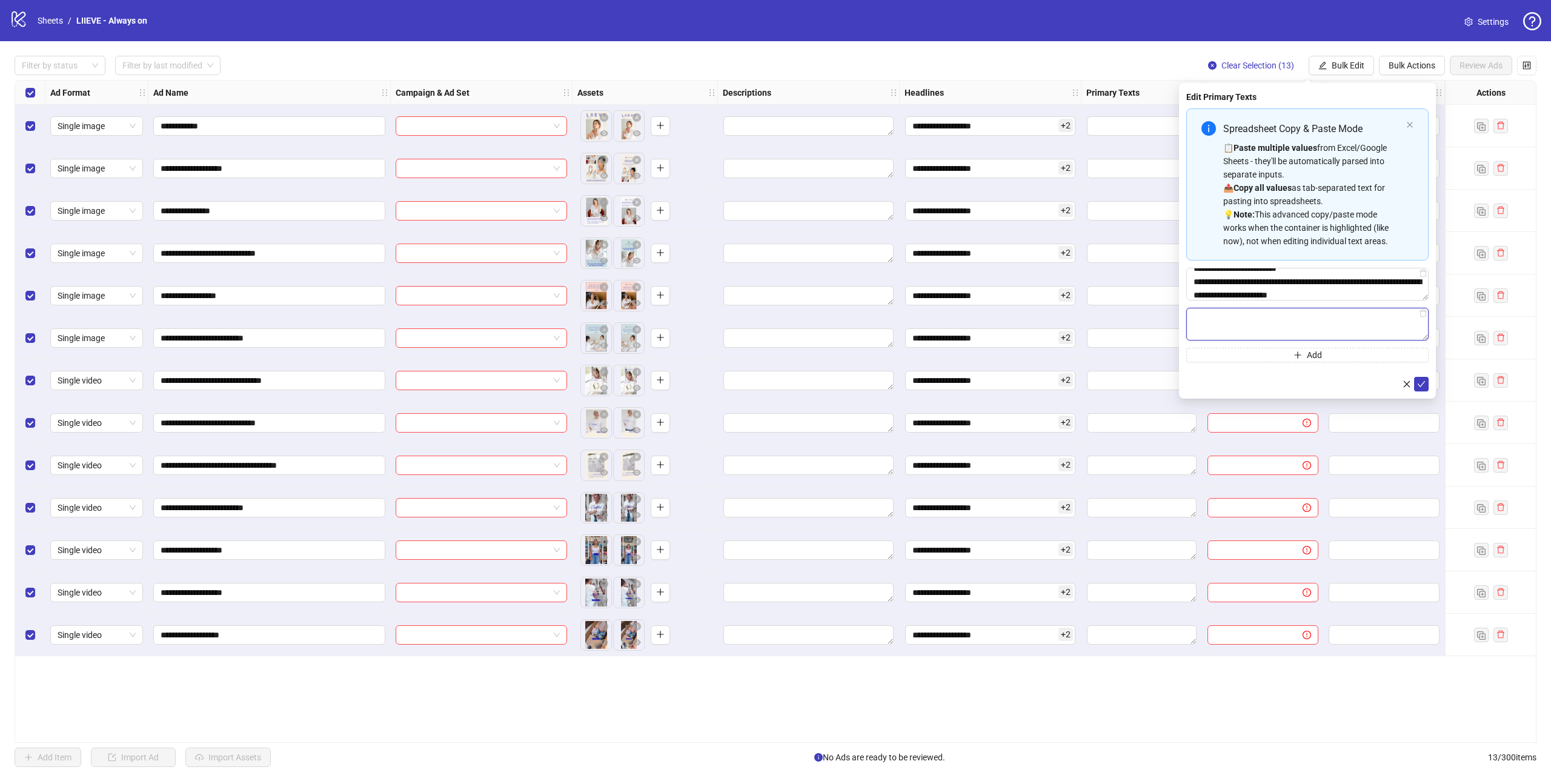
paste textarea "**********"
type textarea "**********"
click at [1255, 351] on button "Add" at bounding box center [1307, 355] width 242 height 15
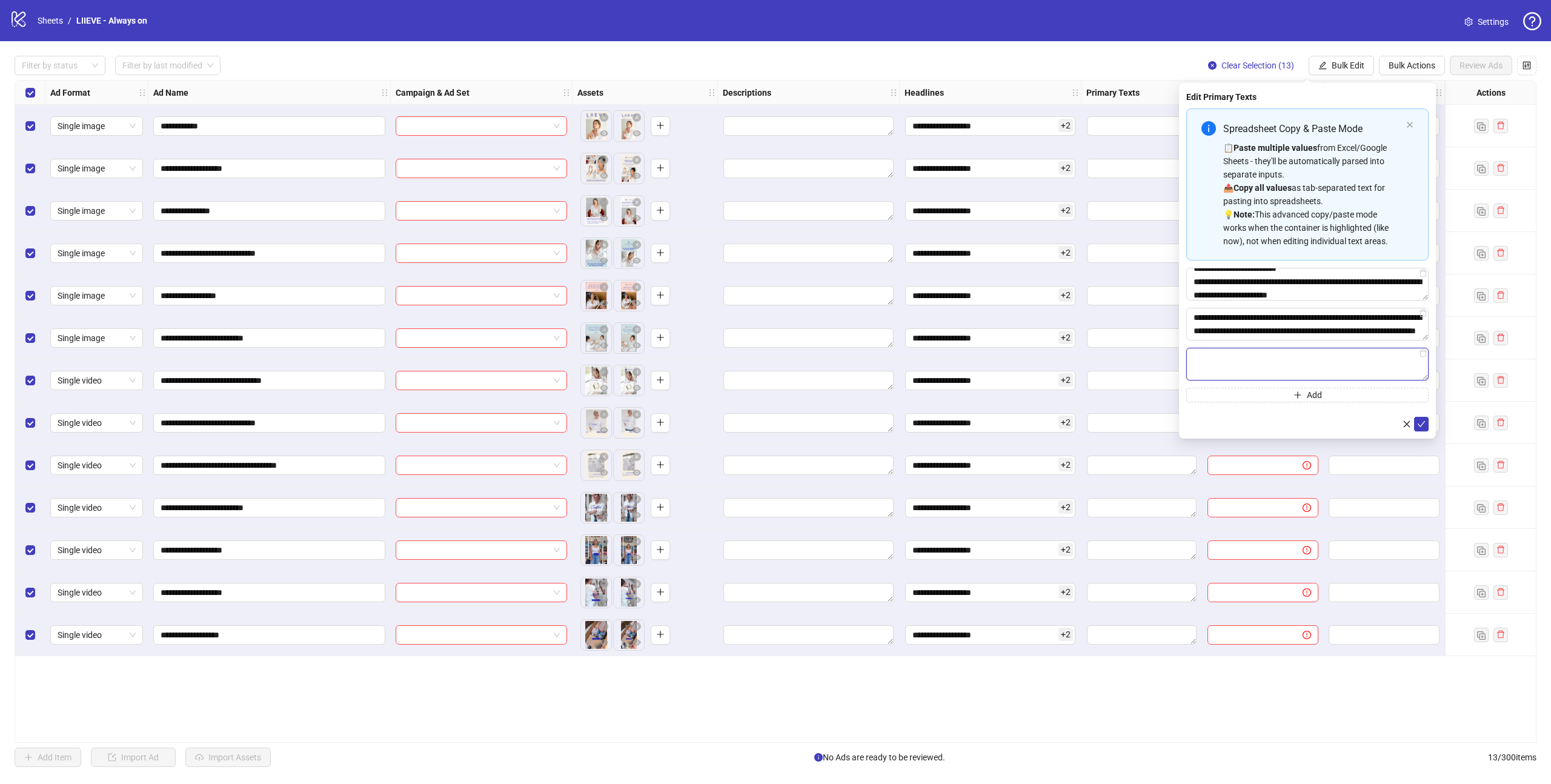
paste textarea "**********"
type textarea "**********"
click at [1297, 401] on button "Add" at bounding box center [1307, 395] width 242 height 15
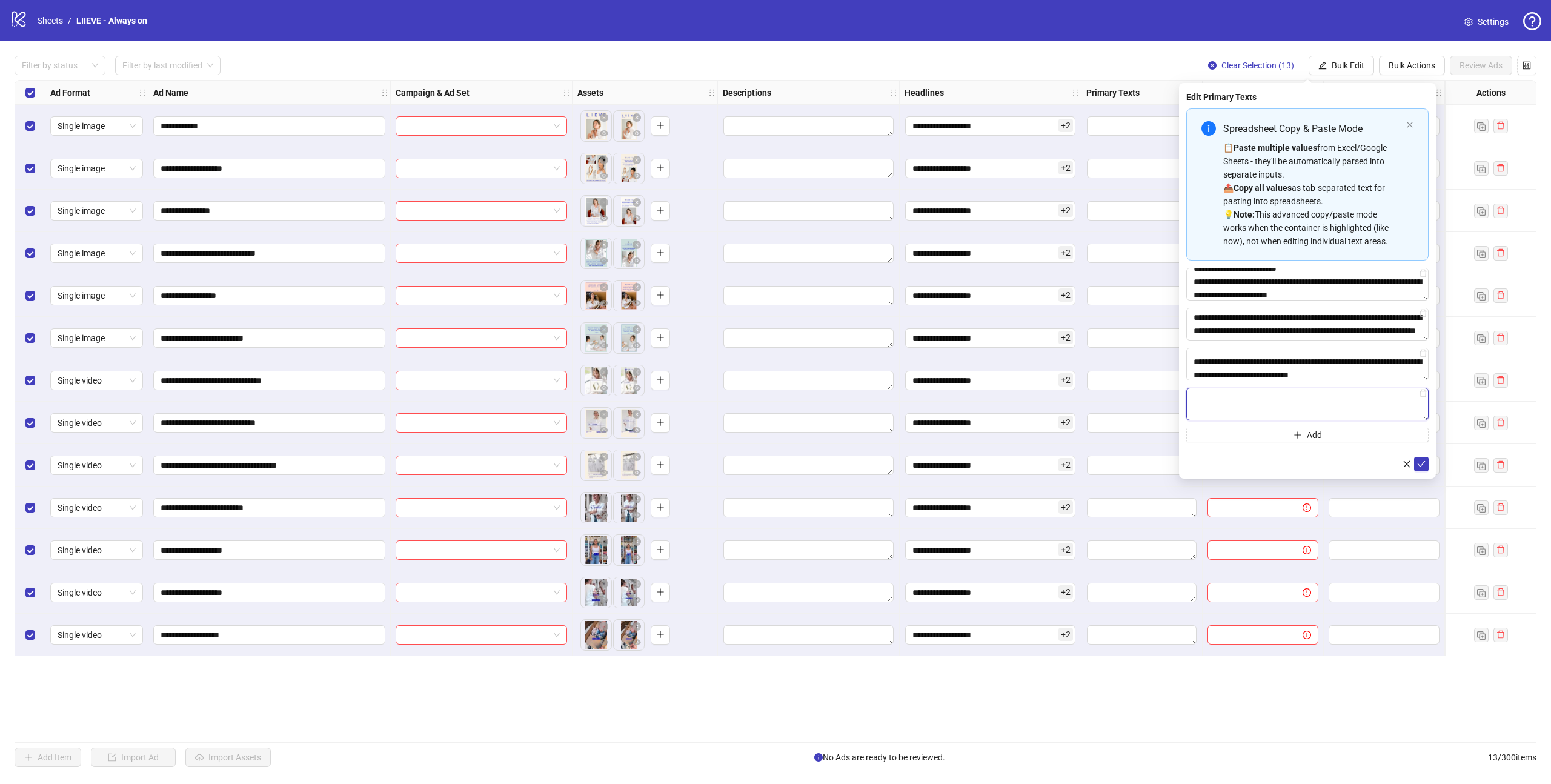
paste textarea "**********"
type textarea "**********"
click at [1288, 434] on button "Add" at bounding box center [1307, 435] width 242 height 15
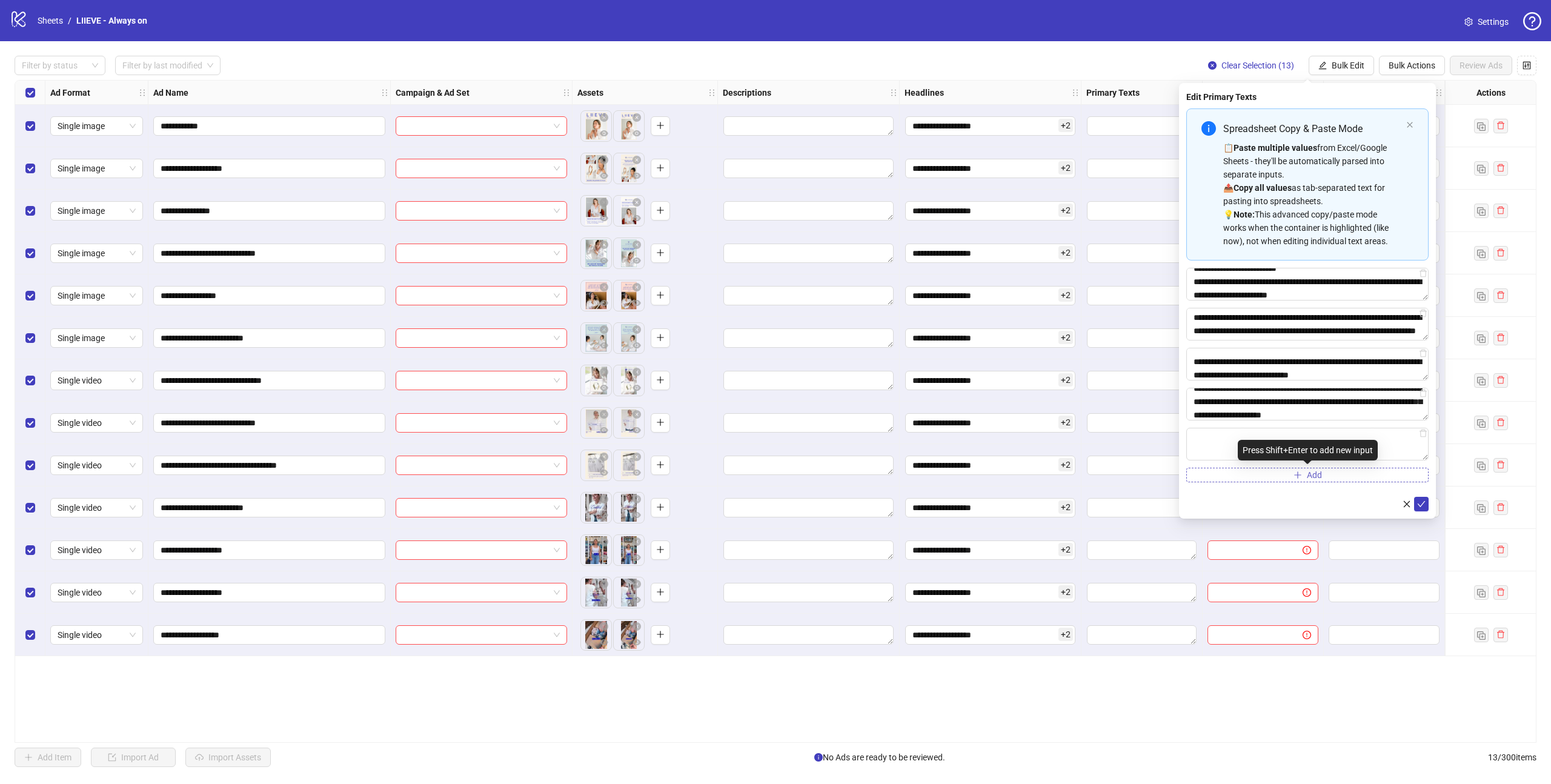
click at [1288, 434] on textarea "Multi-text input container - paste or copy values" at bounding box center [1307, 444] width 242 height 32
click at [1264, 435] on textarea "Multi-text input container - paste or copy values" at bounding box center [1307, 444] width 242 height 32
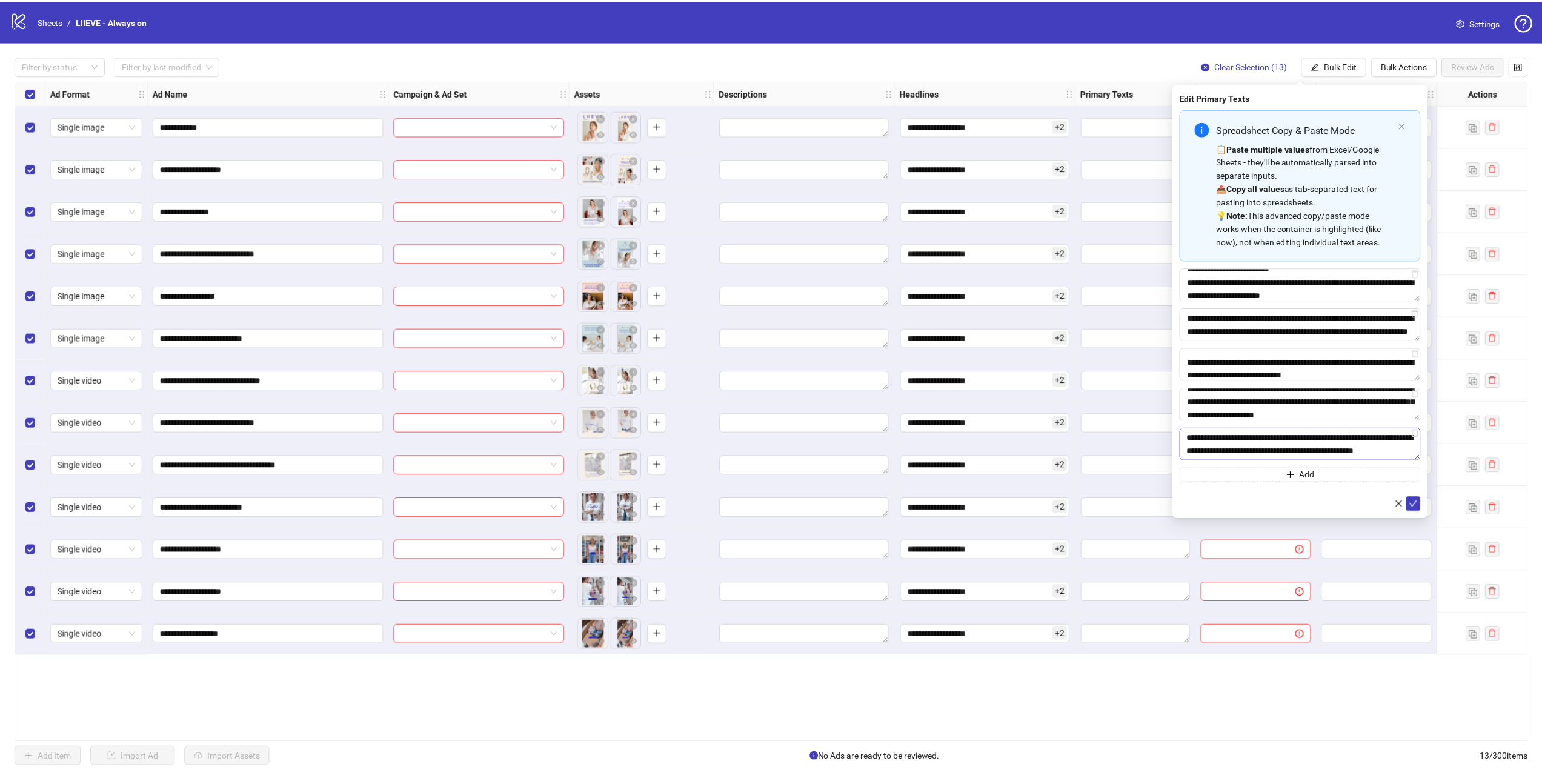
scroll to position [9, 0]
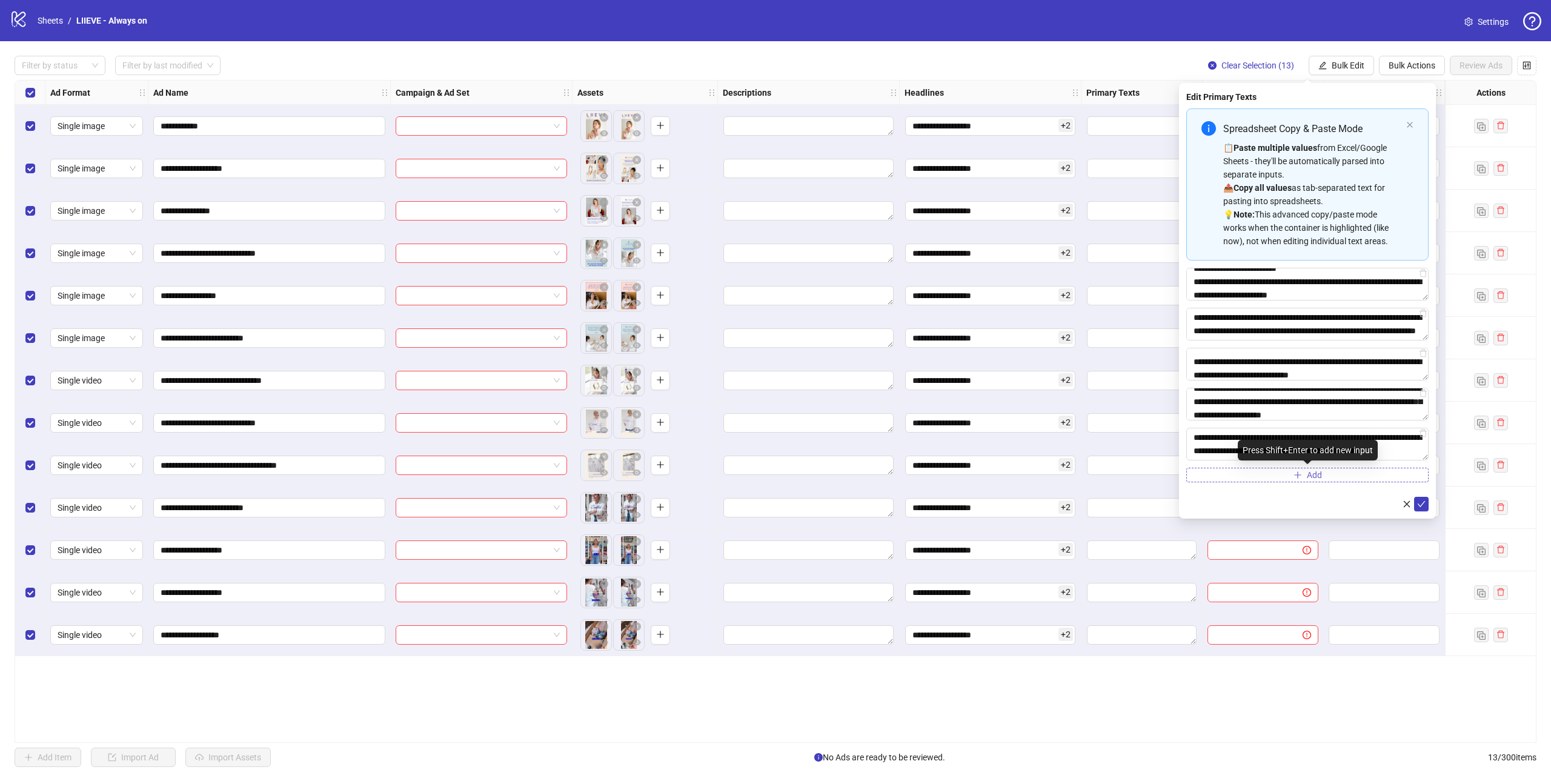
type textarea "**********"
click at [1269, 480] on button "Add" at bounding box center [1307, 474] width 242 height 15
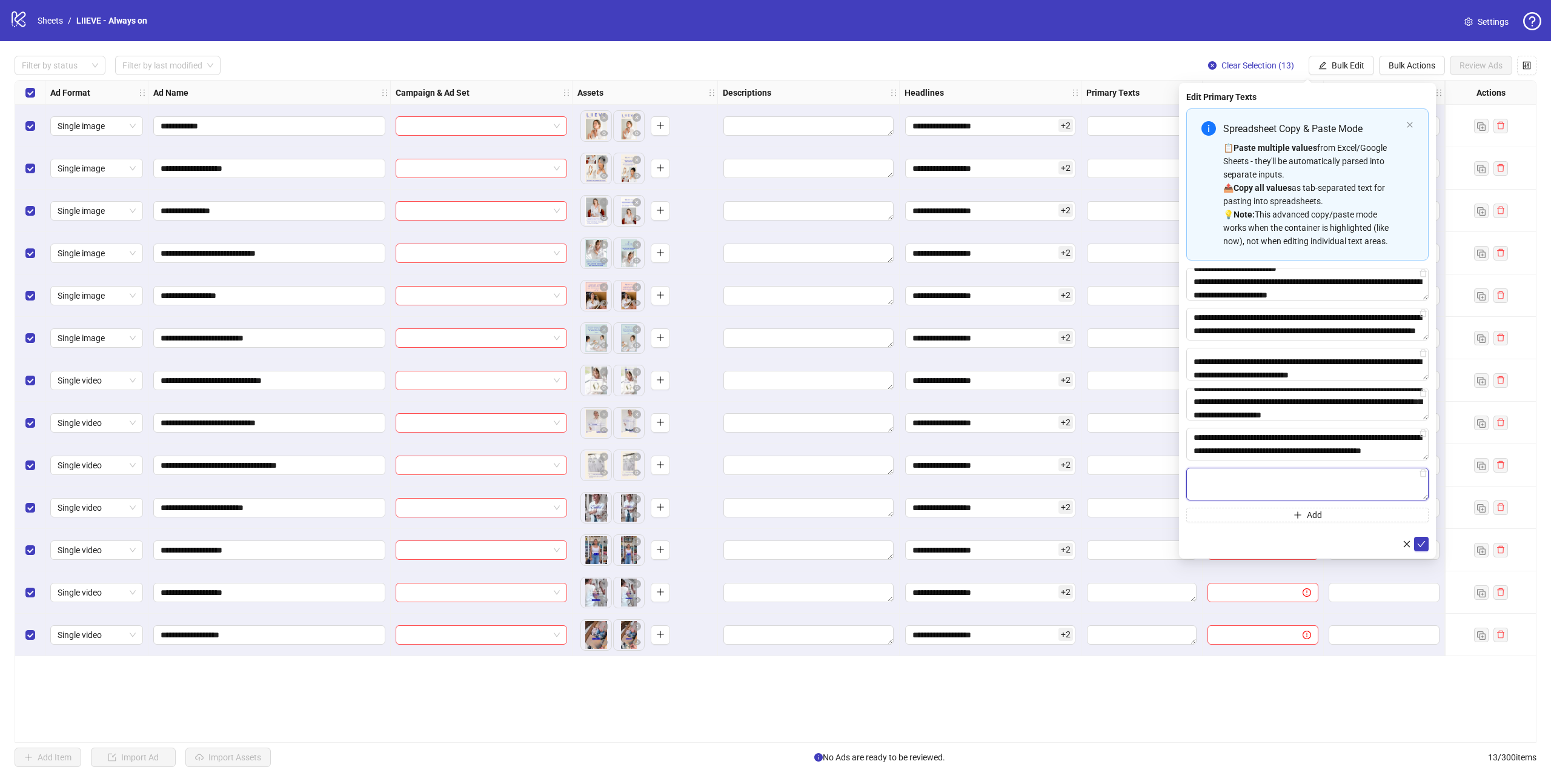
paste textarea "**********"
type textarea "**********"
click at [1424, 541] on icon "check" at bounding box center [1421, 544] width 8 height 8
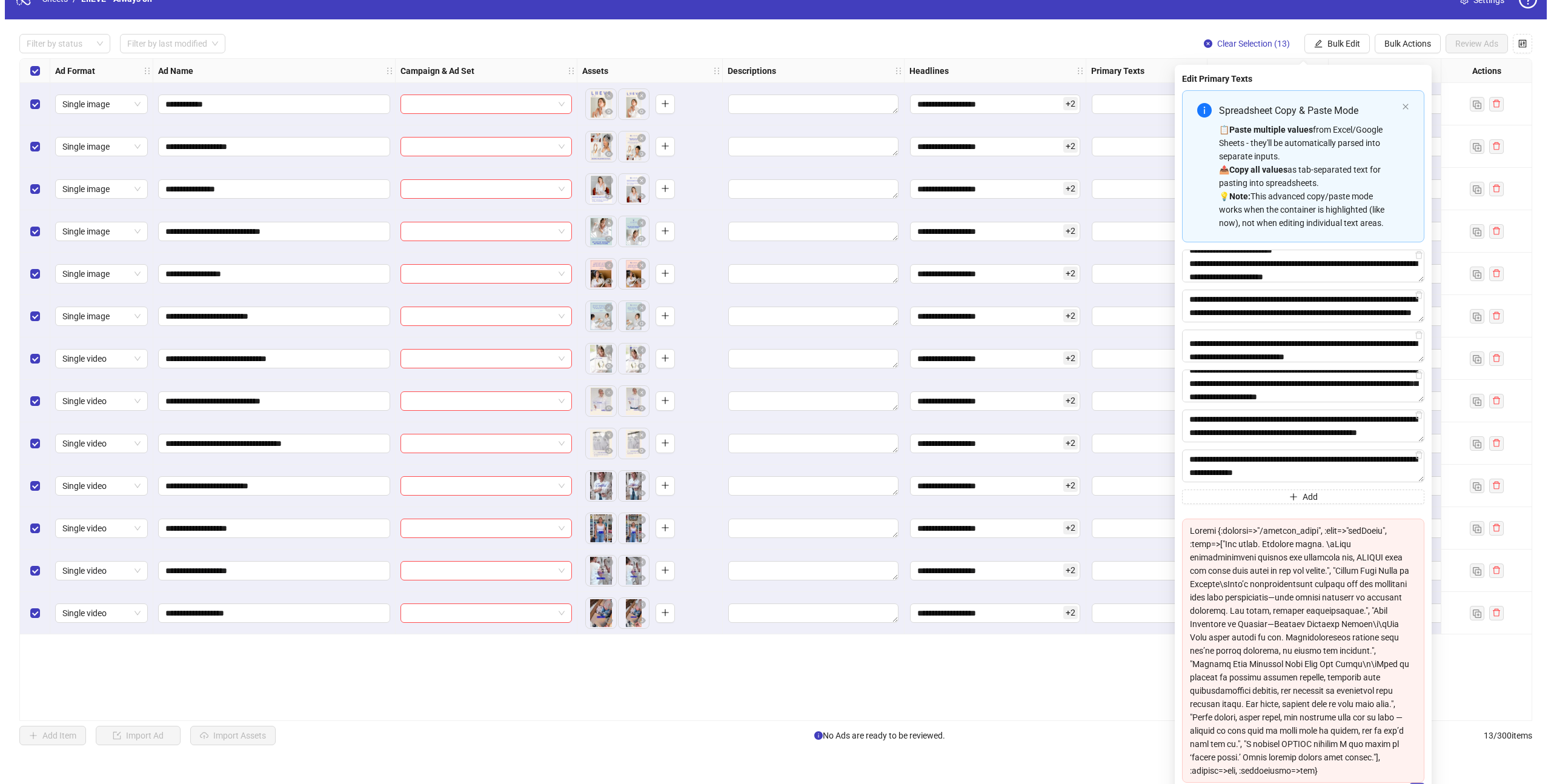
scroll to position [0, 0]
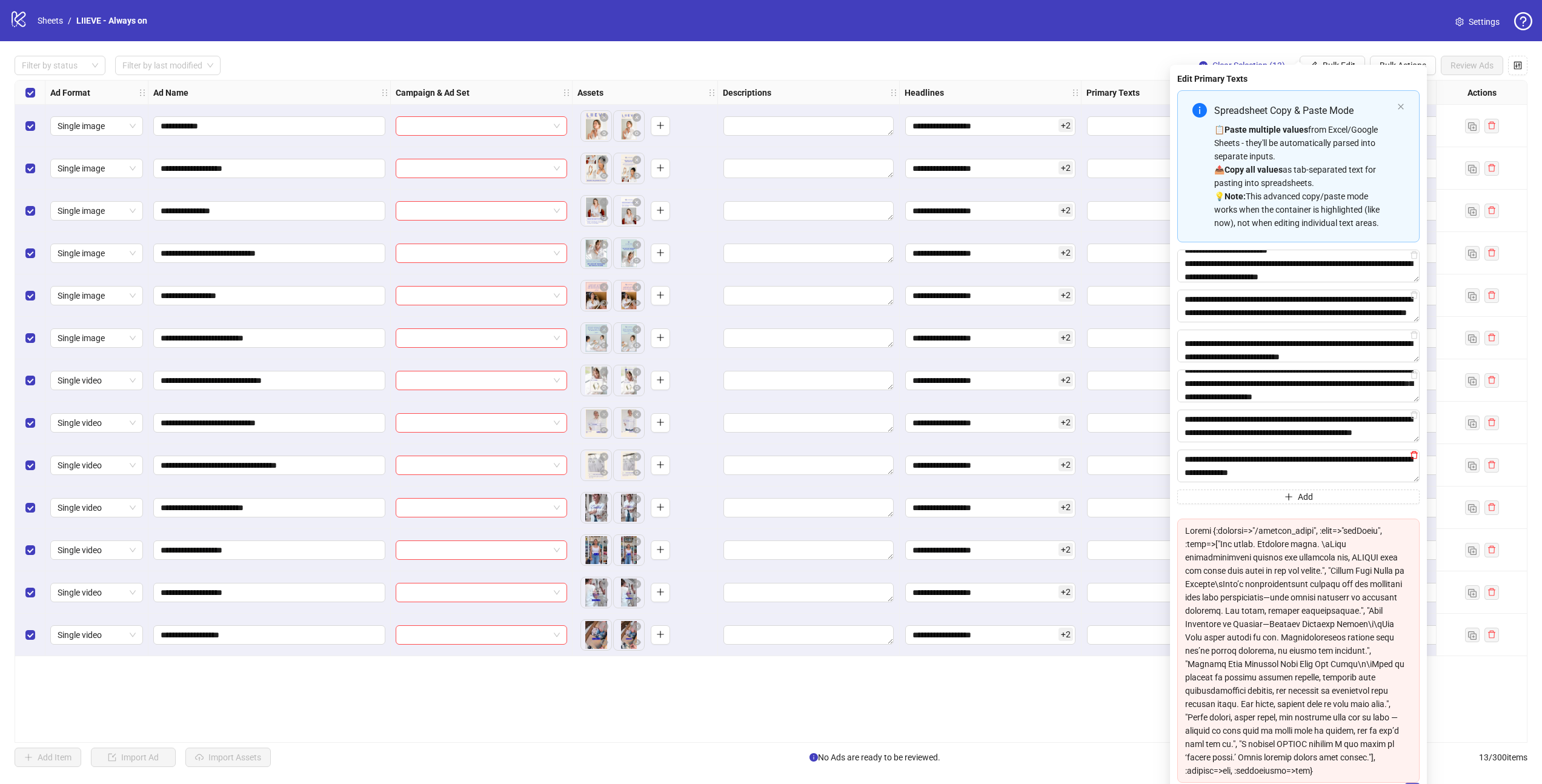
click at [1414, 458] on icon "delete" at bounding box center [1414, 455] width 7 height 8
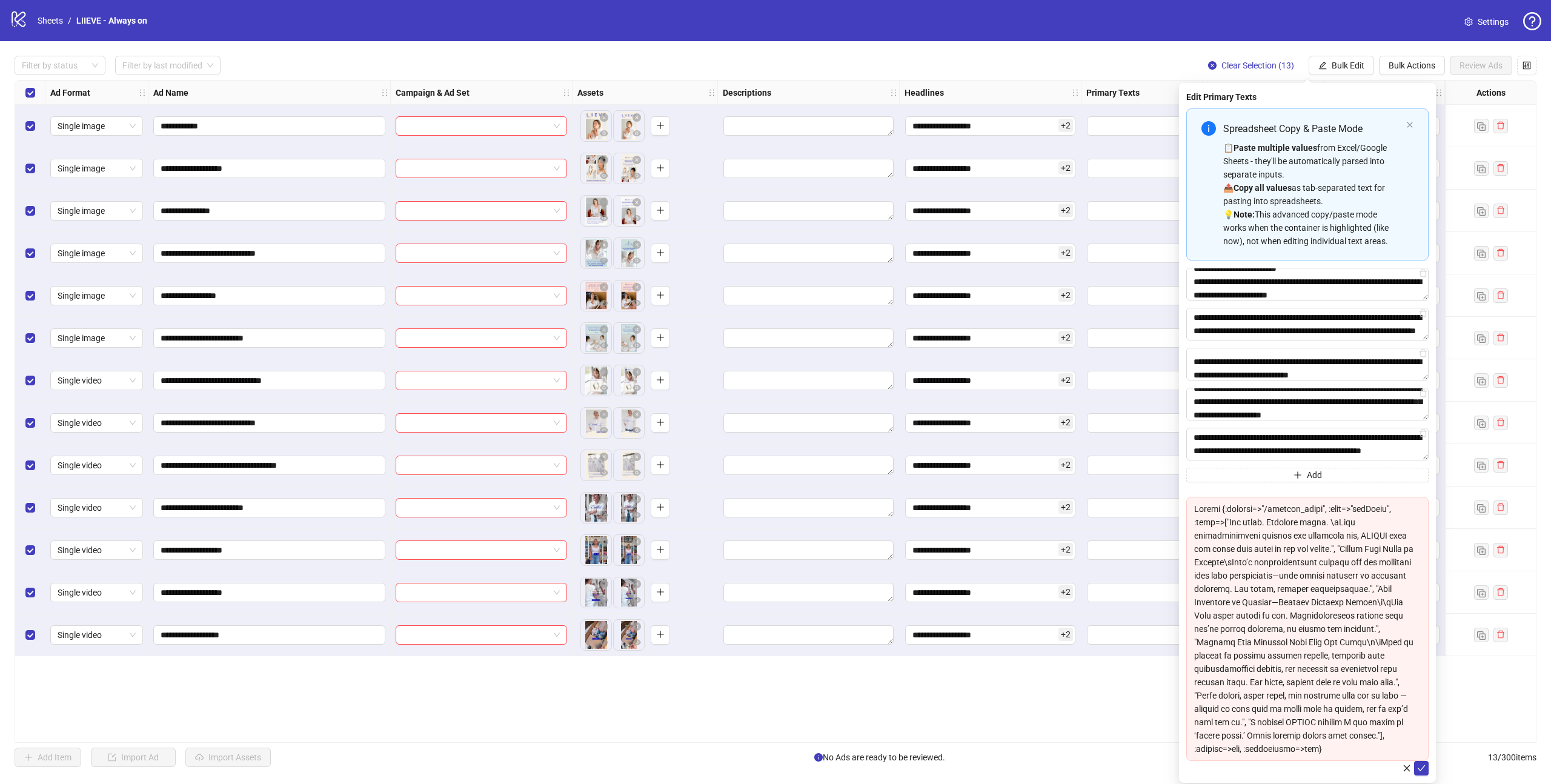
click at [1425, 760] on button "submit" at bounding box center [1421, 767] width 15 height 15
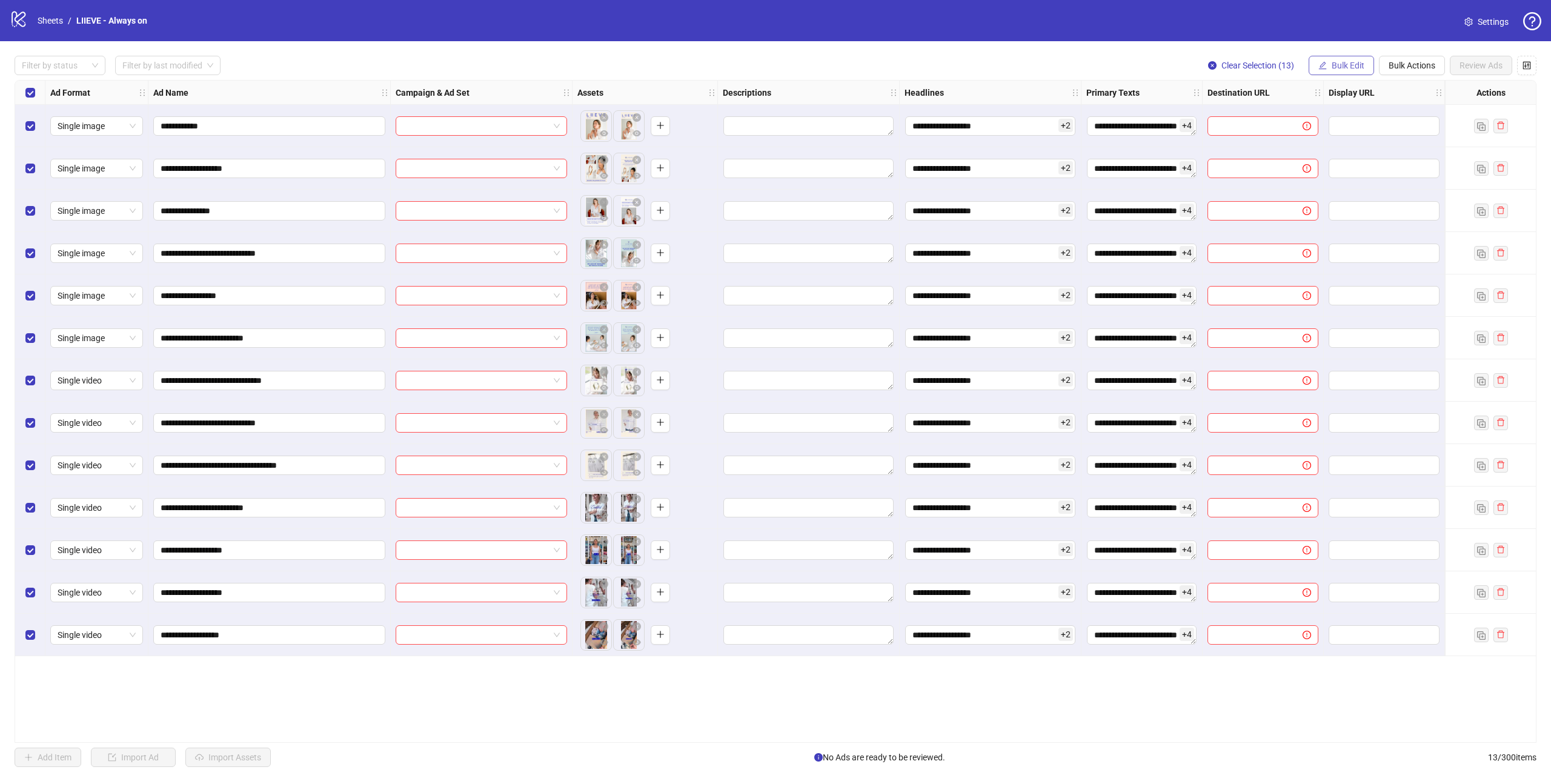
click at [1329, 71] on button "Bulk Edit" at bounding box center [1341, 65] width 65 height 19
click at [1348, 206] on span "Destination URL" at bounding box center [1353, 206] width 72 height 13
click at [1314, 114] on input "text" at bounding box center [1302, 118] width 218 height 13
paste input "**********"
type input "**********"
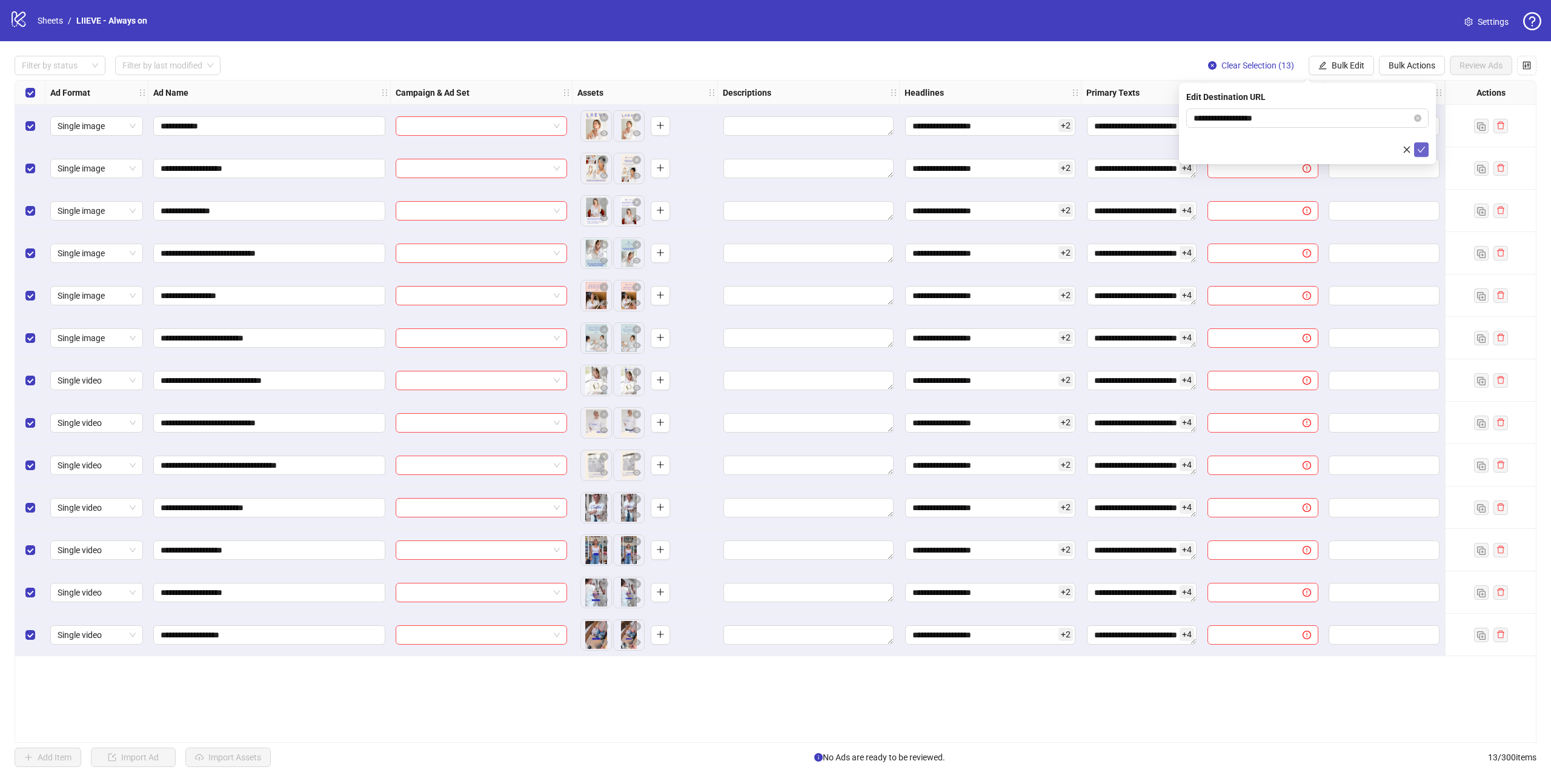
click at [1419, 151] on icon "check" at bounding box center [1421, 150] width 8 height 6
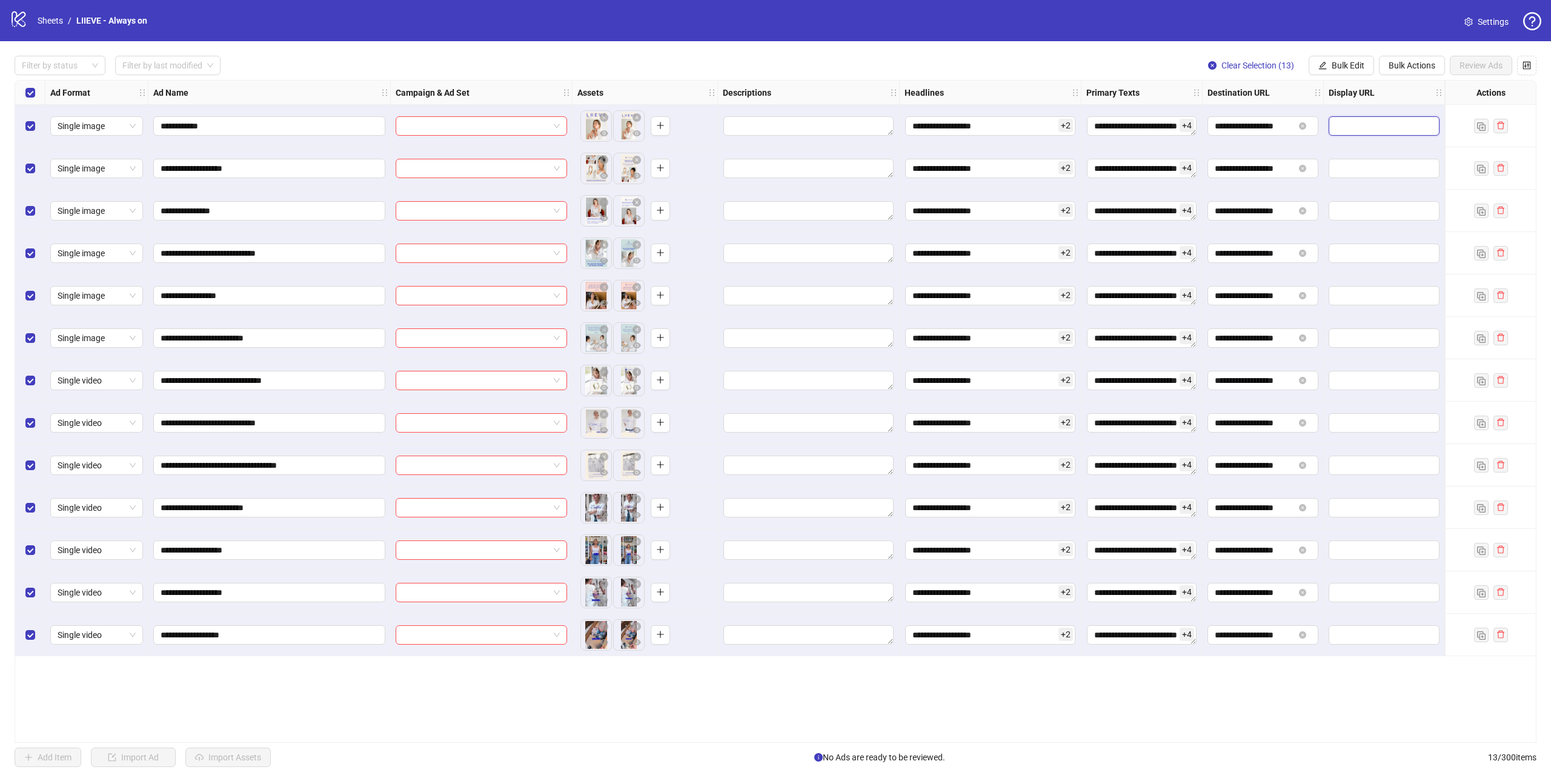
click at [1354, 129] on input "text" at bounding box center [1382, 126] width 94 height 13
type input "**********"
click at [1353, 128] on input "**********" at bounding box center [1382, 126] width 94 height 13
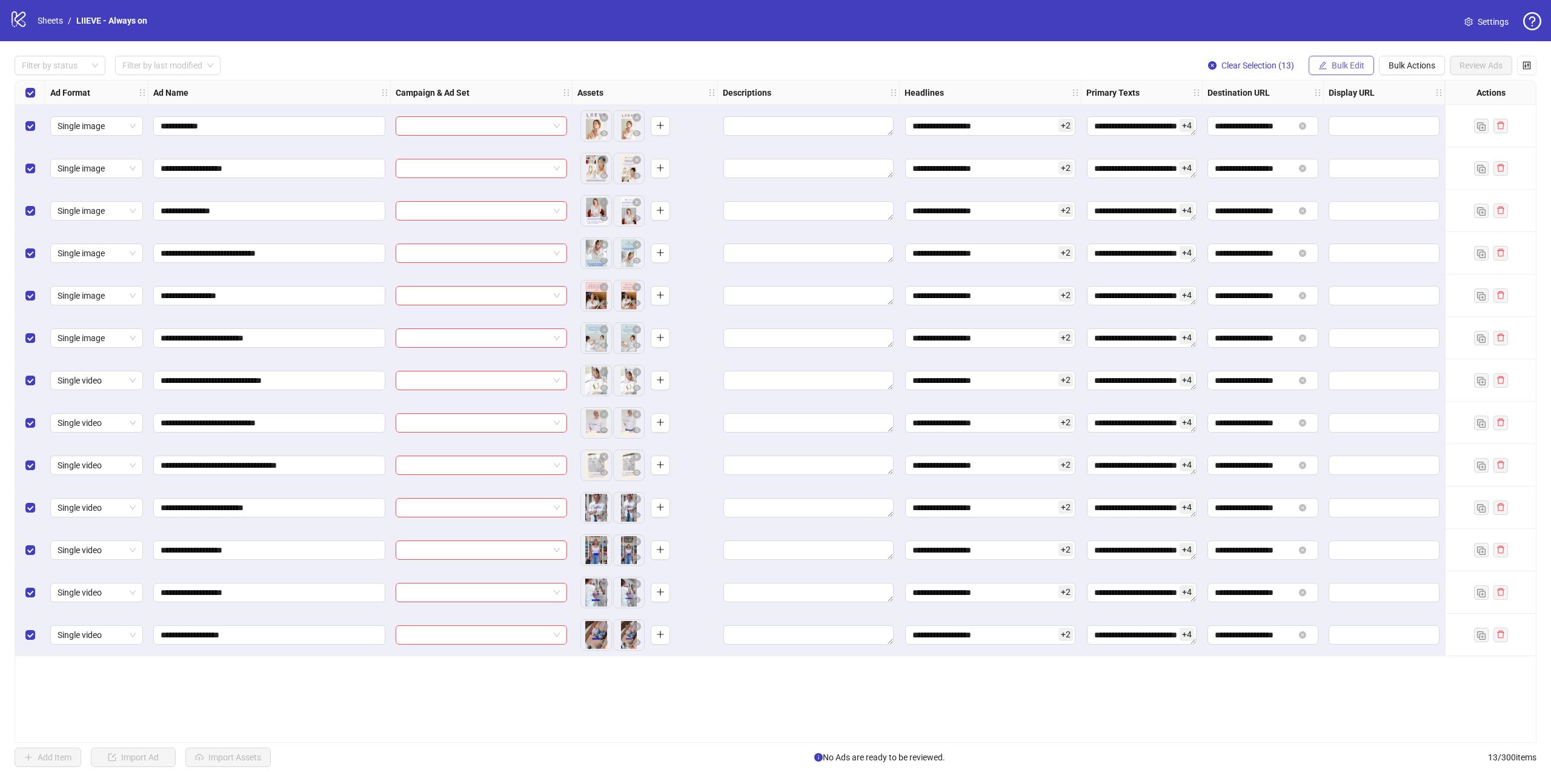
click at [1351, 63] on span "Bulk Edit" at bounding box center [1348, 65] width 32 height 10
click at [1357, 216] on li "Display URL" at bounding box center [1353, 226] width 86 height 19
click at [1321, 114] on input "text" at bounding box center [1307, 118] width 242 height 19
paste input "**********"
type input "**********"
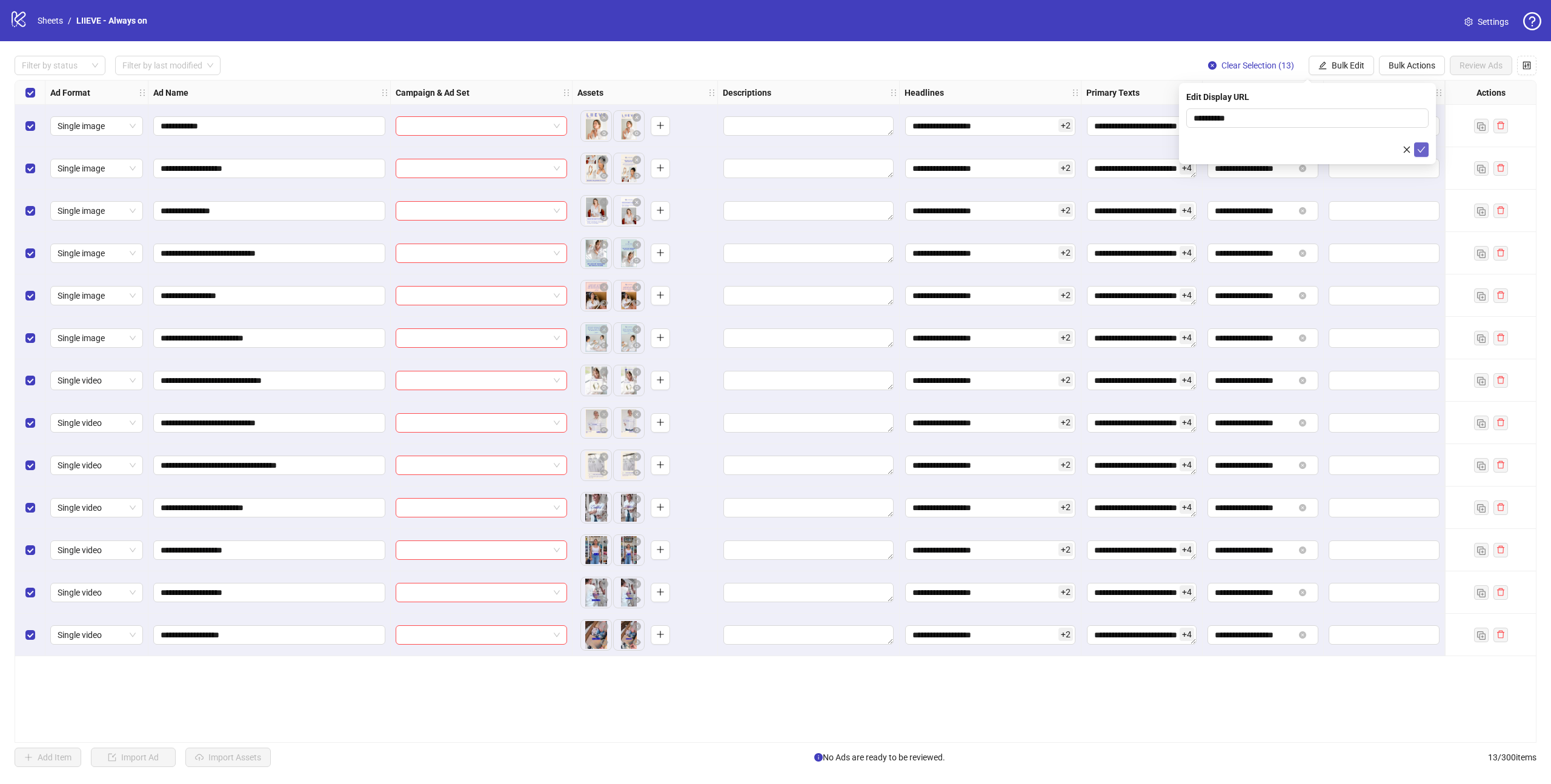
click at [1419, 149] on icon "check" at bounding box center [1421, 149] width 8 height 8
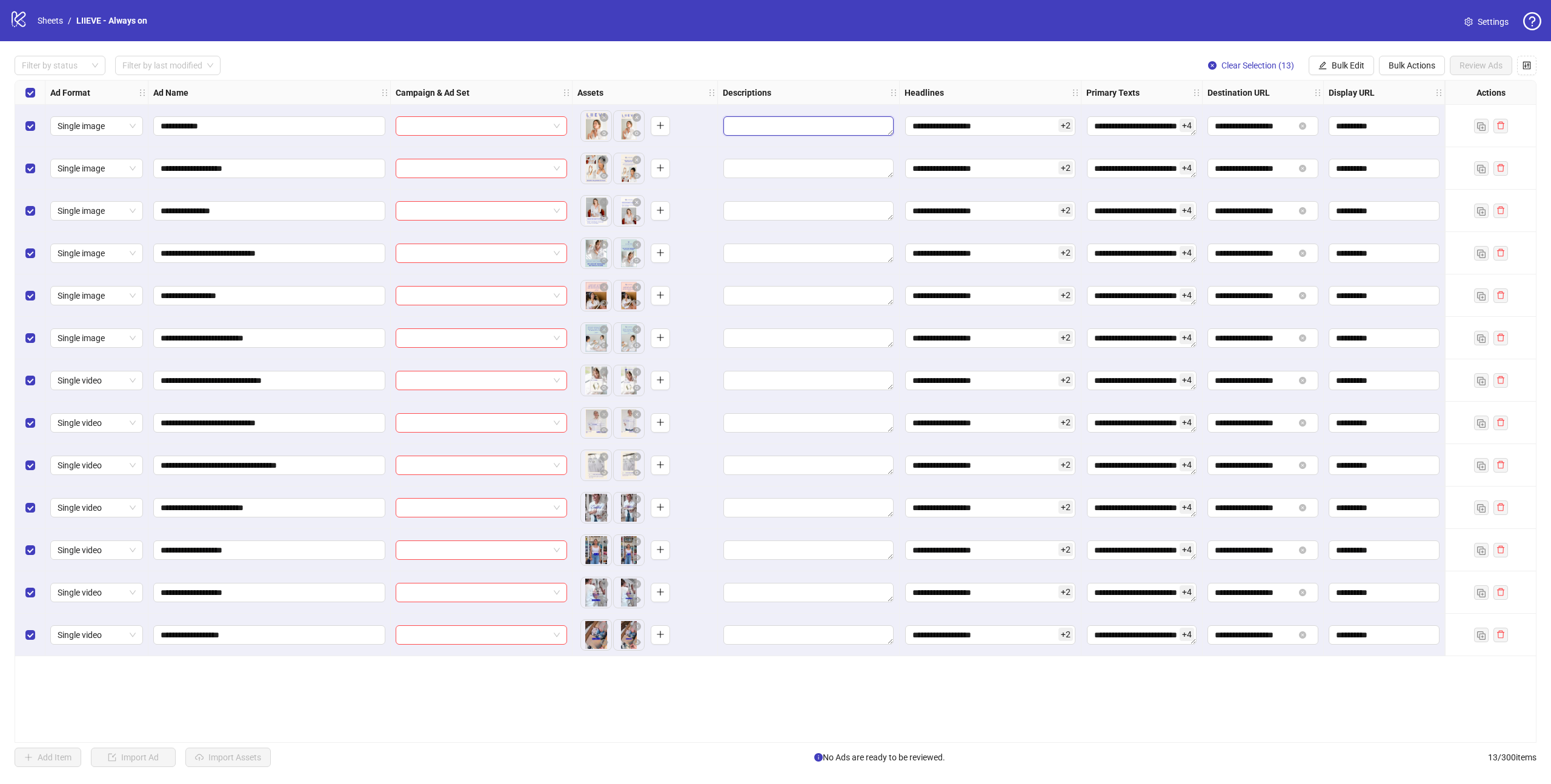
click at [769, 127] on textarea "Edit values" at bounding box center [808, 126] width 170 height 19
click at [789, 113] on div at bounding box center [809, 126] width 182 height 43
click at [777, 123] on textarea "Edit values" at bounding box center [808, 126] width 170 height 19
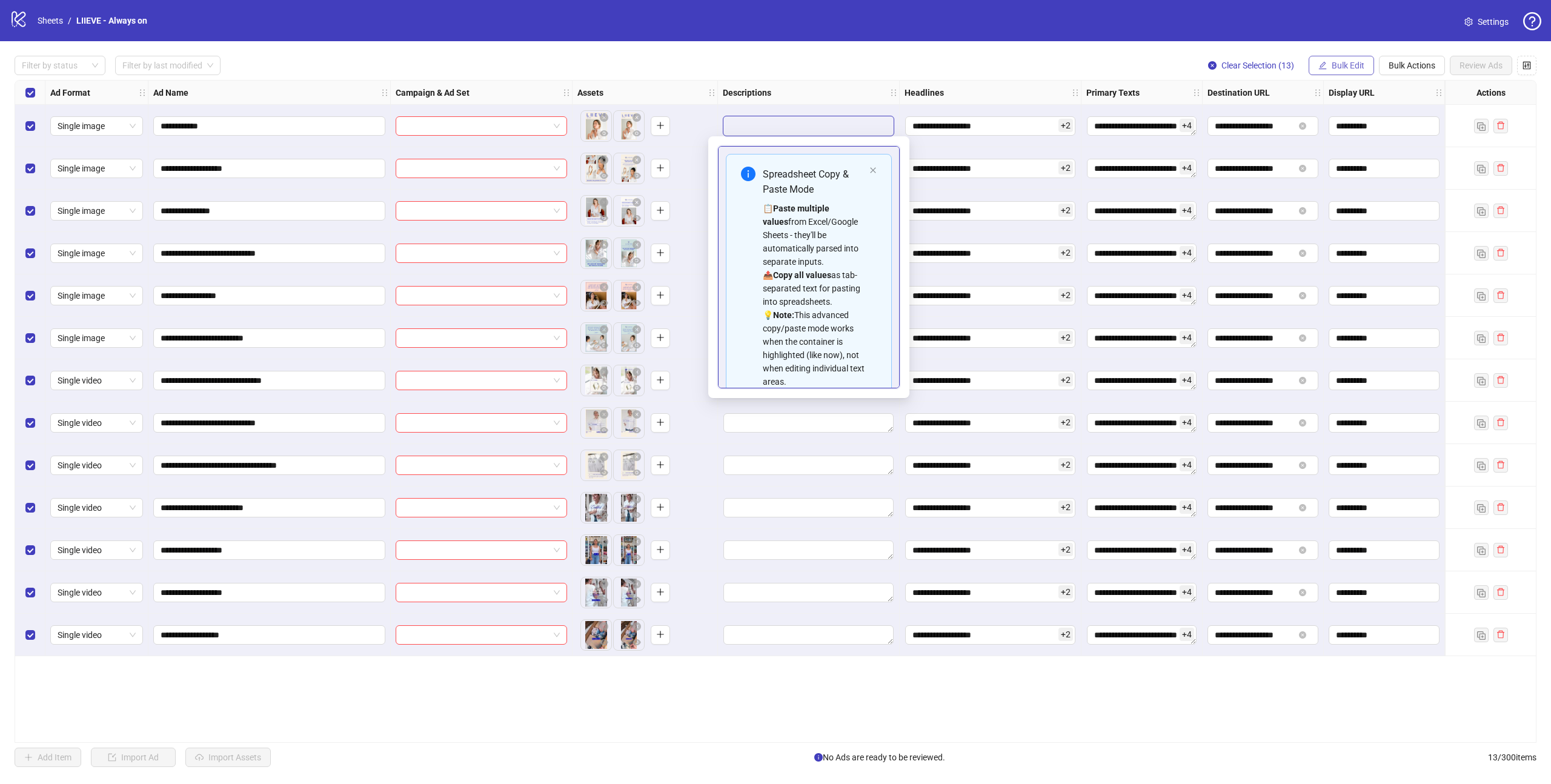
click at [1344, 57] on button "Bulk Edit" at bounding box center [1341, 65] width 65 height 19
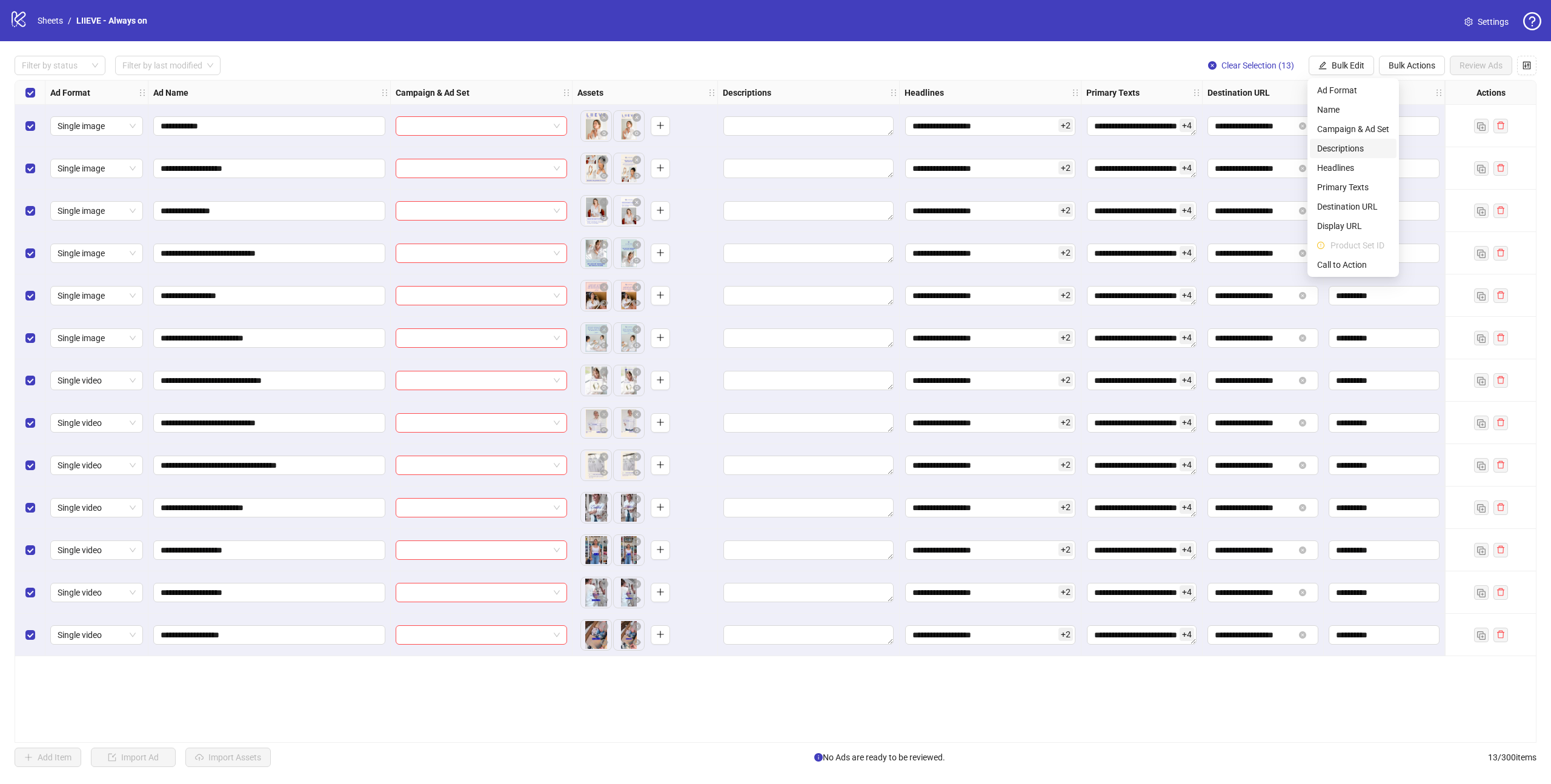
click at [1351, 154] on span "Descriptions" at bounding box center [1353, 148] width 72 height 13
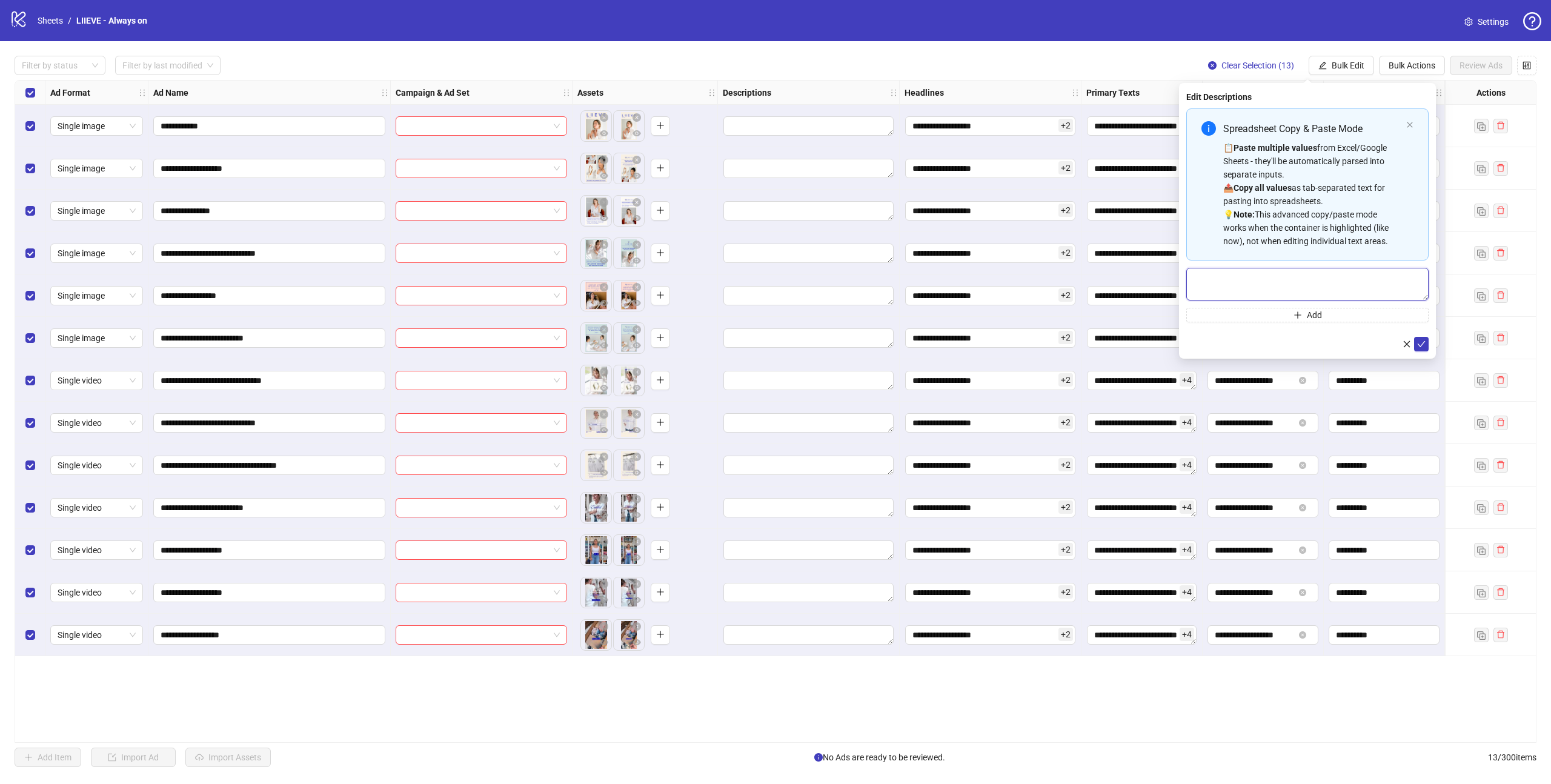
click at [1278, 289] on textarea "Multi-text input container - paste or copy values" at bounding box center [1307, 284] width 242 height 32
click at [1229, 285] on textarea "**********" at bounding box center [1307, 284] width 242 height 32
click at [1274, 278] on textarea "**********" at bounding box center [1307, 284] width 242 height 32
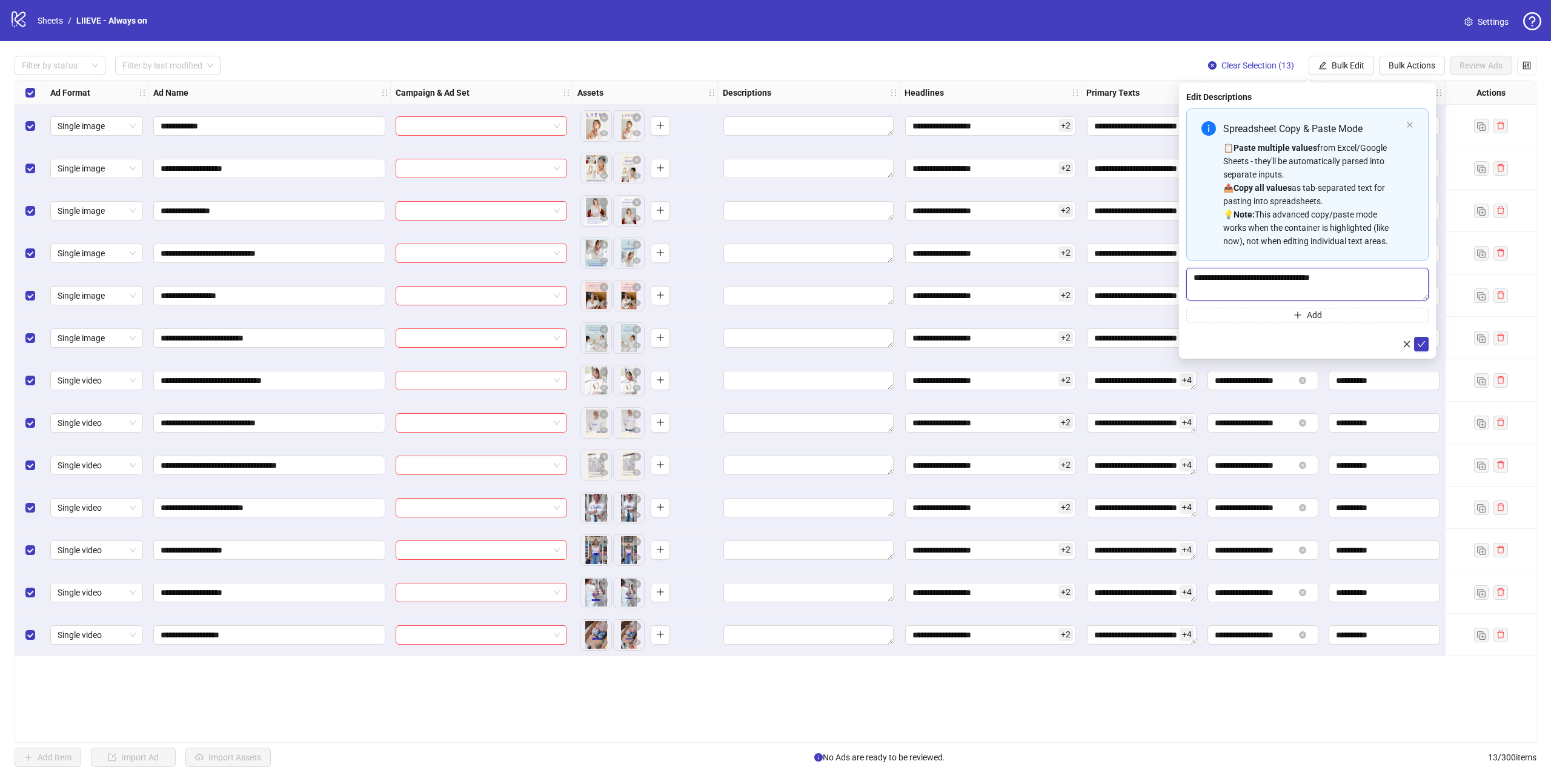
click at [1258, 282] on textarea "**********" at bounding box center [1307, 284] width 242 height 32
type textarea "**********"
click at [1416, 347] on button "submit" at bounding box center [1421, 344] width 15 height 15
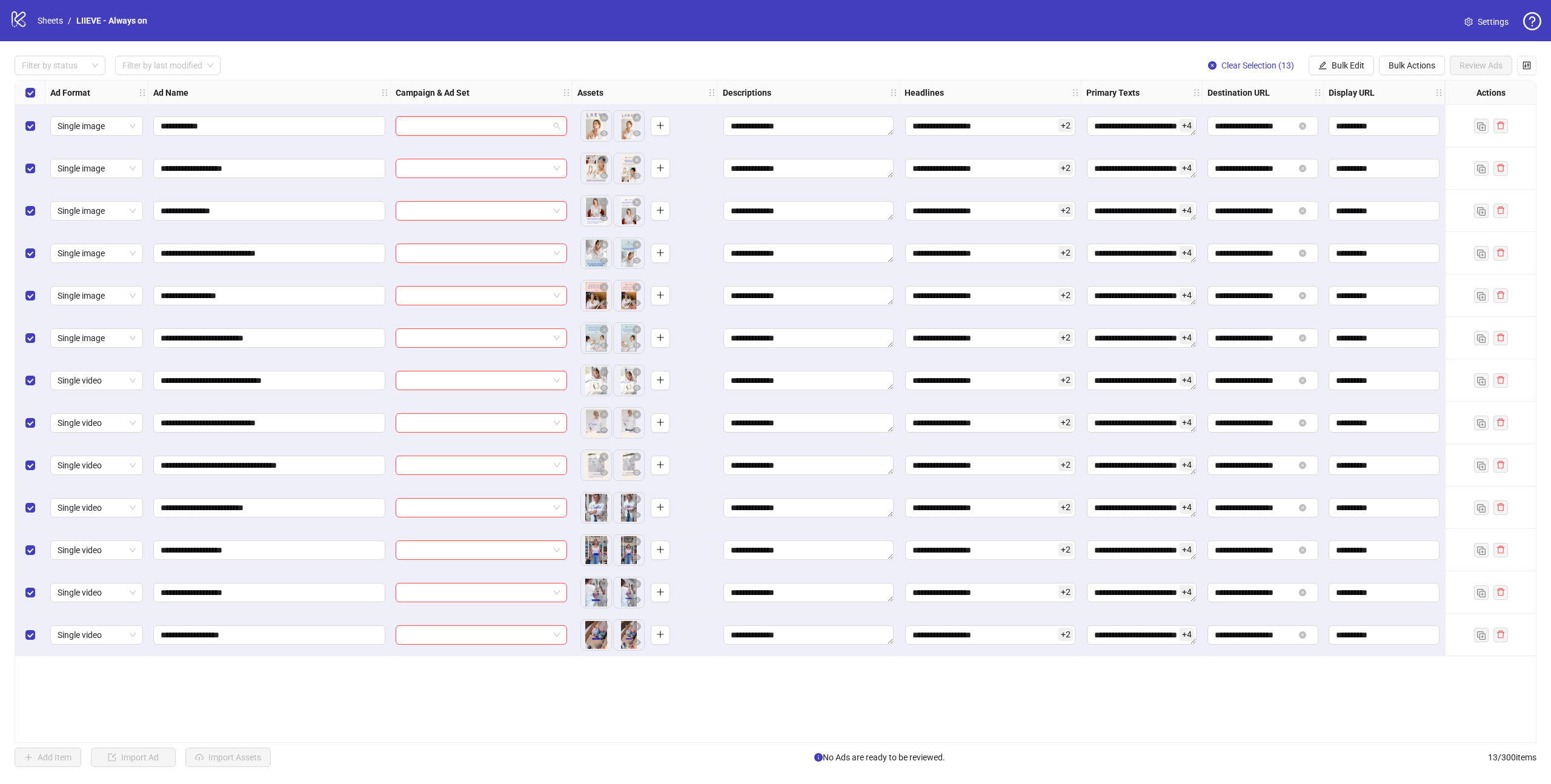
click at [476, 124] on input "search" at bounding box center [476, 126] width 146 height 18
click at [455, 162] on div "No data" at bounding box center [481, 158] width 142 height 21
click at [504, 99] on div "Campaign & Ad Set" at bounding box center [481, 93] width 182 height 24
click at [236, 125] on input "**********" at bounding box center [268, 126] width 215 height 13
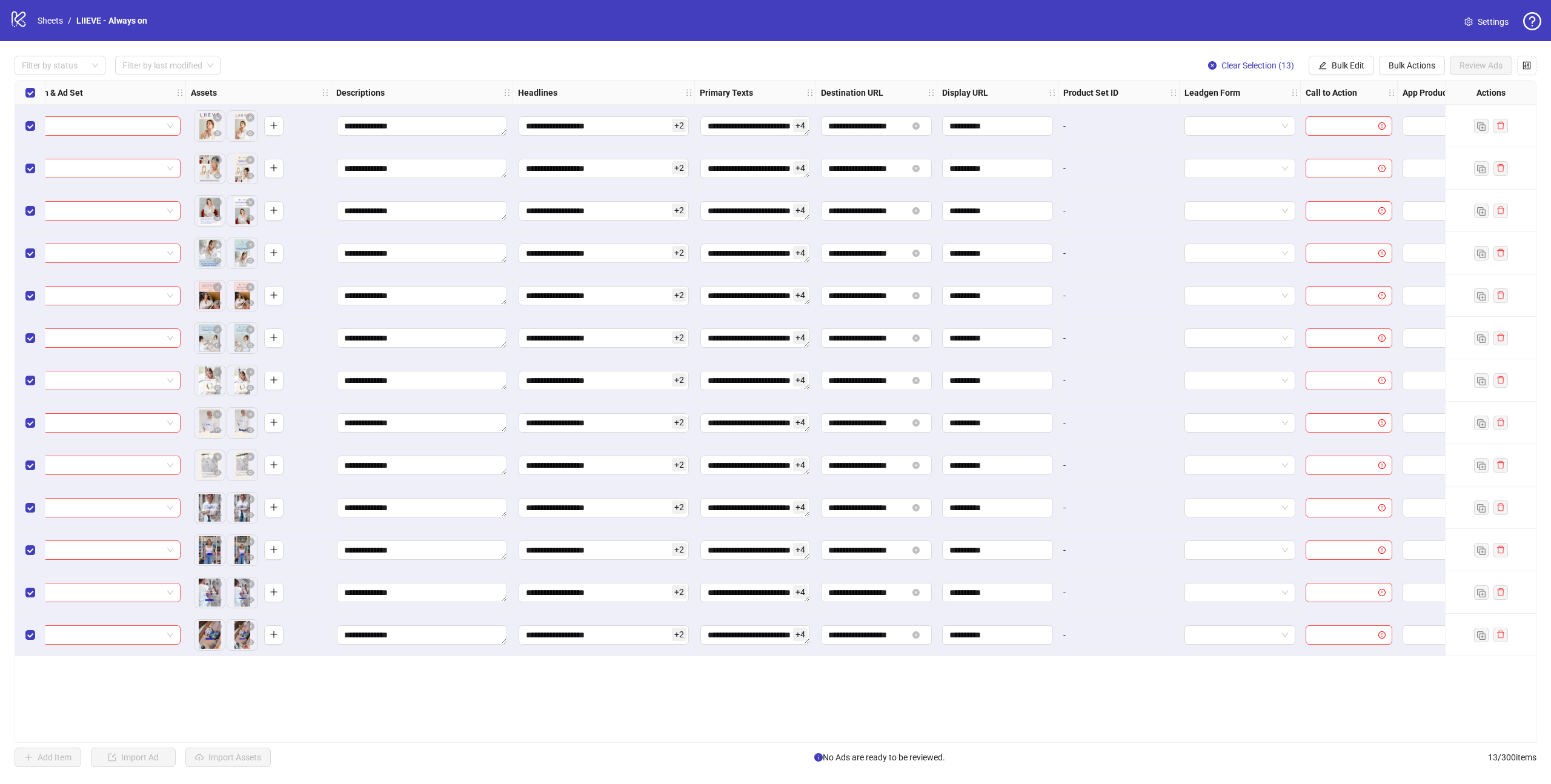
scroll to position [0, 460]
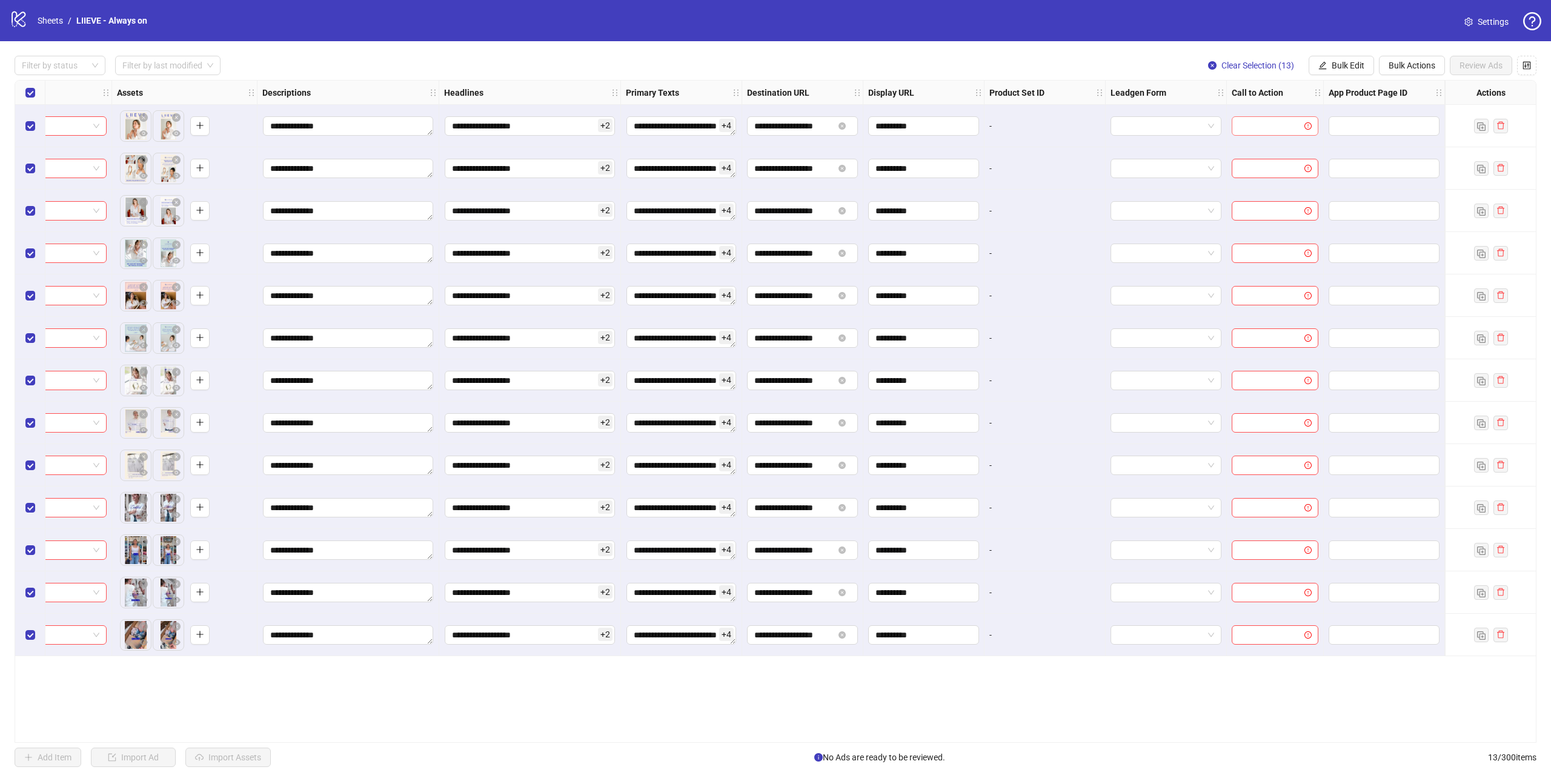
click at [1275, 128] on input "search" at bounding box center [1269, 126] width 61 height 18
click at [1349, 57] on button "Bulk Edit" at bounding box center [1341, 65] width 65 height 19
click at [1349, 258] on span "Call to Action" at bounding box center [1353, 265] width 72 height 13
click at [1300, 112] on input "search" at bounding box center [1302, 118] width 217 height 18
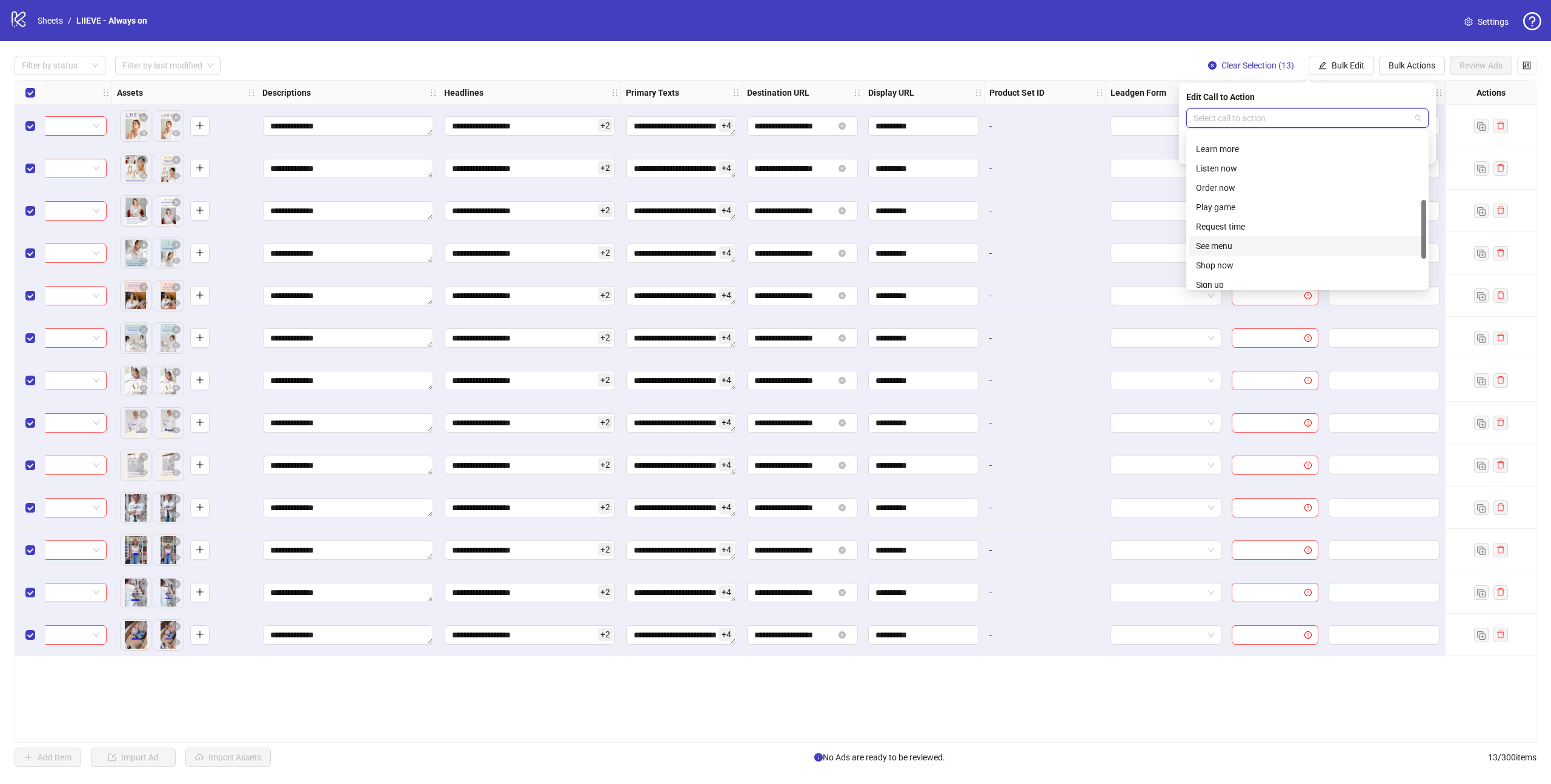
scroll to position [184, 0]
click at [1246, 250] on div "Shop now" at bounding box center [1307, 249] width 223 height 13
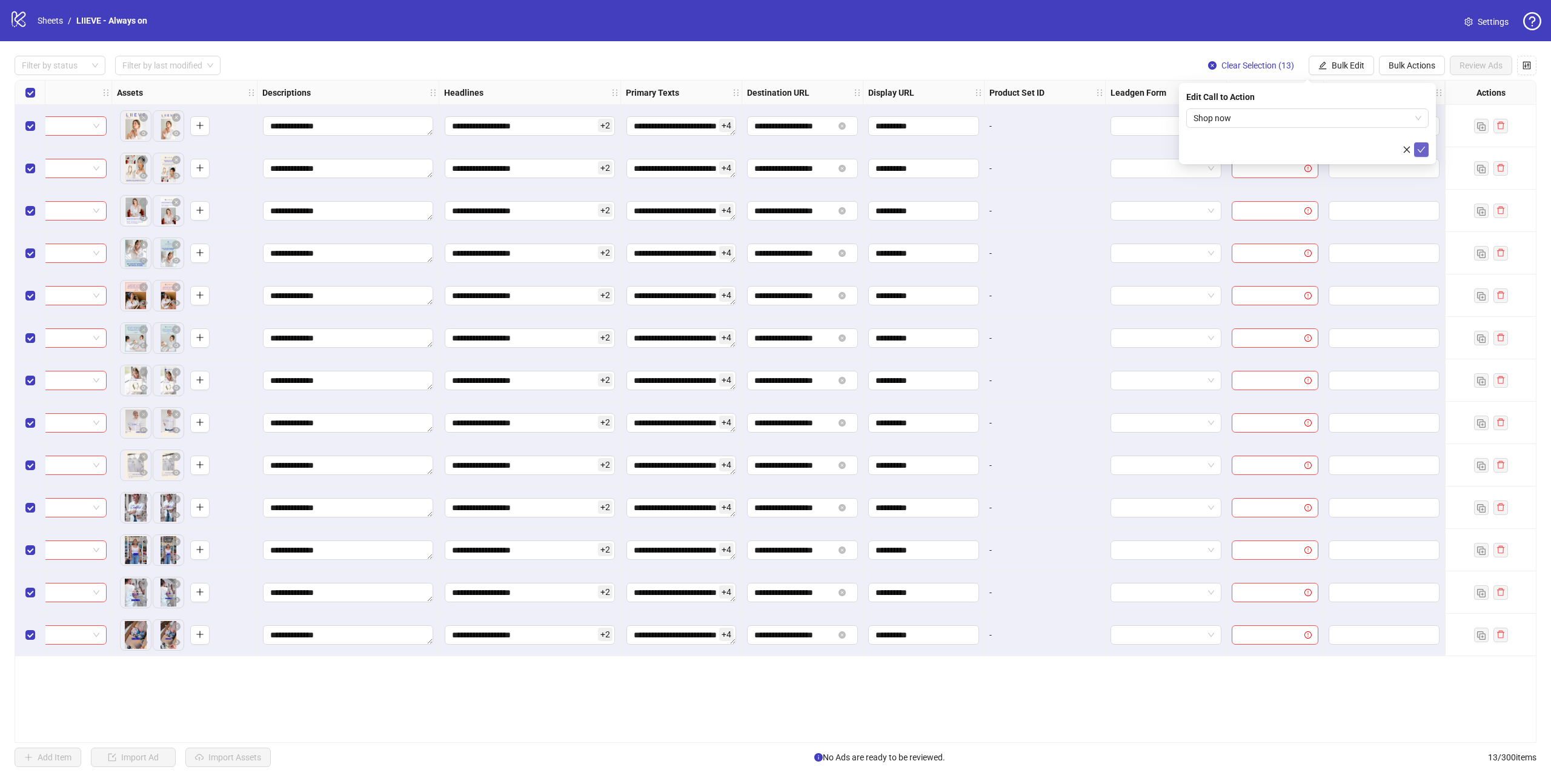
click at [1417, 149] on icon "check" at bounding box center [1421, 149] width 8 height 8
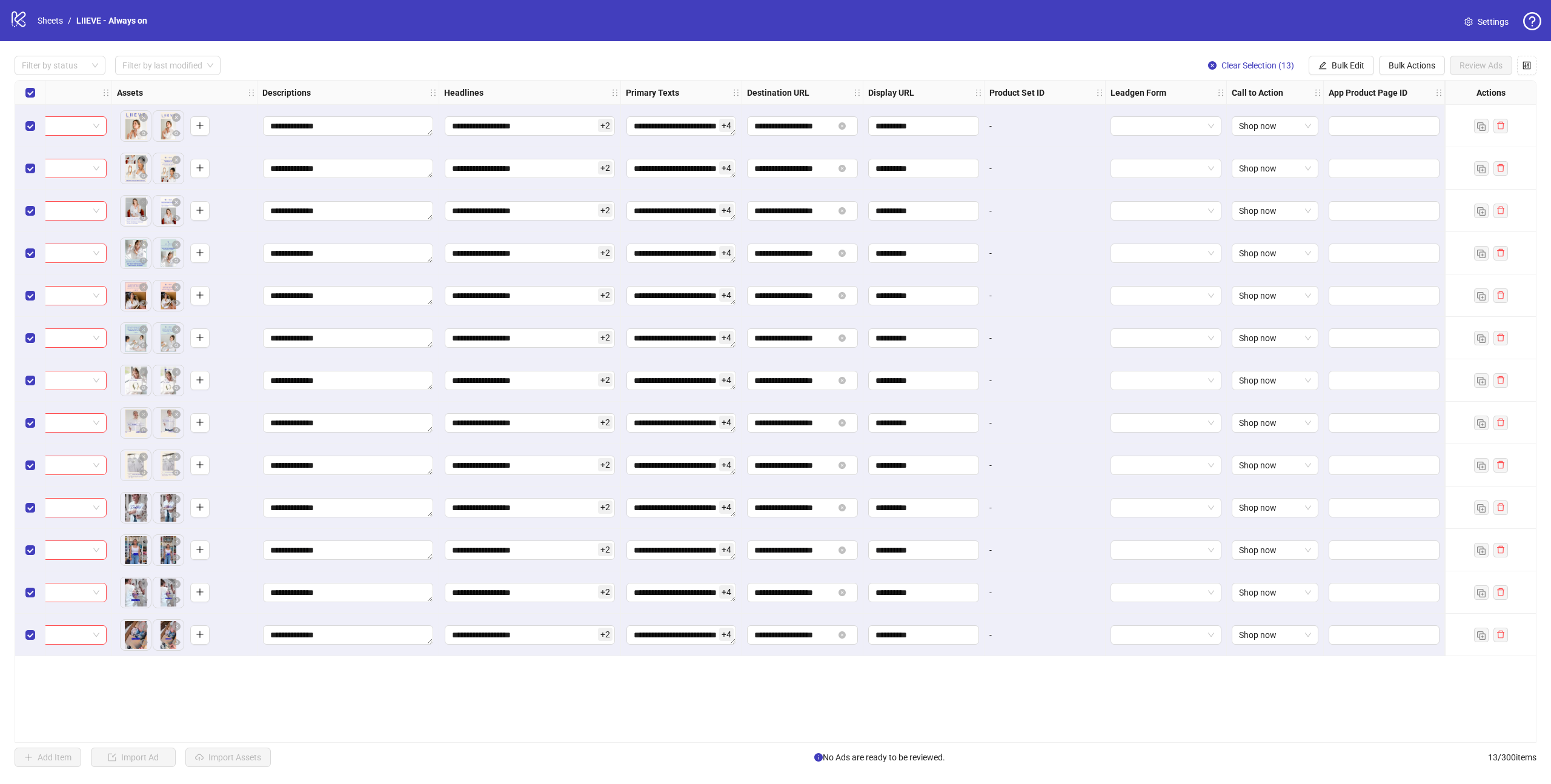
click at [373, 696] on div "**********" at bounding box center [775, 411] width 1522 height 663
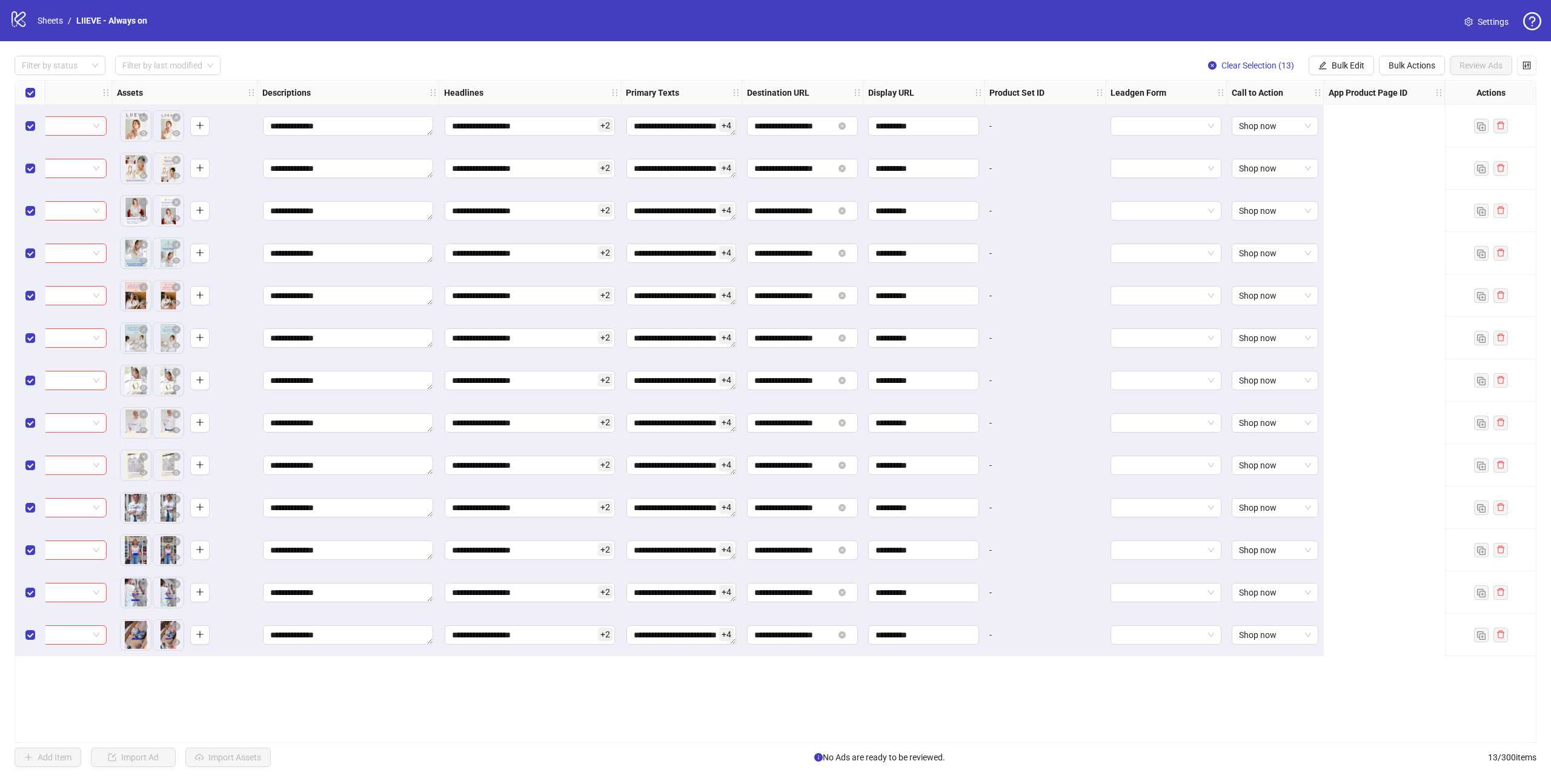
scroll to position [0, 0]
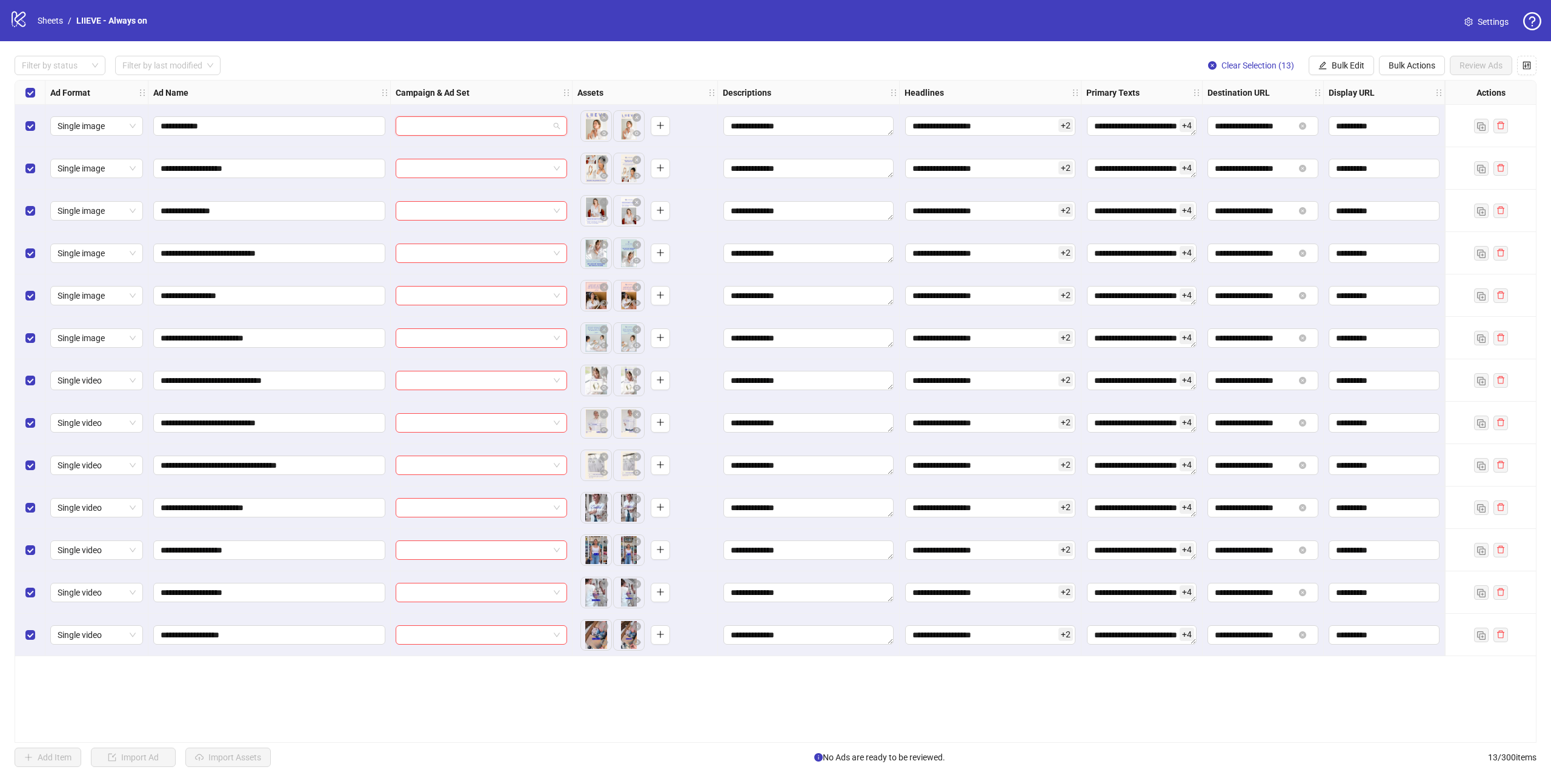
click at [522, 124] on input "search" at bounding box center [476, 126] width 146 height 18
click at [497, 156] on icon "No data" at bounding box center [481, 158] width 39 height 21
click at [513, 69] on div "Filter by status Filter by last modified Clear Selection (13) Bulk Edit Bulk Ac…" at bounding box center [775, 65] width 1522 height 19
click at [446, 141] on div at bounding box center [481, 126] width 182 height 43
click at [455, 126] on input "search" at bounding box center [476, 126] width 146 height 18
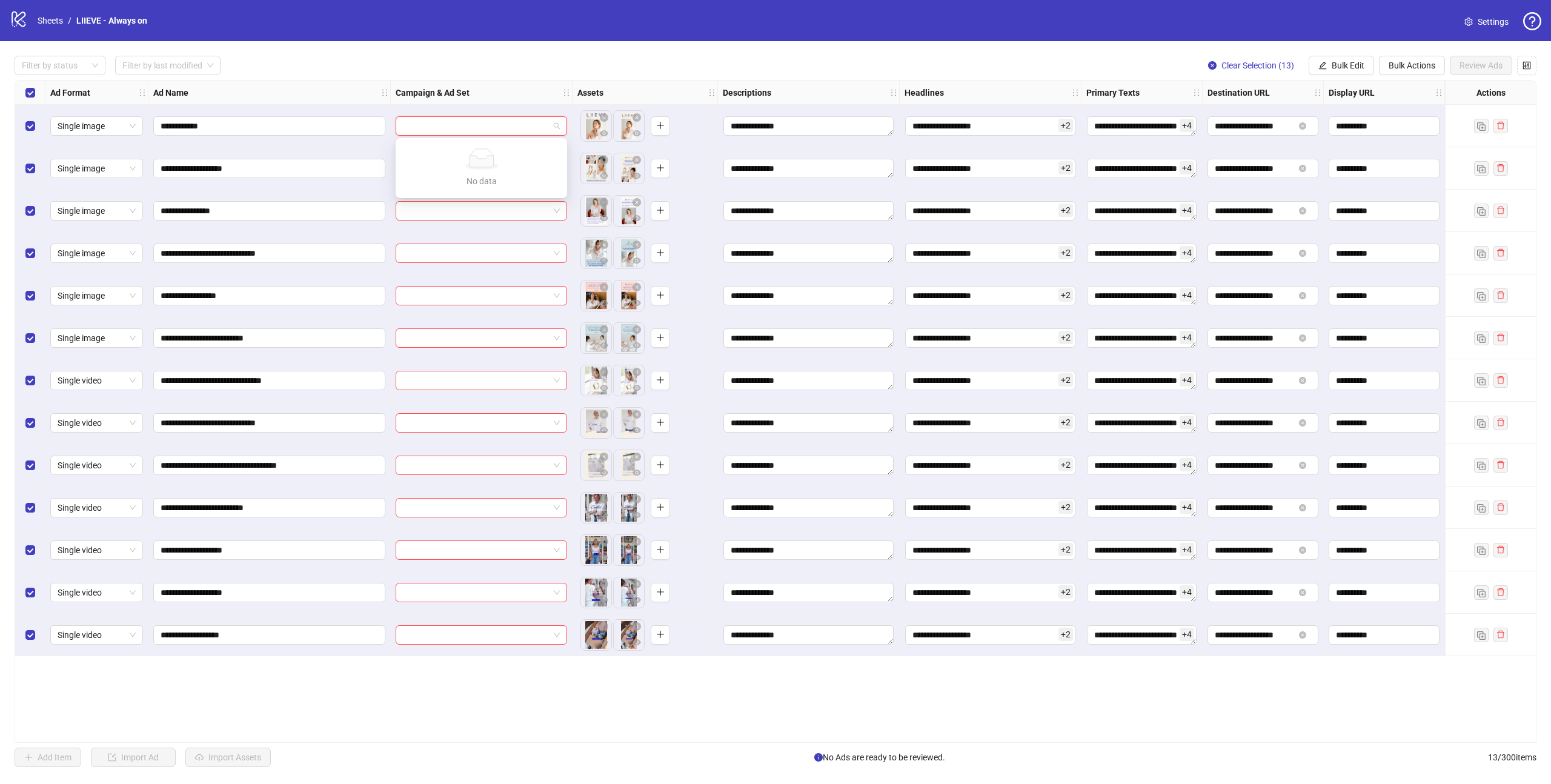
click at [455, 128] on input "search" at bounding box center [476, 126] width 146 height 18
click at [521, 62] on div "Filter by status Filter by last modified Clear Selection (13) Bulk Edit Bulk Ac…" at bounding box center [775, 65] width 1522 height 19
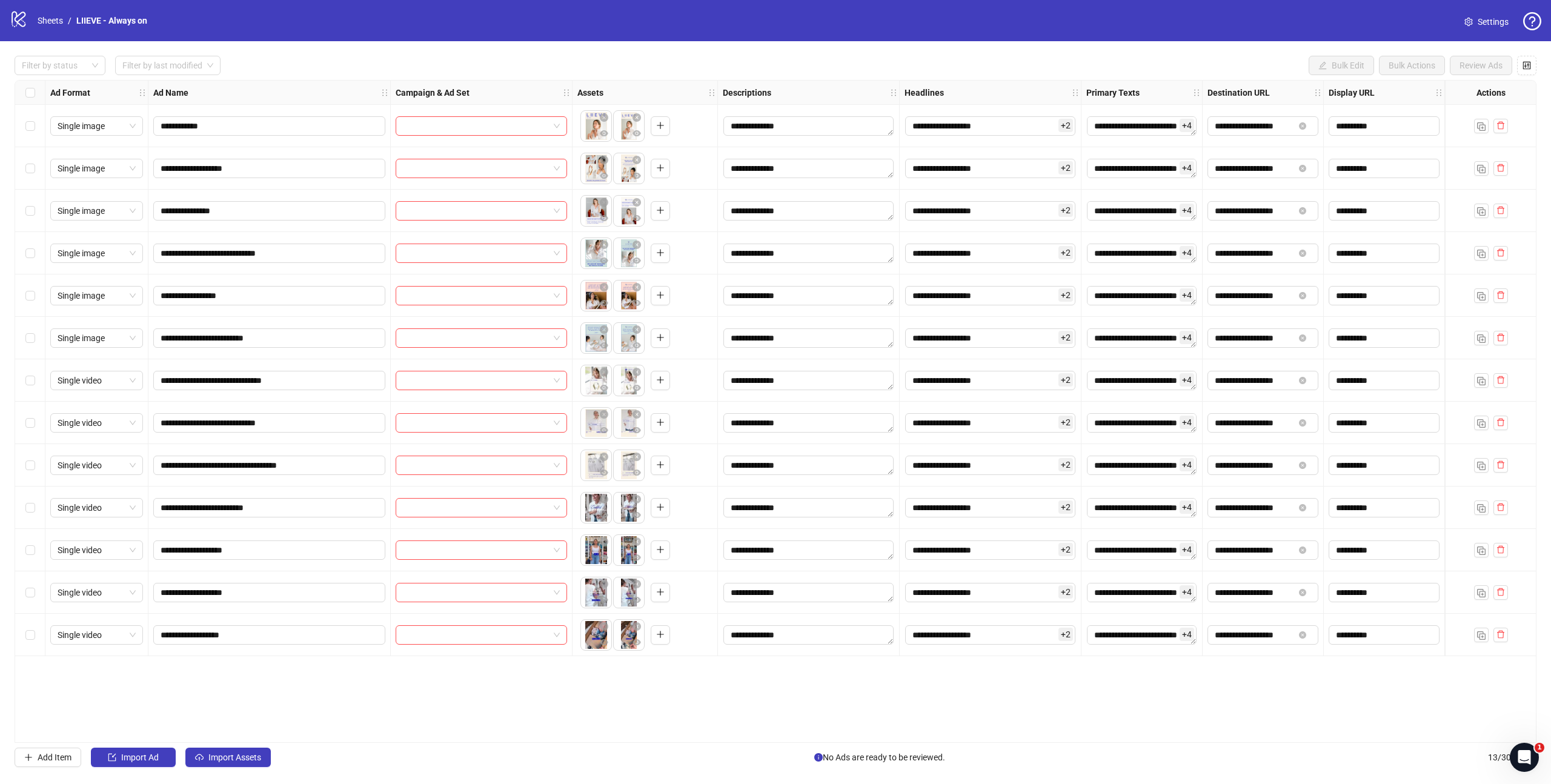
click at [493, 115] on div at bounding box center [481, 126] width 182 height 43
click at [497, 125] on input "search" at bounding box center [476, 126] width 146 height 18
click at [455, 121] on input "search" at bounding box center [476, 126] width 146 height 18
type input "******"
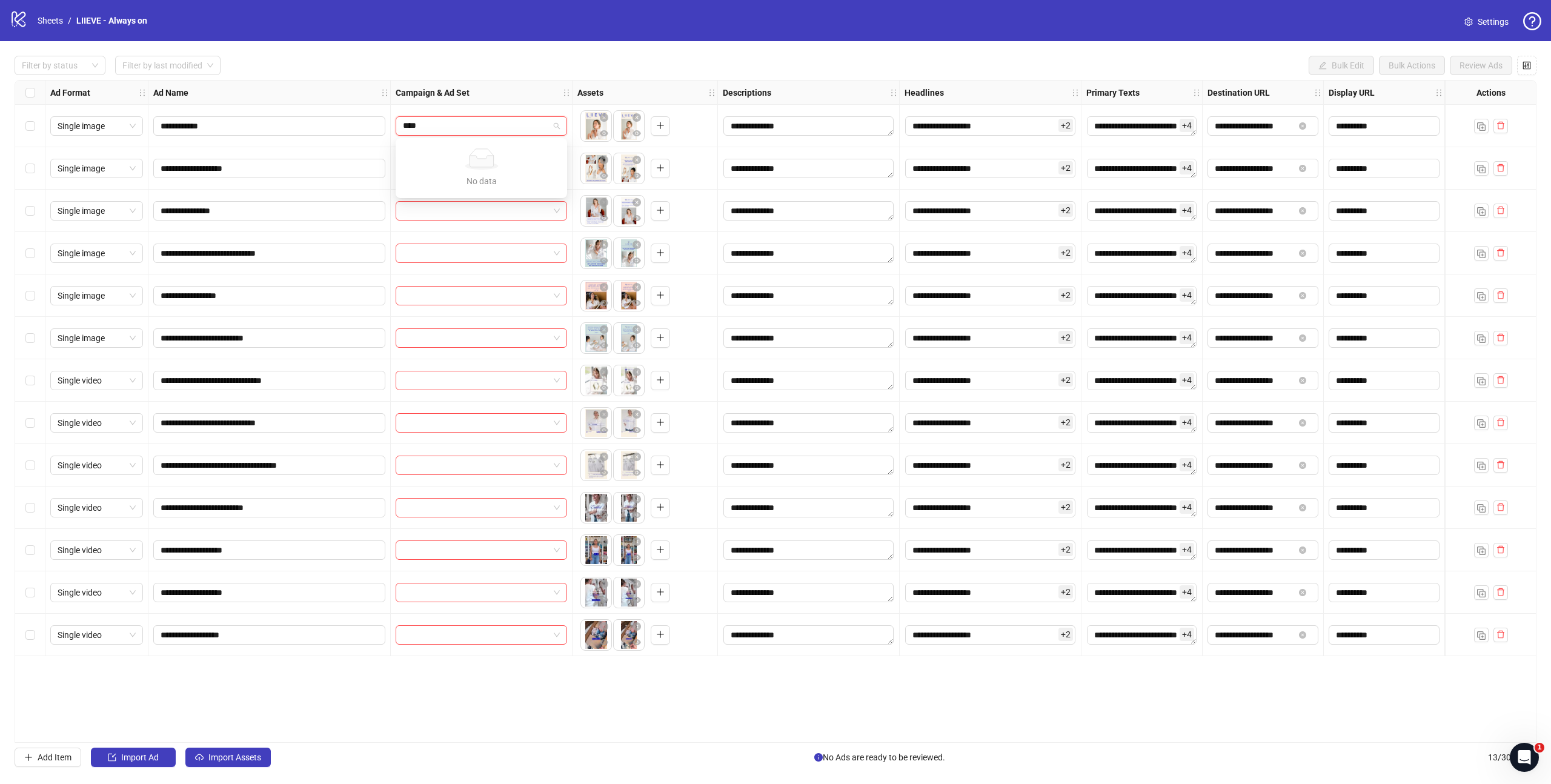
type input "*****"
click at [649, 46] on div "**********" at bounding box center [775, 411] width 1551 height 740
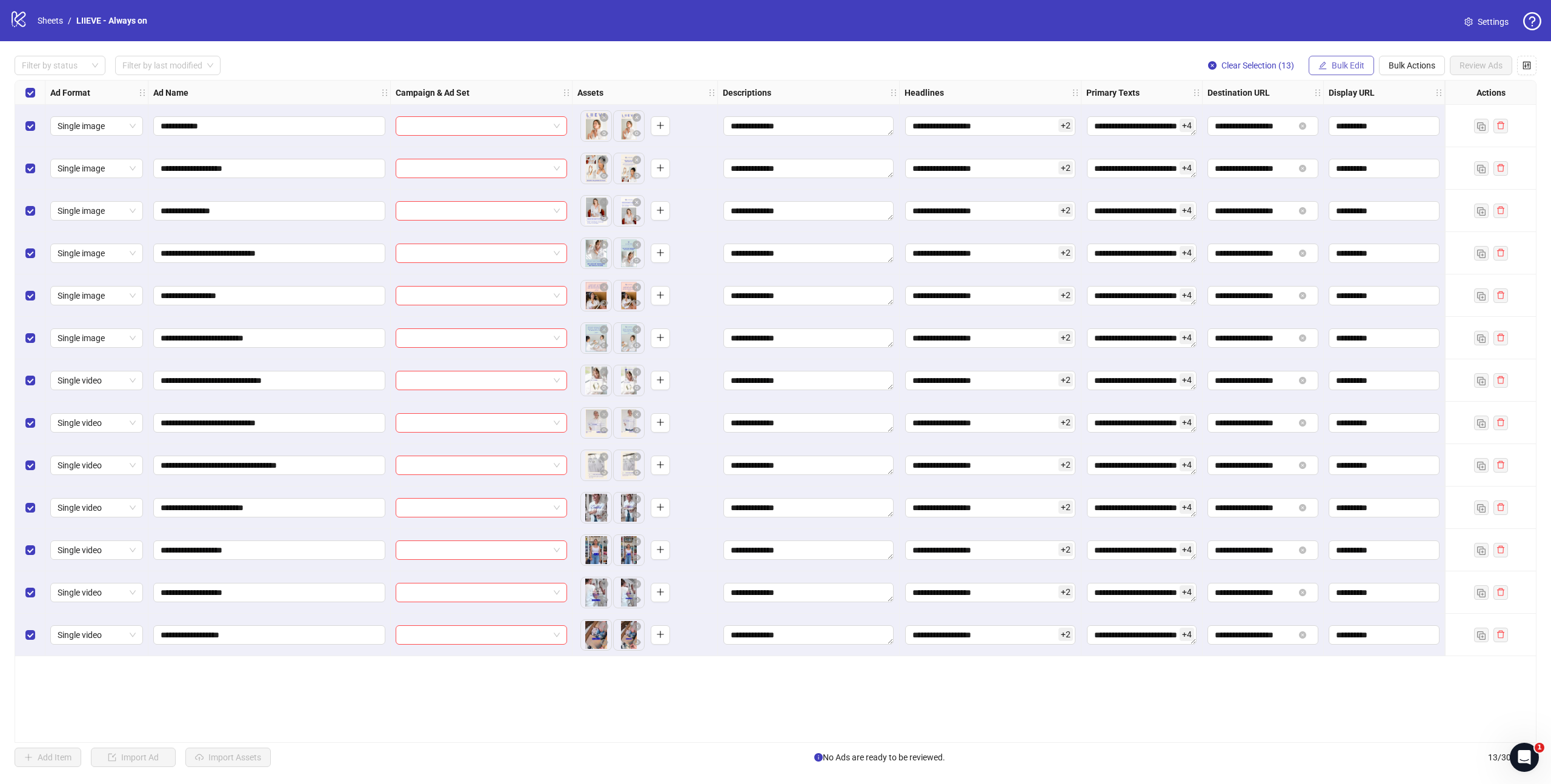
click at [1337, 64] on span "Bulk Edit" at bounding box center [1348, 65] width 32 height 10
click at [1342, 125] on span "Campaign & Ad Set" at bounding box center [1353, 128] width 72 height 13
click at [1298, 119] on input "search" at bounding box center [1302, 118] width 217 height 18
type input "*"
type input "******"
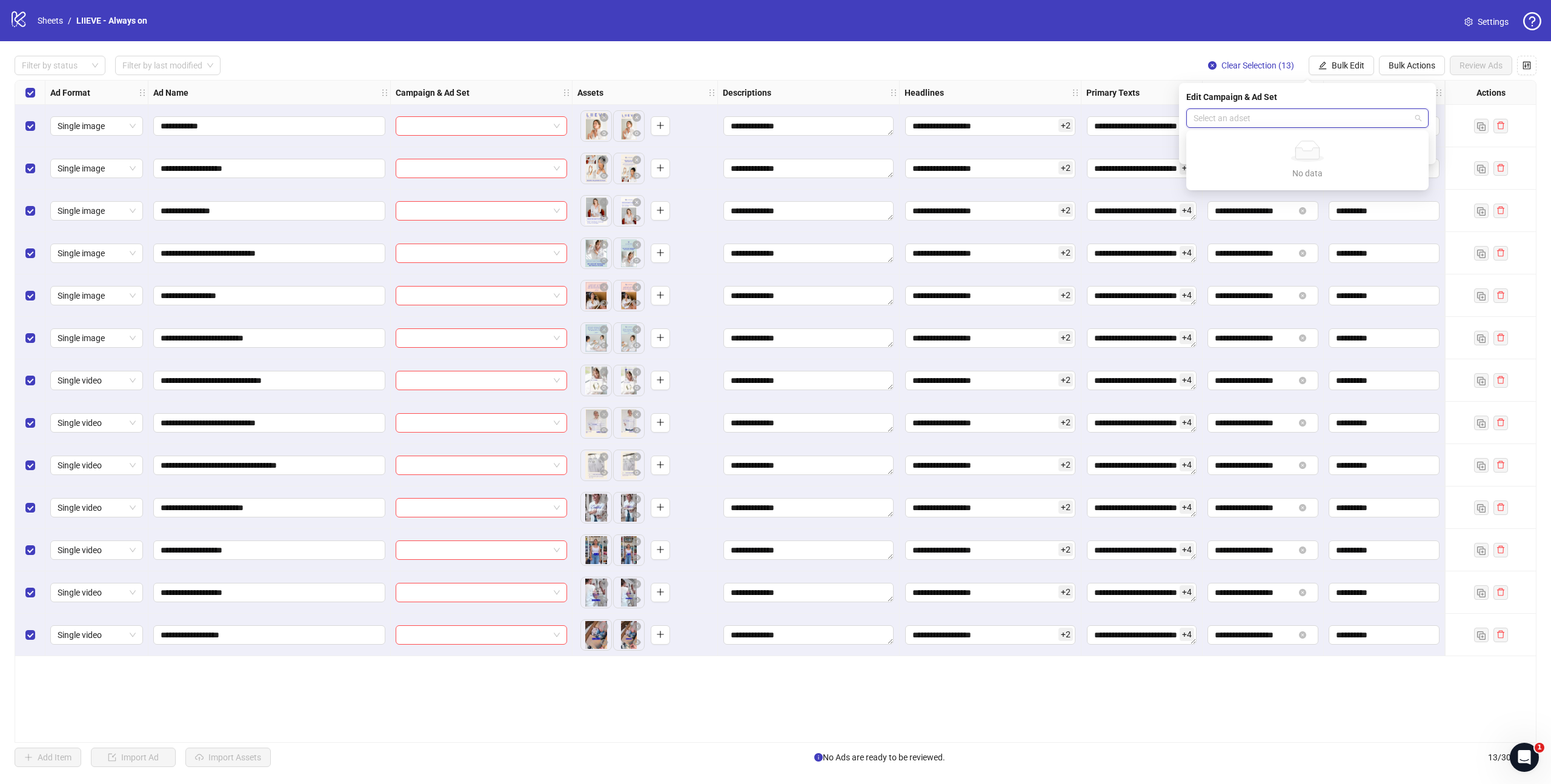
click at [1337, 121] on input "search" at bounding box center [1302, 118] width 217 height 18
type input "*"
type input "*********"
click at [1368, 120] on input "search" at bounding box center [1302, 118] width 217 height 18
type input "****"
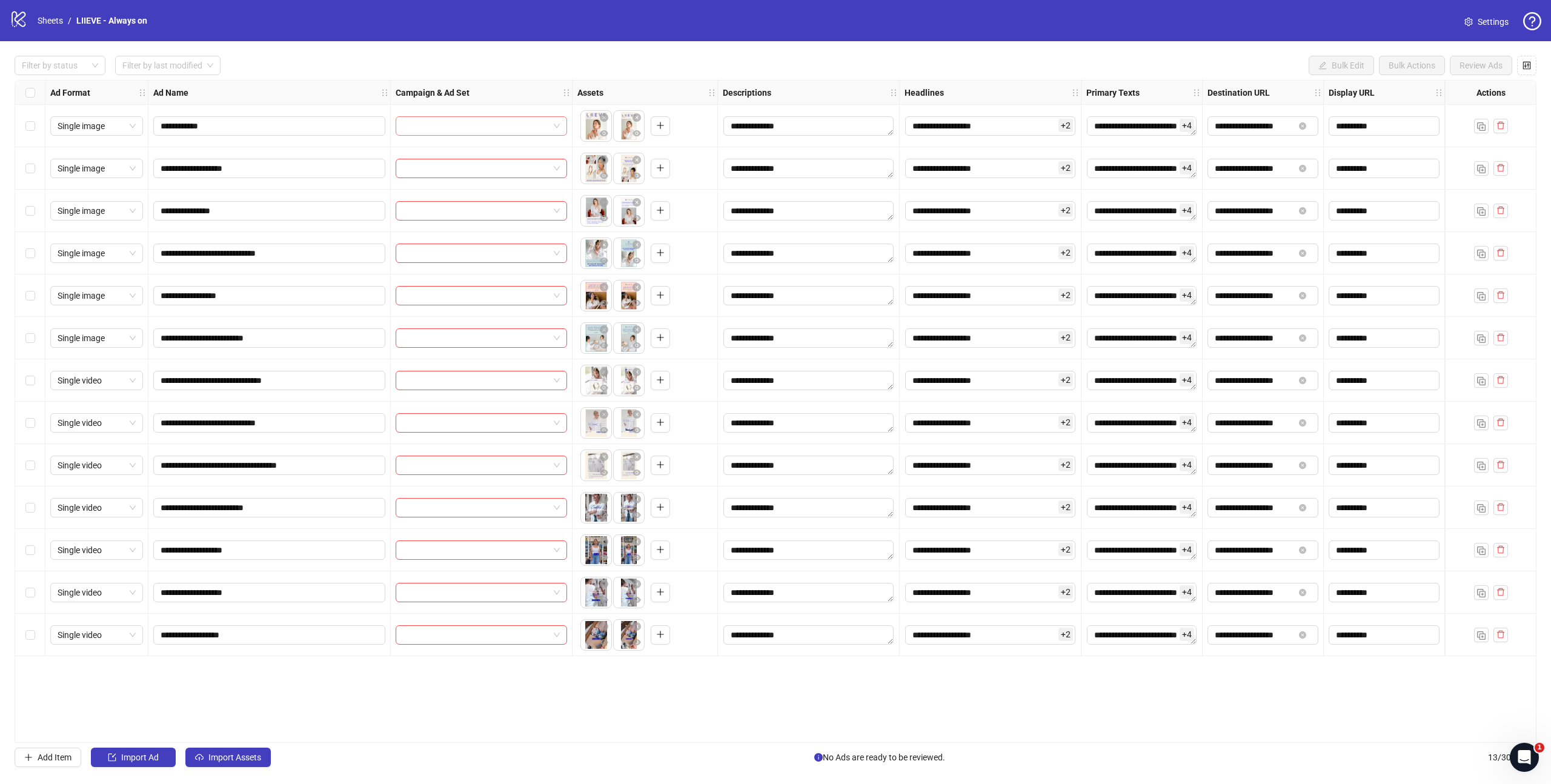
click at [508, 127] on input "search" at bounding box center [476, 126] width 146 height 18
type input "******"
type input "*****"
click at [513, 118] on input "search" at bounding box center [476, 126] width 146 height 18
click at [555, 125] on span at bounding box center [481, 126] width 157 height 18
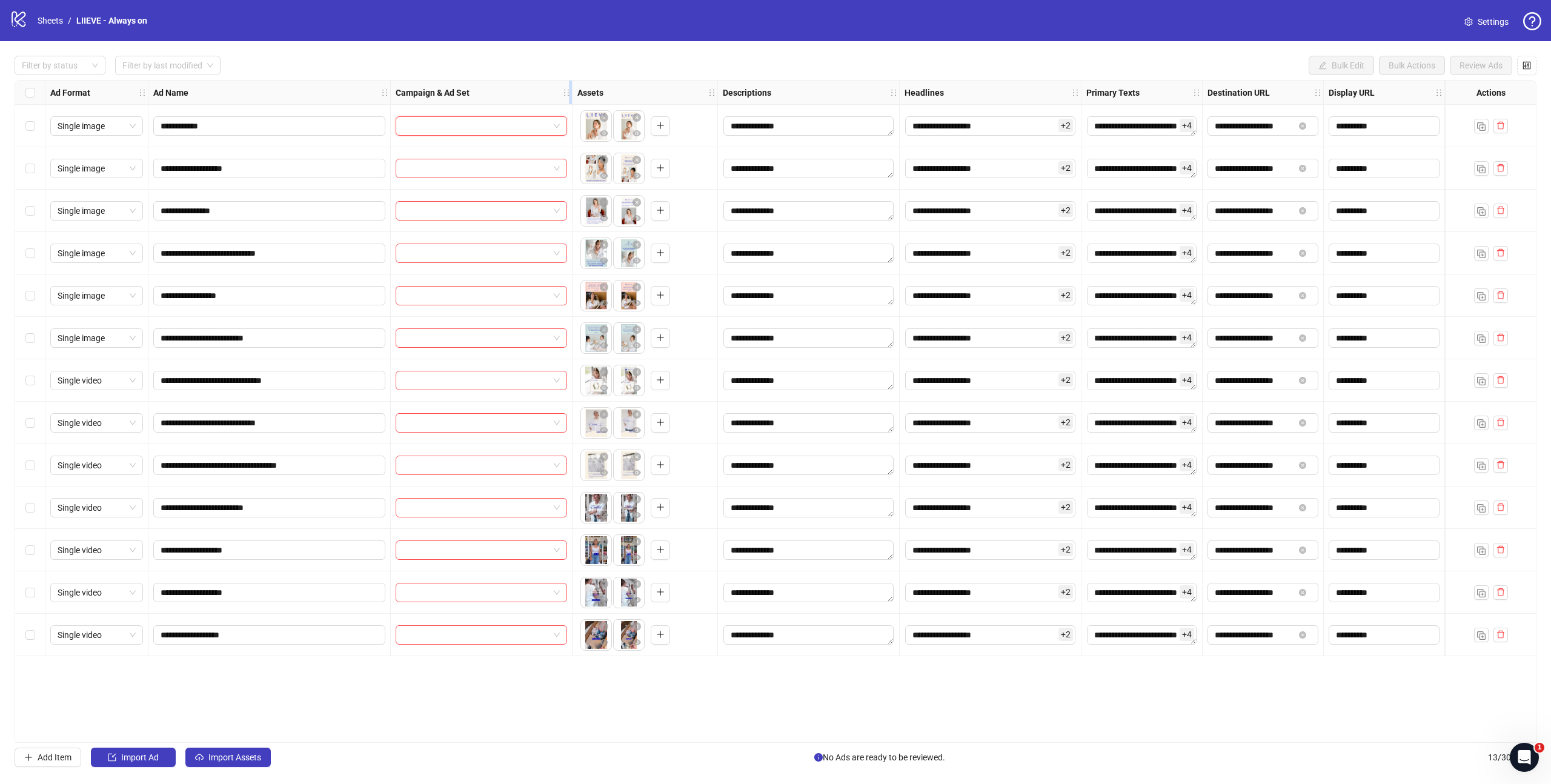
click at [565, 93] on icon "holder" at bounding box center [566, 92] width 8 height 8
click at [523, 133] on input "search" at bounding box center [476, 126] width 146 height 18
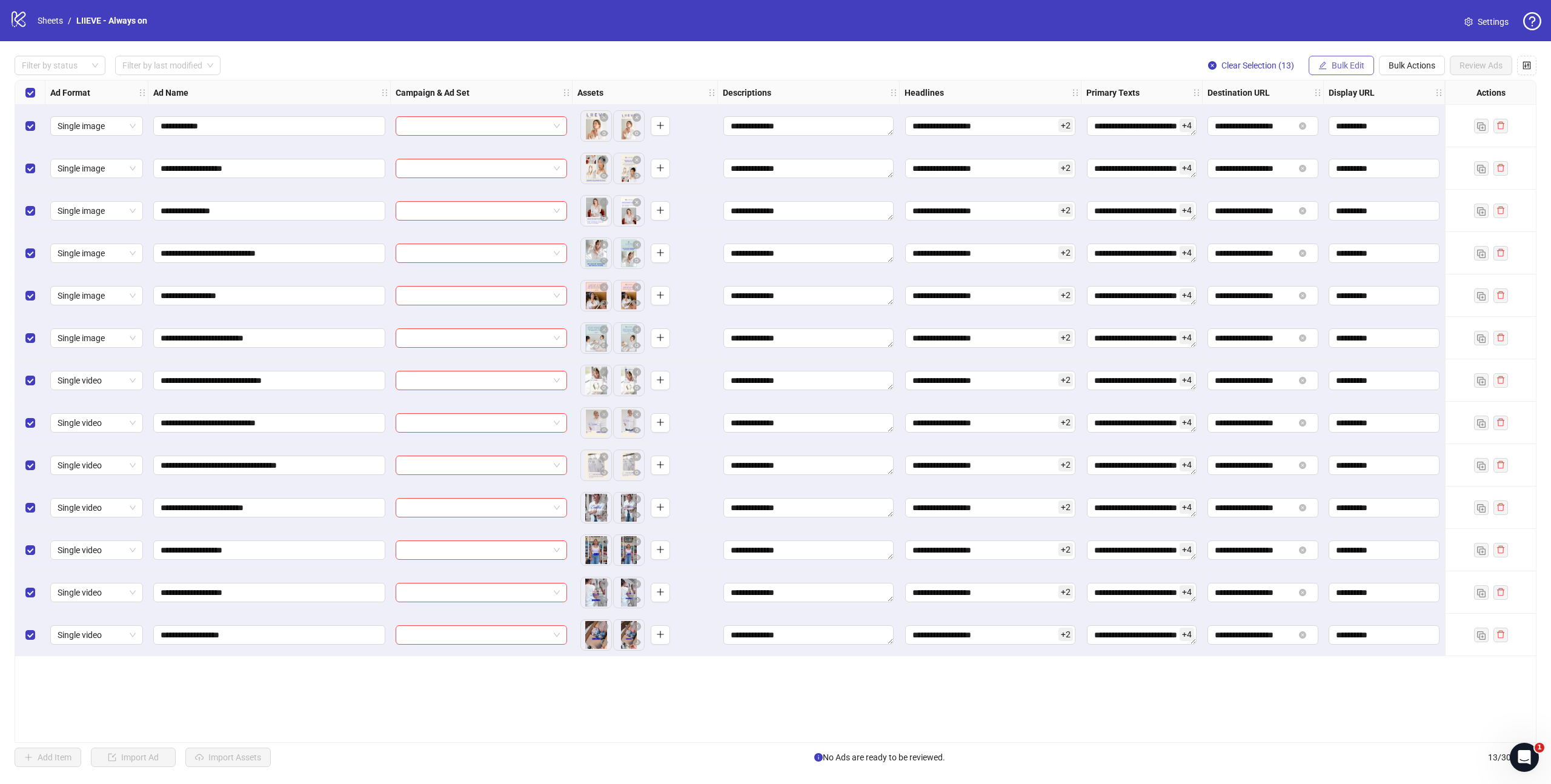
click at [1351, 64] on span "Bulk Edit" at bounding box center [1348, 65] width 32 height 10
click at [1349, 132] on span "Campaign & Ad Set" at bounding box center [1353, 128] width 72 height 13
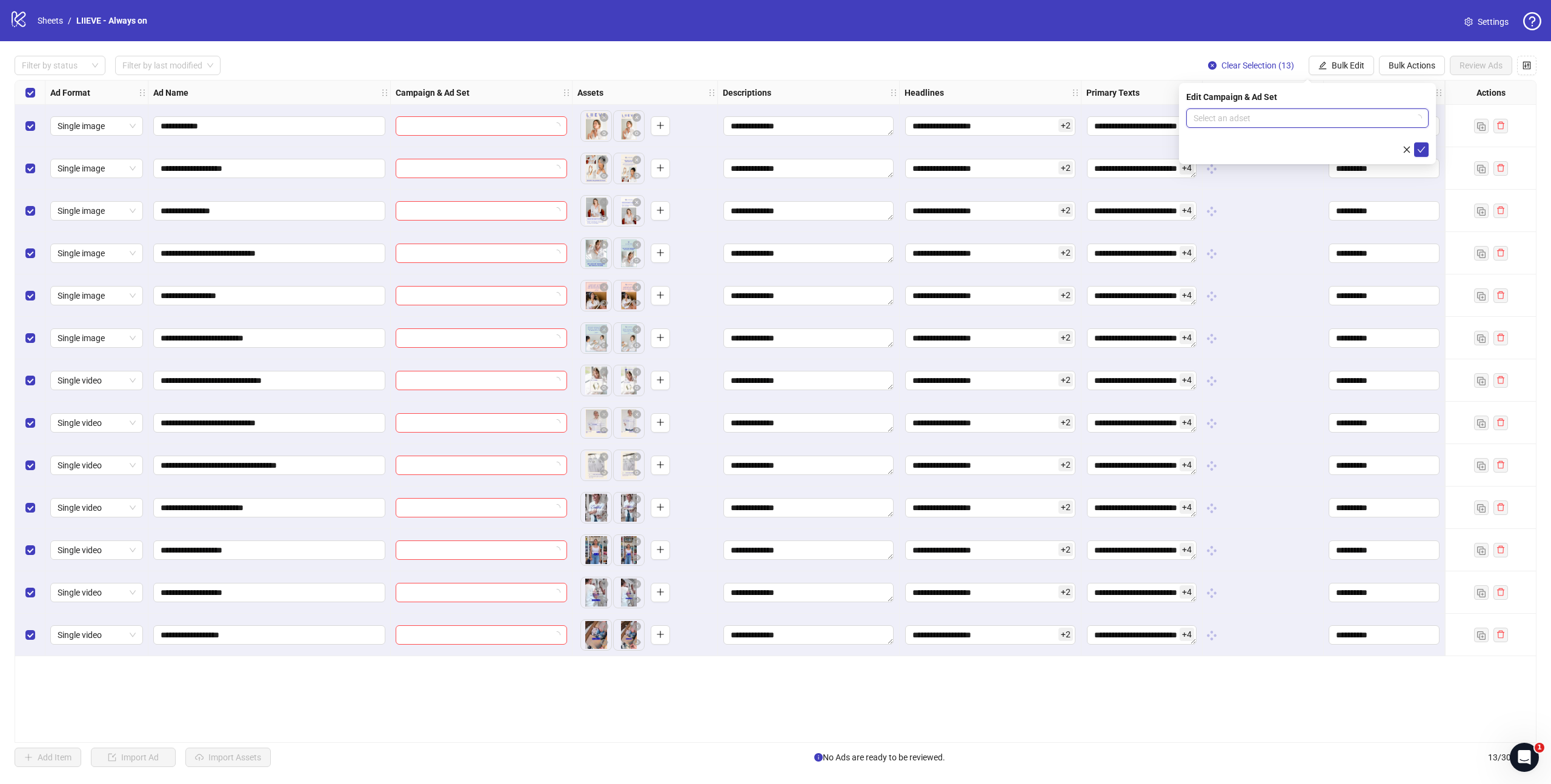
click at [1272, 115] on input "search" at bounding box center [1302, 118] width 217 height 18
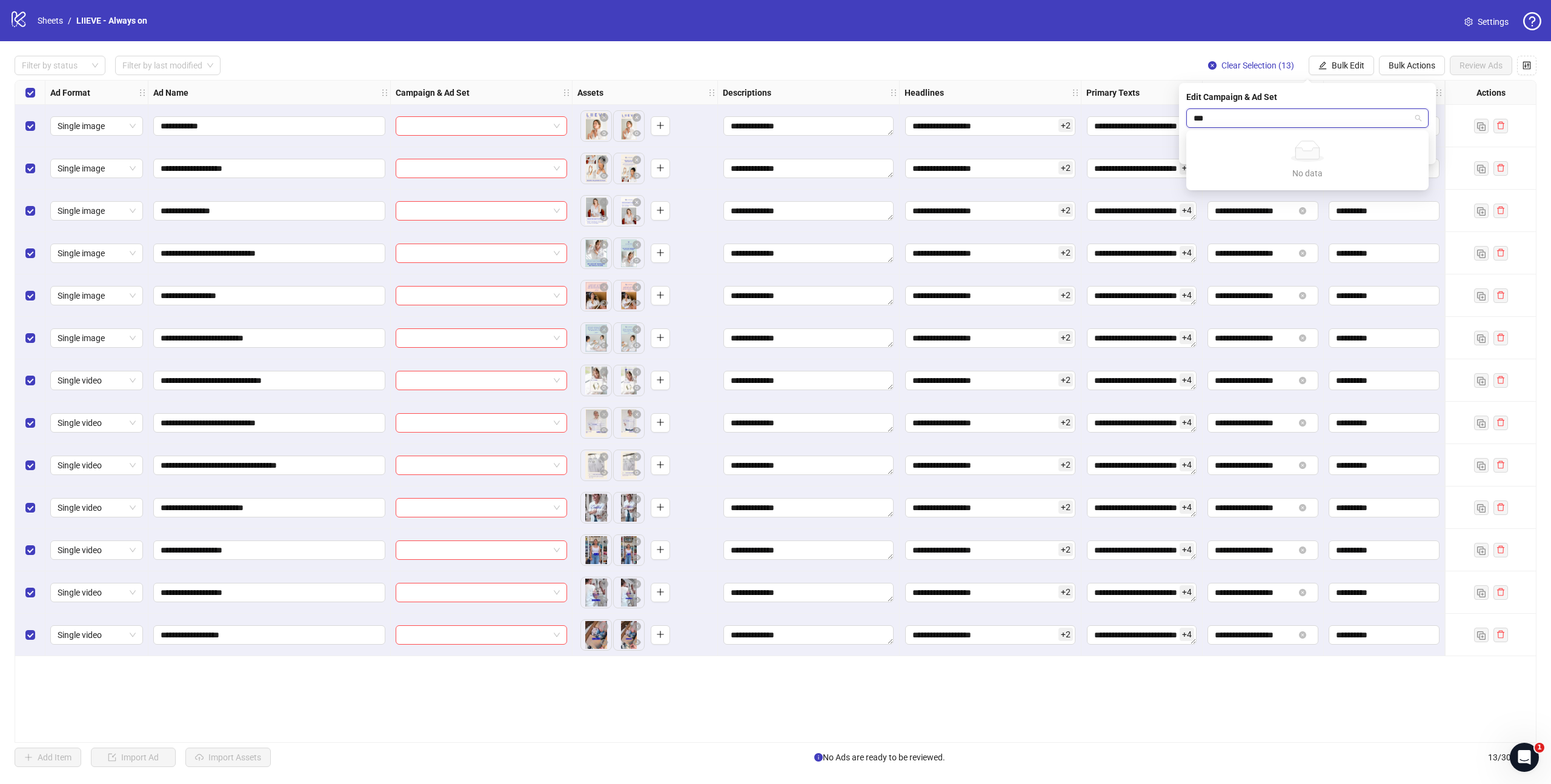
type input "***"
click at [1113, 60] on div "Filter by status Filter by last modified Clear Selection (13) Bulk Edit Bulk Ac…" at bounding box center [775, 65] width 1522 height 19
click at [500, 137] on div at bounding box center [481, 126] width 182 height 43
click at [506, 127] on input "search" at bounding box center [476, 126] width 146 height 18
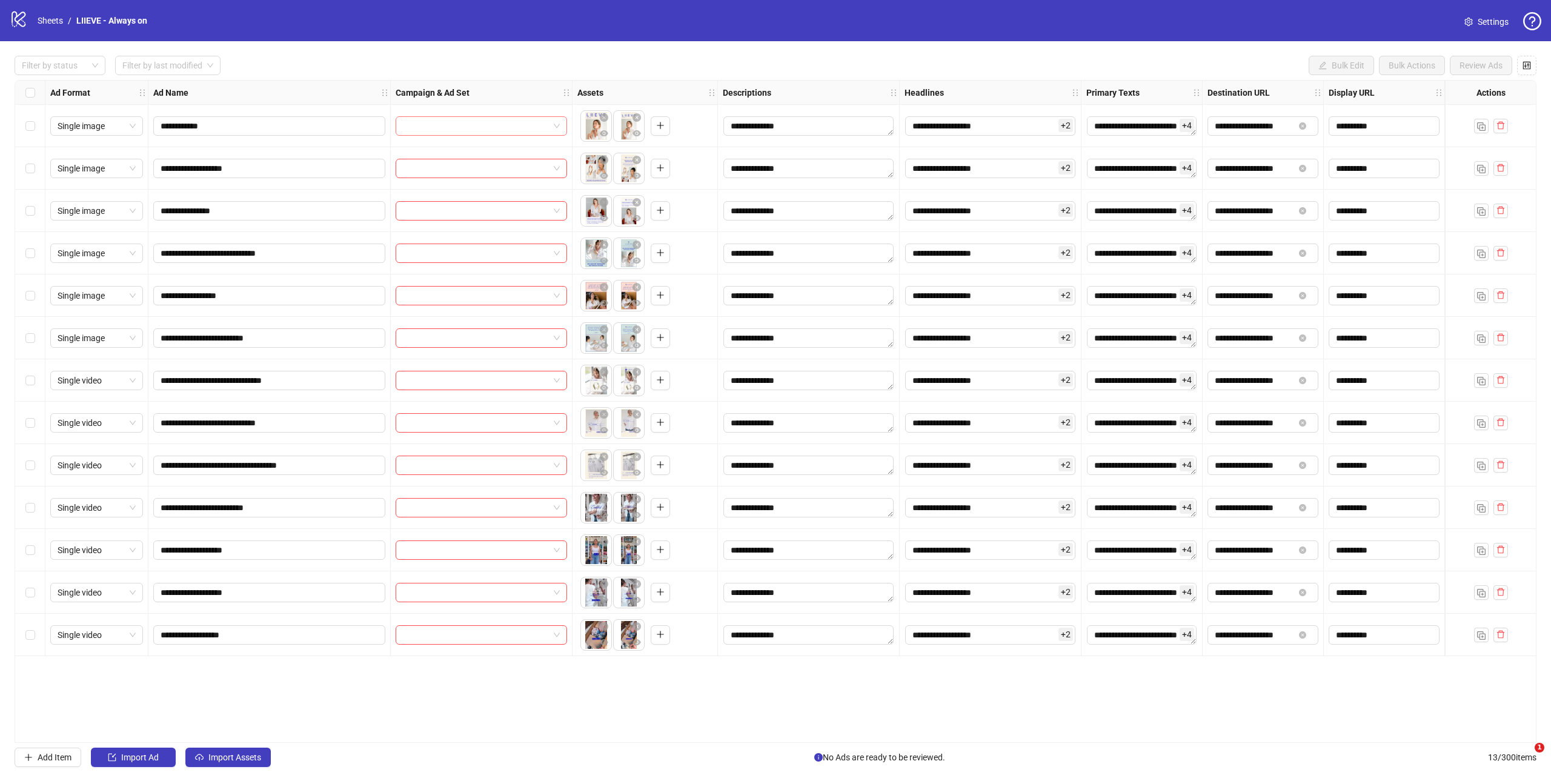
click at [545, 125] on input "search" at bounding box center [476, 126] width 146 height 18
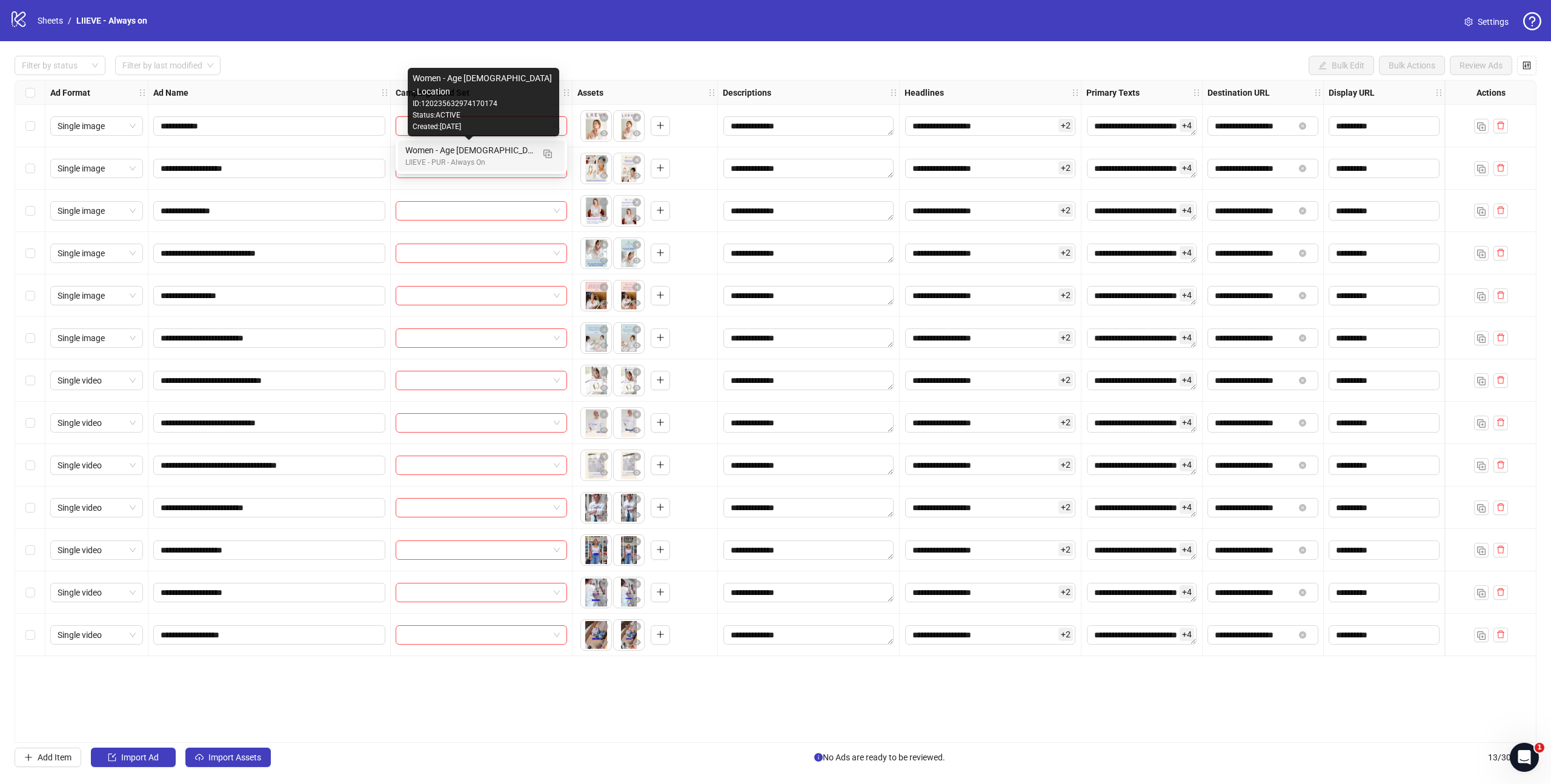
click at [514, 156] on div "Women - Age [DEMOGRAPHIC_DATA] - Location" at bounding box center [469, 150] width 128 height 13
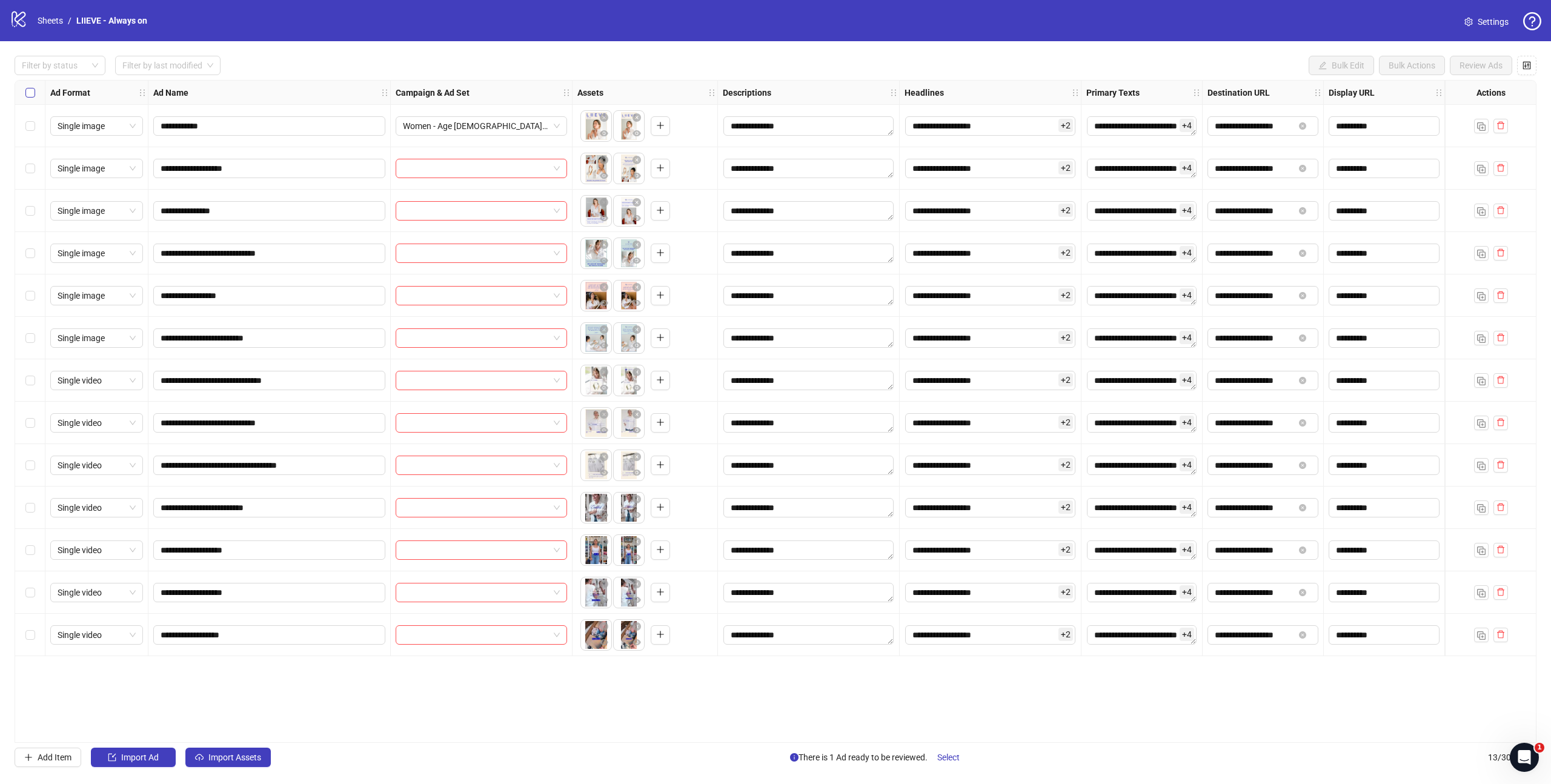
click at [29, 98] on label "Select all rows" at bounding box center [30, 92] width 10 height 13
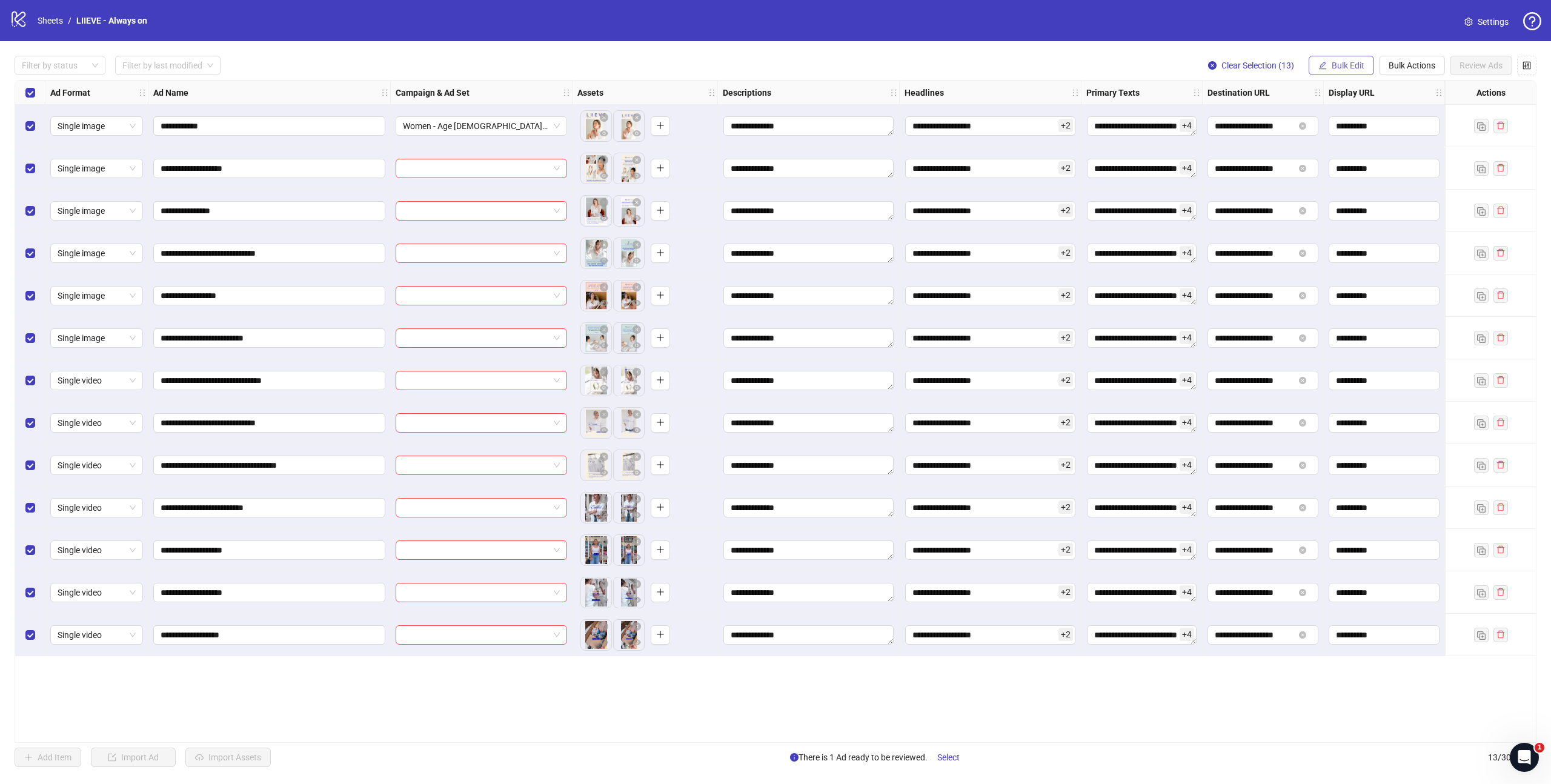
click at [1345, 62] on span "Bulk Edit" at bounding box center [1348, 65] width 32 height 10
click at [1351, 130] on span "Campaign & Ad Set" at bounding box center [1353, 128] width 72 height 13
click at [1290, 113] on span "Women - Age [DEMOGRAPHIC_DATA] - Location" at bounding box center [1307, 118] width 228 height 18
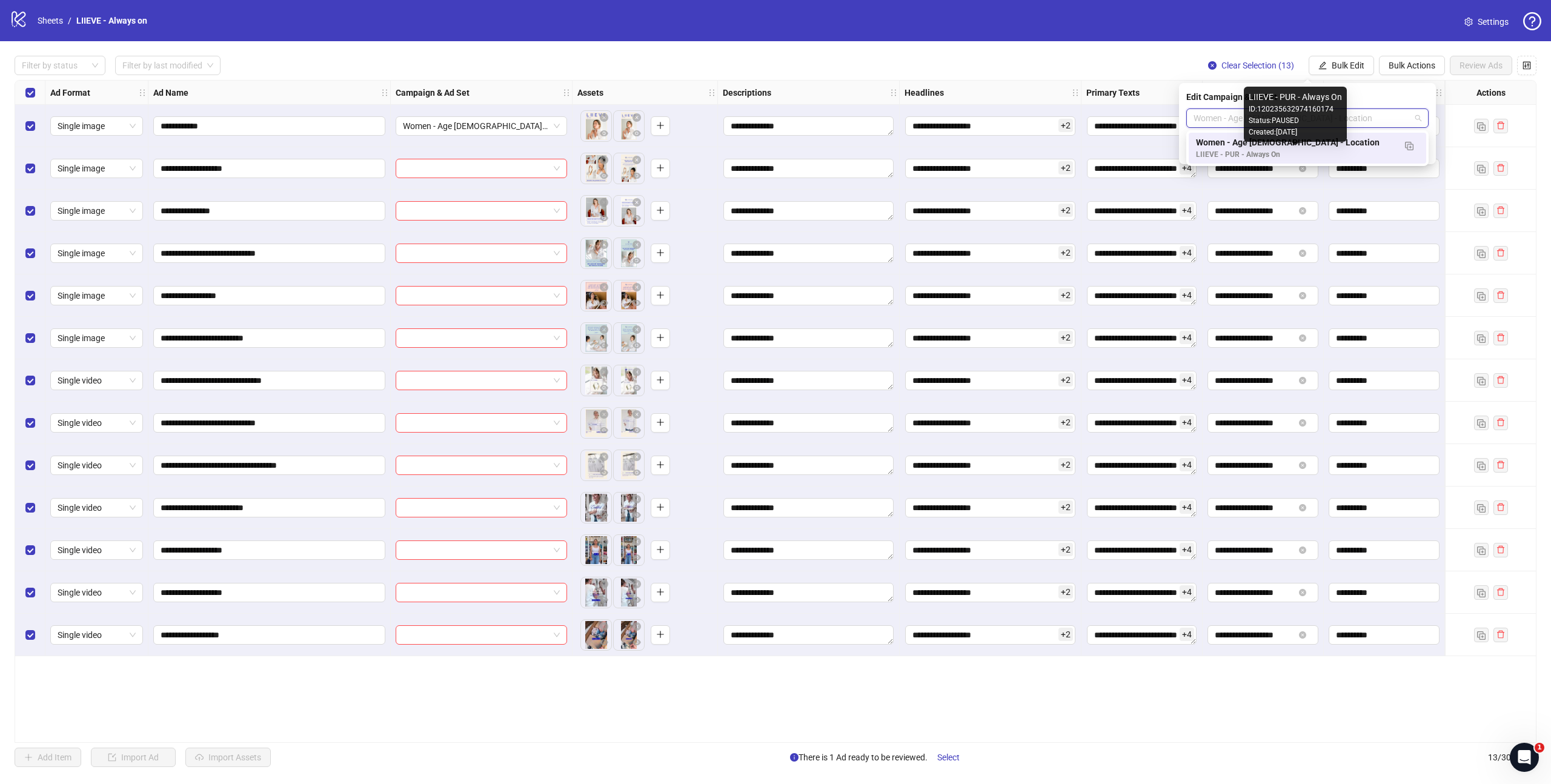
click at [1270, 156] on div "LIIEVE - PUR - Always On" at bounding box center [1295, 155] width 198 height 11
click at [1424, 151] on icon "check" at bounding box center [1421, 149] width 8 height 8
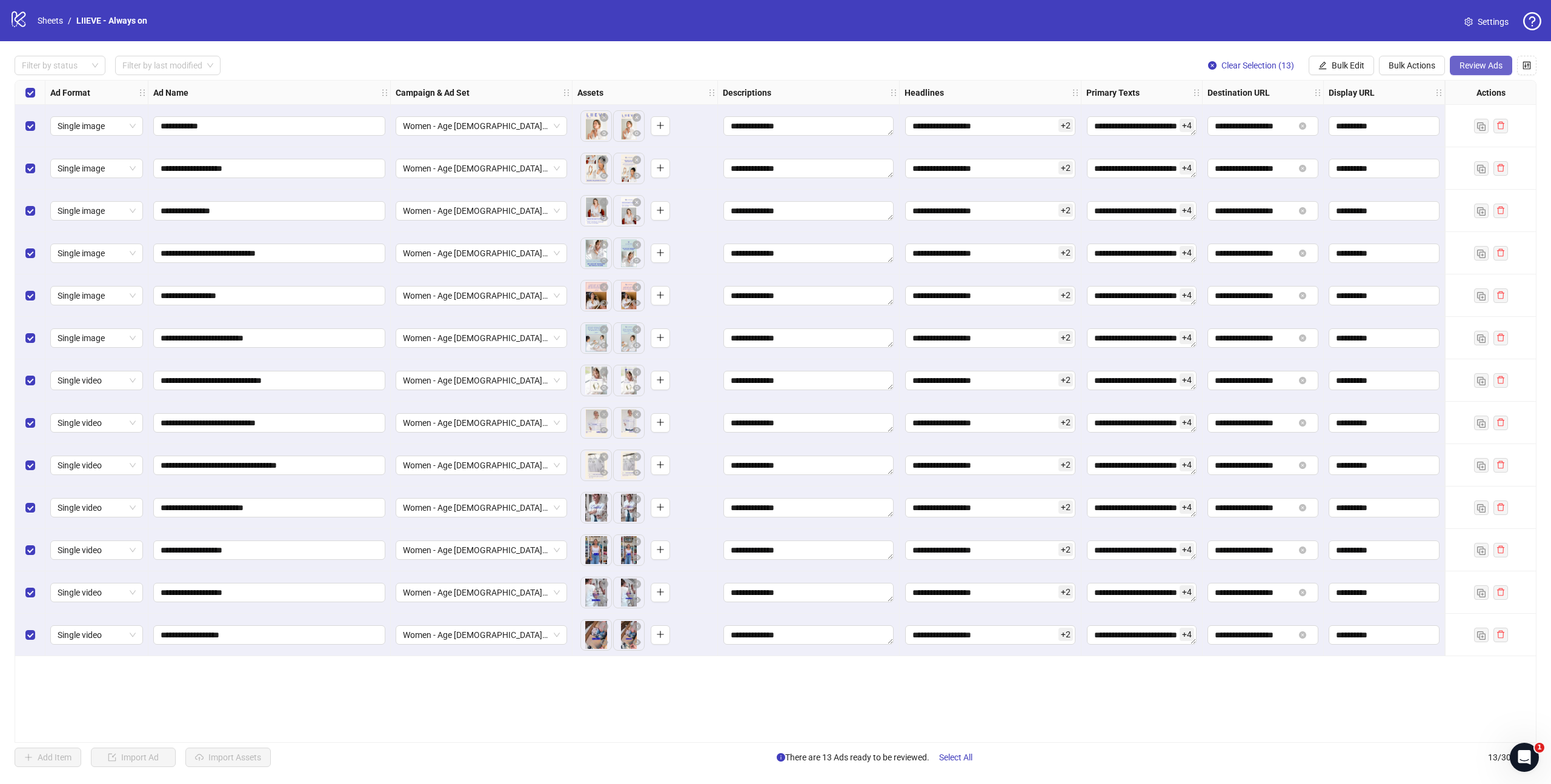
click at [1478, 62] on span "Review Ads" at bounding box center [1481, 65] width 43 height 10
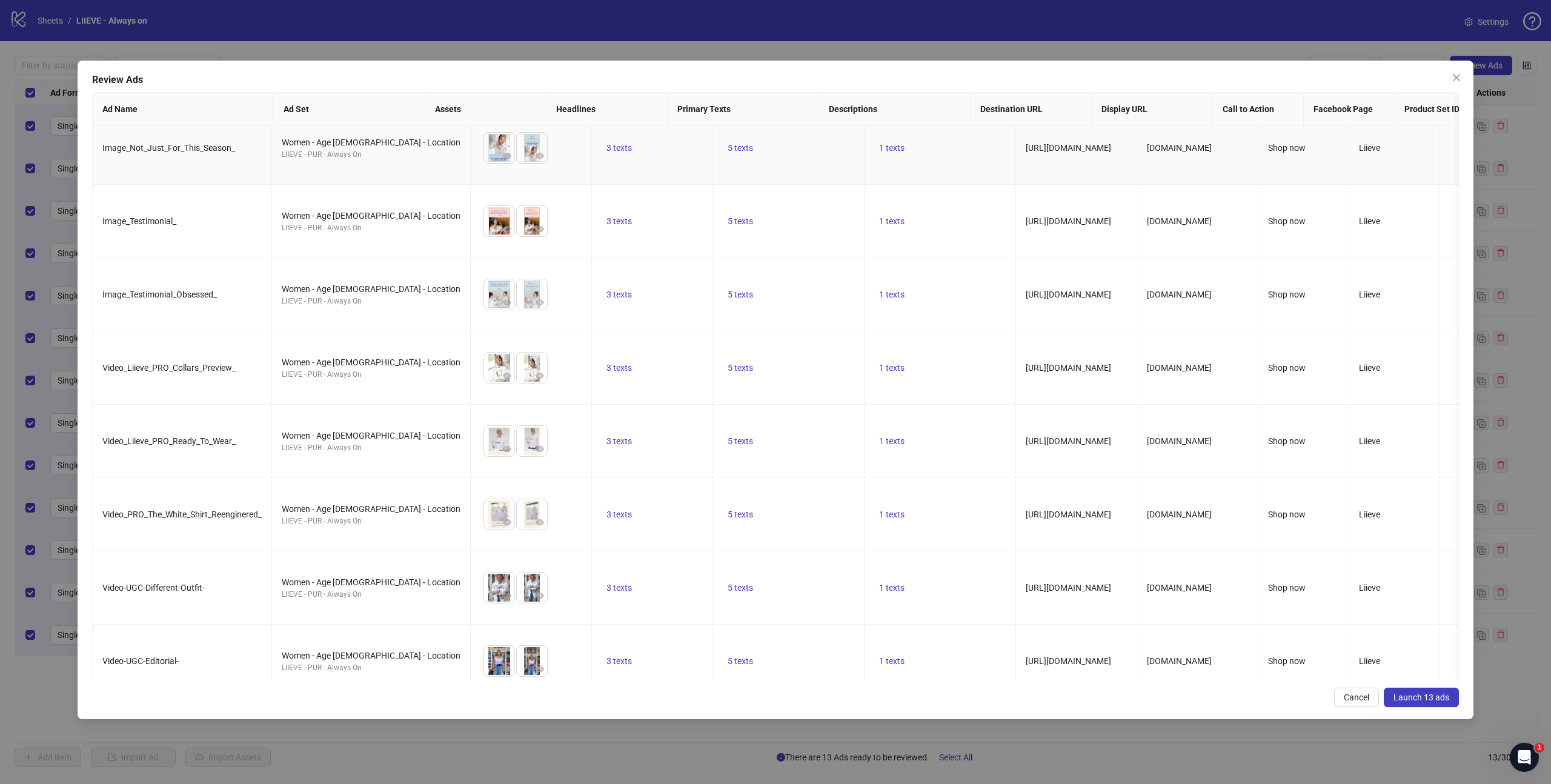
scroll to position [235, 0]
click at [1428, 701] on button "Launch 13 ads" at bounding box center [1421, 697] width 75 height 19
